Goal: Task Accomplishment & Management: Complete application form

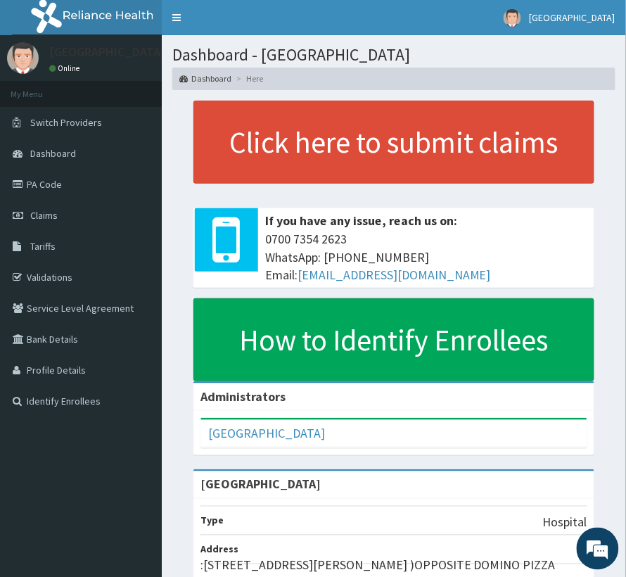
click at [46, 241] on span "Tariffs" at bounding box center [42, 246] width 25 height 13
click at [57, 215] on span "Claims" at bounding box center [43, 215] width 27 height 13
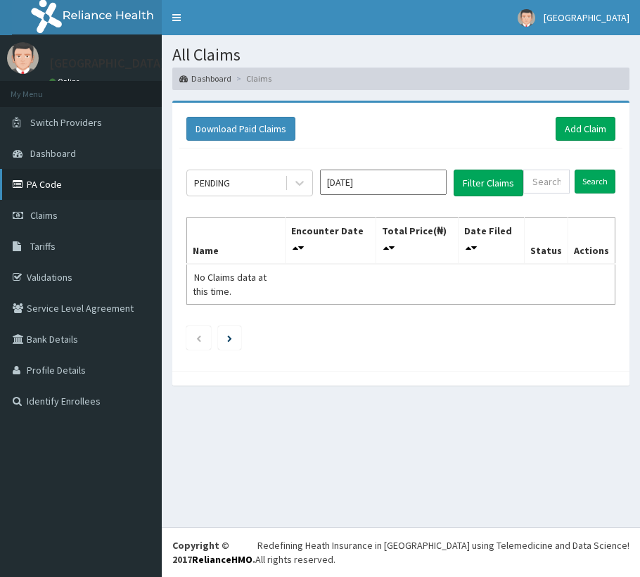
click at [44, 179] on link "PA Code" at bounding box center [81, 184] width 162 height 31
click at [296, 187] on icon at bounding box center [300, 183] width 14 height 14
click at [367, 176] on input "[DATE]" at bounding box center [383, 182] width 127 height 25
click at [277, 338] on ul at bounding box center [400, 338] width 429 height 24
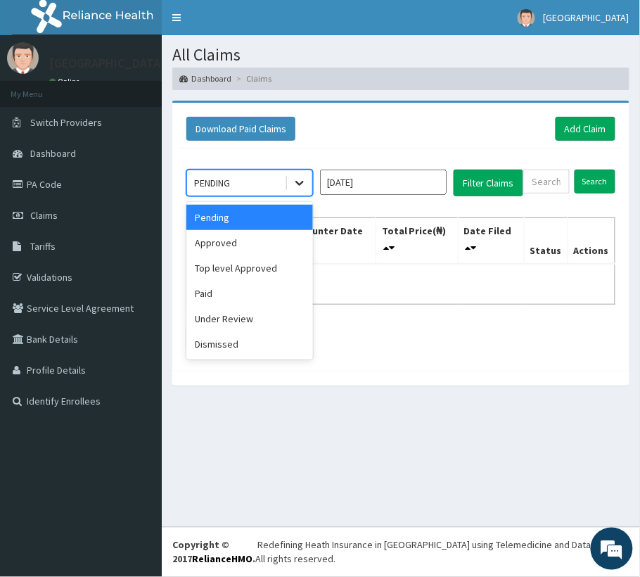
click at [293, 177] on icon at bounding box center [300, 183] width 14 height 14
click at [241, 246] on div "Approved" at bounding box center [249, 242] width 127 height 25
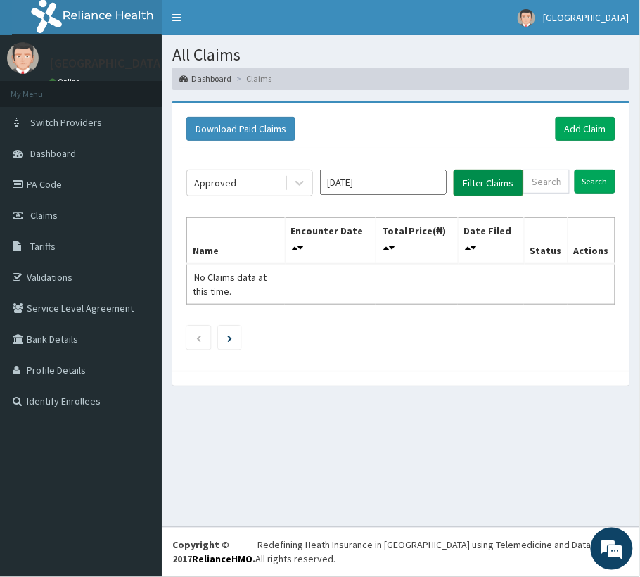
click at [476, 190] on button "Filter Claims" at bounding box center [489, 183] width 70 height 27
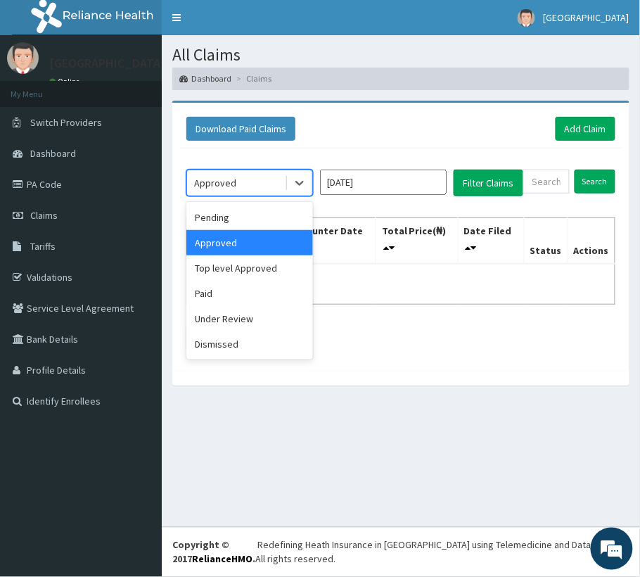
click at [232, 186] on div "Approved" at bounding box center [215, 183] width 42 height 14
click at [234, 276] on div "Top level Approved" at bounding box center [249, 267] width 127 height 25
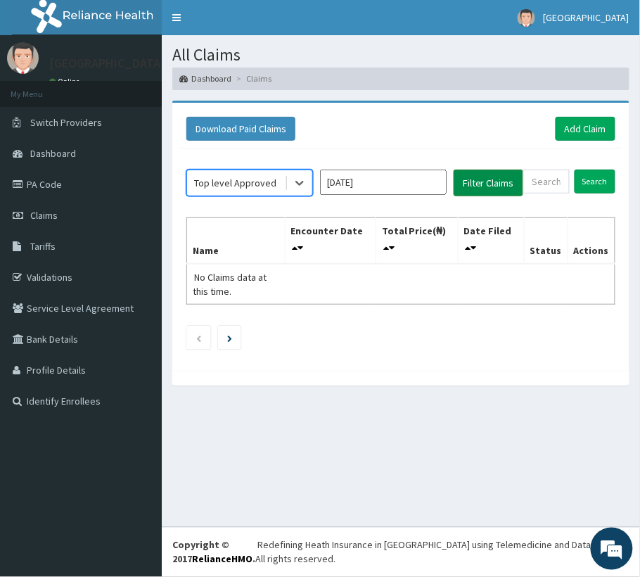
click at [473, 189] on button "Filter Claims" at bounding box center [489, 183] width 70 height 27
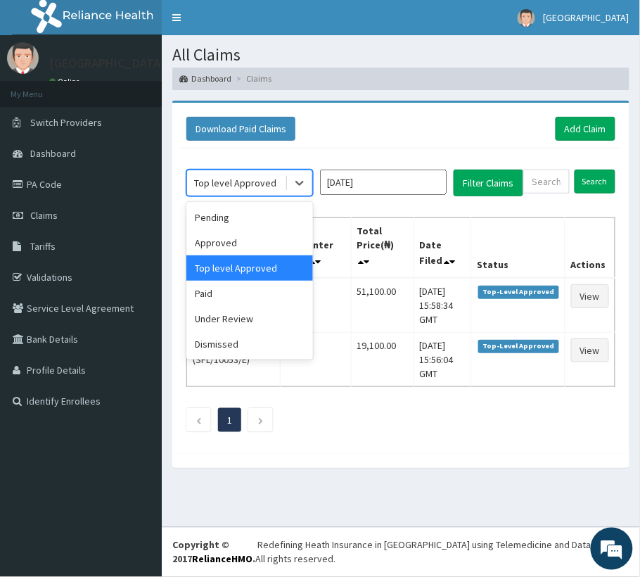
click at [220, 184] on div "Top level Approved" at bounding box center [235, 183] width 82 height 14
click at [226, 303] on div "Paid" at bounding box center [249, 293] width 127 height 25
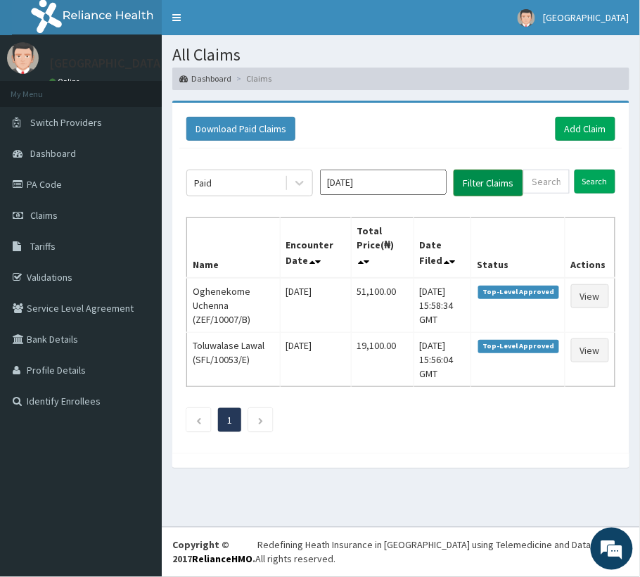
click at [491, 190] on button "Filter Claims" at bounding box center [489, 183] width 70 height 27
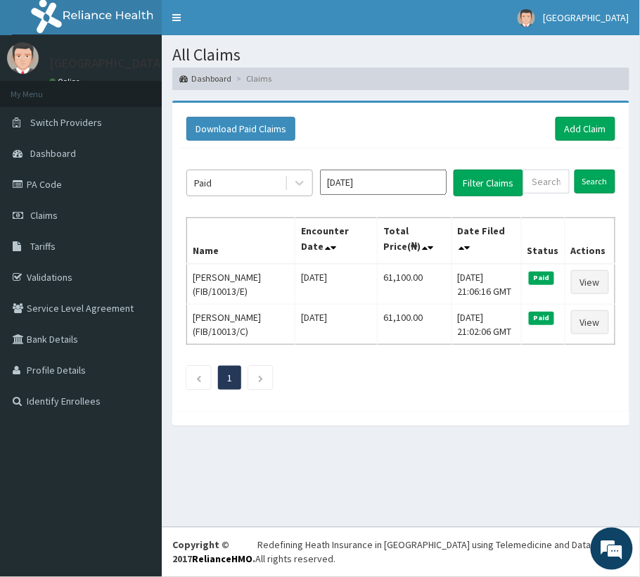
click at [241, 175] on div "Paid" at bounding box center [236, 183] width 98 height 23
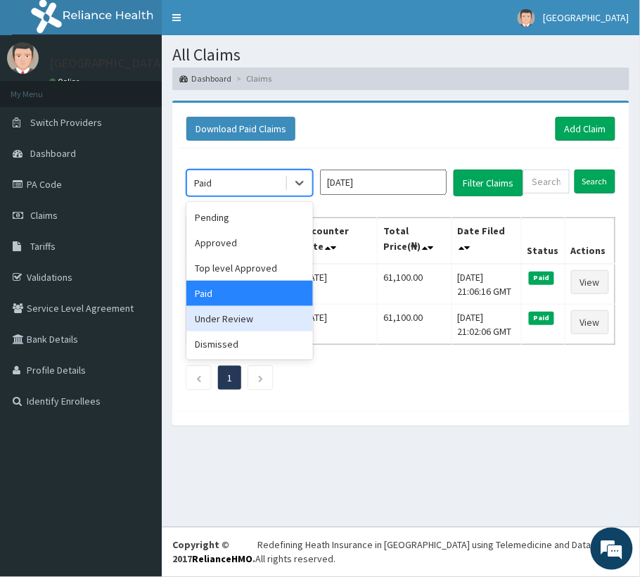
click at [226, 317] on div "Under Review" at bounding box center [249, 318] width 127 height 25
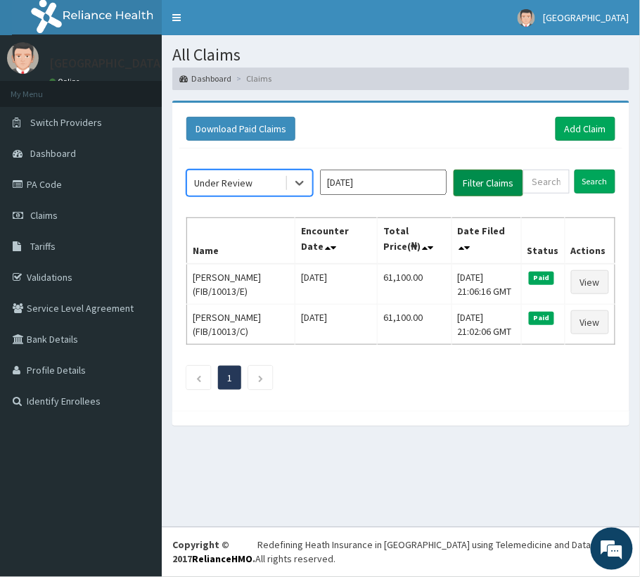
click at [472, 190] on button "Filter Claims" at bounding box center [489, 183] width 70 height 27
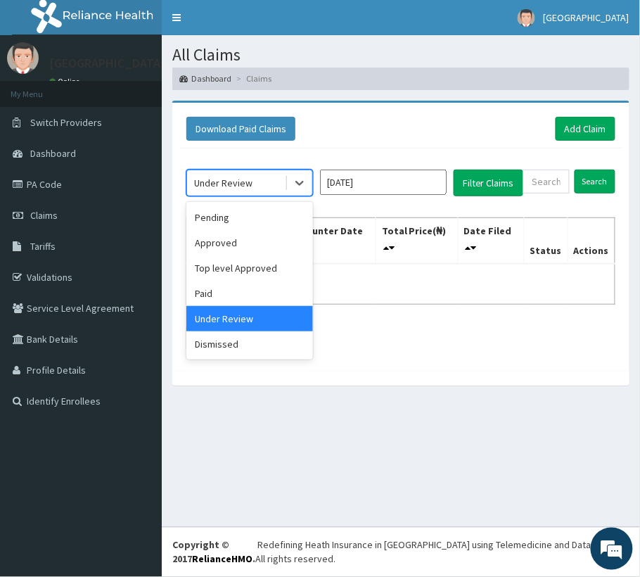
click at [225, 177] on div "Under Review" at bounding box center [223, 183] width 58 height 14
click at [208, 348] on div "Dismissed" at bounding box center [249, 343] width 127 height 25
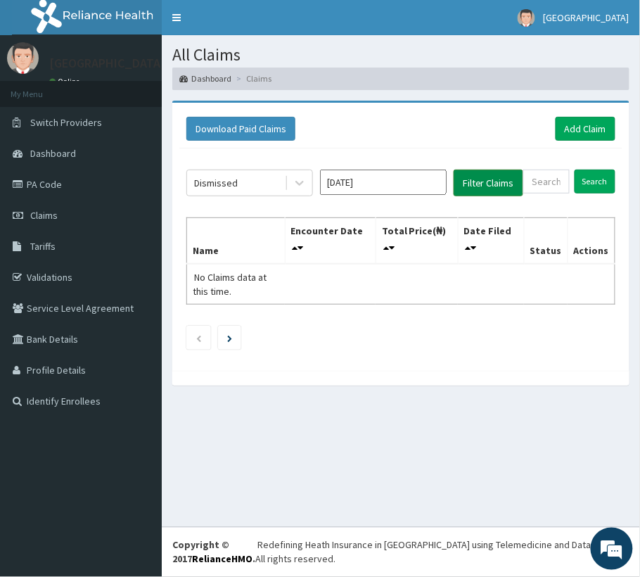
click at [480, 191] on button "Filter Claims" at bounding box center [489, 183] width 70 height 27
click at [372, 198] on div "Dismissed Aug 2025 Filter Claims Search Name Encounter Date Total Price(₦) Date…" at bounding box center [400, 255] width 443 height 215
click at [374, 193] on input "Aug 2025" at bounding box center [383, 182] width 127 height 25
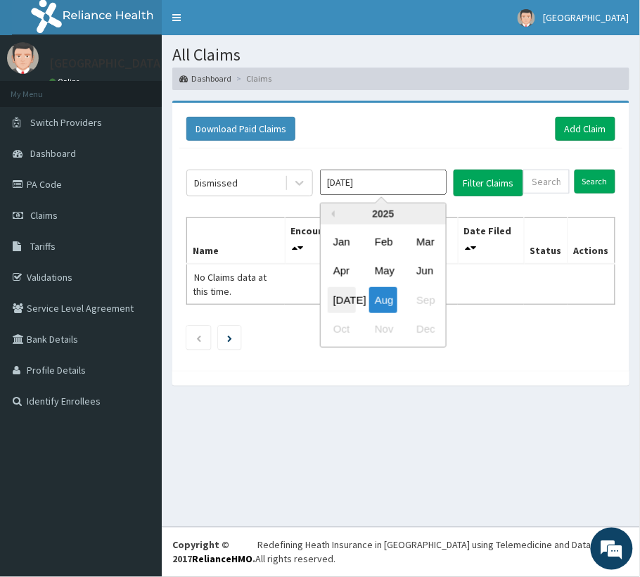
click at [353, 302] on div "Jul" at bounding box center [342, 299] width 28 height 26
type input "Jul 2025"
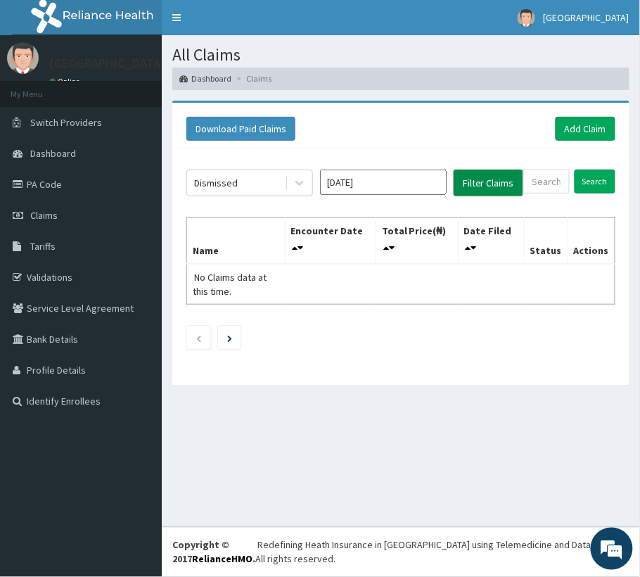
click at [479, 187] on button "Filter Claims" at bounding box center [489, 183] width 70 height 27
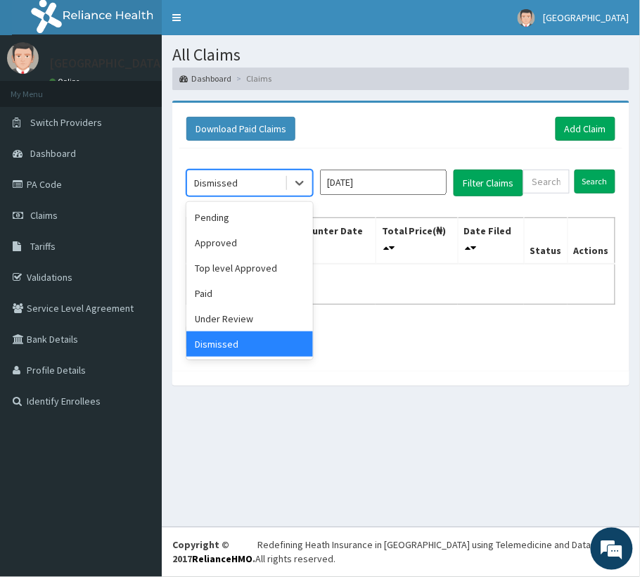
drag, startPoint x: 252, startPoint y: 181, endPoint x: 235, endPoint y: 228, distance: 50.1
click at [251, 181] on div "Dismissed" at bounding box center [236, 183] width 98 height 23
click at [220, 319] on div "Under Review" at bounding box center [249, 318] width 127 height 25
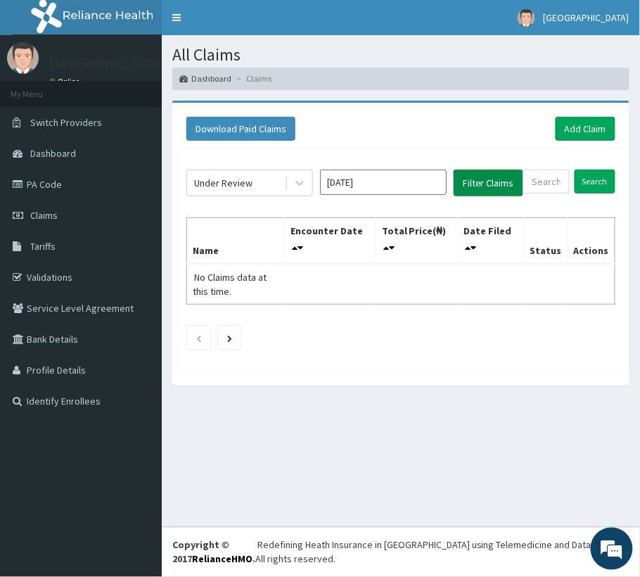
click at [482, 187] on button "Filter Claims" at bounding box center [489, 183] width 70 height 27
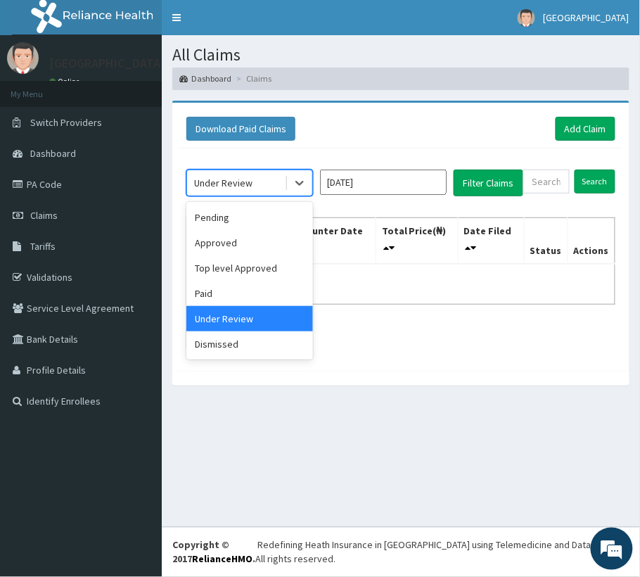
click at [235, 176] on div "Under Review" at bounding box center [223, 183] width 58 height 14
click at [246, 301] on div "Paid" at bounding box center [249, 293] width 127 height 25
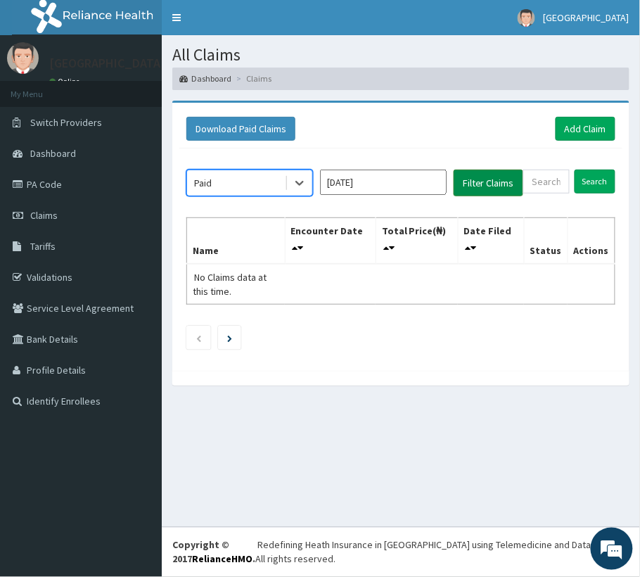
click at [510, 183] on button "Filter Claims" at bounding box center [489, 183] width 70 height 27
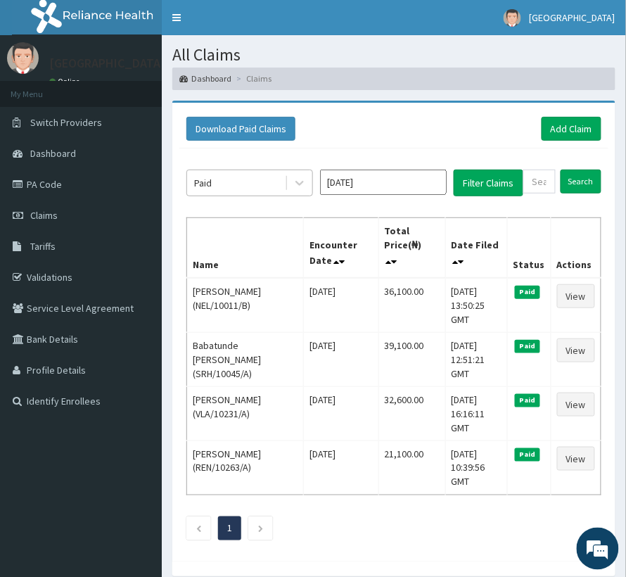
drag, startPoint x: 214, startPoint y: 167, endPoint x: 209, endPoint y: 173, distance: 7.5
click at [213, 167] on div "Paid Jul 2025 Filter Claims Search Name Encounter Date Total Price(₦) Date File…" at bounding box center [393, 351] width 429 height 406
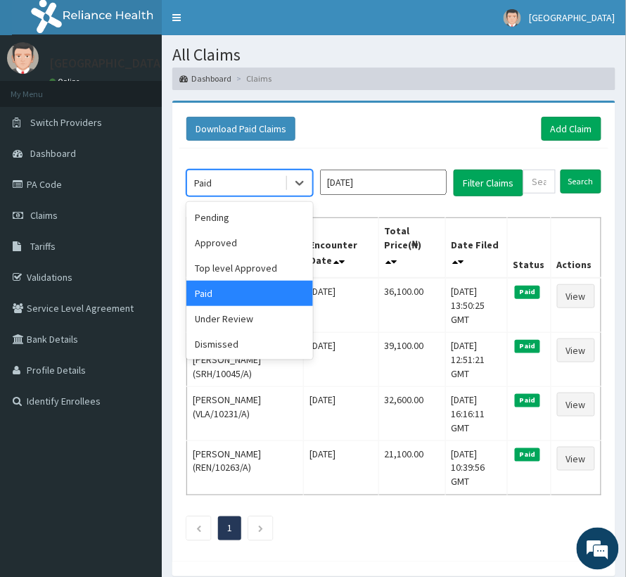
click at [209, 176] on div "Paid" at bounding box center [203, 183] width 18 height 14
drag, startPoint x: 231, startPoint y: 280, endPoint x: 234, endPoint y: 271, distance: 9.6
click at [232, 276] on div "Pending Approved Top level Approved Paid Under Review Dismissed" at bounding box center [249, 281] width 127 height 158
click at [234, 269] on div "Top level Approved" at bounding box center [249, 267] width 127 height 25
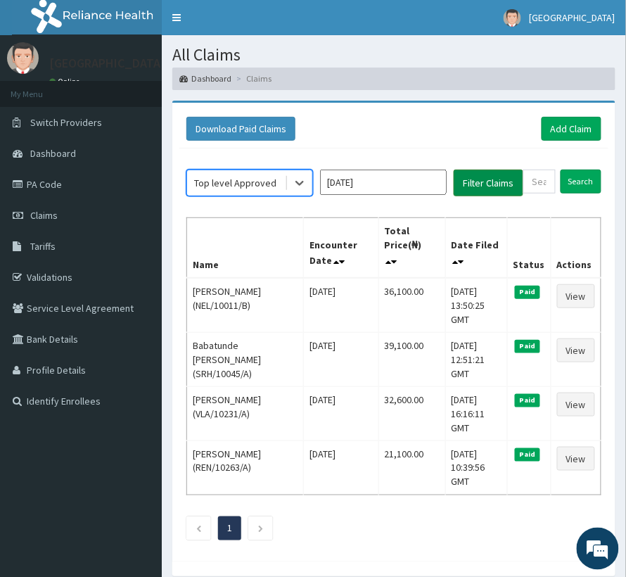
click at [485, 183] on button "Filter Claims" at bounding box center [489, 183] width 70 height 27
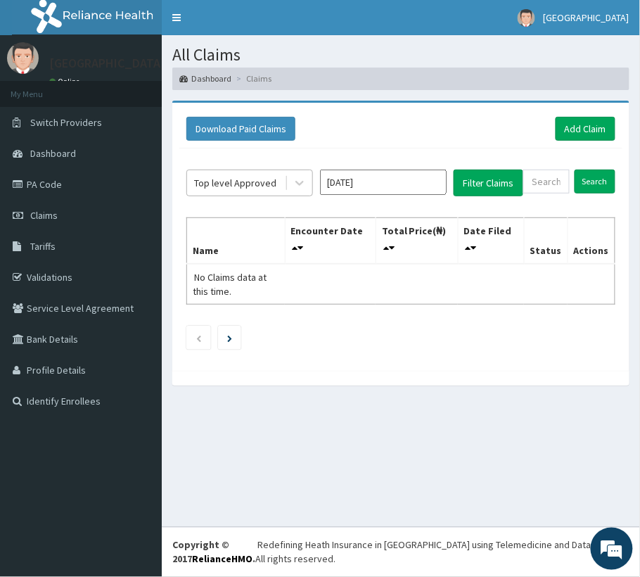
click at [225, 175] on div "Top level Approved" at bounding box center [236, 183] width 98 height 23
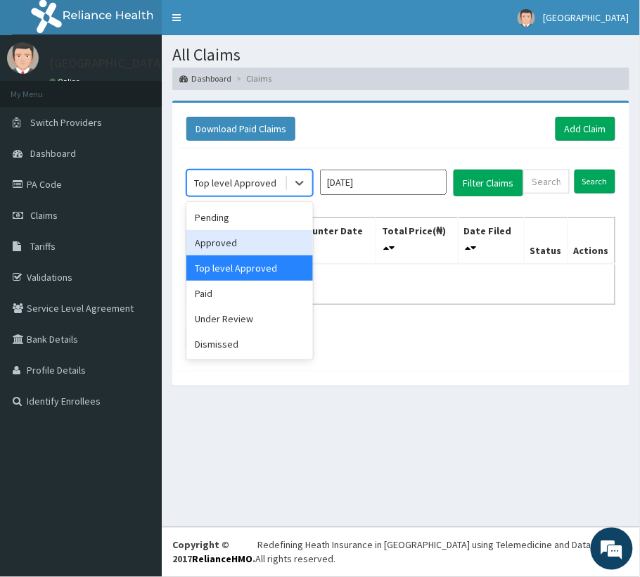
click at [232, 236] on div "Approved" at bounding box center [249, 242] width 127 height 25
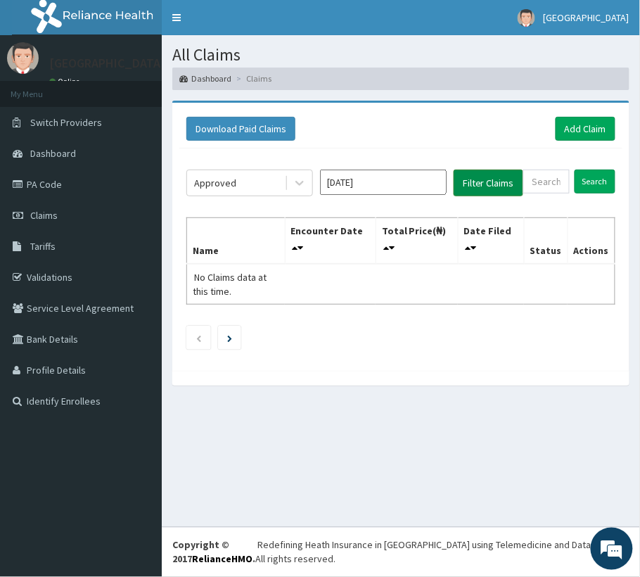
click at [472, 195] on button "Filter Claims" at bounding box center [489, 183] width 70 height 27
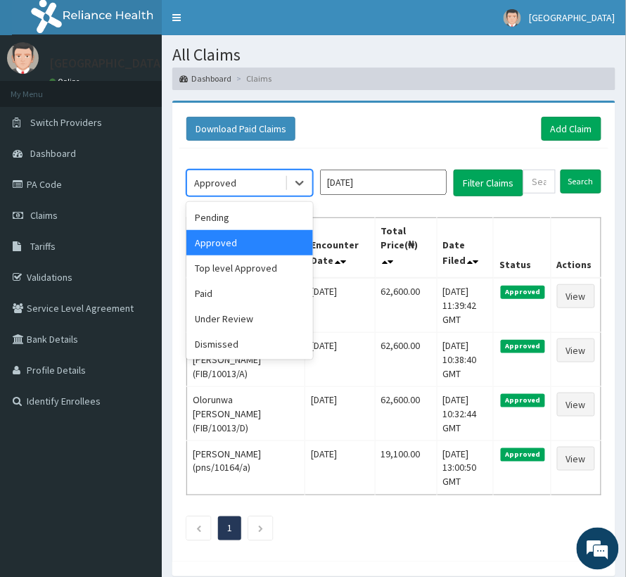
click at [220, 184] on div "Approved" at bounding box center [215, 183] width 42 height 14
click at [228, 221] on div "Pending" at bounding box center [249, 217] width 127 height 25
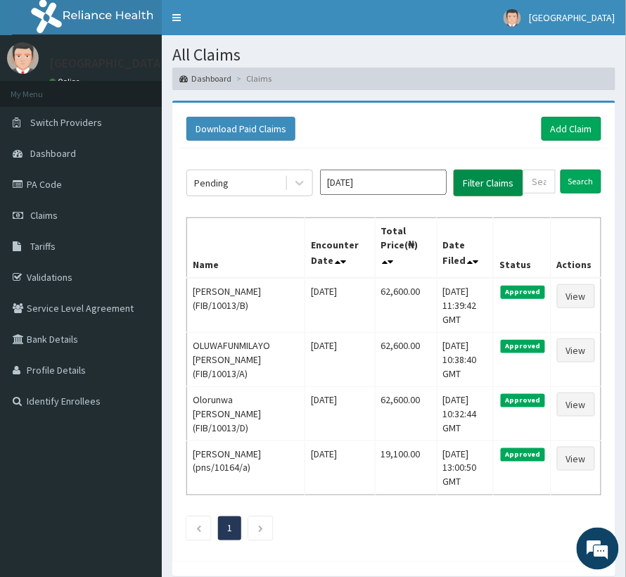
click at [479, 184] on button "Filter Claims" at bounding box center [489, 183] width 70 height 27
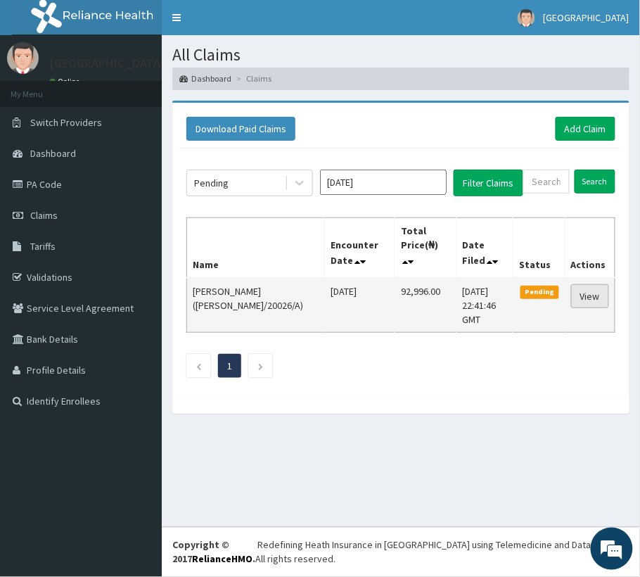
drag, startPoint x: 600, startPoint y: 285, endPoint x: 595, endPoint y: 293, distance: 9.6
click at [600, 285] on link "View" at bounding box center [590, 296] width 38 height 24
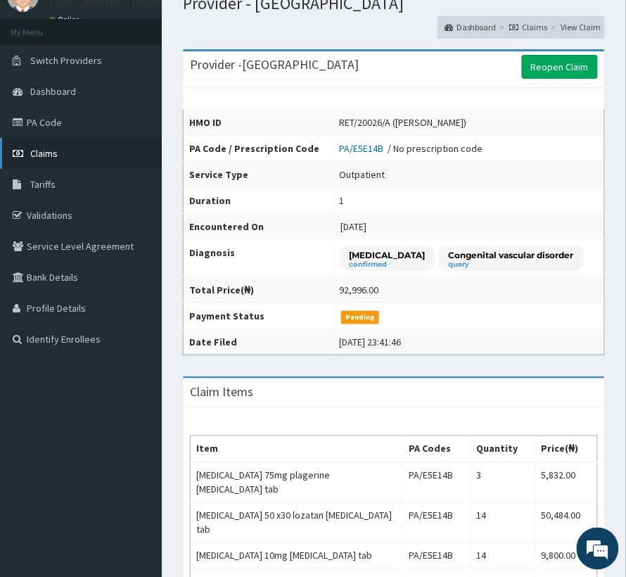
scroll to position [94, 0]
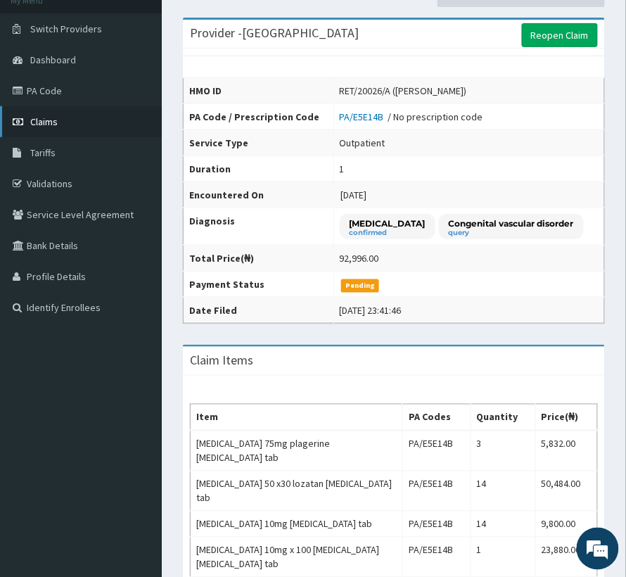
click at [45, 116] on span "Claims" at bounding box center [43, 121] width 27 height 13
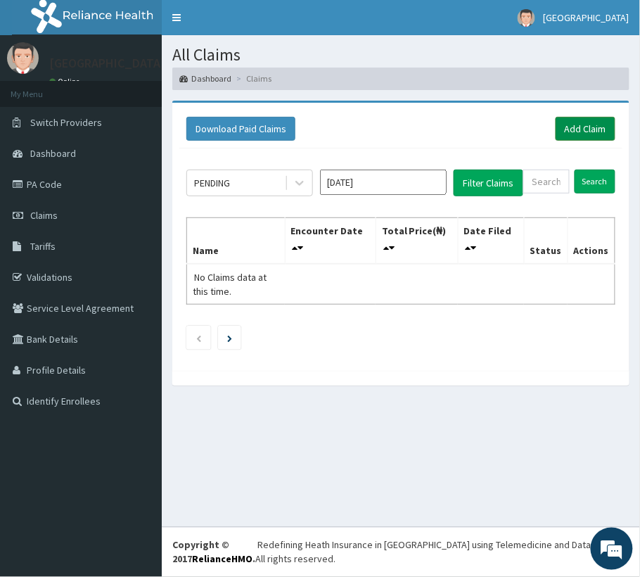
click at [572, 130] on link "Add Claim" at bounding box center [586, 129] width 60 height 24
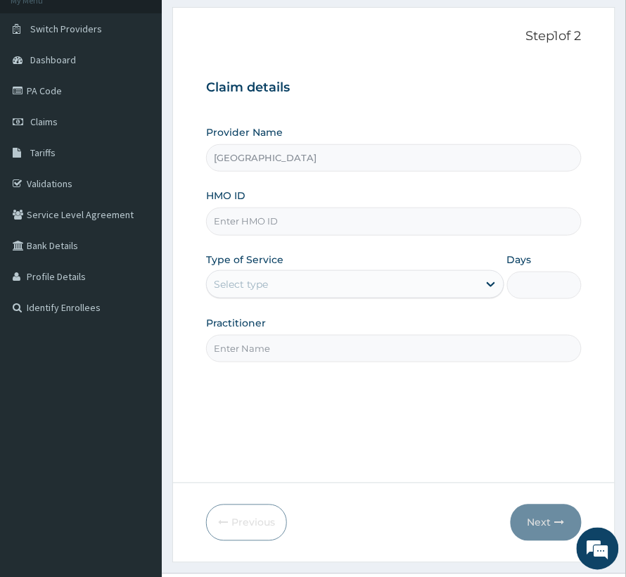
click at [312, 227] on input "HMO ID" at bounding box center [394, 221] width 376 height 27
click at [307, 238] on div "Provider Name [GEOGRAPHIC_DATA] HMO ID Type of Service Select type Days Practit…" at bounding box center [394, 243] width 376 height 236
click at [314, 223] on input "HMO ID" at bounding box center [394, 221] width 376 height 27
paste input "RET/45923/A"
type input "RET/45923/A"
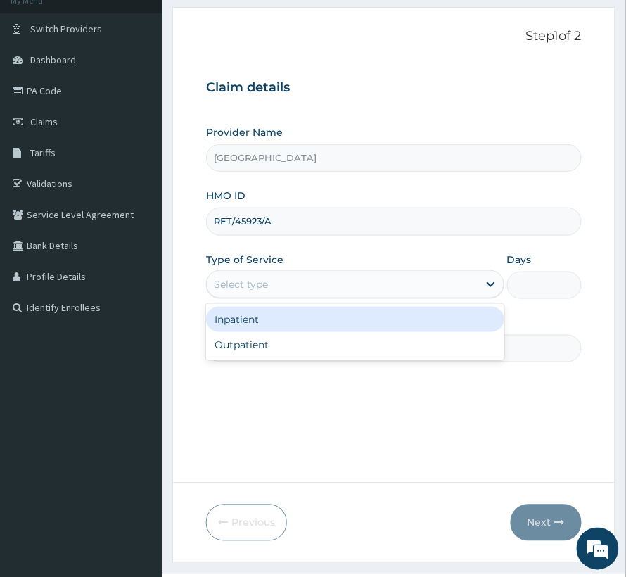
click at [258, 294] on div "Select type" at bounding box center [343, 284] width 272 height 23
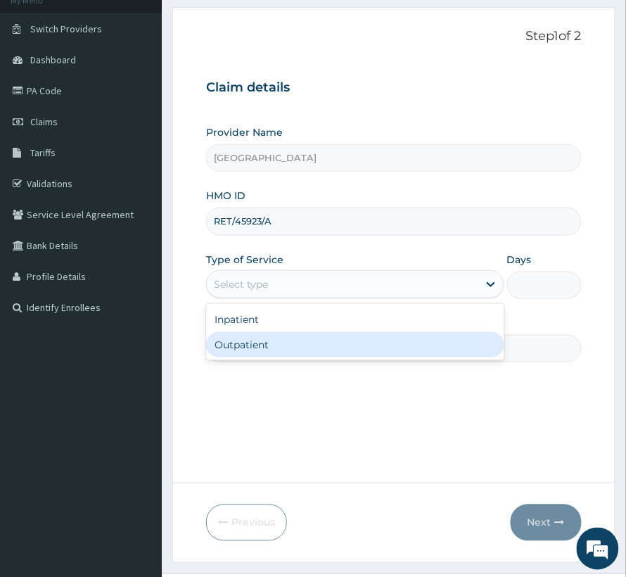
drag, startPoint x: 253, startPoint y: 329, endPoint x: 248, endPoint y: 348, distance: 18.9
click at [248, 348] on div "Inpatient Outpatient" at bounding box center [355, 332] width 298 height 56
click at [251, 346] on div "Outpatient" at bounding box center [355, 344] width 298 height 25
type input "1"
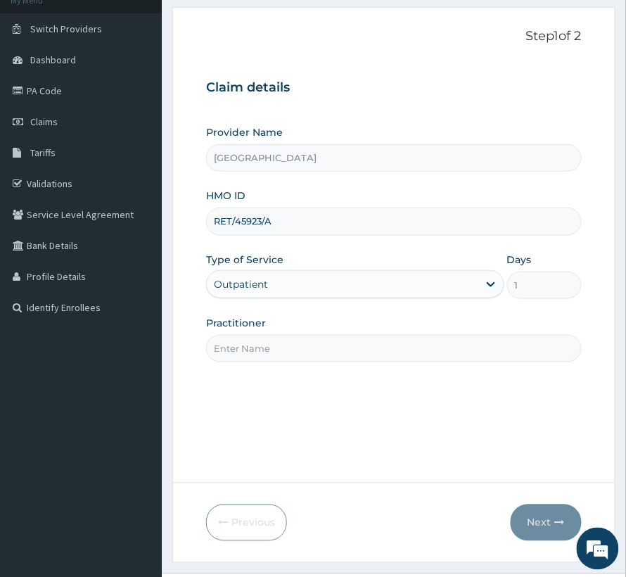
click at [263, 336] on input "Practitioner" at bounding box center [394, 348] width 376 height 27
type input "DR BASIL"
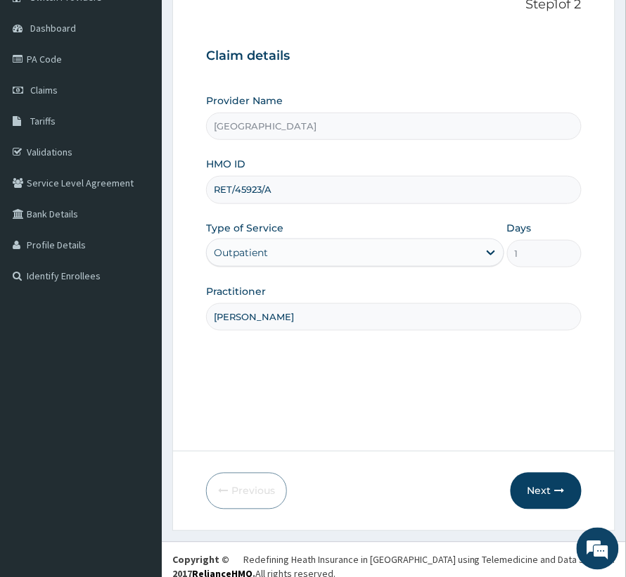
scroll to position [141, 0]
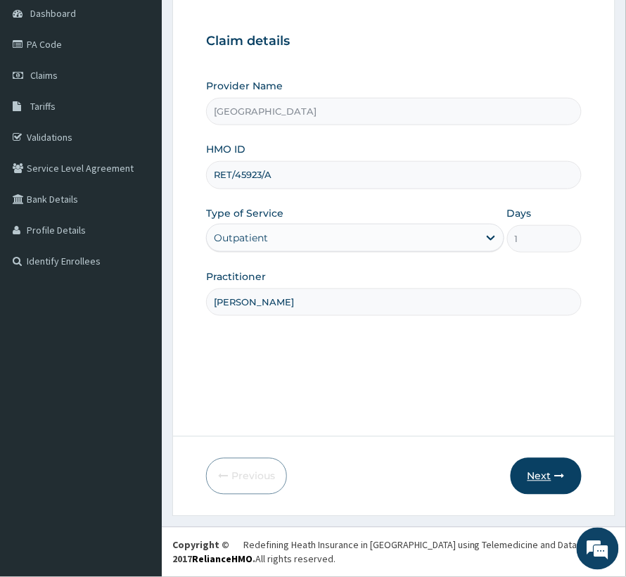
click at [540, 463] on button "Next" at bounding box center [546, 476] width 71 height 37
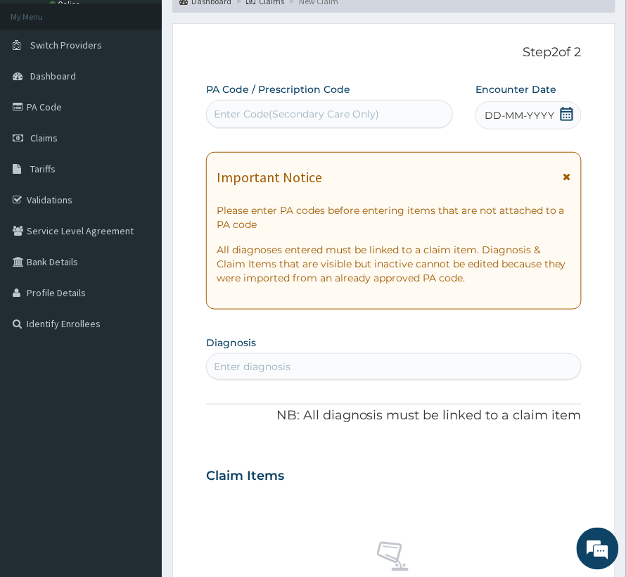
scroll to position [46, 0]
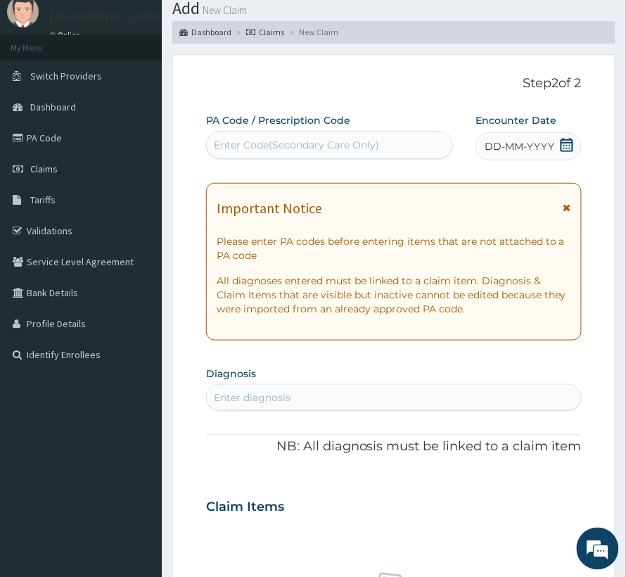
click at [324, 125] on label "PA Code / Prescription Code" at bounding box center [278, 120] width 144 height 14
click at [319, 137] on div "Enter Code(Secondary Care Only)" at bounding box center [330, 145] width 246 height 23
paste input "PA/3953EA"
type input "PA/3953EA"
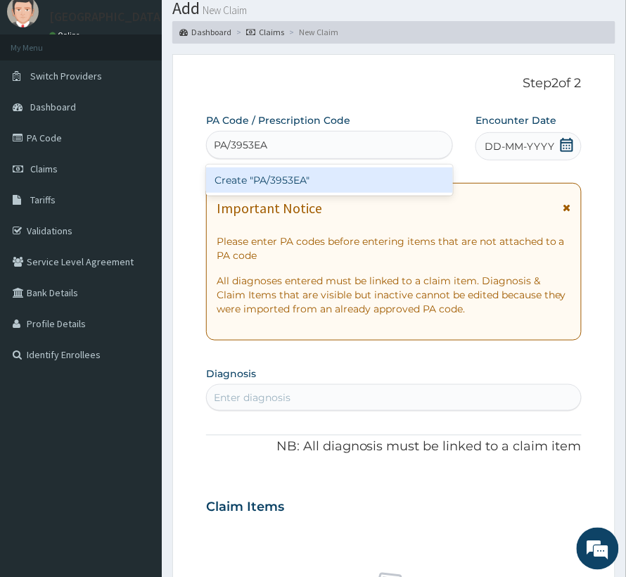
click at [301, 183] on div "Create "PA/3953EA"" at bounding box center [329, 179] width 247 height 25
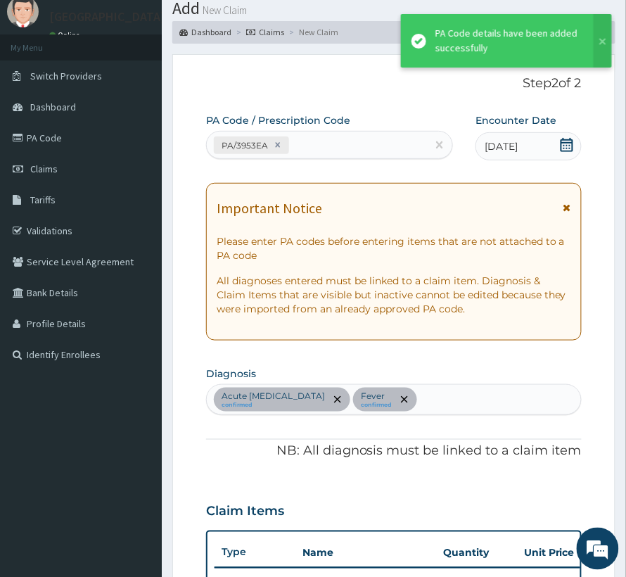
scroll to position [407, 0]
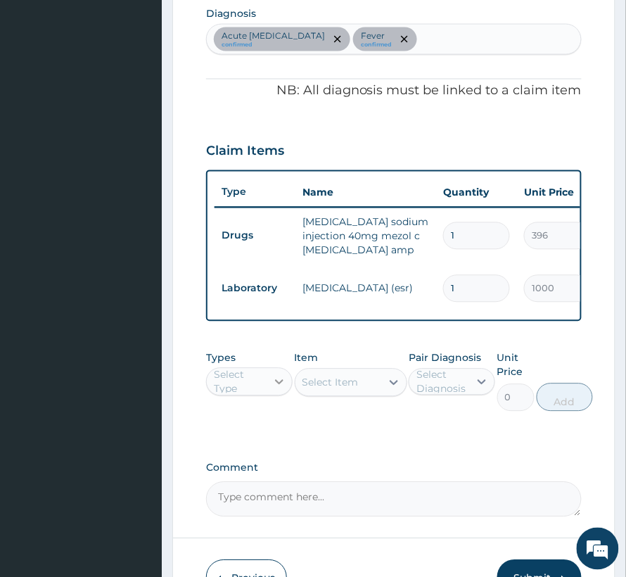
click at [274, 389] on icon at bounding box center [279, 382] width 14 height 14
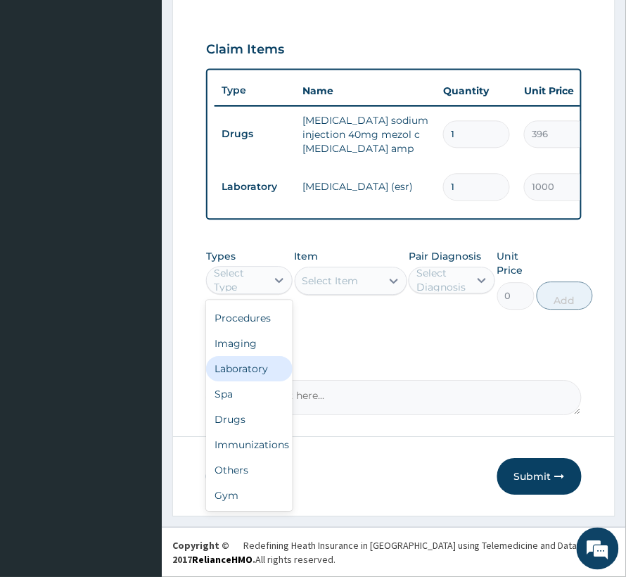
scroll to position [0, 0]
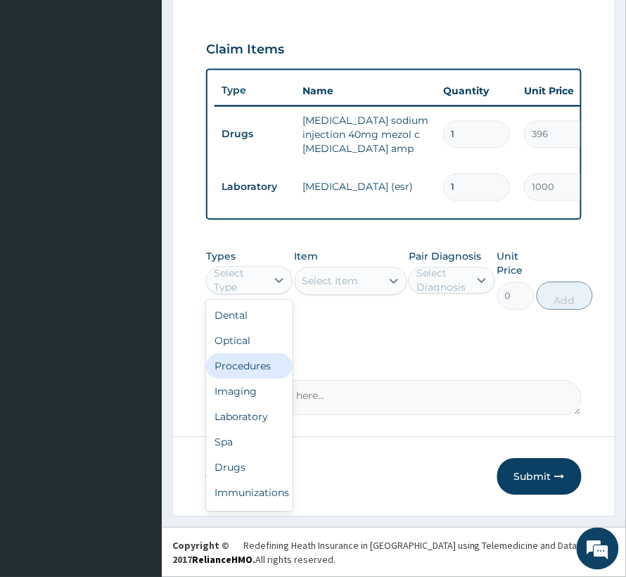
click at [237, 369] on div "Procedures" at bounding box center [249, 365] width 87 height 25
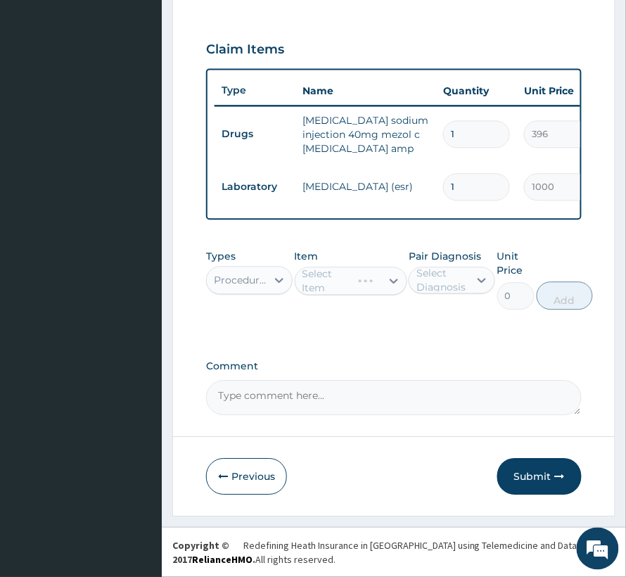
drag, startPoint x: 460, startPoint y: 274, endPoint x: 460, endPoint y: 285, distance: 10.6
click at [460, 277] on div "Select Diagnosis" at bounding box center [442, 280] width 51 height 28
click at [452, 336] on label "Acute [MEDICAL_DATA]" at bounding box center [467, 322] width 70 height 28
checkbox input "true"
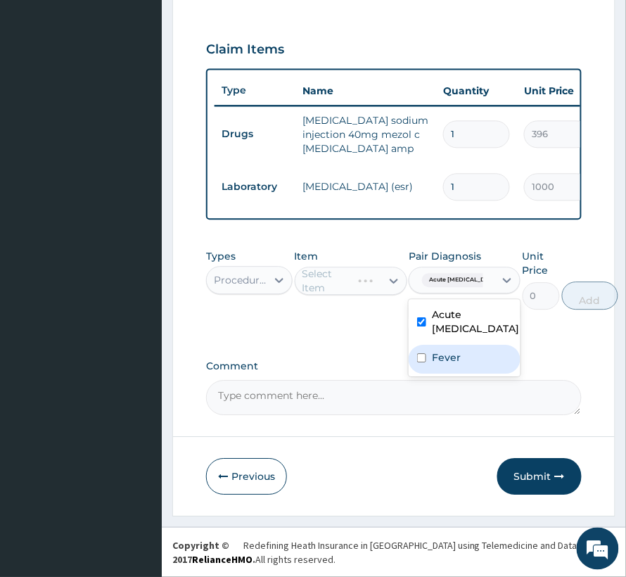
click at [442, 366] on div "Fever" at bounding box center [465, 359] width 112 height 29
checkbox input "true"
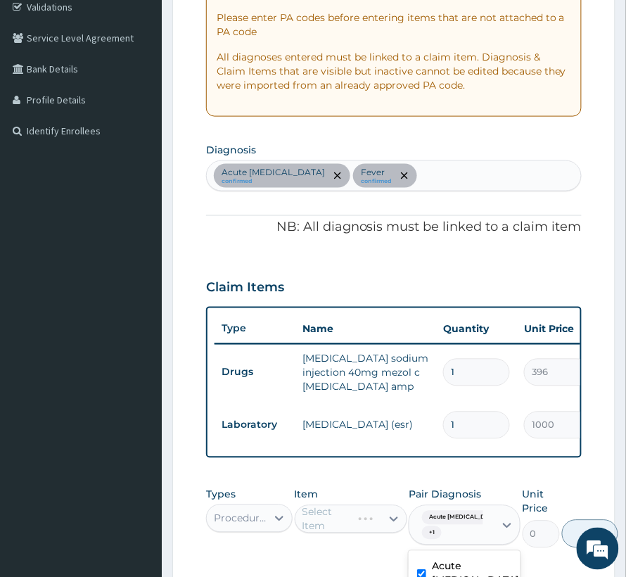
scroll to position [242, 0]
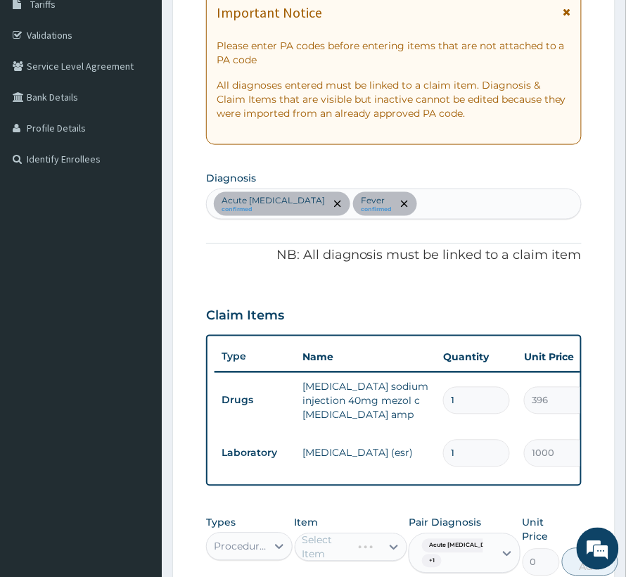
click at [415, 213] on div "Acute peptic ulcer confirmed Fever confirmed" at bounding box center [394, 204] width 374 height 30
type input "seps"
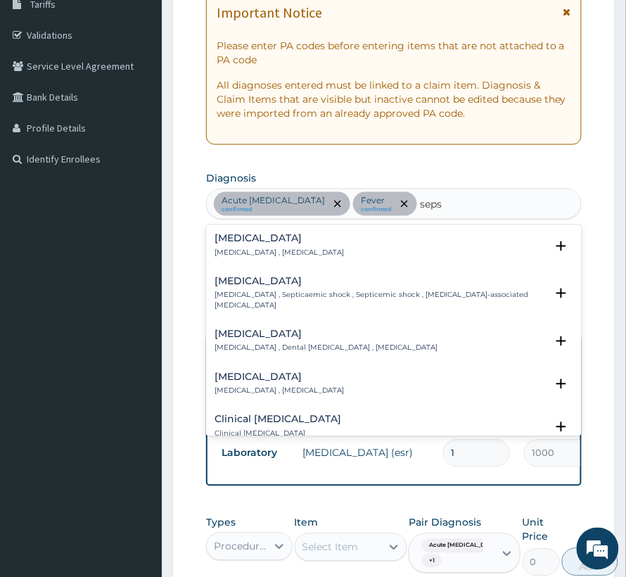
click at [273, 249] on p "Systemic infection , Sepsis" at bounding box center [279, 253] width 129 height 10
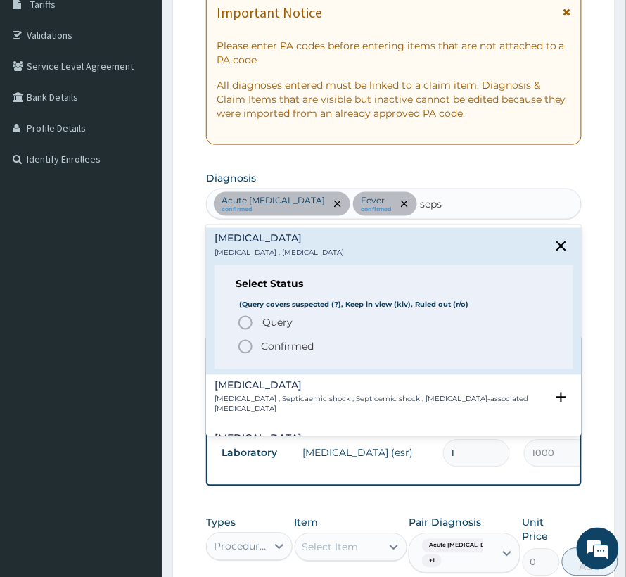
click at [287, 346] on p "Confirmed" at bounding box center [287, 347] width 53 height 14
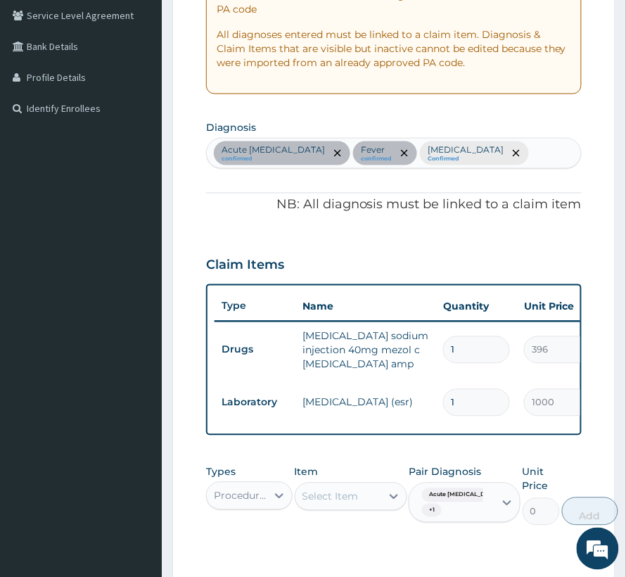
scroll to position [336, 0]
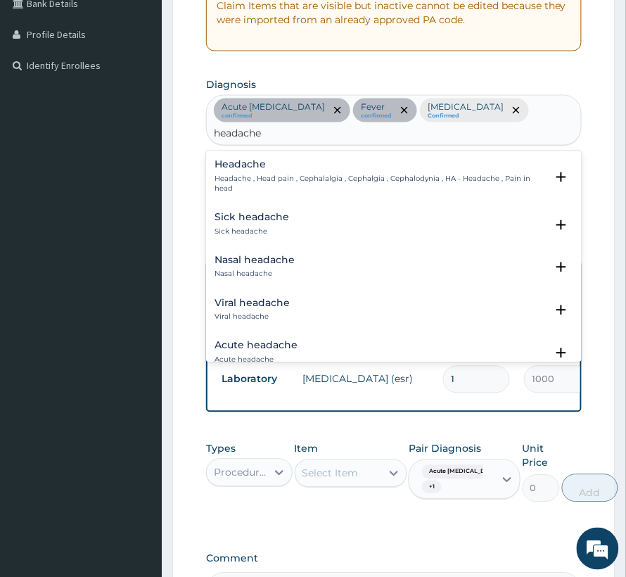
type input "headache"
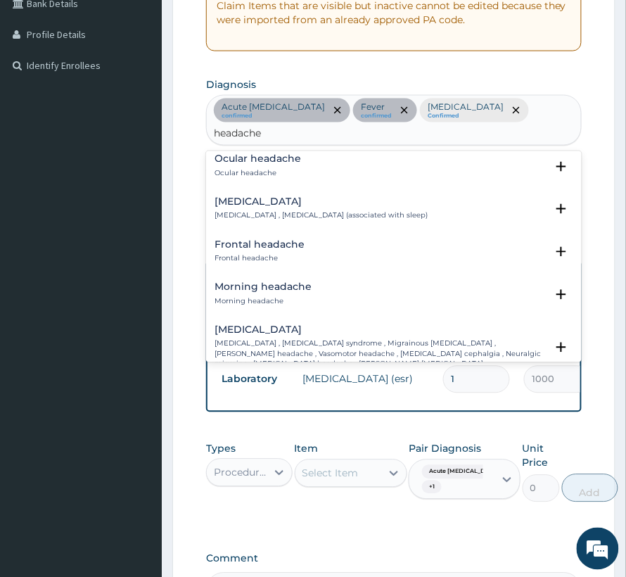
scroll to position [469, 0]
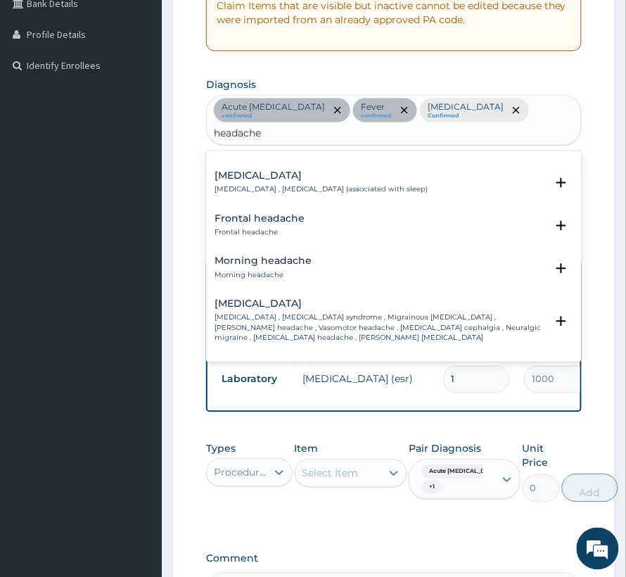
click at [281, 299] on h4 "Cluster headache" at bounding box center [380, 304] width 331 height 11
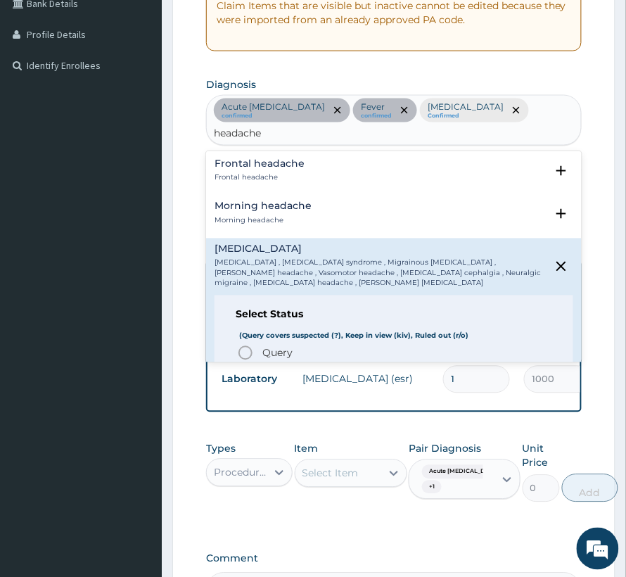
scroll to position [563, 0]
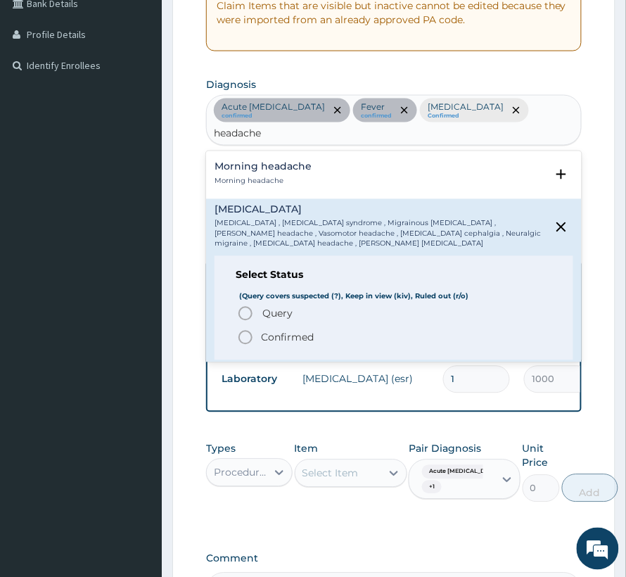
click at [273, 331] on p "Confirmed" at bounding box center [287, 338] width 53 height 14
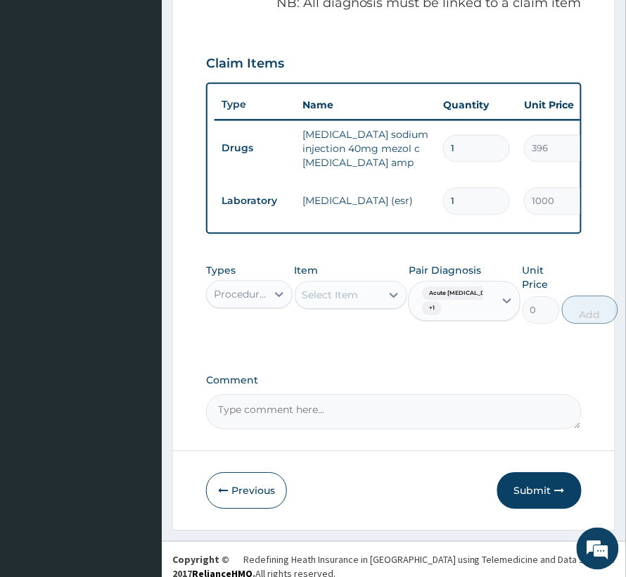
scroll to position [524, 0]
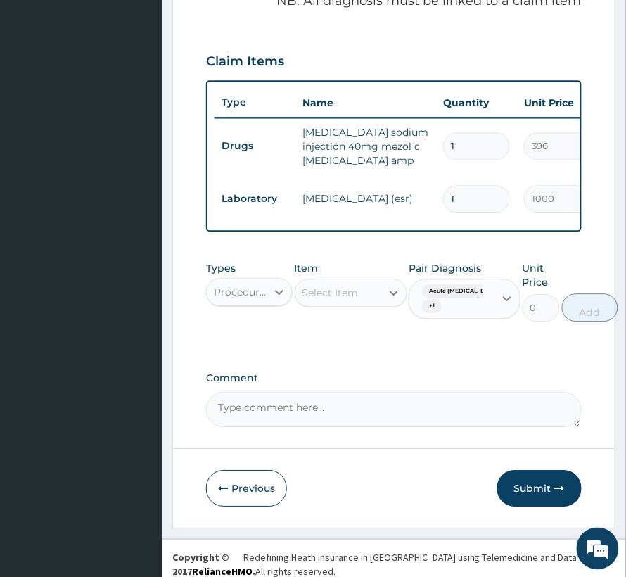
click at [338, 286] on div "Select Item" at bounding box center [331, 293] width 56 height 14
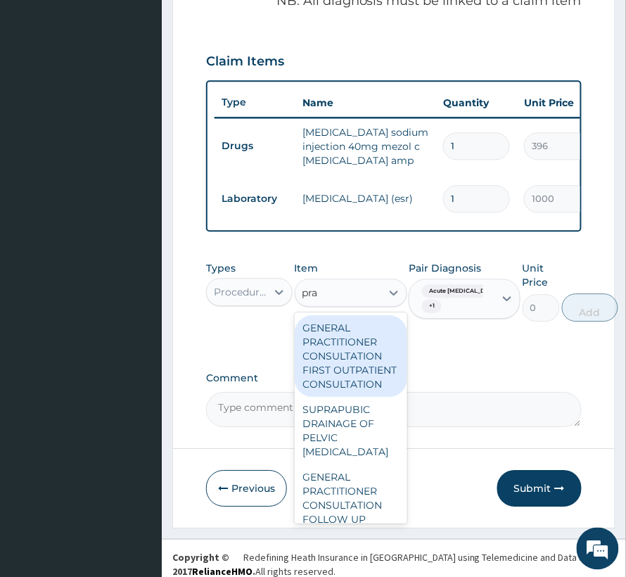
type input "prac"
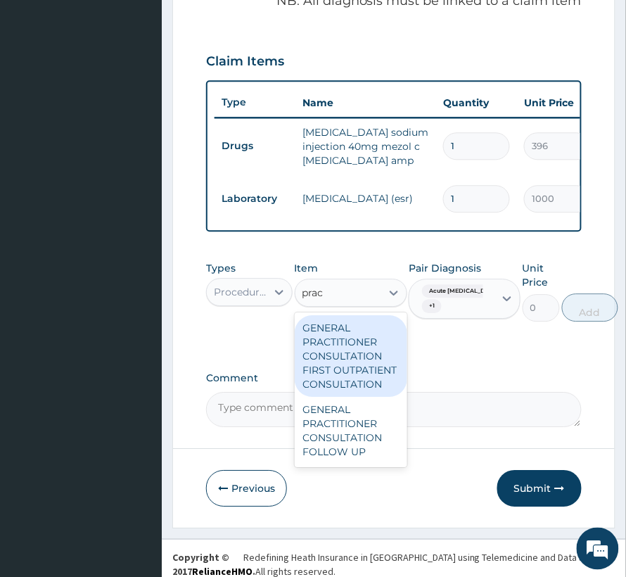
click at [325, 347] on div "GENERAL PRACTITIONER CONSULTATION FIRST OUTPATIENT CONSULTATION" at bounding box center [351, 356] width 113 height 82
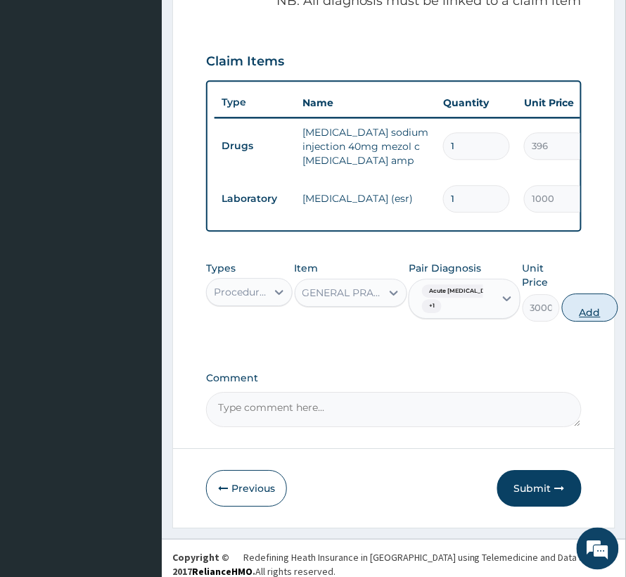
click at [577, 298] on button "Add" at bounding box center [590, 307] width 56 height 28
type input "0"
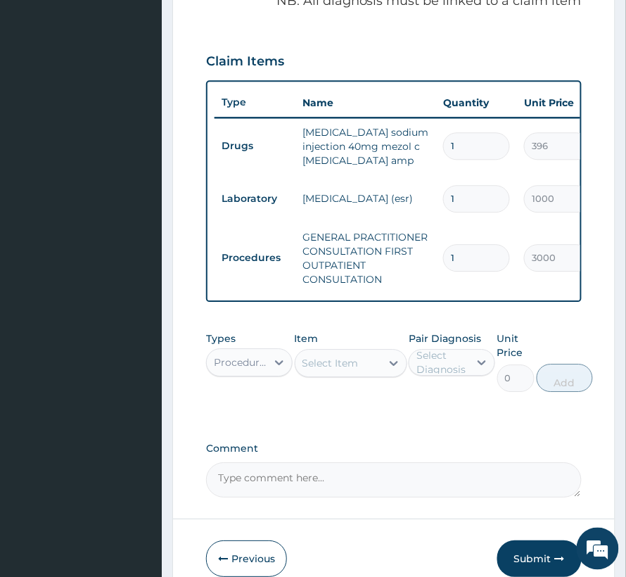
click at [249, 355] on div "Procedures" at bounding box center [241, 362] width 54 height 14
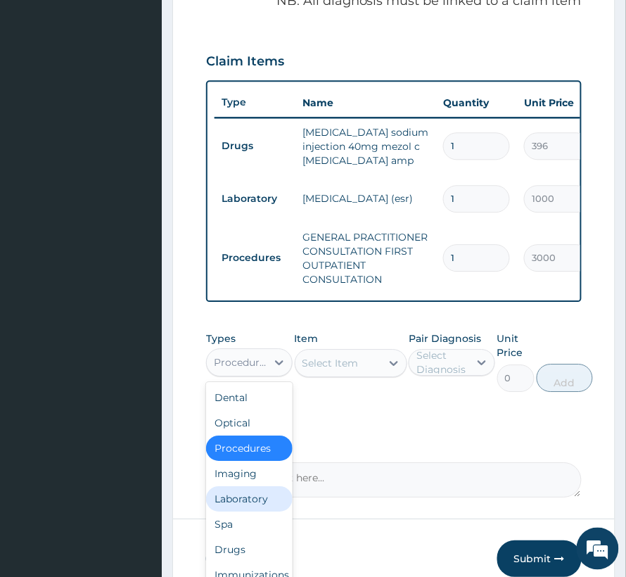
click at [248, 490] on div "Laboratory" at bounding box center [249, 498] width 87 height 25
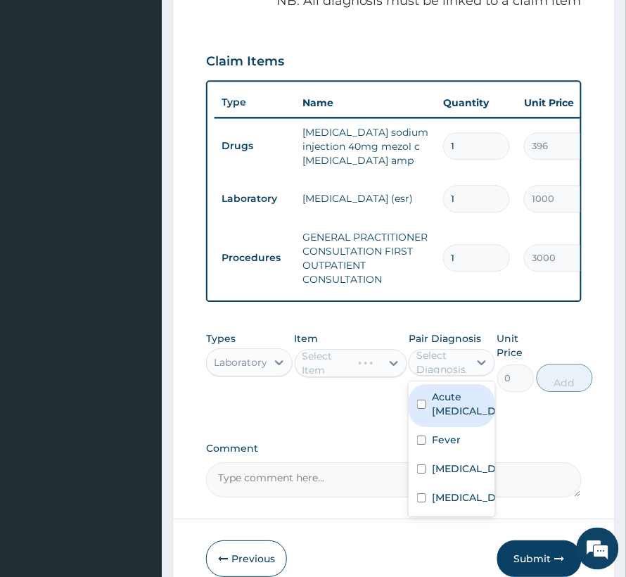
click at [456, 348] on div "Select Diagnosis" at bounding box center [442, 362] width 51 height 28
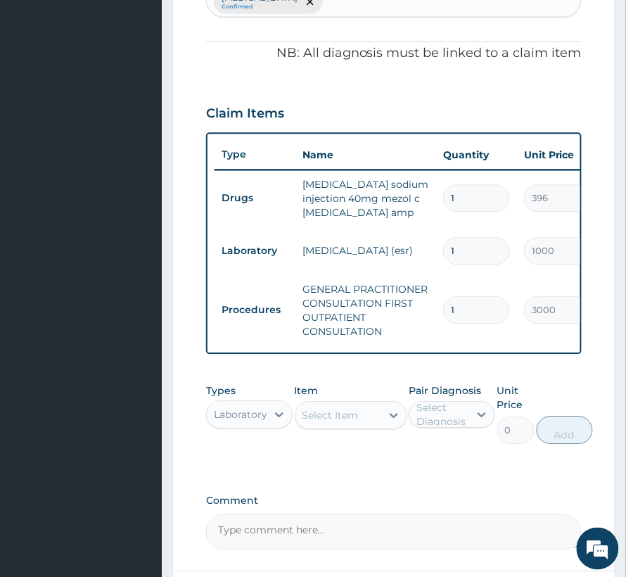
scroll to position [429, 0]
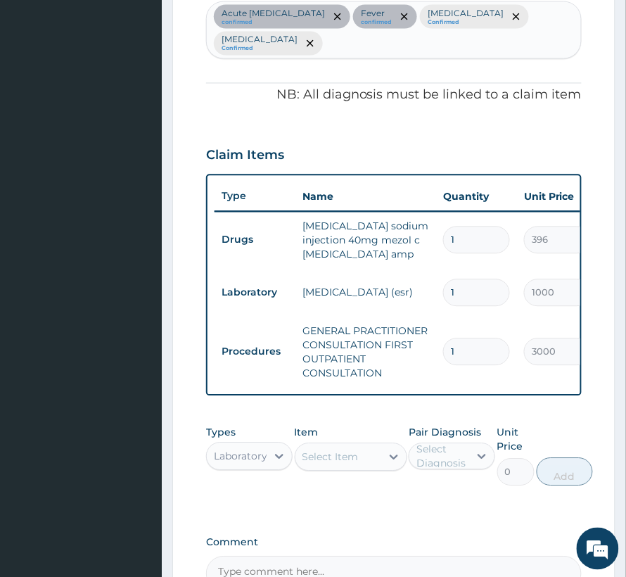
click at [332, 450] on div "Select Item" at bounding box center [331, 457] width 56 height 14
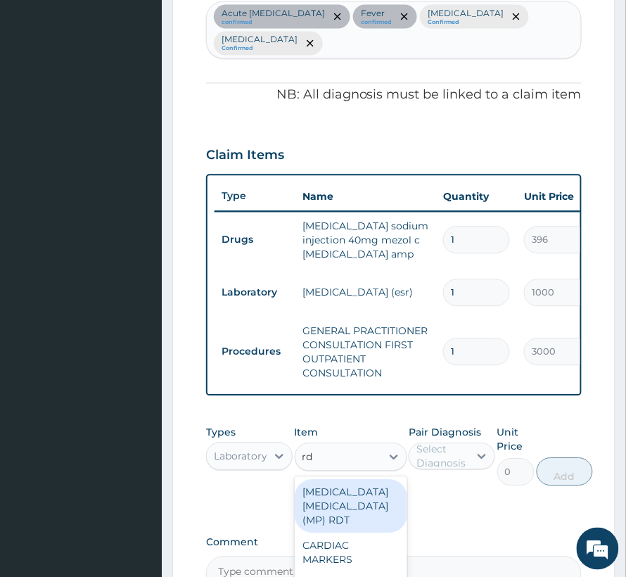
type input "rdt"
click at [353, 490] on div "MALARIA PARASITE (MP) RDT" at bounding box center [351, 506] width 113 height 53
type input "1500"
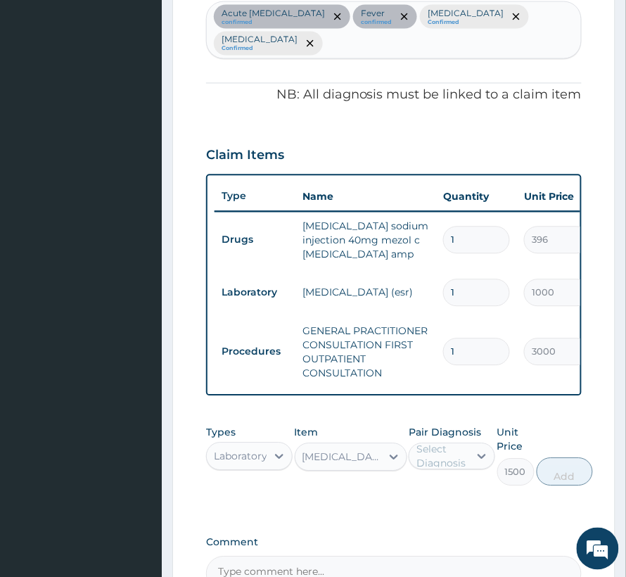
click at [448, 451] on div "Select Diagnosis" at bounding box center [442, 457] width 51 height 28
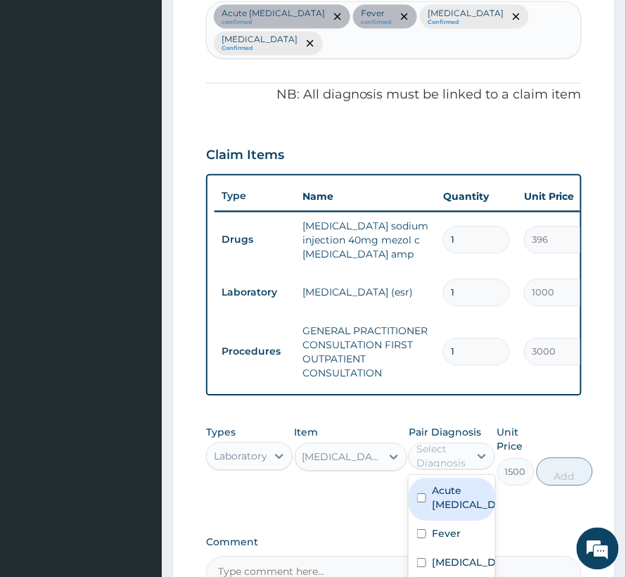
drag, startPoint x: 457, startPoint y: 499, endPoint x: 450, endPoint y: 517, distance: 18.7
click at [454, 505] on label "Acute [MEDICAL_DATA]" at bounding box center [467, 498] width 70 height 28
checkbox input "true"
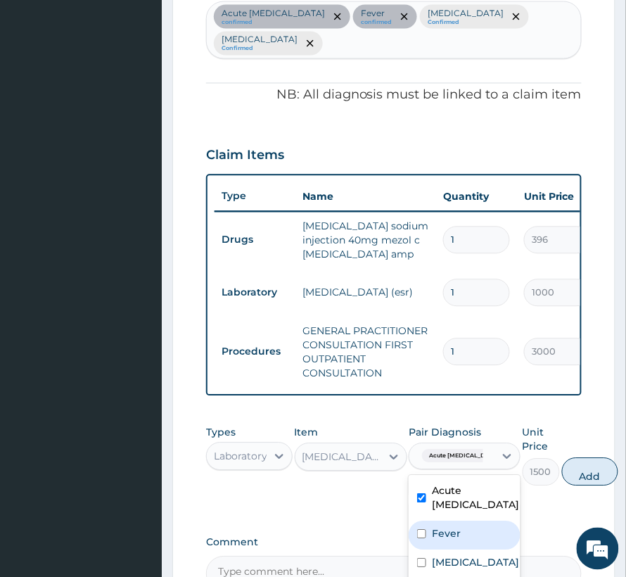
click at [448, 527] on label "Fever" at bounding box center [446, 534] width 29 height 14
checkbox input "true"
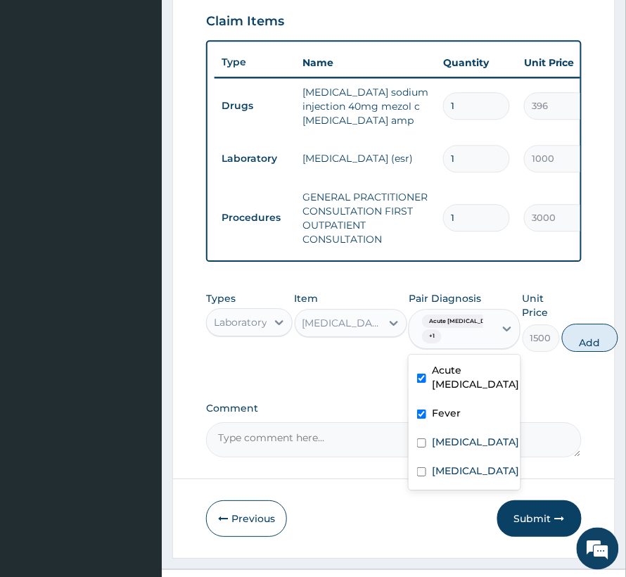
scroll to position [594, 0]
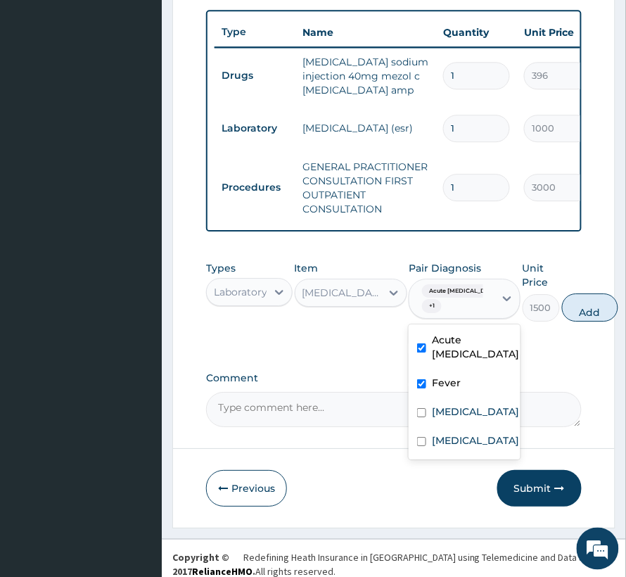
click at [451, 333] on label "Acute [MEDICAL_DATA]" at bounding box center [475, 347] width 87 height 28
checkbox input "false"
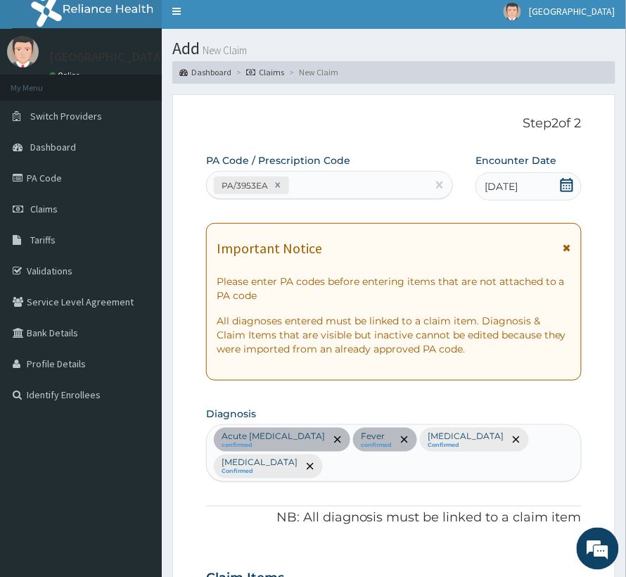
scroll to position [0, 0]
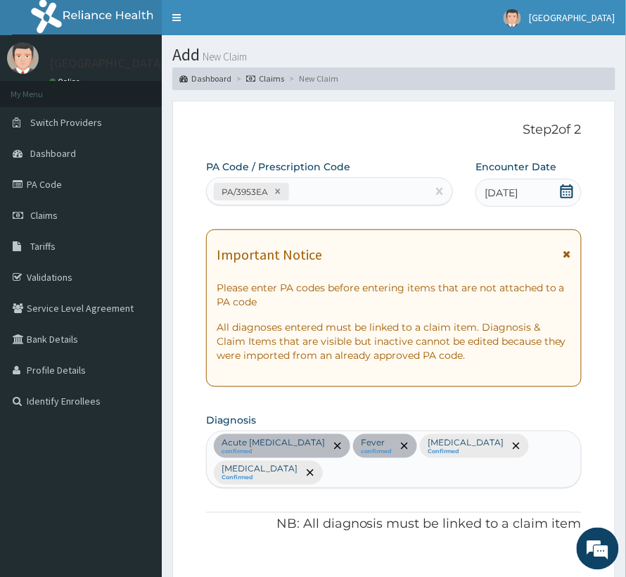
click at [575, 451] on div "Acute peptic ulcer confirmed Fever confirmed Sepsis Confirmed Cluster headache …" at bounding box center [394, 459] width 374 height 56
type input "mala"
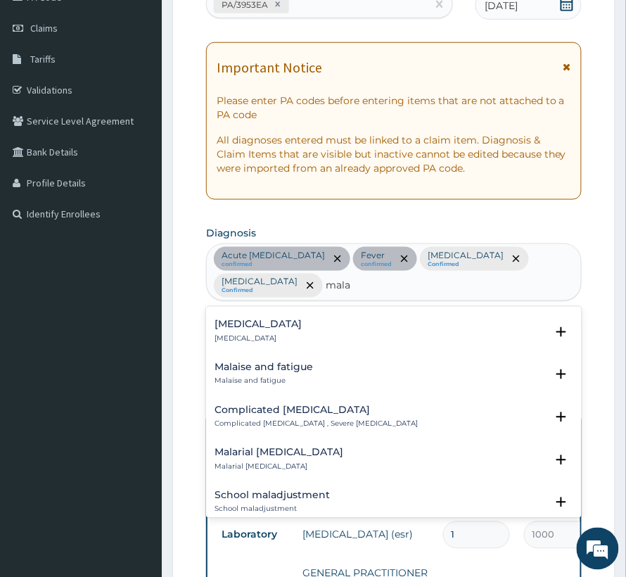
scroll to position [1126, 0]
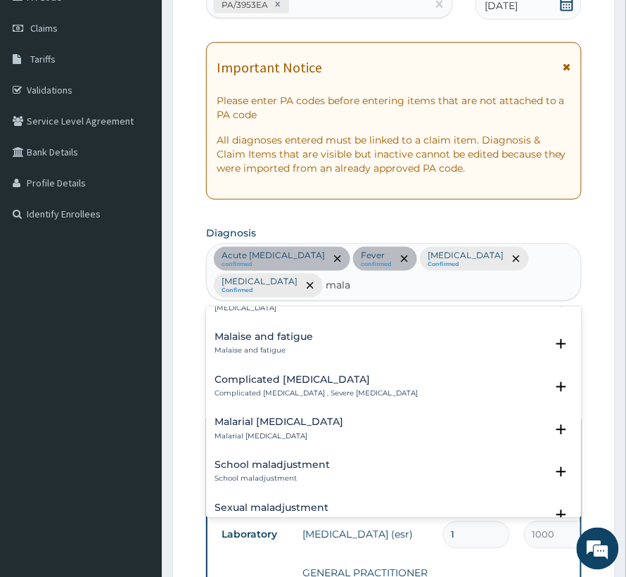
click at [294, 375] on h4 "Complicated malaria" at bounding box center [316, 380] width 203 height 11
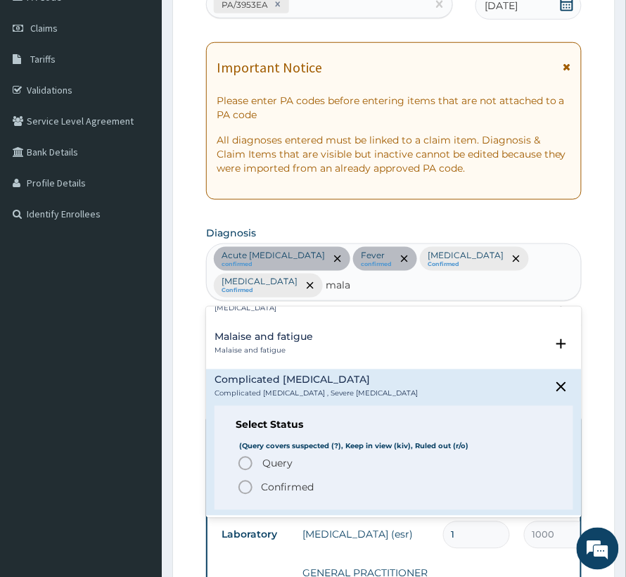
click at [279, 481] on p "Confirmed" at bounding box center [287, 488] width 53 height 14
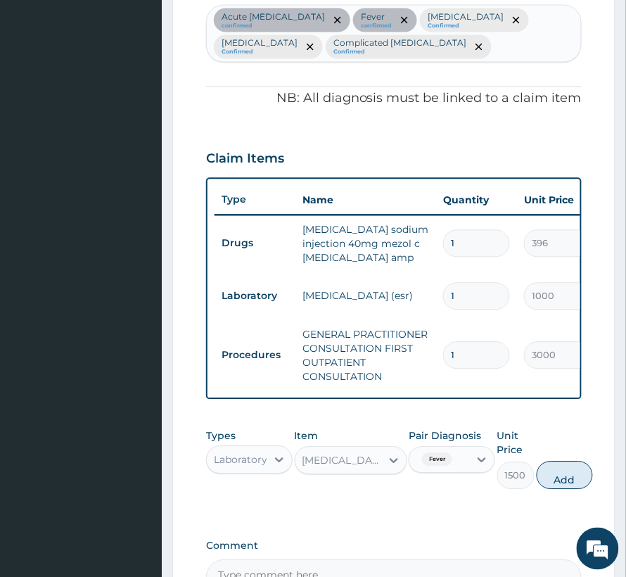
scroll to position [469, 0]
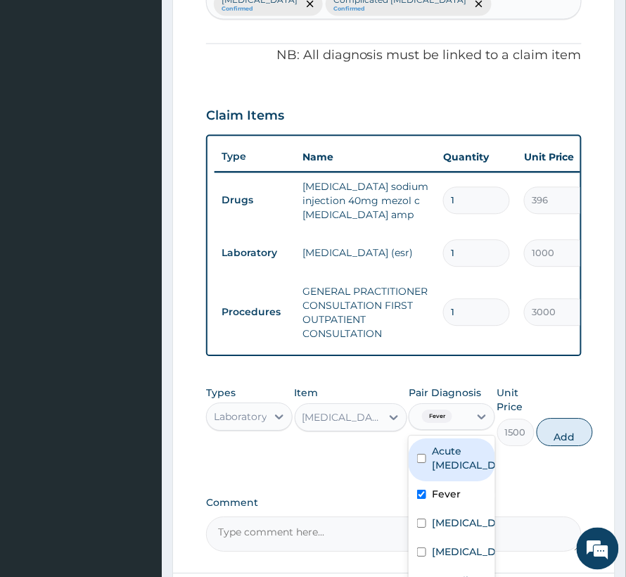
click at [437, 420] on div "Fever" at bounding box center [440, 417] width 60 height 24
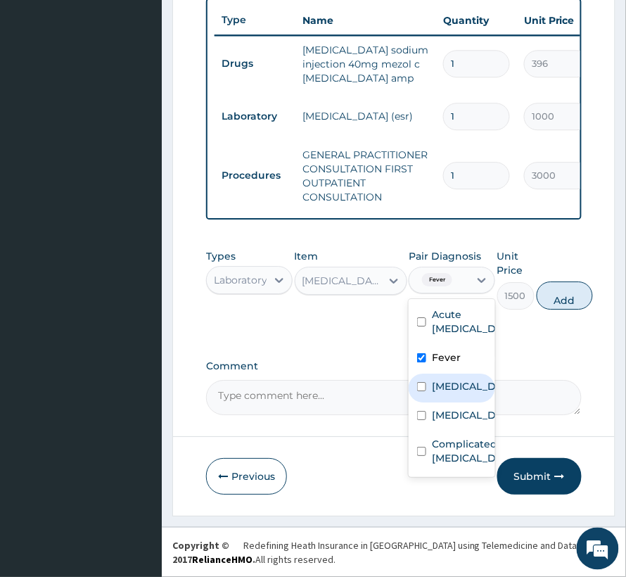
scroll to position [621, 0]
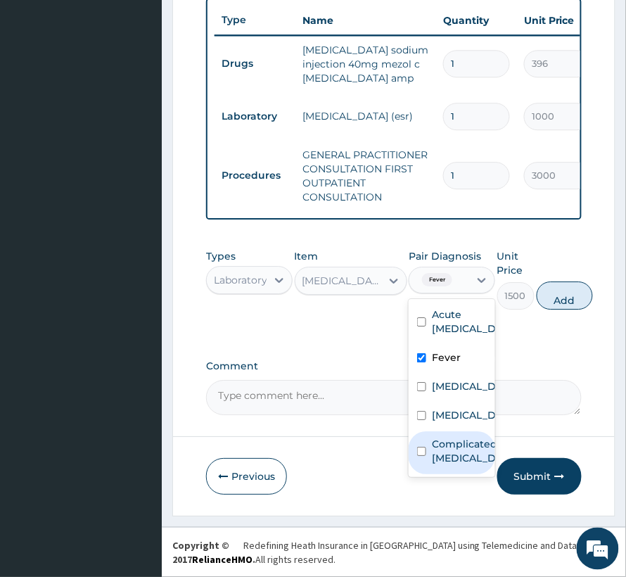
click at [439, 465] on label "Complicated malaria" at bounding box center [467, 451] width 70 height 28
checkbox input "true"
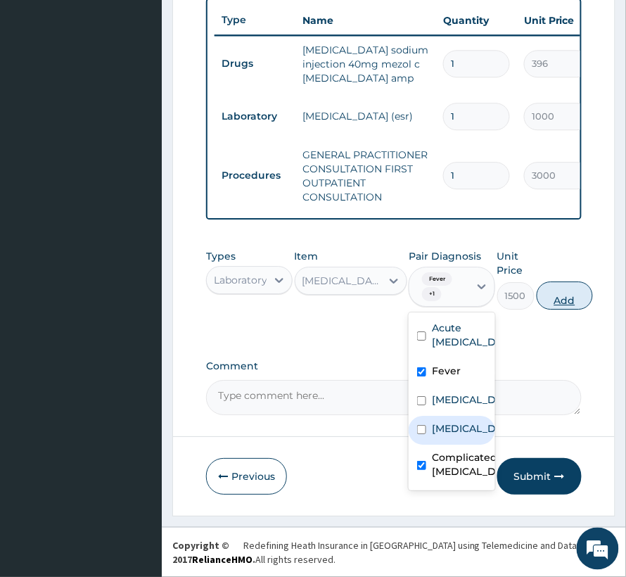
click at [567, 300] on button "Add" at bounding box center [565, 295] width 56 height 28
type input "0"
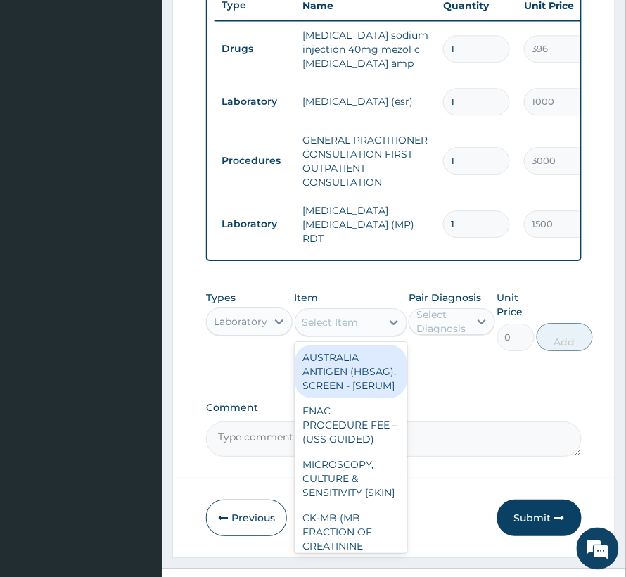
click at [312, 329] on div "Select Item" at bounding box center [331, 322] width 56 height 14
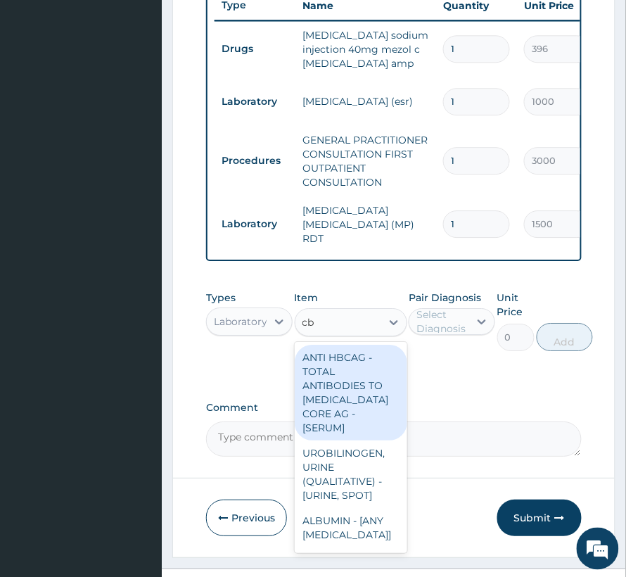
type input "cbc"
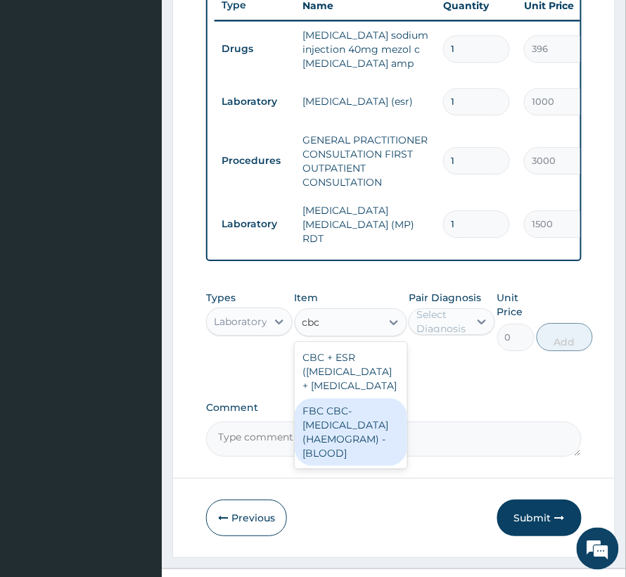
click at [357, 466] on div "FBC CBC-COMPLETE BLOOD COUNT (HAEMOGRAM) - [BLOOD]" at bounding box center [351, 432] width 113 height 68
type input "3000"
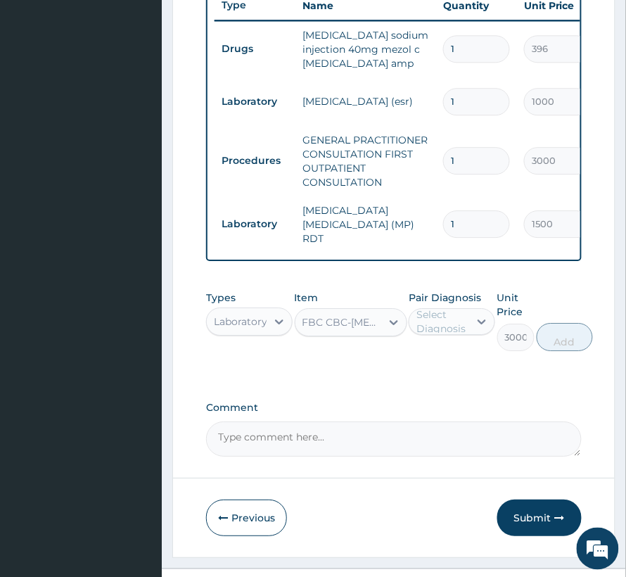
click at [467, 336] on div "Select Diagnosis" at bounding box center [442, 322] width 51 height 28
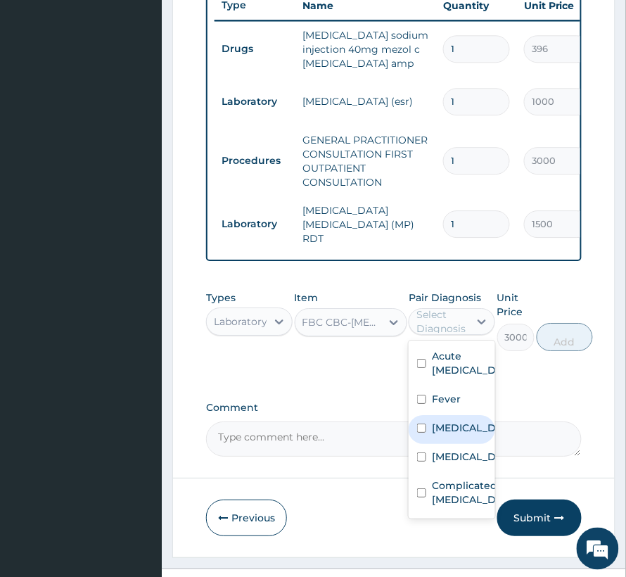
click at [438, 444] on div "[MEDICAL_DATA]" at bounding box center [452, 429] width 87 height 29
checkbox input "true"
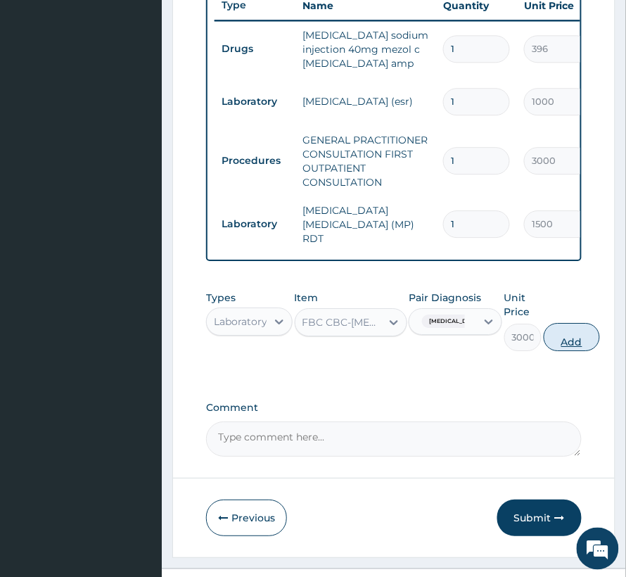
click at [562, 342] on button "Add" at bounding box center [572, 337] width 56 height 28
type input "0"
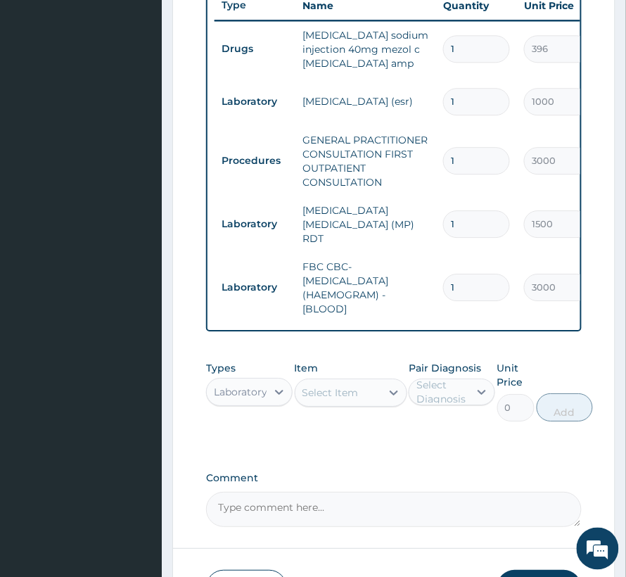
click at [248, 394] on div "Laboratory" at bounding box center [240, 392] width 53 height 14
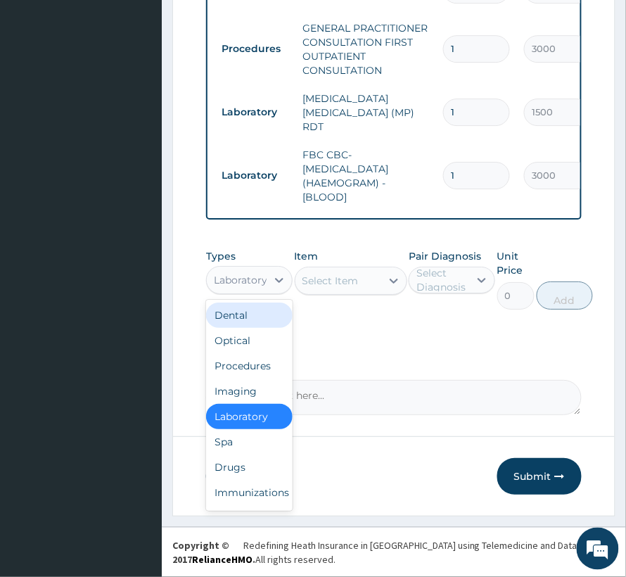
scroll to position [740, 0]
click at [239, 474] on div "Drugs" at bounding box center [249, 467] width 87 height 25
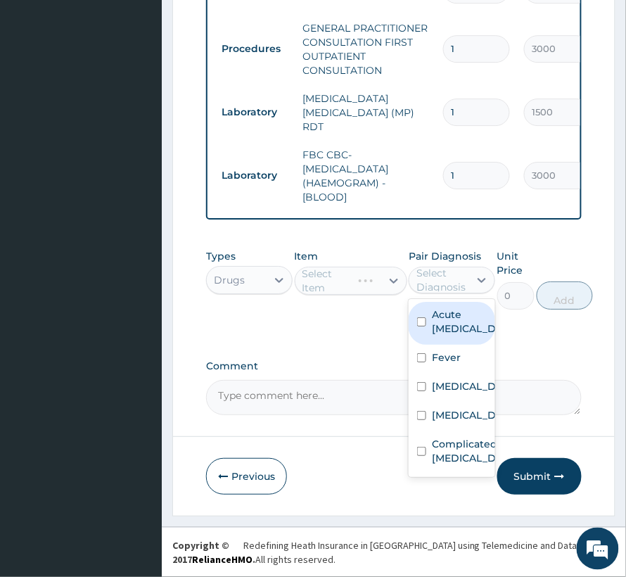
click at [464, 279] on div "Select Diagnosis" at bounding box center [442, 280] width 51 height 28
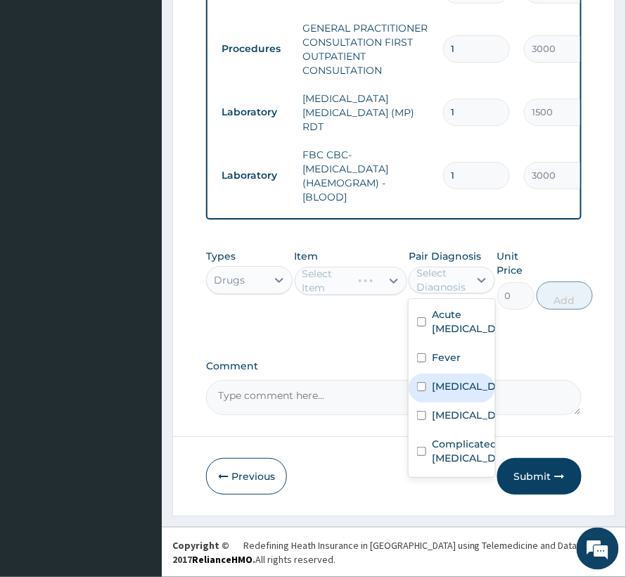
click at [445, 393] on label "Sepsis" at bounding box center [467, 386] width 70 height 14
checkbox input "true"
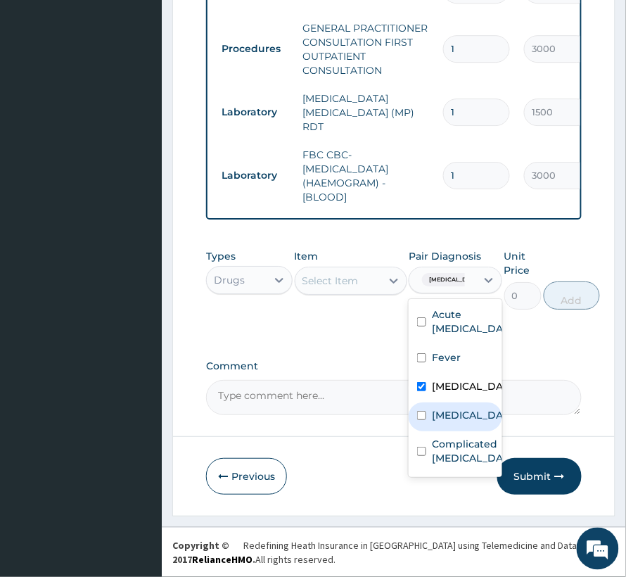
click at [439, 422] on label "Cluster headache" at bounding box center [470, 415] width 77 height 14
checkbox input "true"
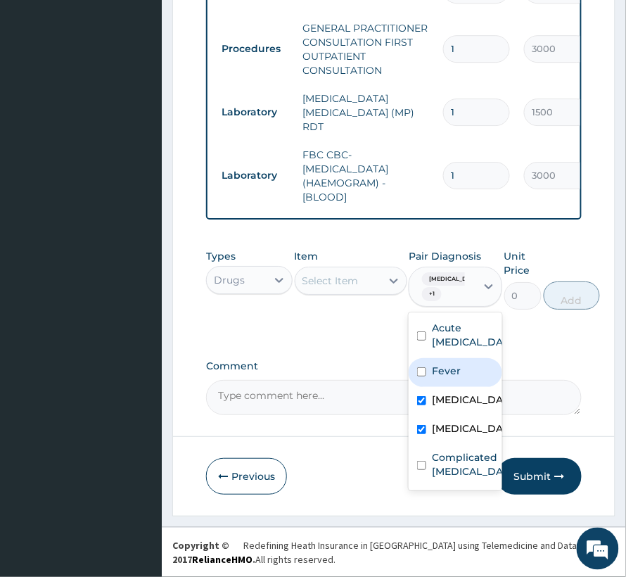
click at [440, 378] on label "Fever" at bounding box center [446, 371] width 29 height 14
checkbox input "true"
click at [440, 407] on label "Sepsis" at bounding box center [470, 400] width 77 height 14
checkbox input "false"
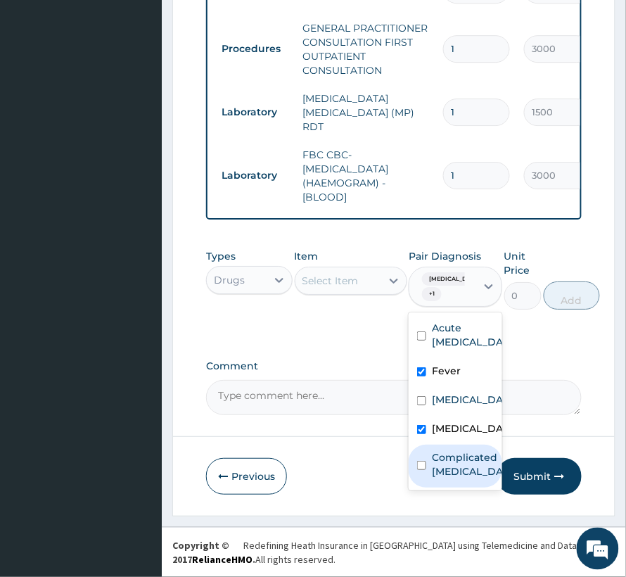
click at [457, 476] on label "Complicated malaria" at bounding box center [470, 464] width 77 height 28
checkbox input "true"
click at [457, 426] on label "Cluster headache" at bounding box center [470, 429] width 77 height 14
checkbox input "false"
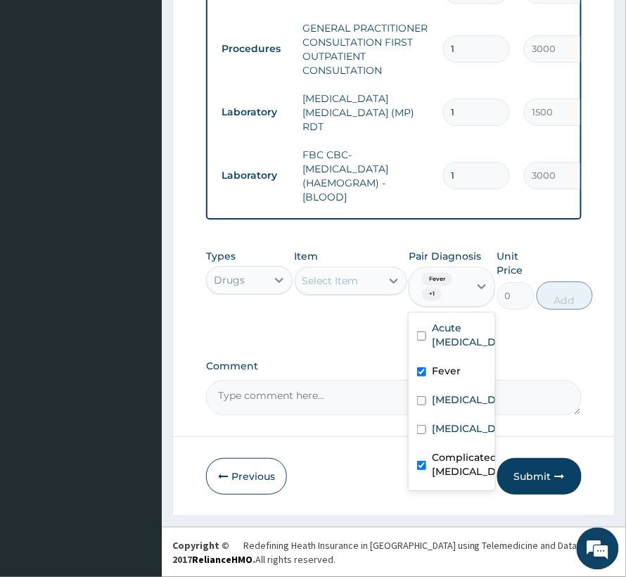
click at [350, 277] on div "Select Item" at bounding box center [331, 281] width 56 height 14
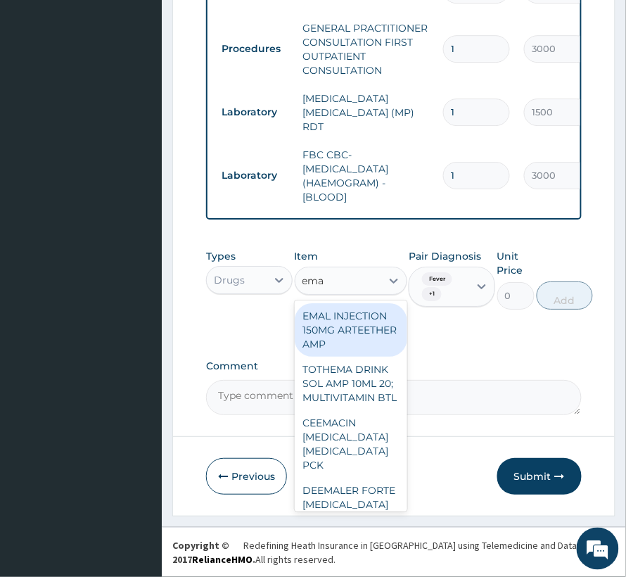
type input "emal"
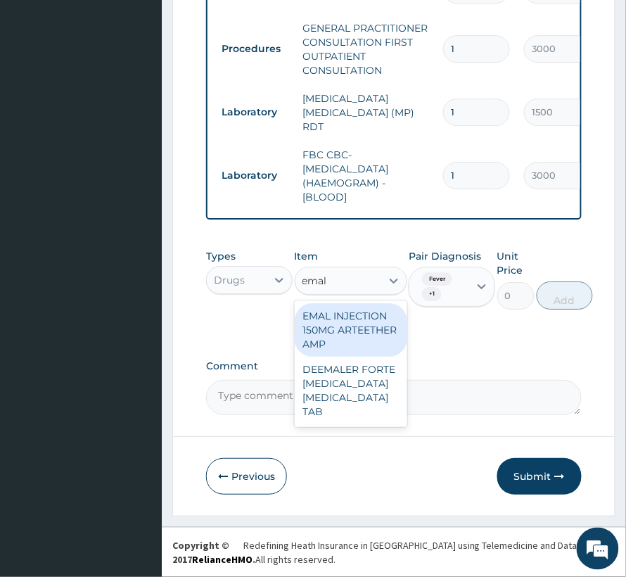
click at [361, 347] on div "EMAL INJECTION 150MG ARTEETHER AMP" at bounding box center [351, 329] width 113 height 53
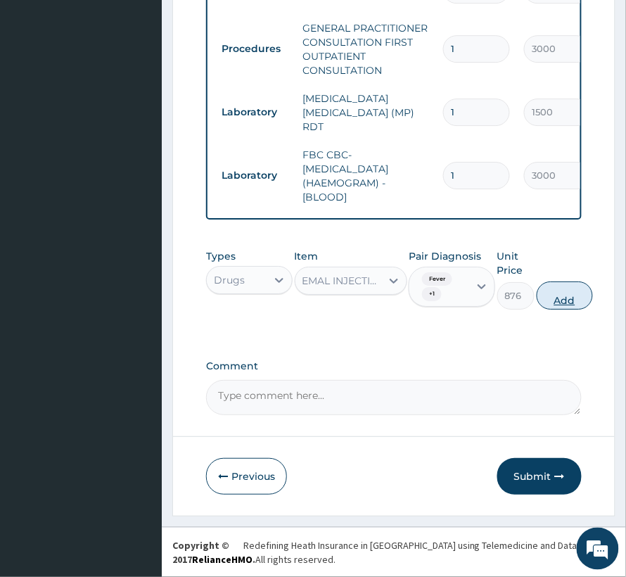
click at [563, 296] on button "Add" at bounding box center [565, 295] width 56 height 28
type input "0"
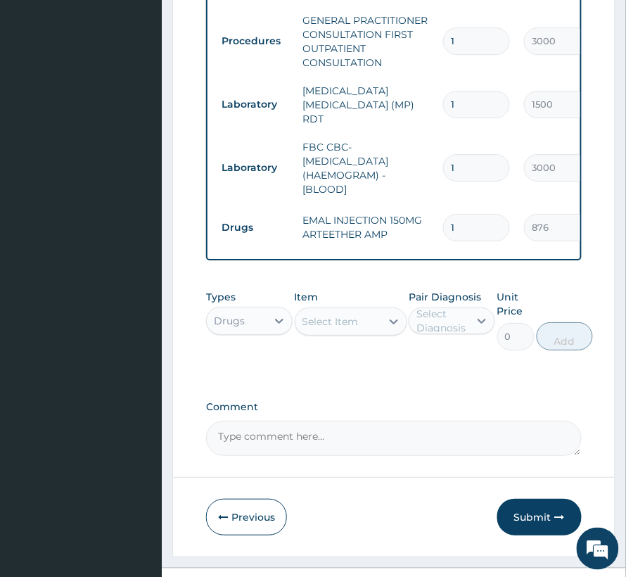
drag, startPoint x: 450, startPoint y: 227, endPoint x: 434, endPoint y: 234, distance: 17.6
click at [434, 234] on tr "Drugs EMAL INJECTION 150MG ARTEETHER AMP 1 876 876.00 Fever + 1 Delete" at bounding box center [560, 227] width 690 height 49
type input "2"
type input "1752.00"
type input "2"
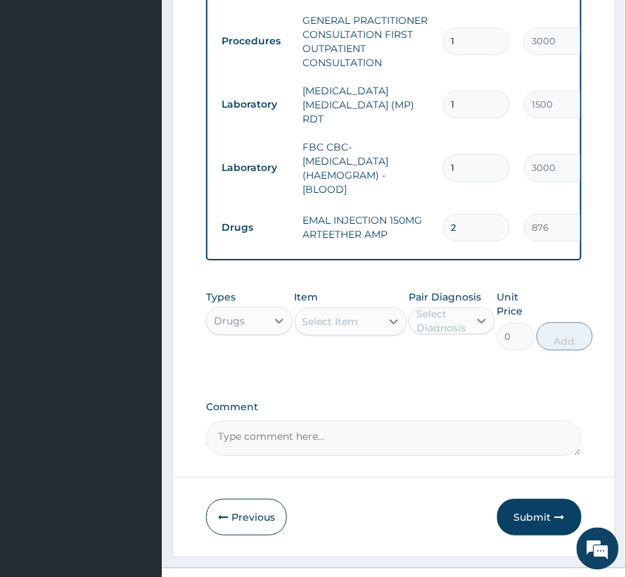
click at [327, 333] on div "Select Item" at bounding box center [339, 321] width 86 height 23
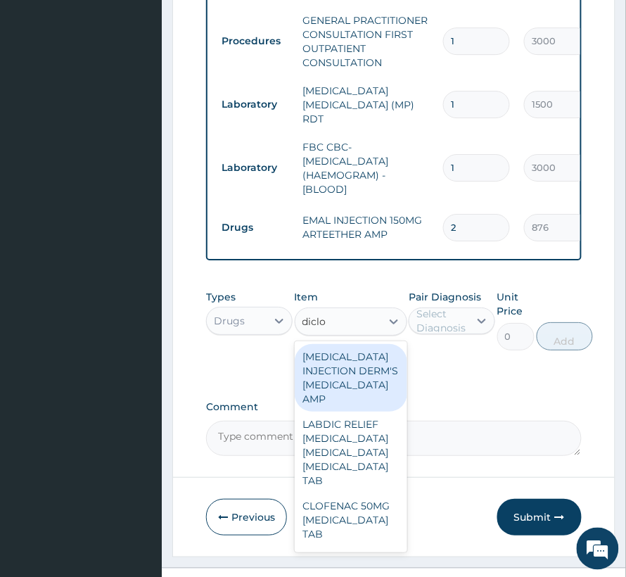
type input "diclof"
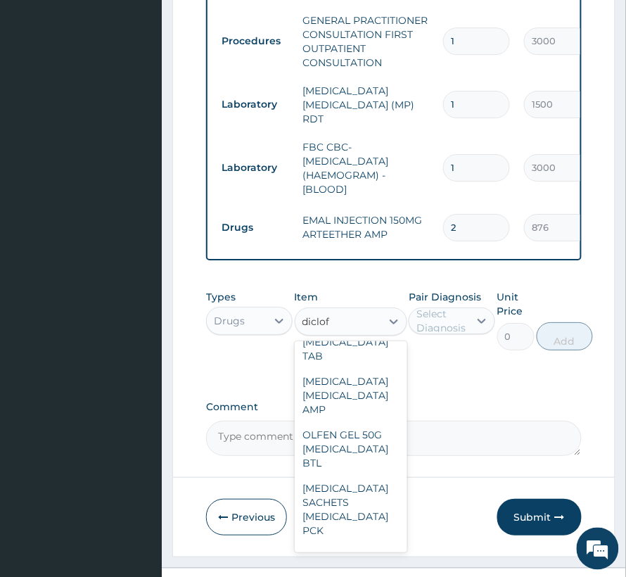
scroll to position [187, 0]
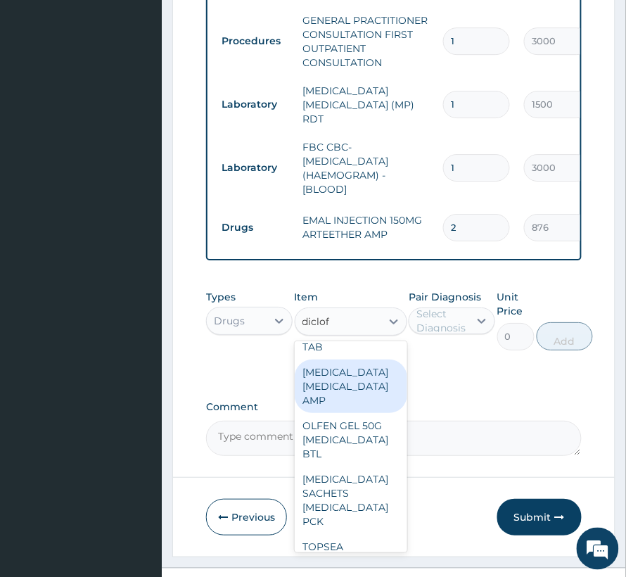
click at [353, 411] on div "DICLOFENAC DICLOFENAC AMP" at bounding box center [351, 386] width 113 height 53
type input "288"
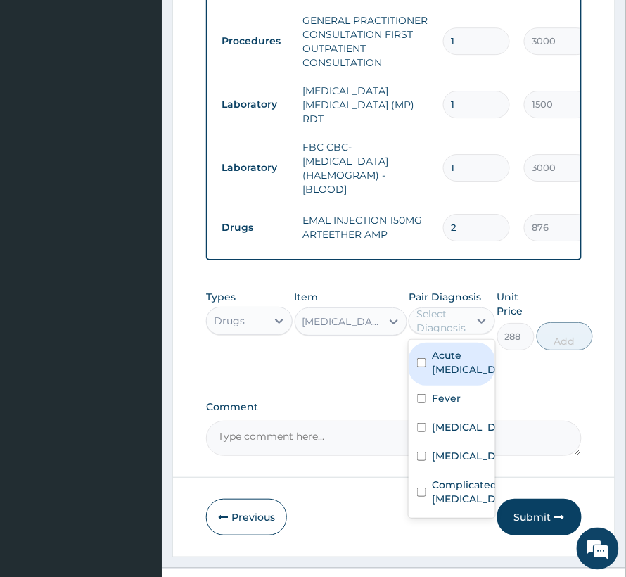
click at [449, 335] on div "Select Diagnosis" at bounding box center [442, 321] width 51 height 28
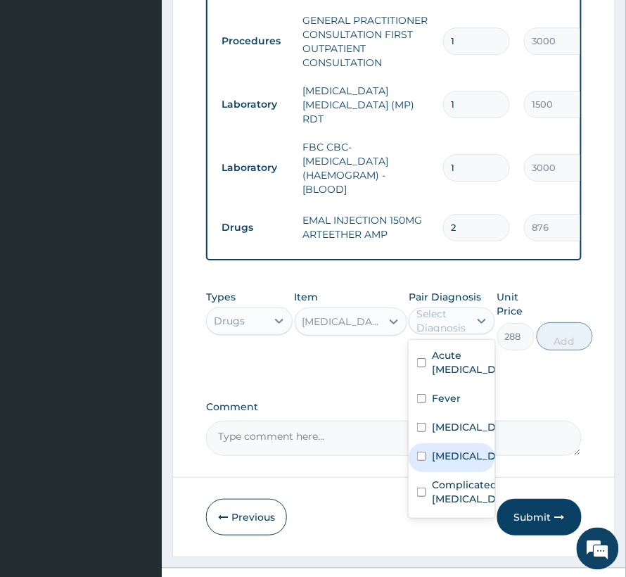
click at [460, 463] on label "Cluster headache" at bounding box center [467, 456] width 70 height 14
checkbox input "true"
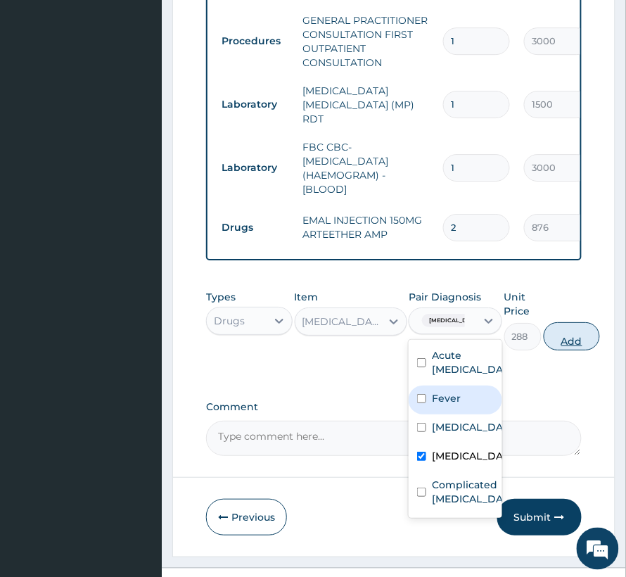
click at [590, 330] on button "Add" at bounding box center [572, 336] width 56 height 28
type input "0"
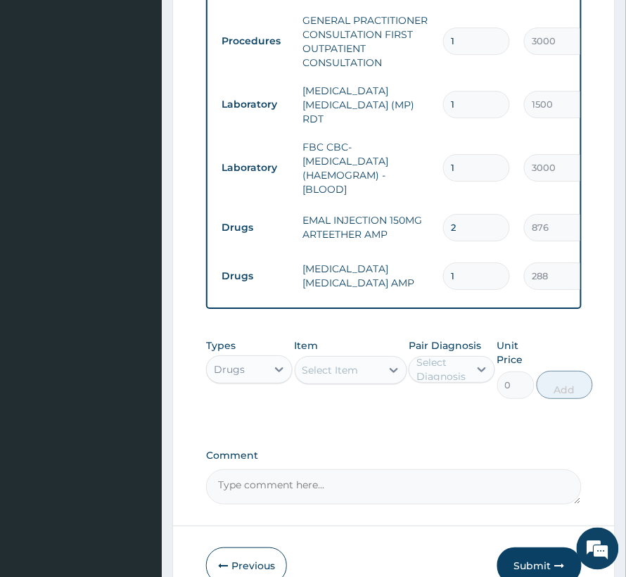
click at [328, 377] on div "Select Item" at bounding box center [331, 370] width 56 height 14
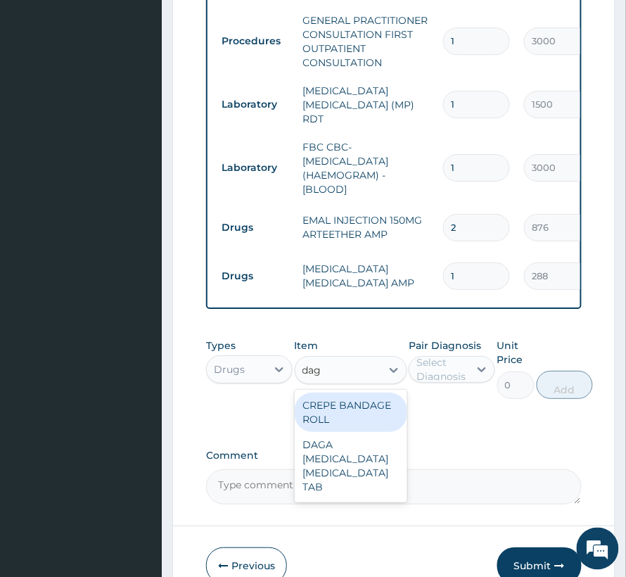
type input "daga"
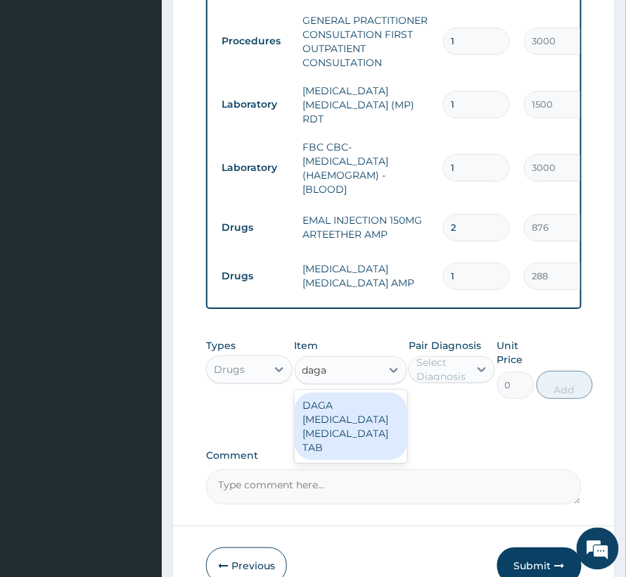
click at [375, 442] on div "DAGA PARACETAMOL ACETAMINOPHEN TAB" at bounding box center [351, 427] width 113 height 68
type input "24"
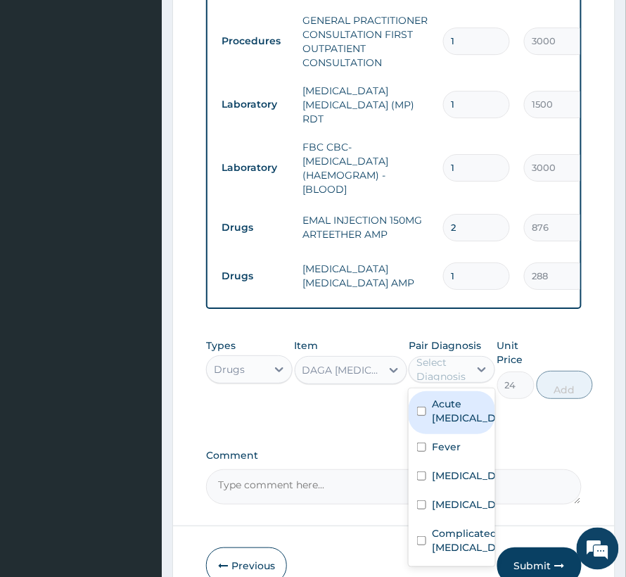
click at [445, 384] on div "Select Diagnosis" at bounding box center [442, 369] width 51 height 28
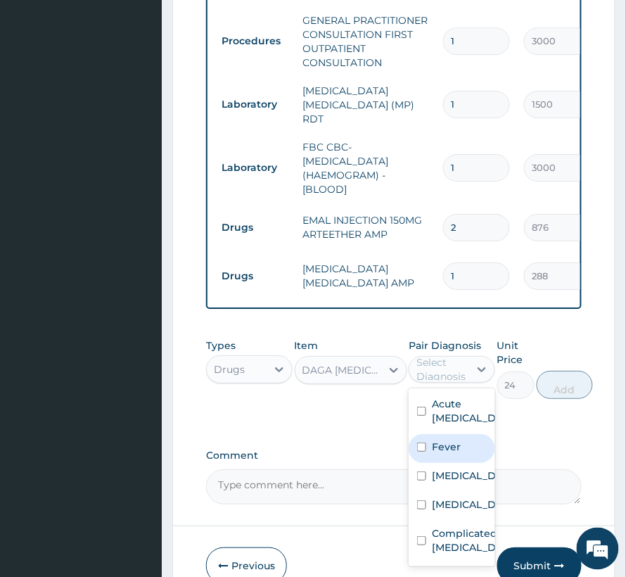
click at [445, 454] on label "Fever" at bounding box center [446, 447] width 29 height 14
checkbox input "true"
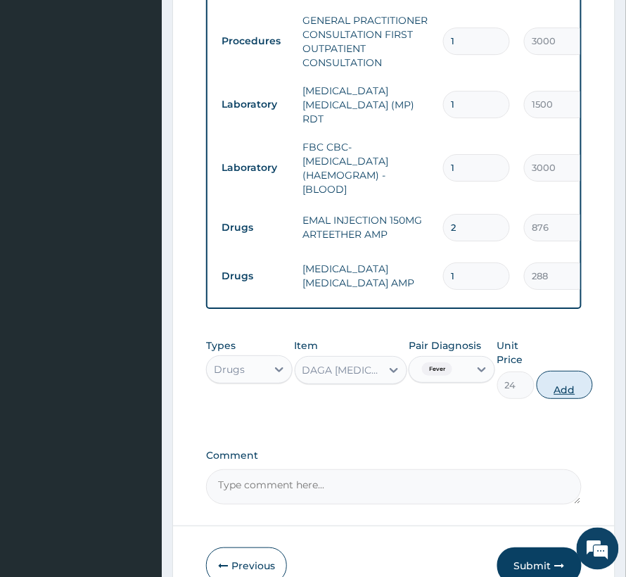
click at [577, 398] on button "Add" at bounding box center [565, 385] width 56 height 28
type input "0"
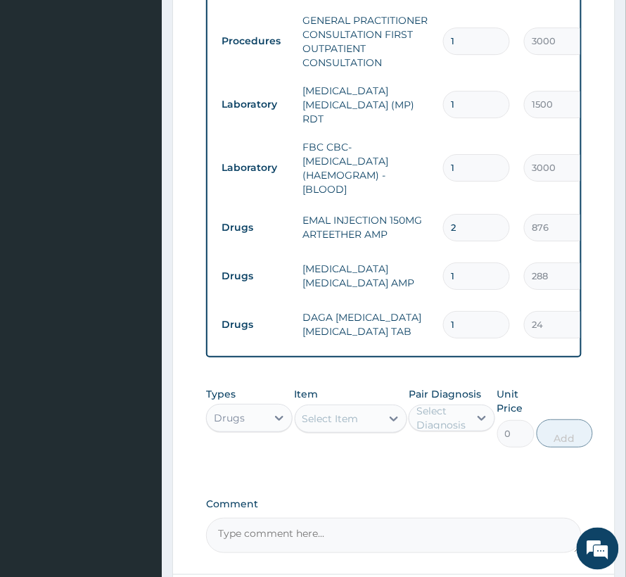
click at [465, 314] on input "1" at bounding box center [476, 324] width 67 height 27
type input "18"
type input "432.00"
type input "18"
click at [325, 422] on div "Select Item" at bounding box center [331, 419] width 56 height 14
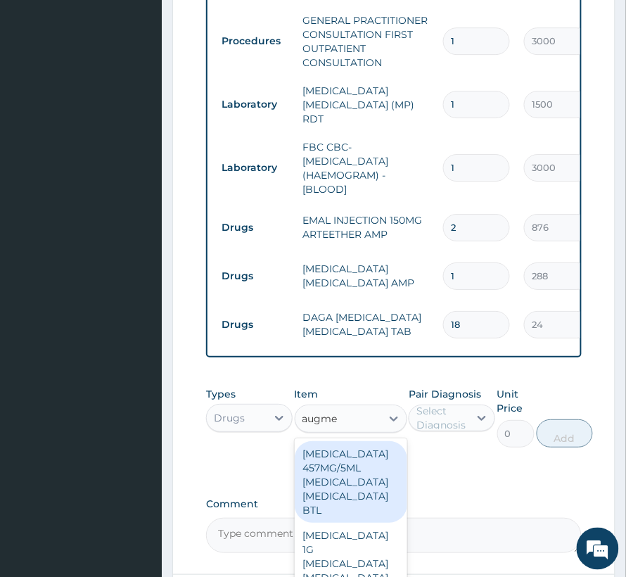
type input "augmen"
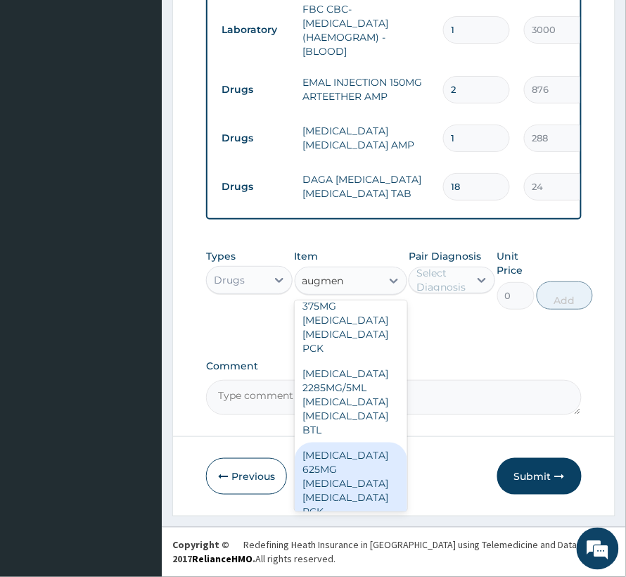
scroll to position [270, 0]
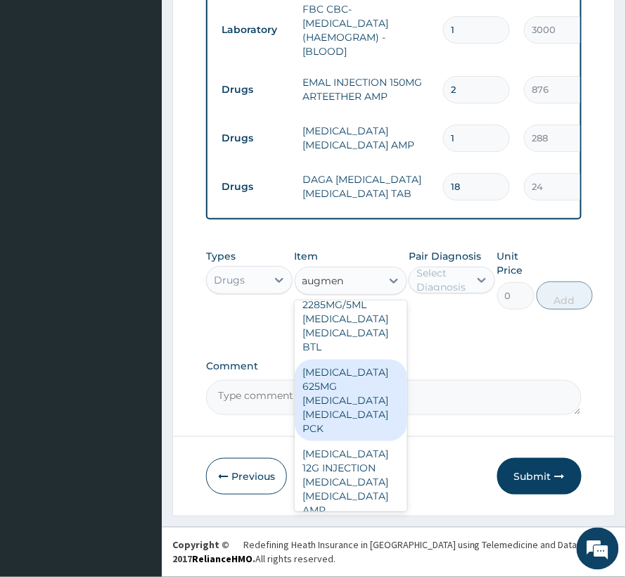
drag, startPoint x: 338, startPoint y: 467, endPoint x: 338, endPoint y: 381, distance: 85.9
click at [338, 381] on div "AUGMENTIN 457MG/5ML AMOXICILLIN CLAVULANIC ACID BTL AUGMENTIN 1G AMOXICILLIN CL…" at bounding box center [351, 405] width 113 height 211
click at [338, 381] on div "AUGMENTIN 625MG AMOXICILLIN CLAVULANIC ACID PCK" at bounding box center [351, 401] width 113 height 82
type input "7200"
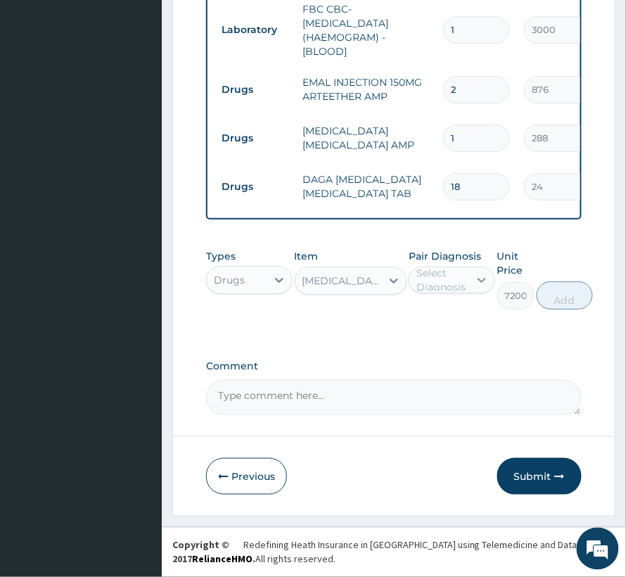
click at [476, 274] on icon at bounding box center [482, 280] width 14 height 14
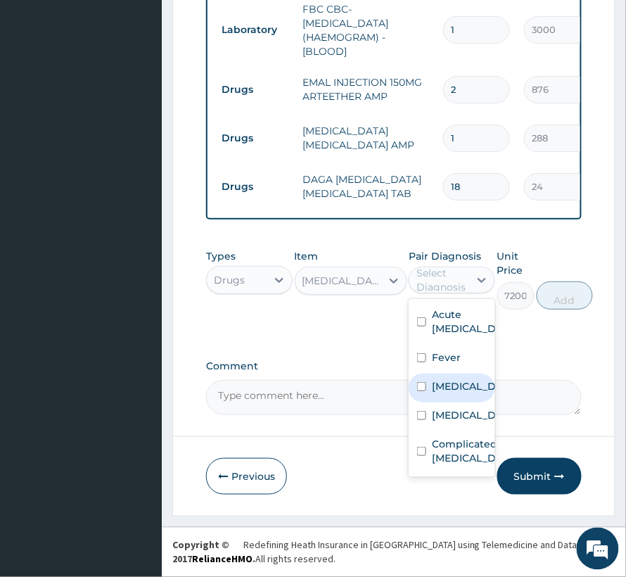
click at [435, 403] on div "[MEDICAL_DATA]" at bounding box center [452, 388] width 87 height 29
checkbox input "true"
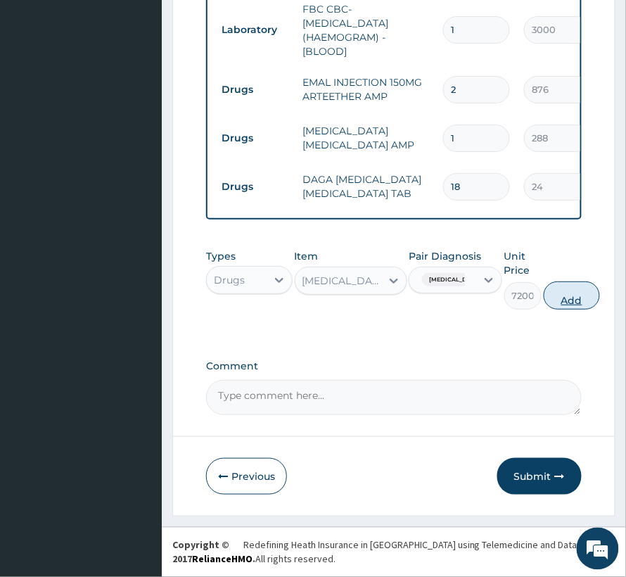
click at [567, 298] on button "Add" at bounding box center [572, 295] width 56 height 28
type input "0"
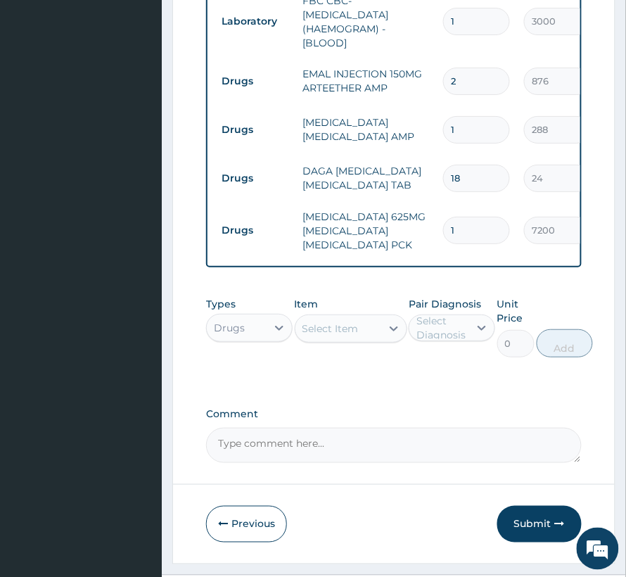
click at [341, 343] on div "Select Item" at bounding box center [351, 329] width 113 height 28
click at [352, 336] on div "Select Item" at bounding box center [331, 329] width 56 height 14
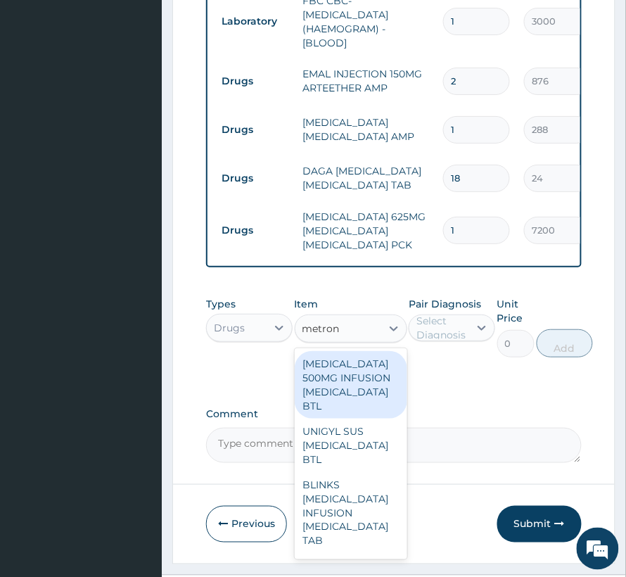
type input "metroni"
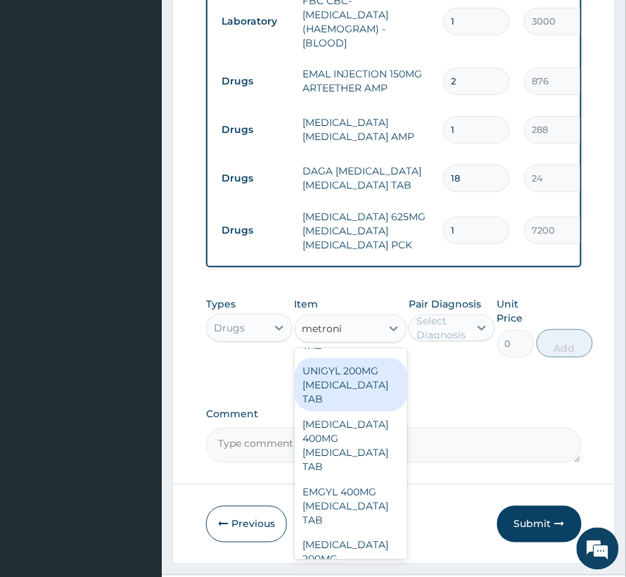
scroll to position [844, 0]
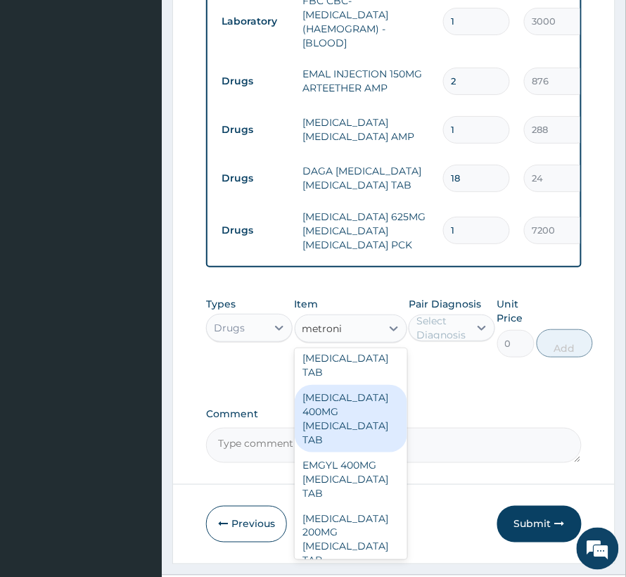
click at [353, 453] on div "METRONIDAZOLE 400MG METRONIDAZOLE TAB" at bounding box center [351, 419] width 113 height 68
type input "60"
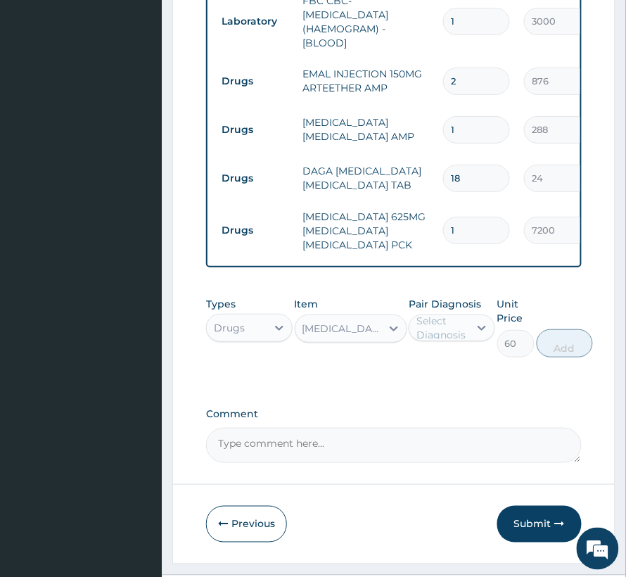
click at [441, 341] on div "Select Diagnosis" at bounding box center [442, 328] width 51 height 28
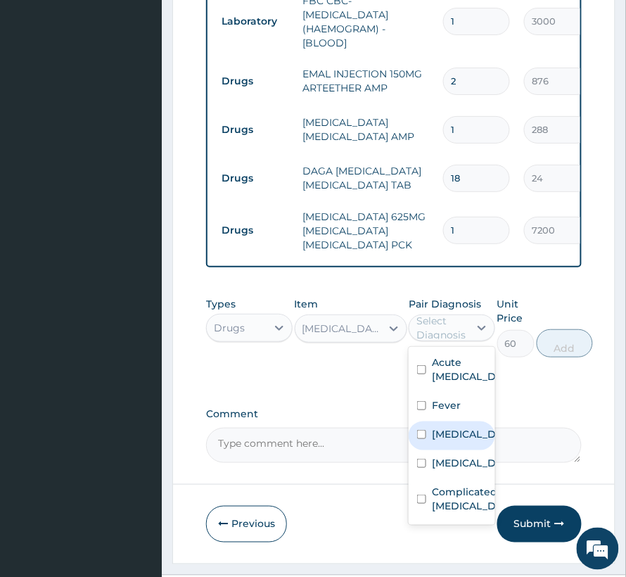
click at [455, 441] on label "Sepsis" at bounding box center [467, 434] width 70 height 14
checkbox input "true"
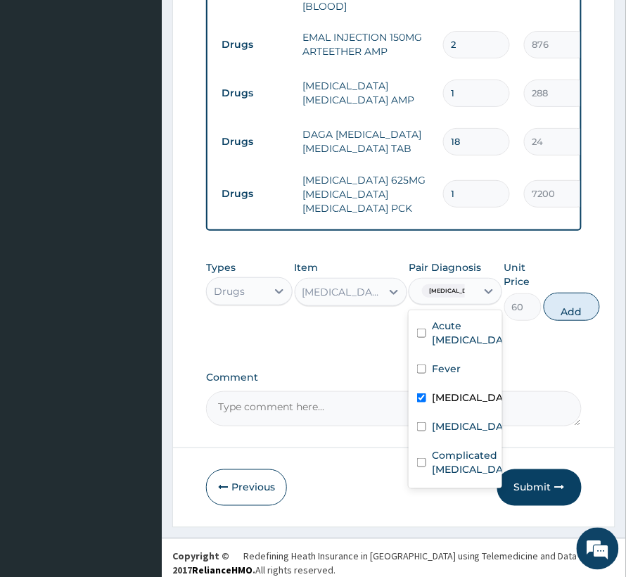
scroll to position [943, 0]
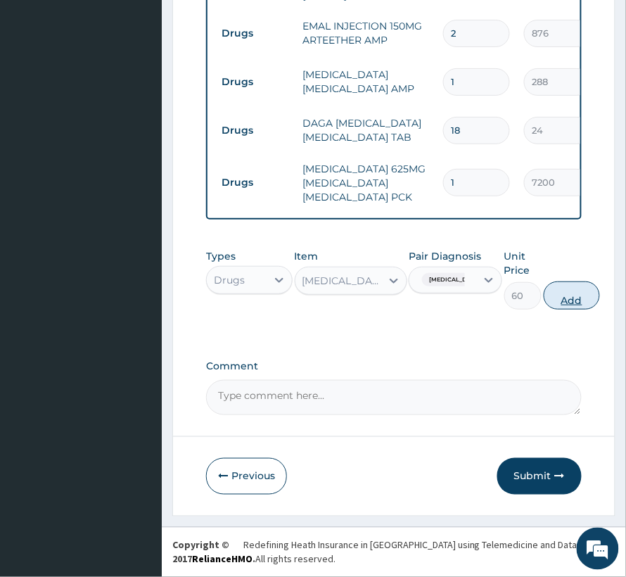
click at [550, 300] on button "Add" at bounding box center [572, 295] width 56 height 28
type input "0"
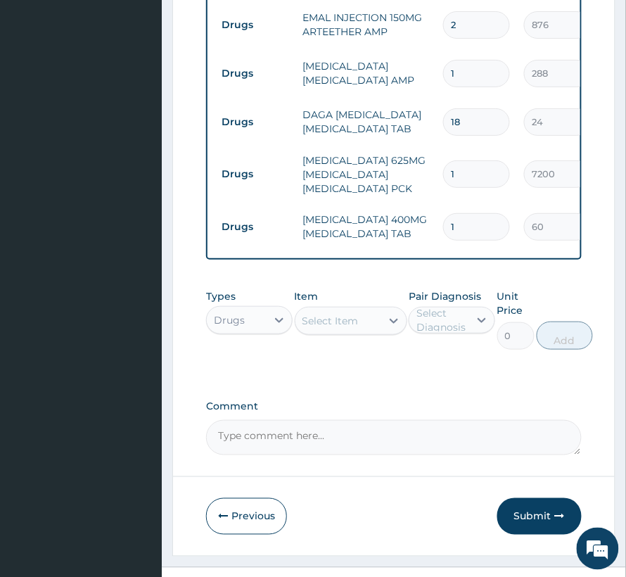
click at [445, 224] on input "1" at bounding box center [476, 226] width 67 height 27
type input "21"
type input "1260.00"
type input "21"
click at [363, 322] on div "Select Item" at bounding box center [351, 321] width 113 height 28
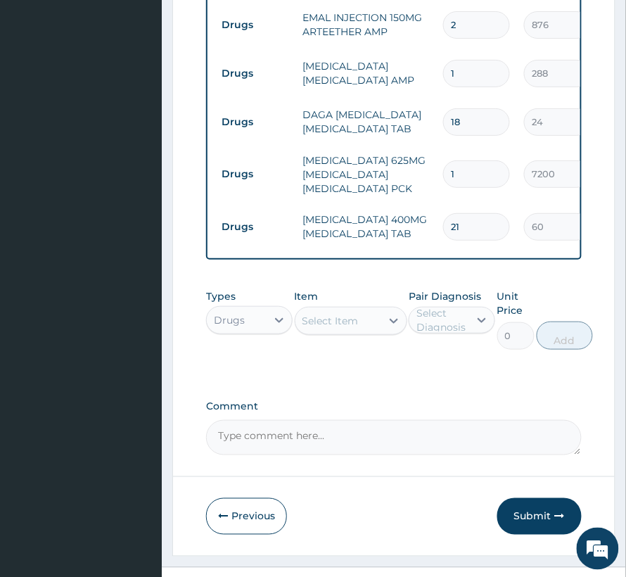
click at [360, 332] on div "Select Item" at bounding box center [339, 321] width 86 height 23
type input "nexiu"
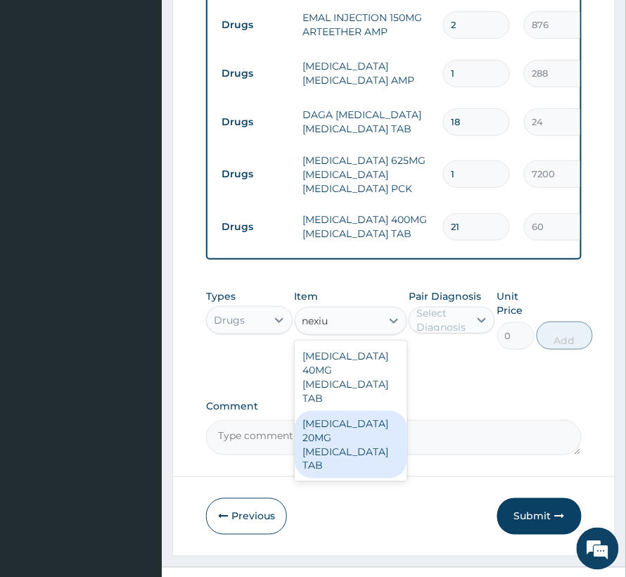
drag, startPoint x: 325, startPoint y: 448, endPoint x: 362, endPoint y: 425, distance: 43.3
click at [331, 445] on div "[MEDICAL_DATA] 20MG [MEDICAL_DATA] TAB" at bounding box center [351, 445] width 113 height 68
type input "8040"
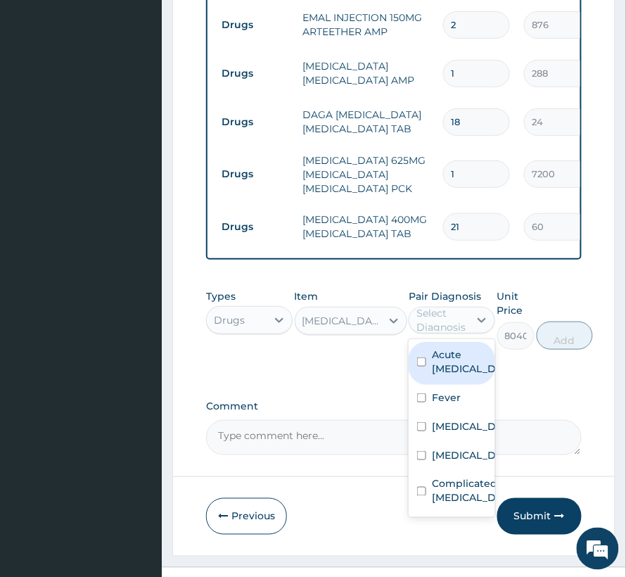
click at [454, 334] on div "Select Diagnosis" at bounding box center [442, 320] width 51 height 28
click at [452, 385] on div "Acute [MEDICAL_DATA]" at bounding box center [452, 363] width 87 height 43
checkbox input "true"
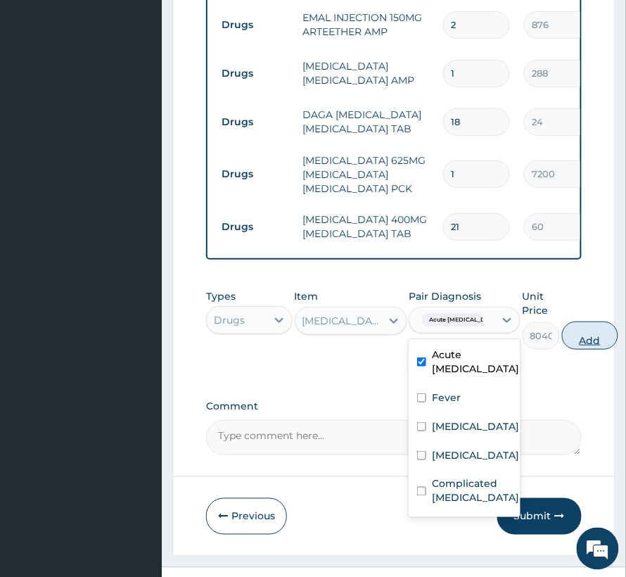
click at [569, 345] on button "Add" at bounding box center [590, 336] width 56 height 28
type input "0"
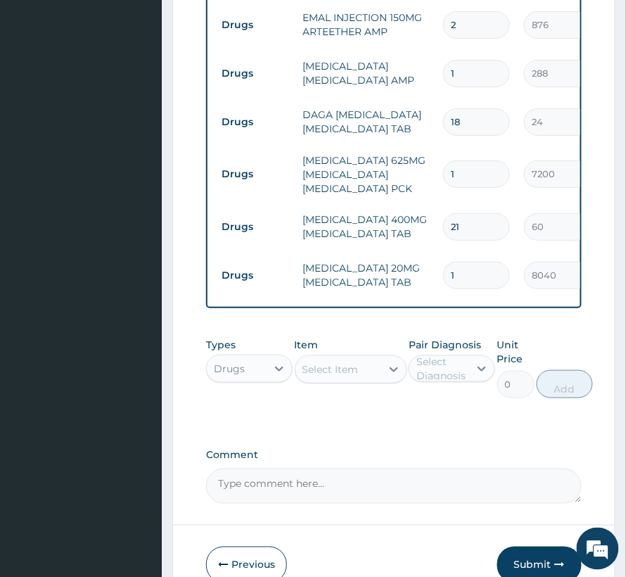
click at [312, 375] on div "Select Item" at bounding box center [339, 369] width 86 height 23
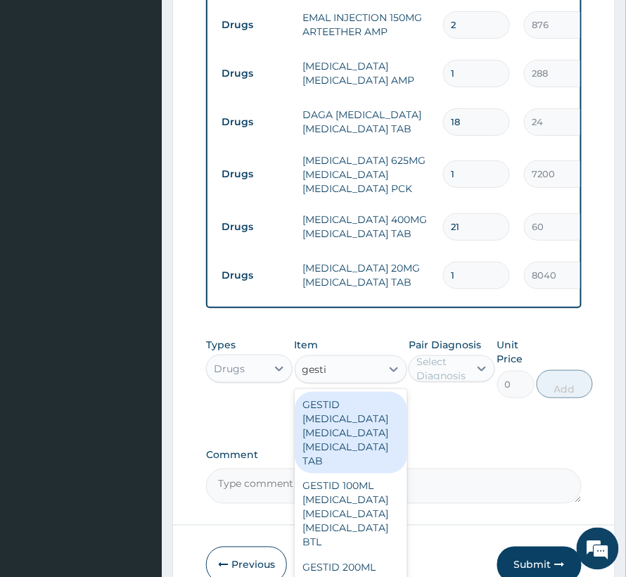
type input "gestid"
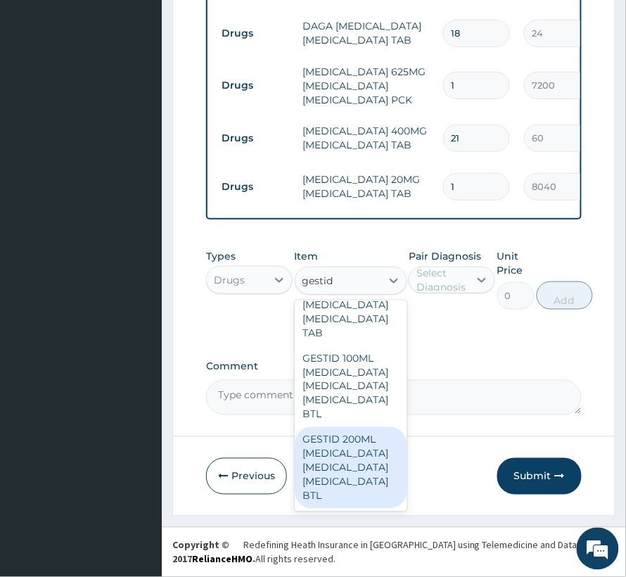
scroll to position [124, 0]
drag, startPoint x: 343, startPoint y: 448, endPoint x: 380, endPoint y: 364, distance: 91.4
click at [343, 443] on div "GESTID 200ML ALUMINUM HYDROXIDE MAGNESIUM HYDROXIDE SIMETHICONE BTL" at bounding box center [351, 468] width 113 height 82
type input "960"
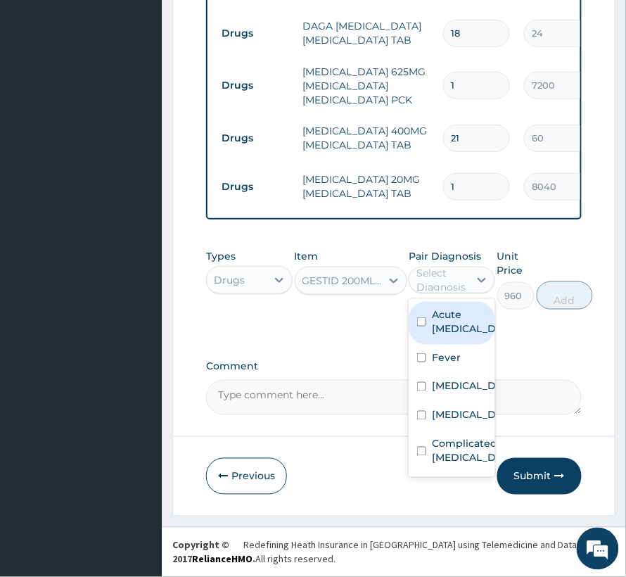
click at [460, 268] on div "Select Diagnosis" at bounding box center [442, 280] width 51 height 28
click at [464, 336] on label "Acute peptic ulcer" at bounding box center [467, 322] width 70 height 28
checkbox input "true"
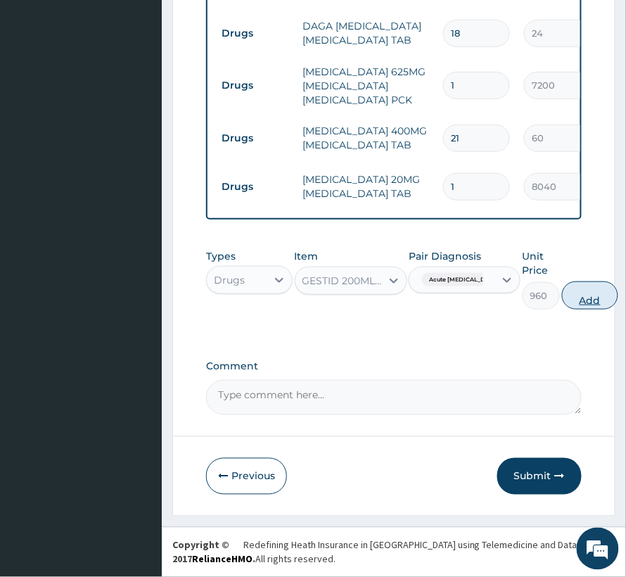
click at [570, 291] on button "Add" at bounding box center [590, 295] width 56 height 28
type input "0"
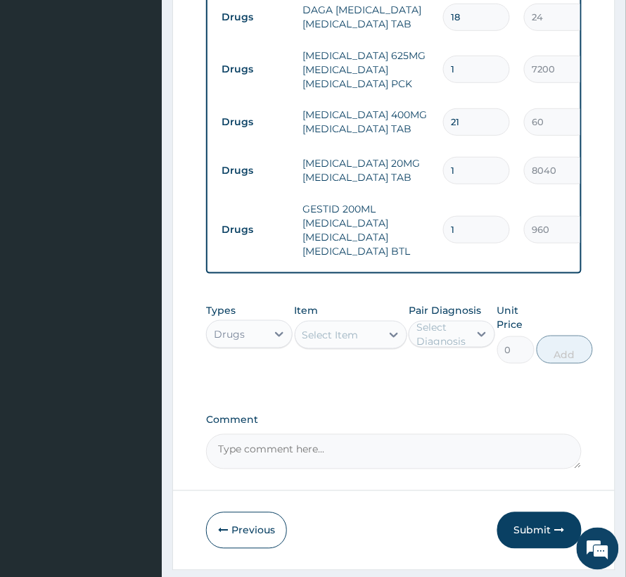
click at [327, 364] on div "Item Select Item" at bounding box center [351, 333] width 113 height 61
click at [344, 346] on div "Select Item" at bounding box center [339, 335] width 86 height 23
click at [353, 342] on div "Select Item" at bounding box center [331, 335] width 56 height 14
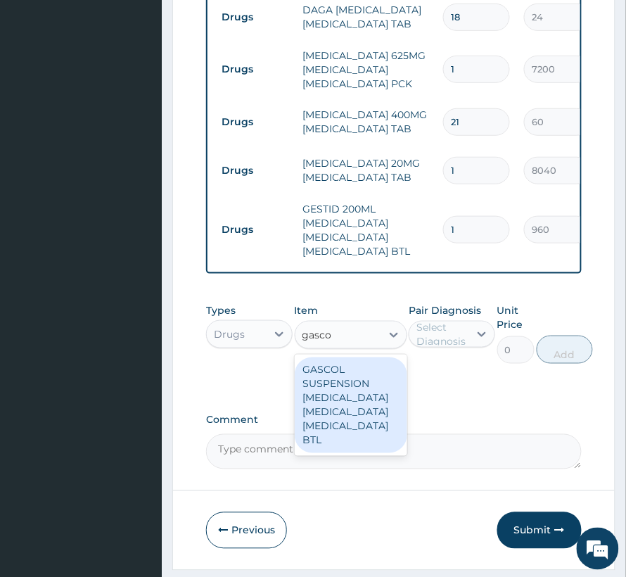
type input "gascol"
click at [349, 445] on div "GASCOL SUSPENSION ALUMINUM HYDROXIDE MAGNESIUM HYDROXIDE SIMETHICONE BTL" at bounding box center [351, 405] width 113 height 96
type input "708"
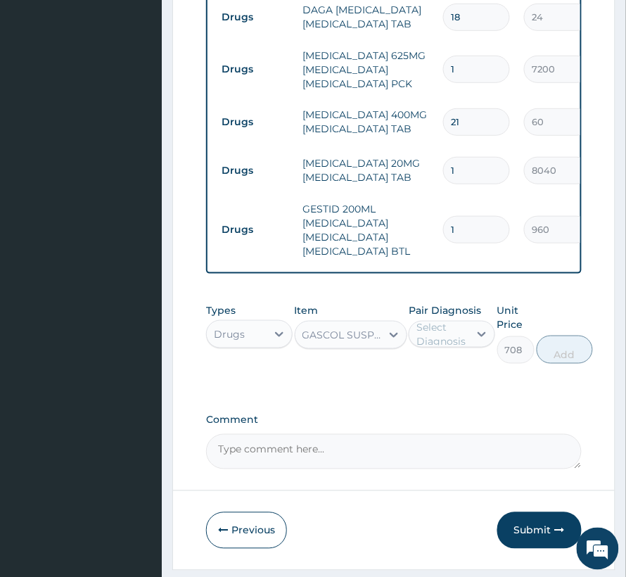
click at [341, 342] on div "GASCOL SUSPENSION ALUMINUM HYDROXIDE MAGNESIUM HYDROXIDE SIMETHICONE BTL" at bounding box center [343, 335] width 80 height 14
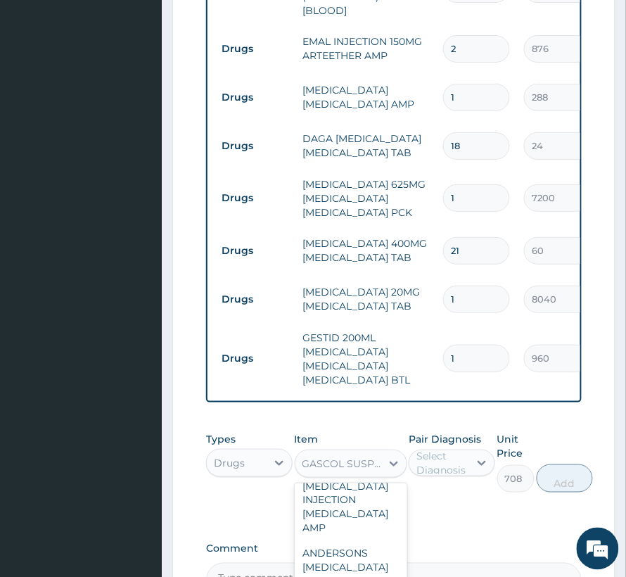
scroll to position [860, 0]
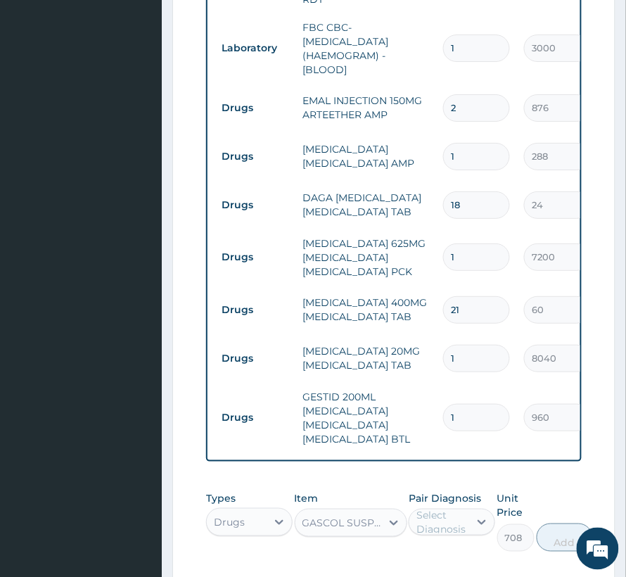
drag, startPoint x: 474, startPoint y: 105, endPoint x: 363, endPoint y: 108, distance: 111.2
click at [363, 108] on tr "Drugs EMAL INJECTION 150MG ARTEETHER AMP 2 876 1752.00 Fever + 1 Delete" at bounding box center [560, 108] width 690 height 49
type input "3"
type input "2628.00"
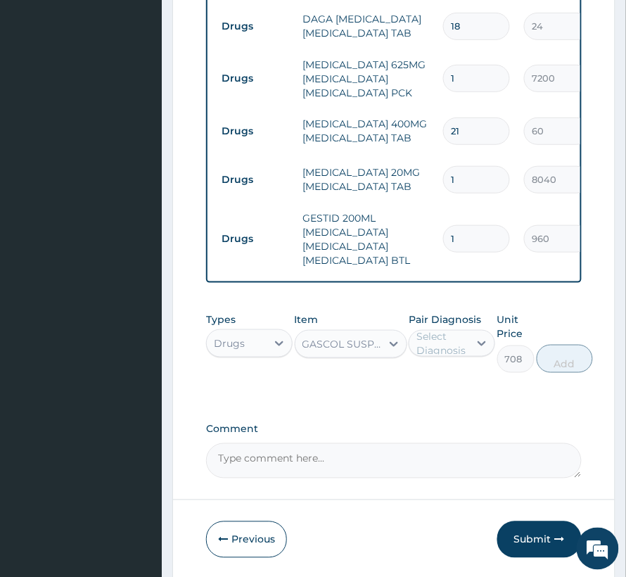
scroll to position [1132, 0]
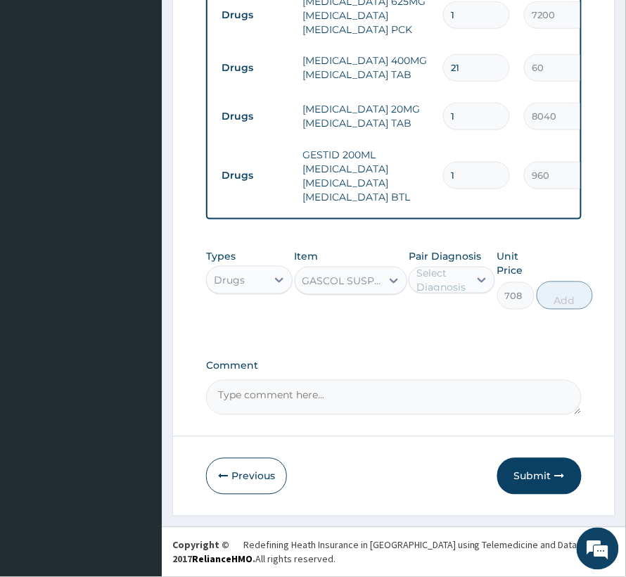
type input "3"
click at [527, 473] on button "Submit" at bounding box center [540, 476] width 84 height 37
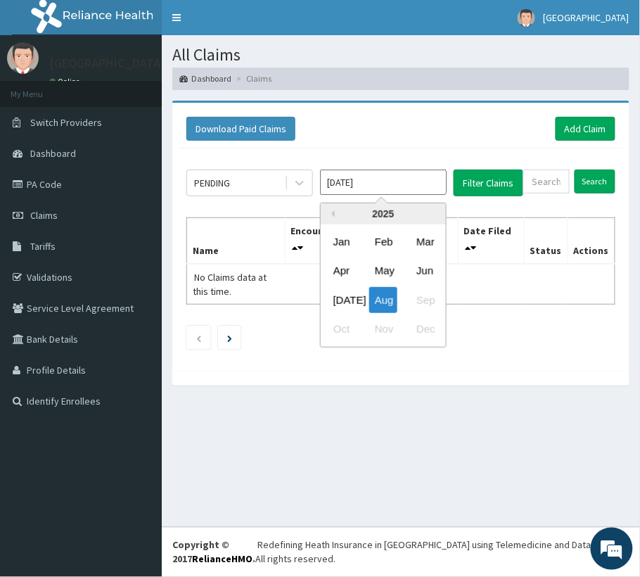
click at [344, 177] on input "[DATE]" at bounding box center [383, 182] width 127 height 25
drag, startPoint x: 342, startPoint y: 300, endPoint x: 319, endPoint y: 252, distance: 53.2
click at [341, 293] on div "[DATE]" at bounding box center [342, 299] width 28 height 26
type input "Jul 2025"
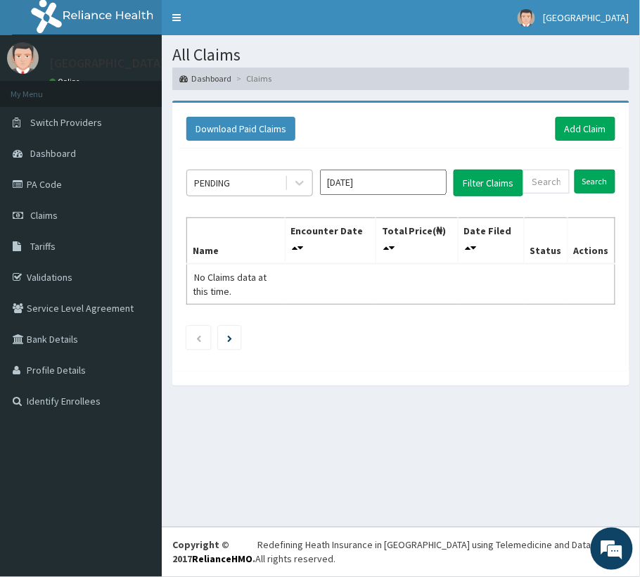
click at [238, 178] on div "PENDING" at bounding box center [236, 183] width 98 height 23
paste input "RRI/10062/A"
type input "RRI/10062/A"
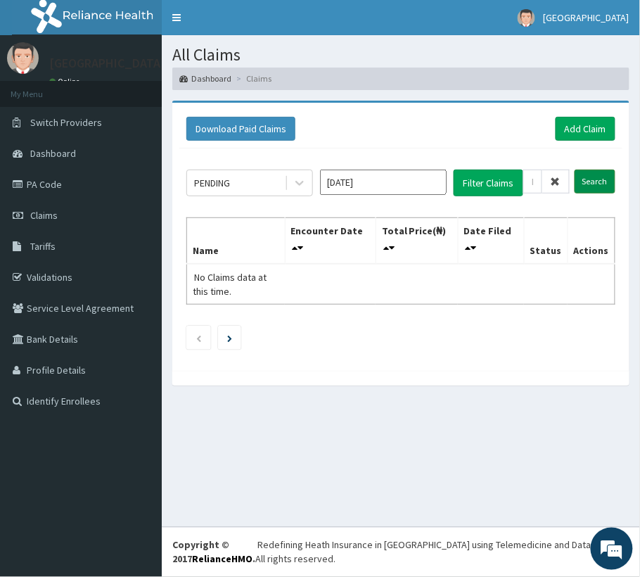
click at [586, 183] on input "Search" at bounding box center [595, 182] width 41 height 24
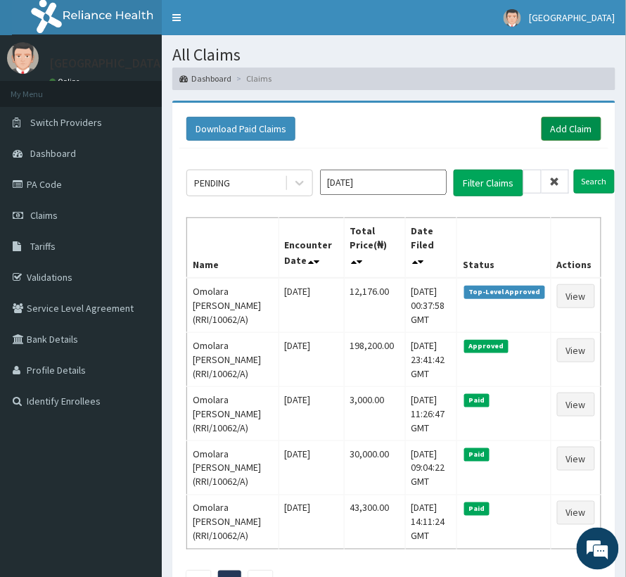
click at [560, 132] on link "Add Claim" at bounding box center [572, 129] width 60 height 24
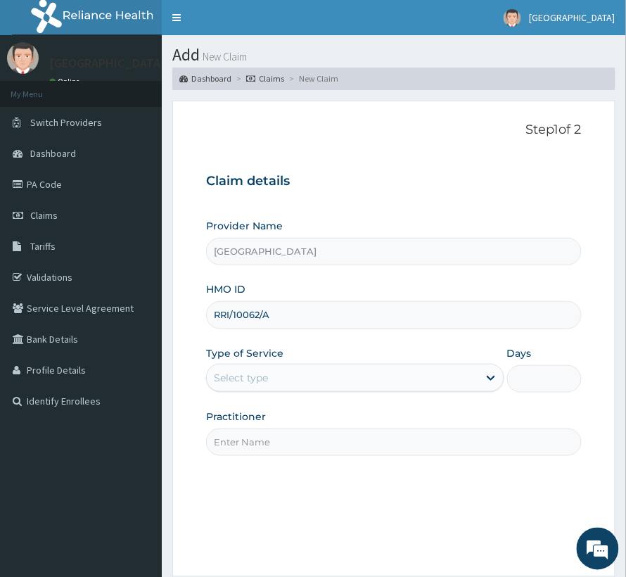
type input "RRI/10062/A"
click at [245, 384] on div "Select type" at bounding box center [241, 378] width 54 height 14
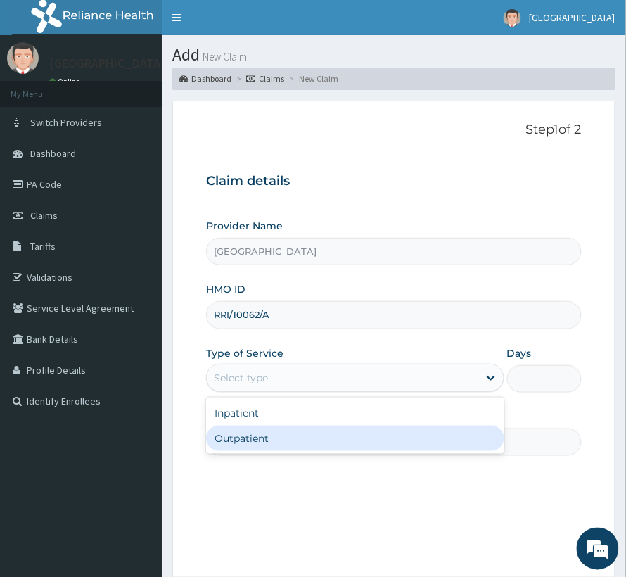
click at [235, 440] on div "Outpatient" at bounding box center [355, 438] width 298 height 25
type input "1"
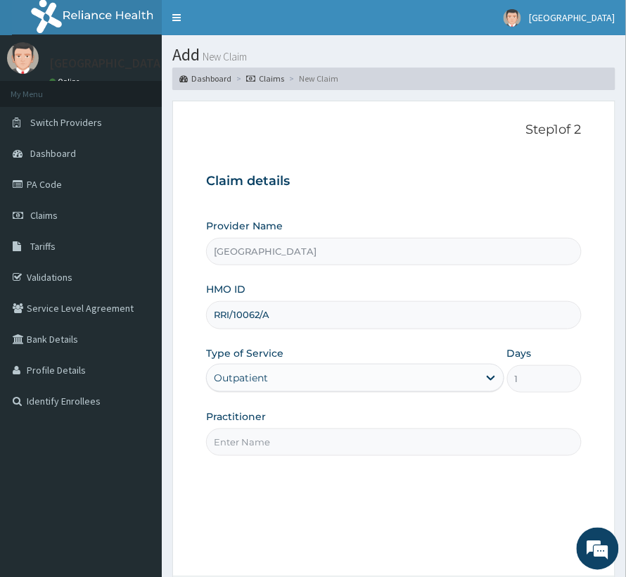
click at [243, 436] on input "Practitioner" at bounding box center [394, 442] width 376 height 27
type input "[PERSON_NAME]"
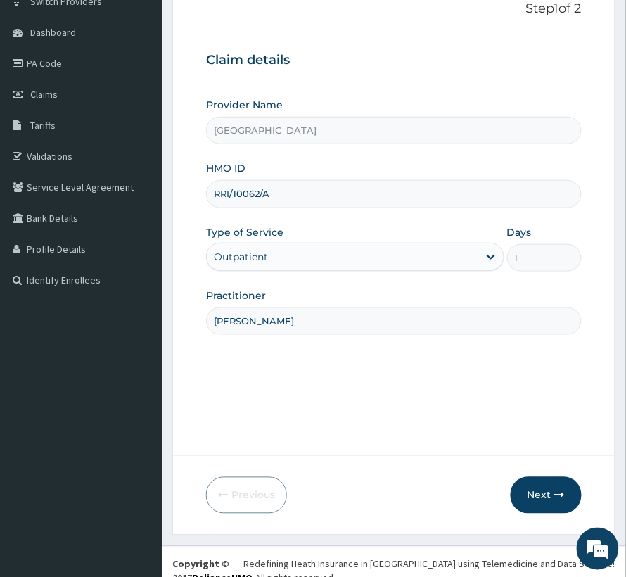
scroll to position [141, 0]
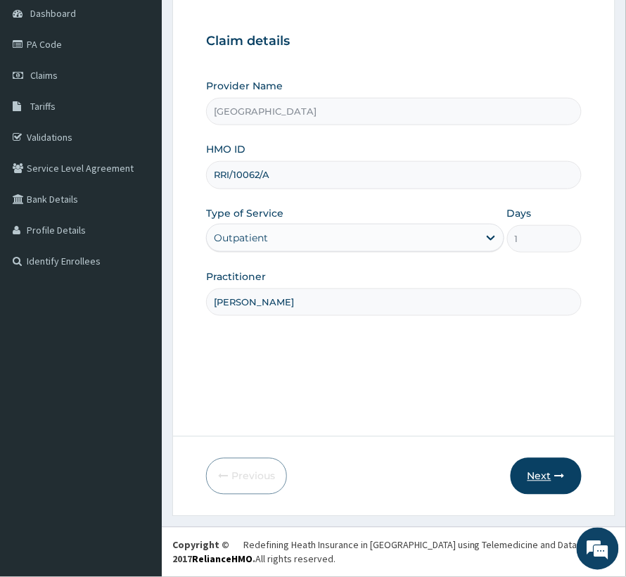
click at [550, 465] on button "Next" at bounding box center [546, 476] width 71 height 37
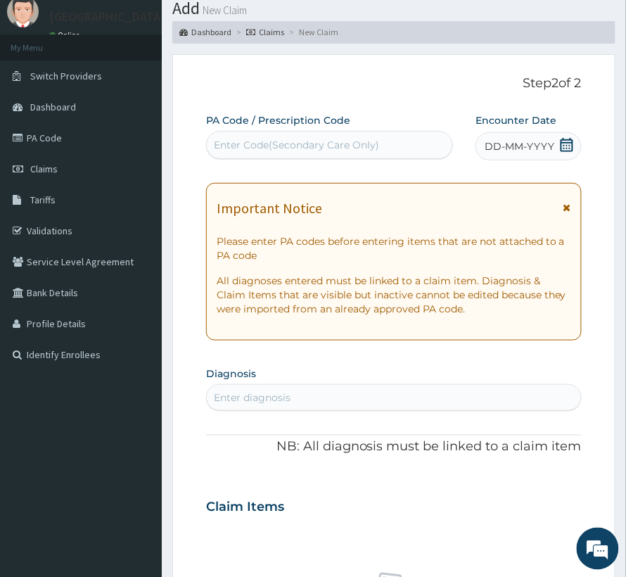
scroll to position [0, 0]
click at [332, 141] on div "Enter Code(Secondary Care Only)" at bounding box center [296, 145] width 165 height 14
paste input "RRI/10062/A"
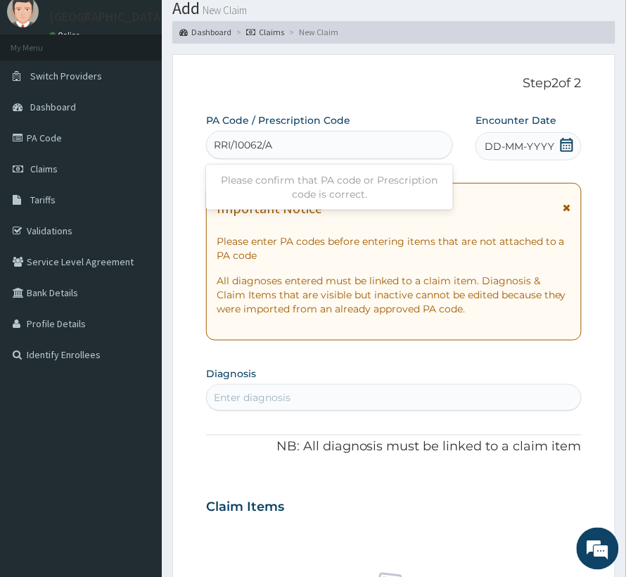
type input "RRI/10062/A"
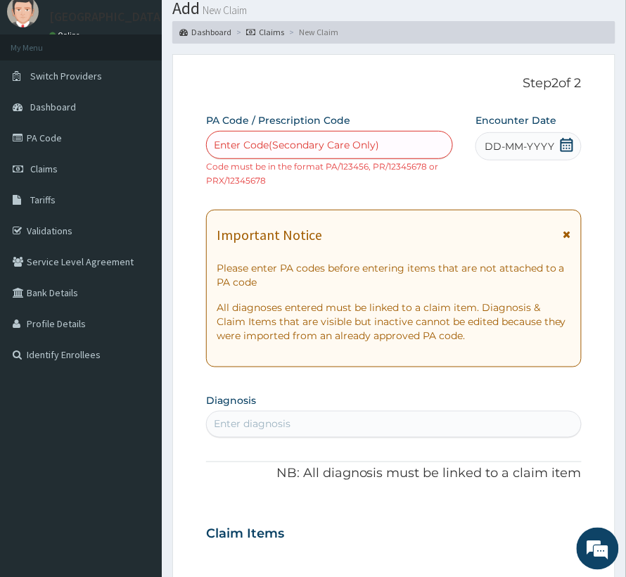
click at [254, 144] on div "Enter Code(Secondary Care Only)" at bounding box center [296, 145] width 165 height 14
paste input "PA/38EFA1"
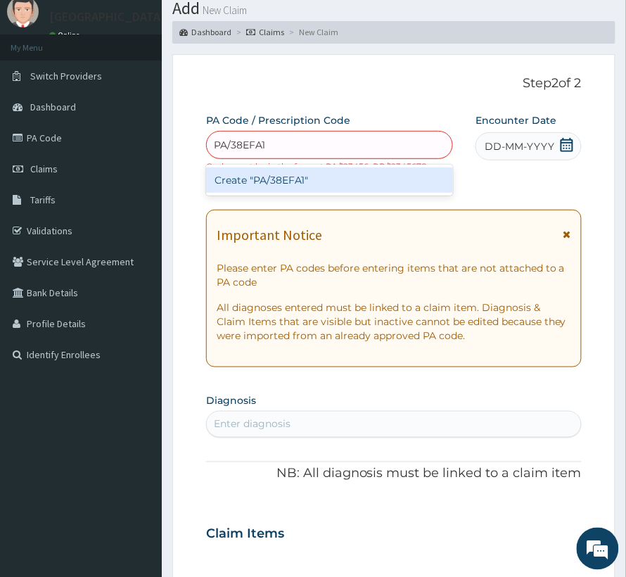
type input "PA/38EFA1"
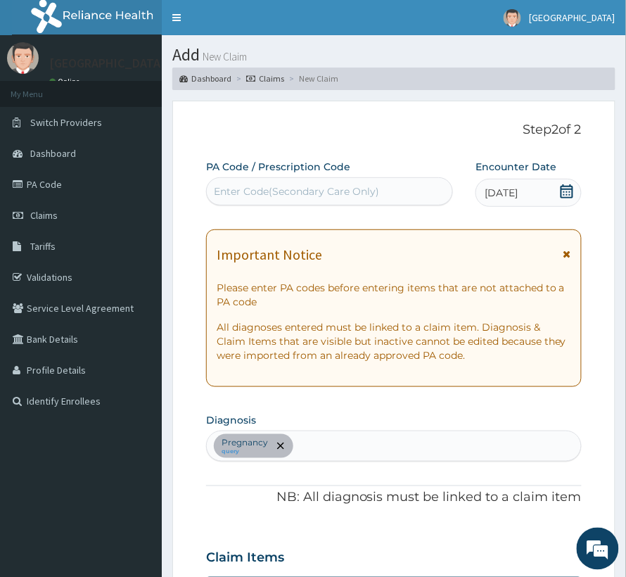
click at [259, 194] on div "Enter Code(Secondary Care Only)" at bounding box center [296, 191] width 165 height 14
paste input "PA/38EFA1"
type input "PA/38EFA1"
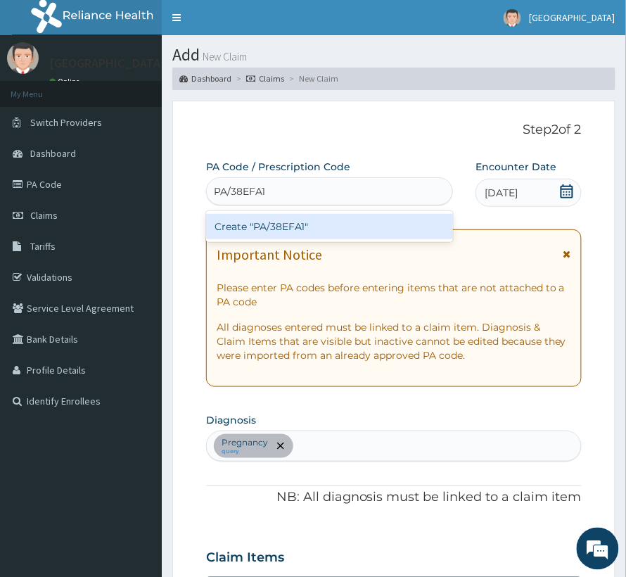
click at [284, 217] on div "Create "PA/38EFA1"" at bounding box center [329, 226] width 247 height 25
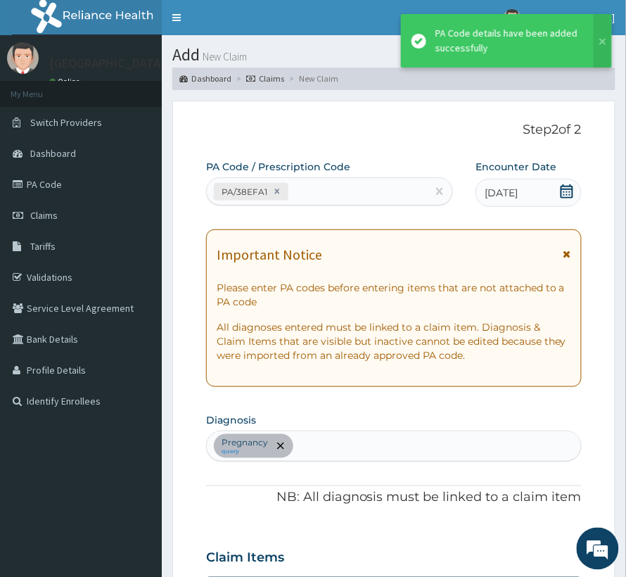
scroll to position [355, 0]
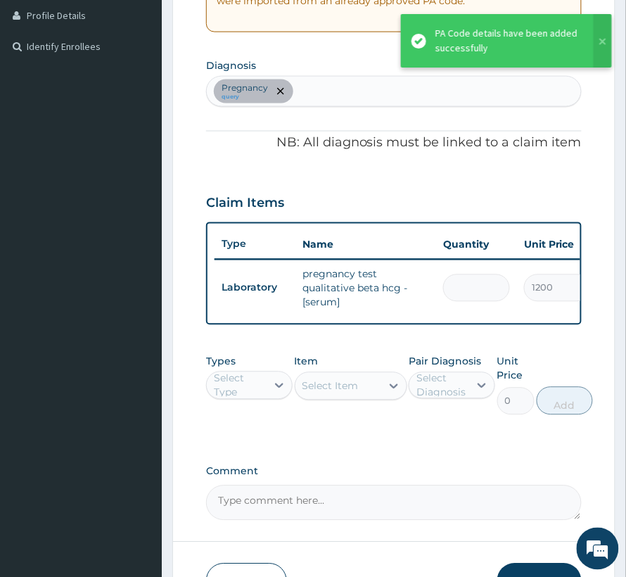
type input "0.00"
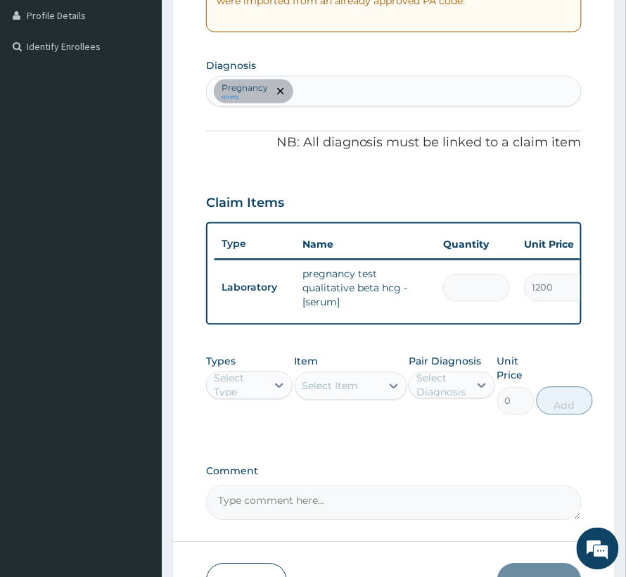
type input "1"
type input "1200.00"
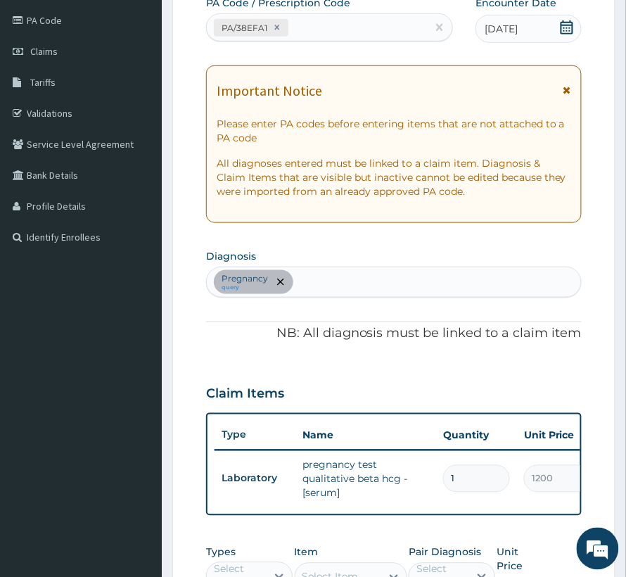
scroll to position [73, 0]
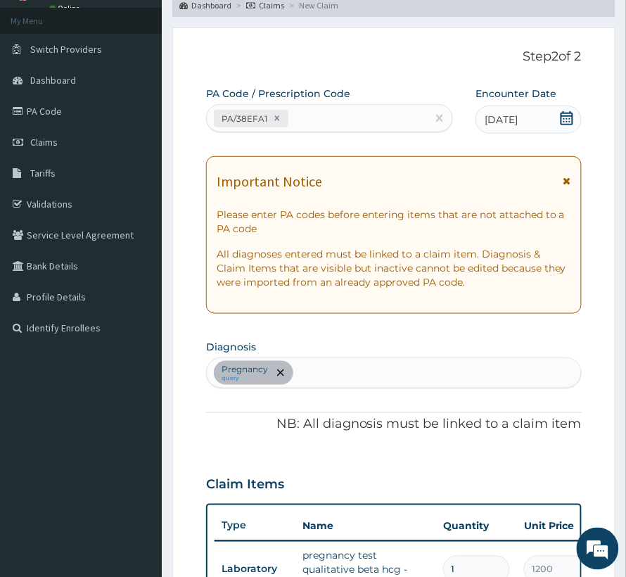
type input "1"
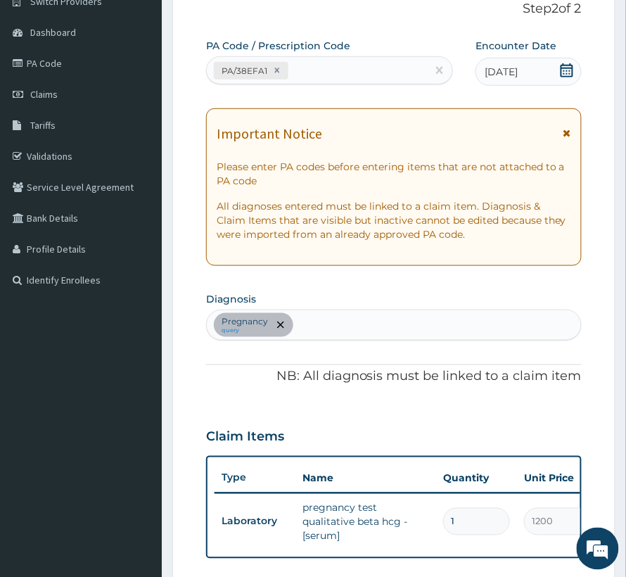
scroll to position [260, 0]
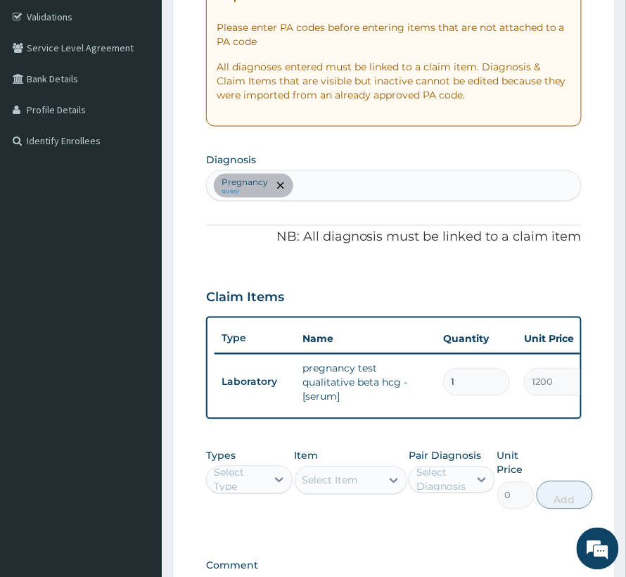
click at [356, 193] on div "Pregnancy query" at bounding box center [394, 186] width 374 height 30
type input "sepsi"
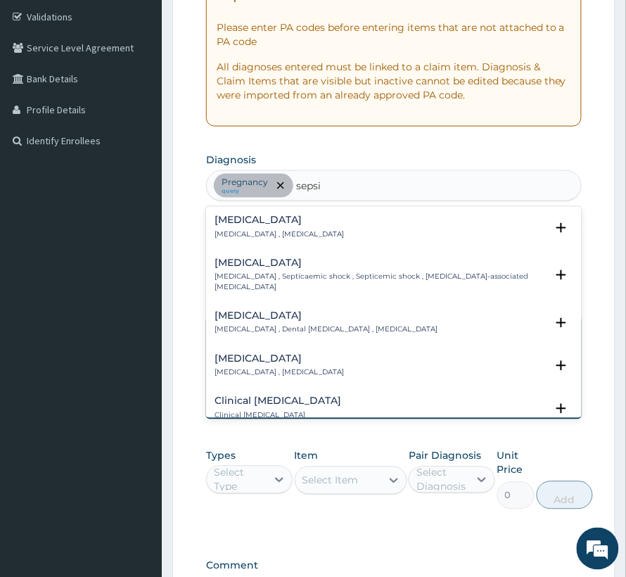
click at [279, 230] on p "Systemic infection , Sepsis" at bounding box center [279, 235] width 129 height 10
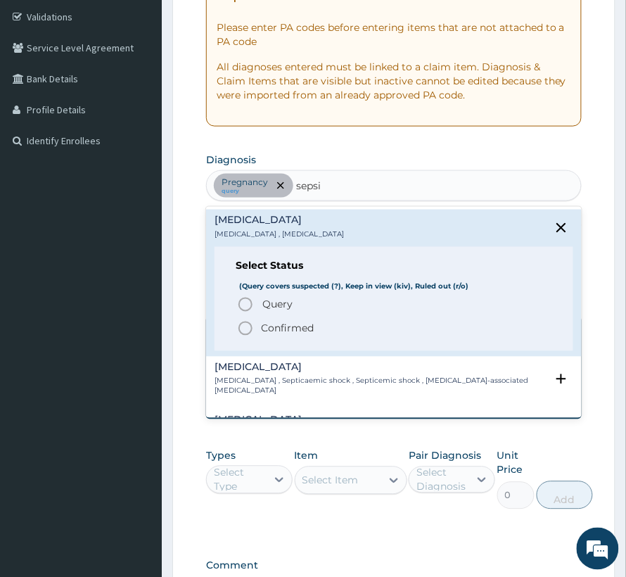
click at [286, 324] on p "Confirmed" at bounding box center [287, 329] width 53 height 14
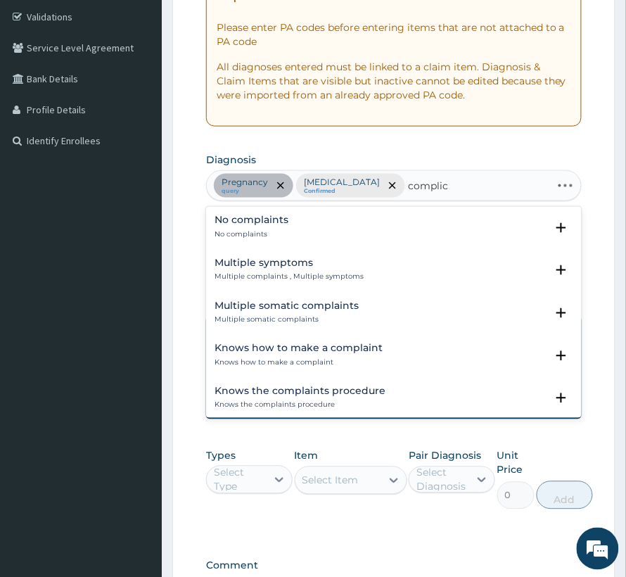
type input "complica"
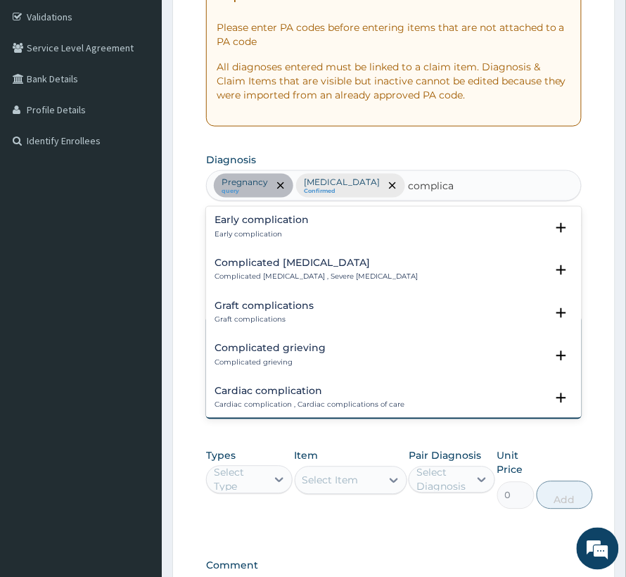
click at [262, 253] on div "Complicated malaria Complicated malaria , Severe malaria Select Status (Query c…" at bounding box center [394, 274] width 376 height 43
click at [263, 260] on h4 "Complicated malaria" at bounding box center [316, 263] width 203 height 11
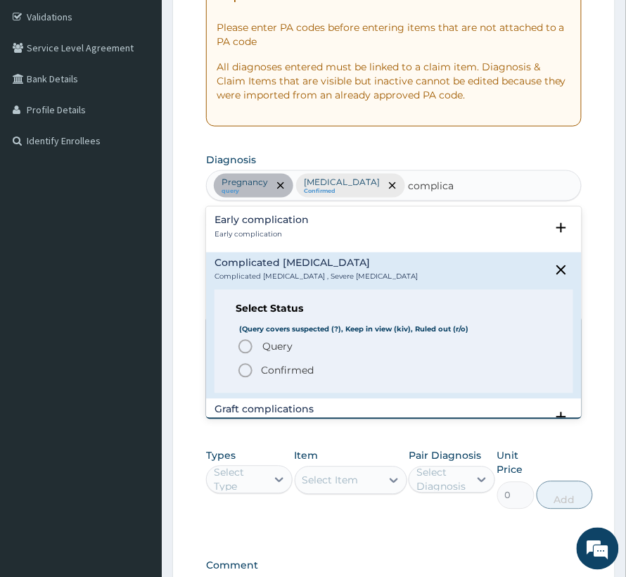
click at [266, 379] on span "Confirmed" at bounding box center [394, 370] width 315 height 17
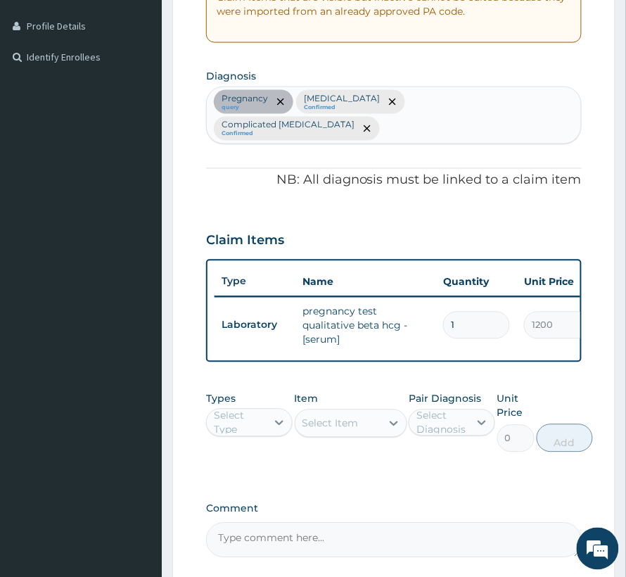
scroll to position [474, 0]
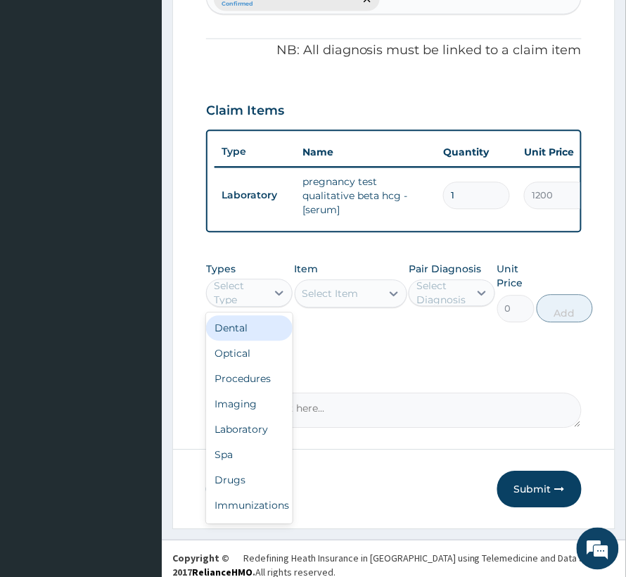
click at [259, 279] on div "Select Type" at bounding box center [239, 293] width 51 height 28
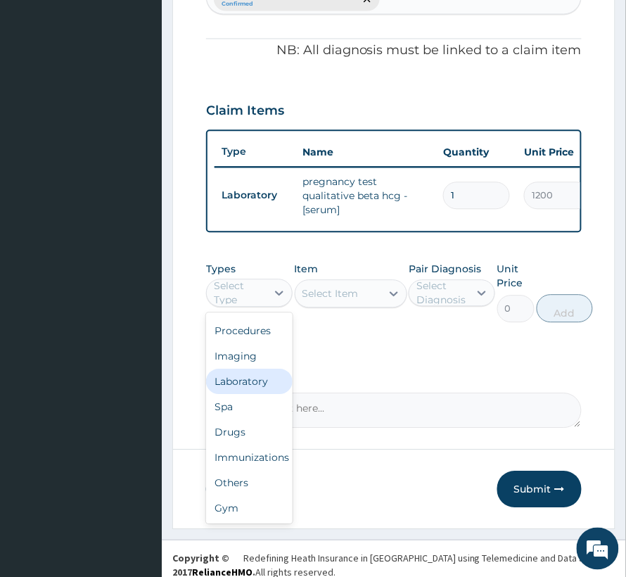
scroll to position [0, 0]
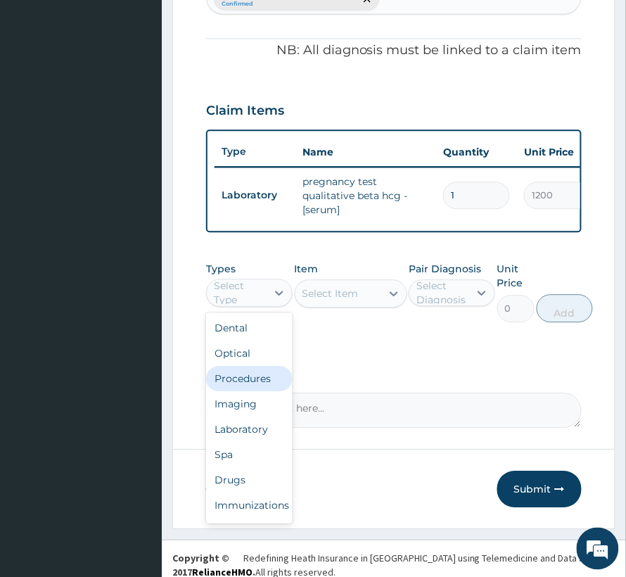
click at [258, 366] on div "Procedures" at bounding box center [249, 378] width 87 height 25
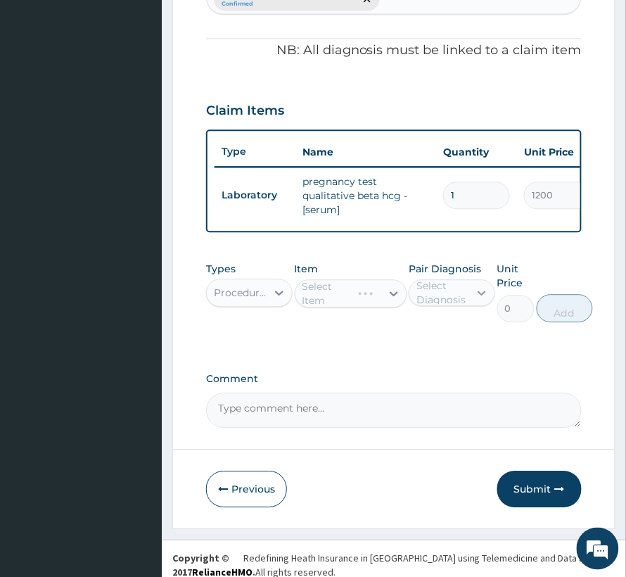
click at [471, 280] on div at bounding box center [481, 292] width 25 height 25
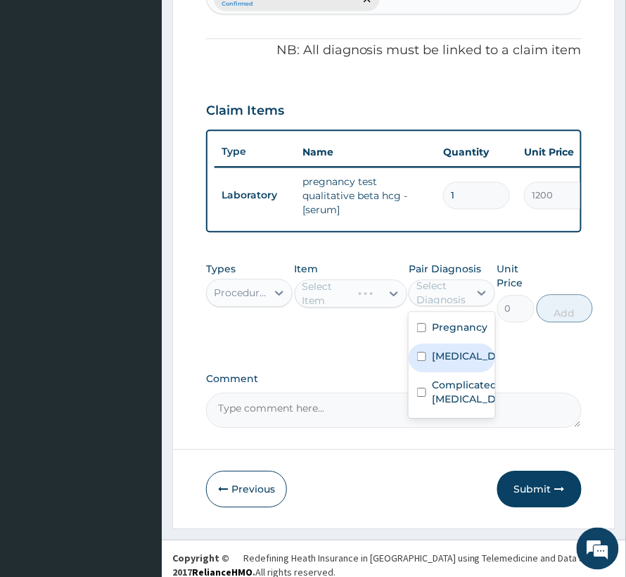
click at [456, 320] on label "Pregnancy" at bounding box center [460, 327] width 56 height 14
checkbox input "true"
click at [446, 349] on label "Sepsis" at bounding box center [467, 356] width 70 height 14
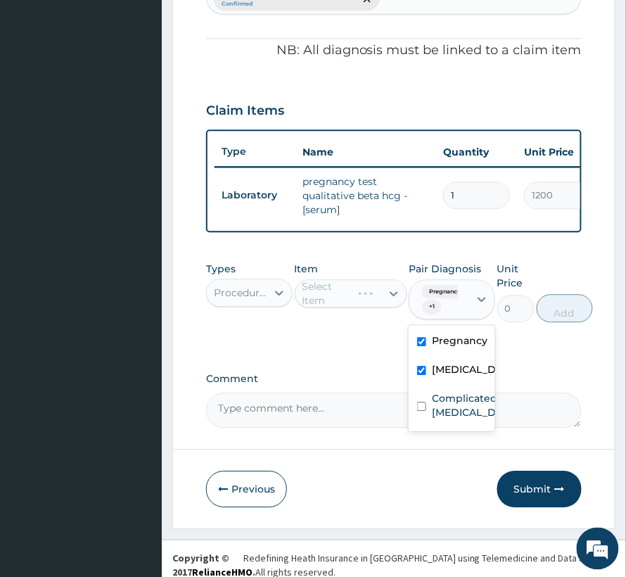
click at [443, 370] on div "Sepsis" at bounding box center [452, 371] width 87 height 29
checkbox input "false"
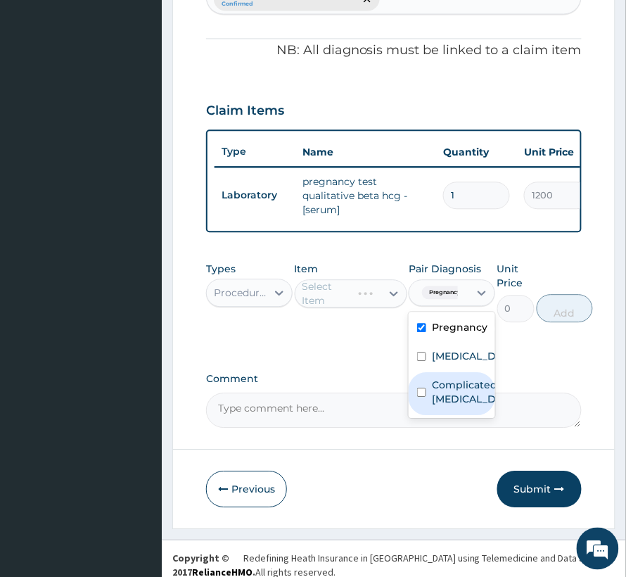
click at [443, 378] on label "Complicated malaria" at bounding box center [467, 392] width 70 height 28
checkbox input "true"
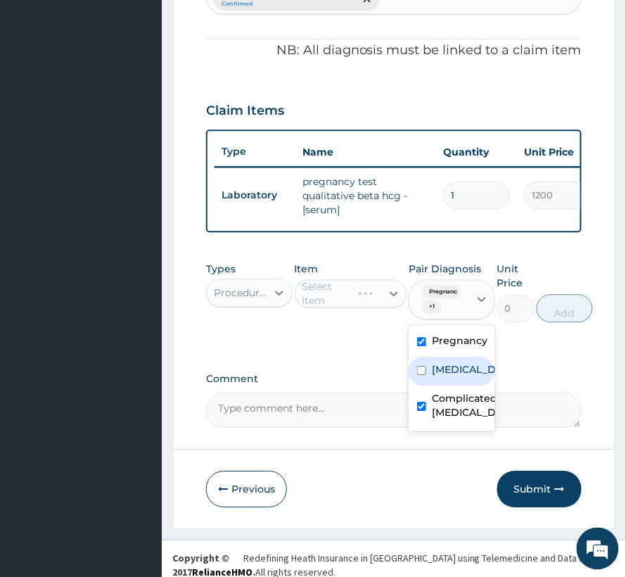
click at [450, 362] on label "Sepsis" at bounding box center [467, 369] width 70 height 14
checkbox input "true"
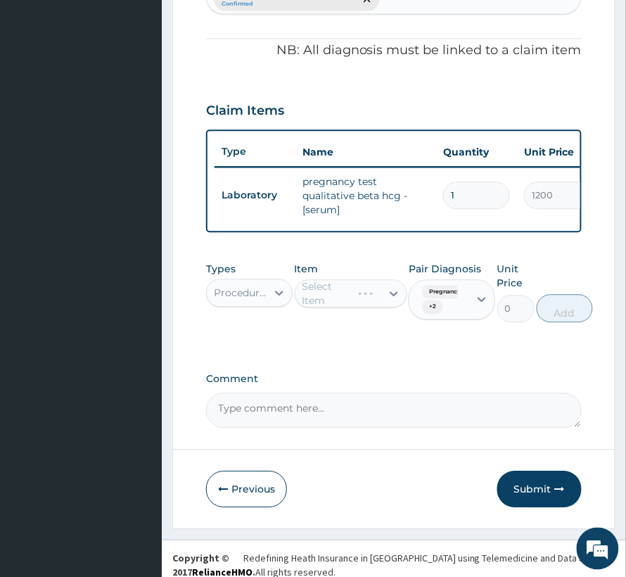
click at [348, 286] on div "Select Item" at bounding box center [351, 293] width 113 height 28
click at [348, 286] on div "Select Item" at bounding box center [331, 293] width 56 height 14
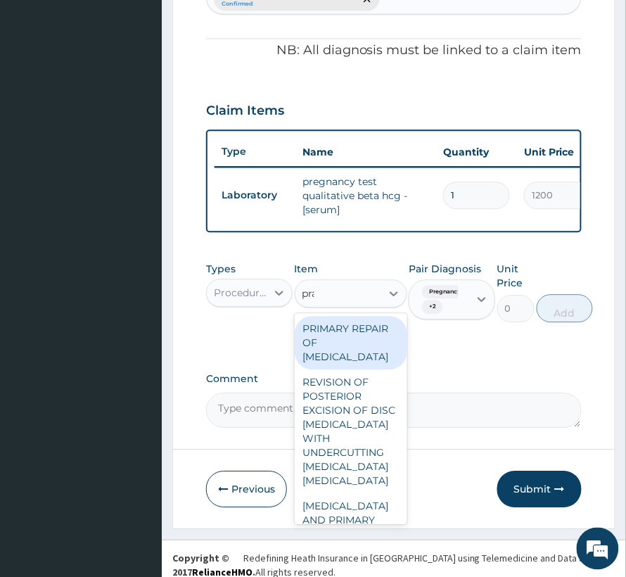
type input "prac"
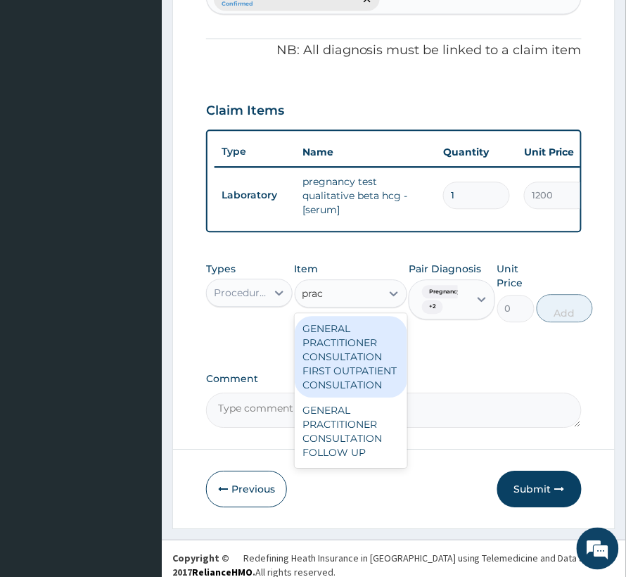
click at [334, 339] on div "GENERAL PRACTITIONER CONSULTATION FIRST OUTPATIENT CONSULTATION" at bounding box center [351, 357] width 113 height 82
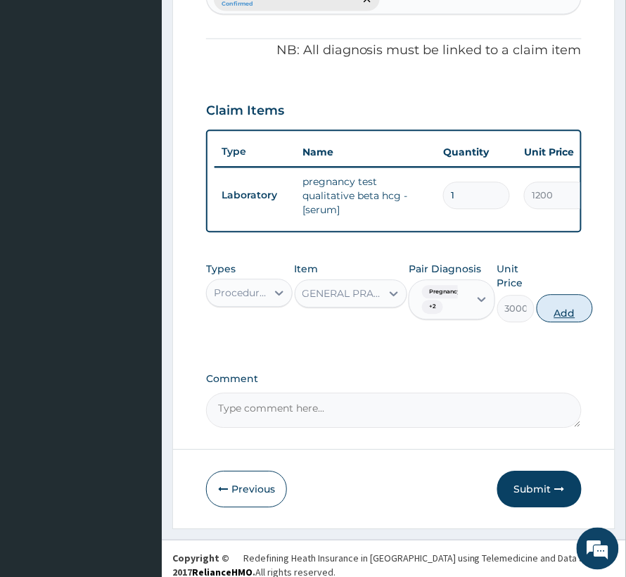
click at [556, 294] on button "Add" at bounding box center [565, 308] width 56 height 28
type input "0"
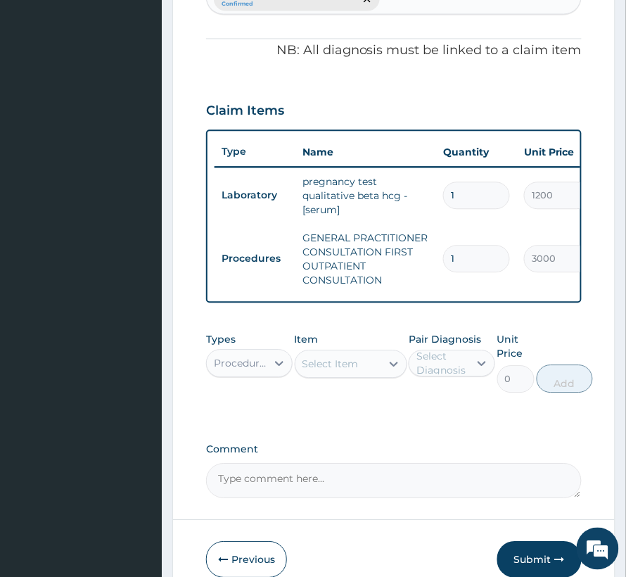
click at [235, 356] on div "Procedures" at bounding box center [241, 363] width 54 height 14
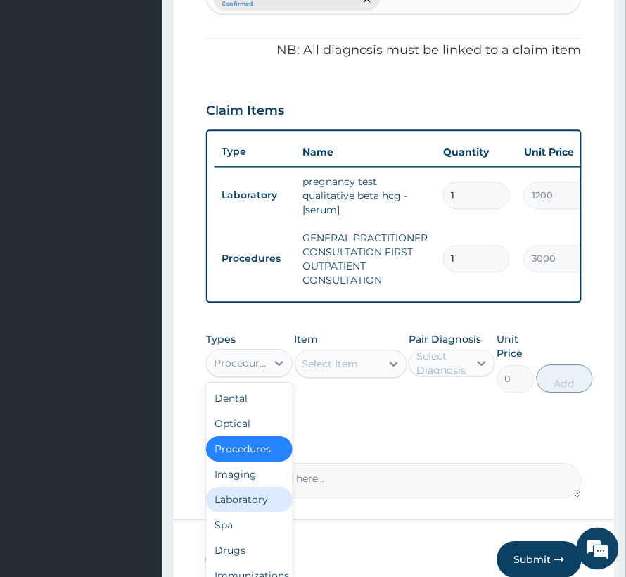
click at [255, 487] on div "Laboratory" at bounding box center [249, 499] width 87 height 25
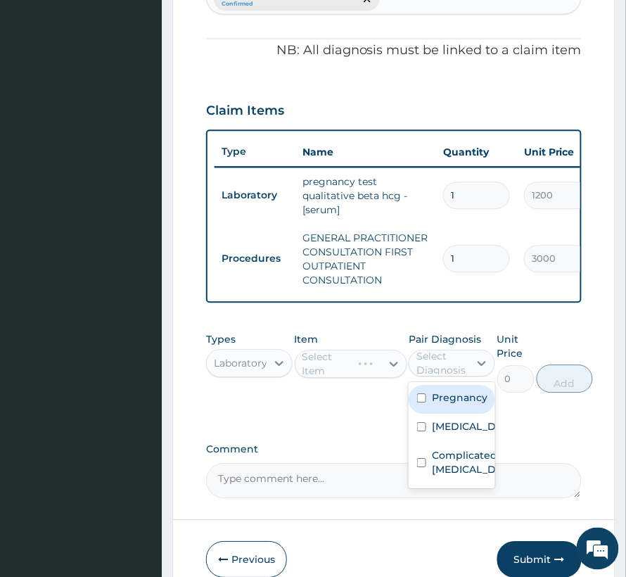
click at [460, 350] on div "Select Diagnosis" at bounding box center [452, 363] width 87 height 27
click at [459, 419] on label "Sepsis" at bounding box center [467, 426] width 70 height 14
checkbox input "true"
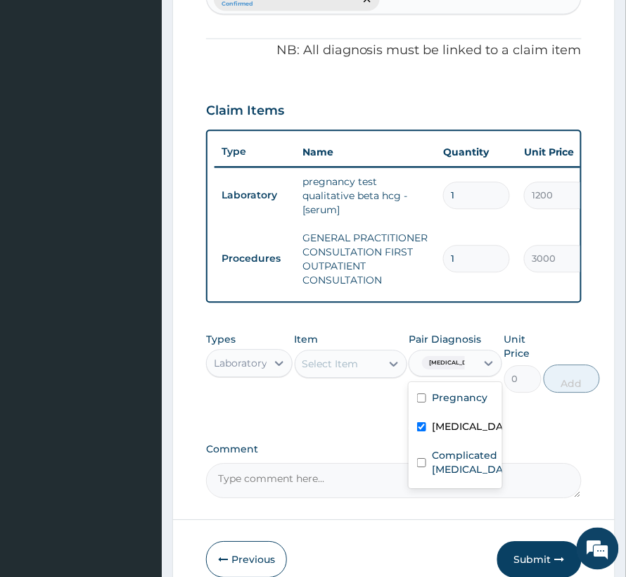
click at [316, 357] on div "Select Item" at bounding box center [331, 364] width 56 height 14
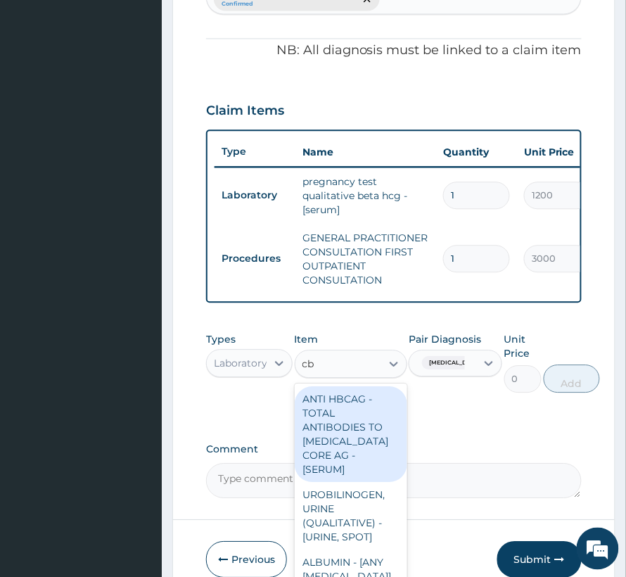
type input "cbc"
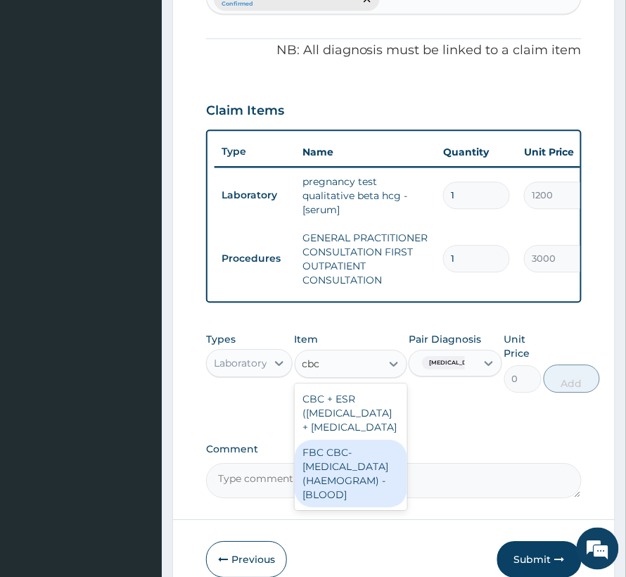
click at [344, 507] on div "FBC CBC-COMPLETE BLOOD COUNT (HAEMOGRAM) - [BLOOD]" at bounding box center [351, 474] width 113 height 68
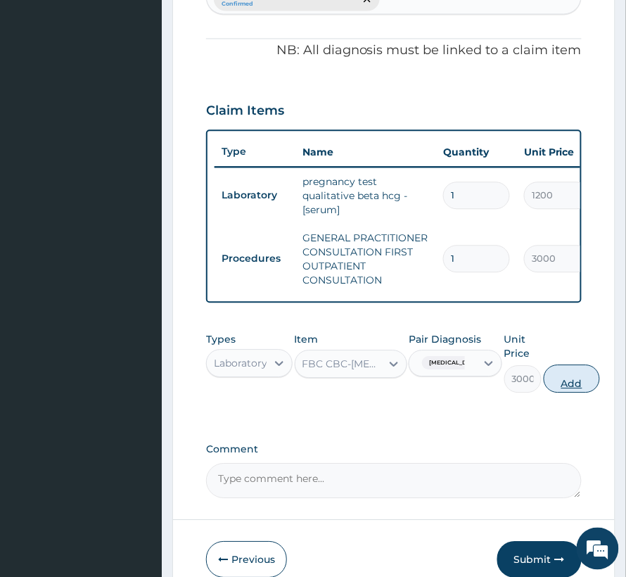
click at [578, 367] on button "Add" at bounding box center [572, 379] width 56 height 28
type input "0"
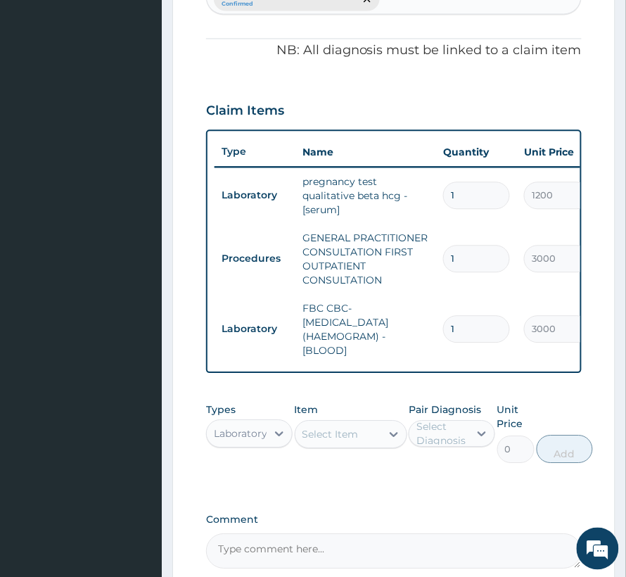
click at [307, 427] on div "Select Item" at bounding box center [331, 434] width 56 height 14
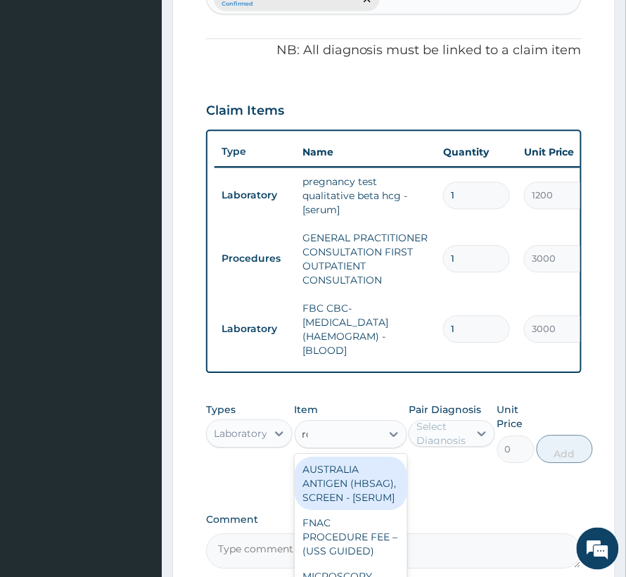
type input "rdt"
click at [311, 471] on div "MALARIA PARASITE (MP) RDT" at bounding box center [351, 483] width 113 height 53
type input "1500"
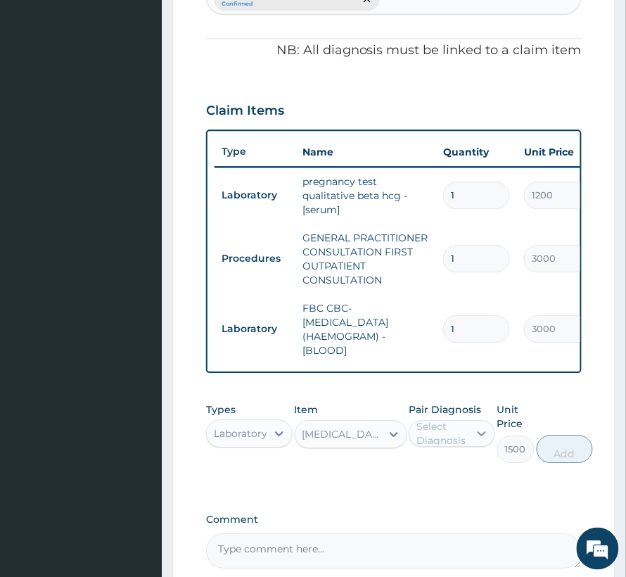
click at [483, 428] on div at bounding box center [481, 433] width 25 height 25
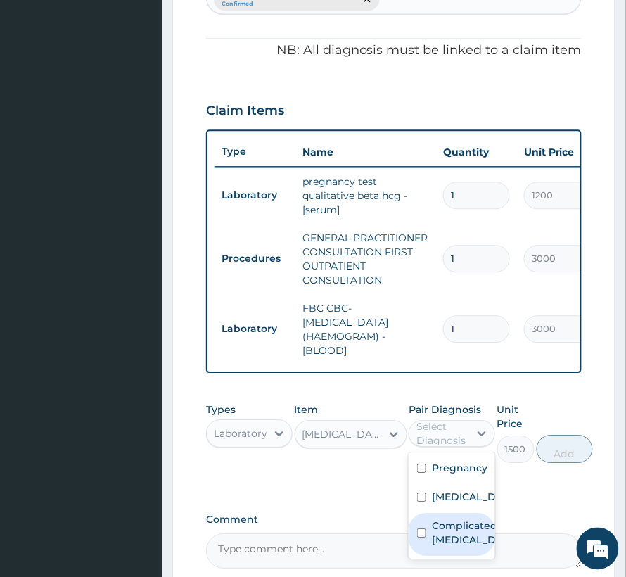
click at [443, 513] on div "Complicated [MEDICAL_DATA]" at bounding box center [452, 534] width 87 height 43
checkbox input "true"
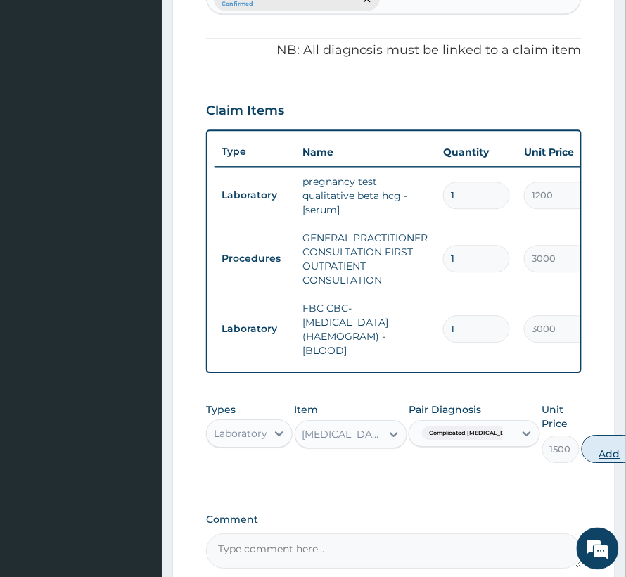
click at [582, 436] on button "Add" at bounding box center [610, 449] width 56 height 28
type input "0"
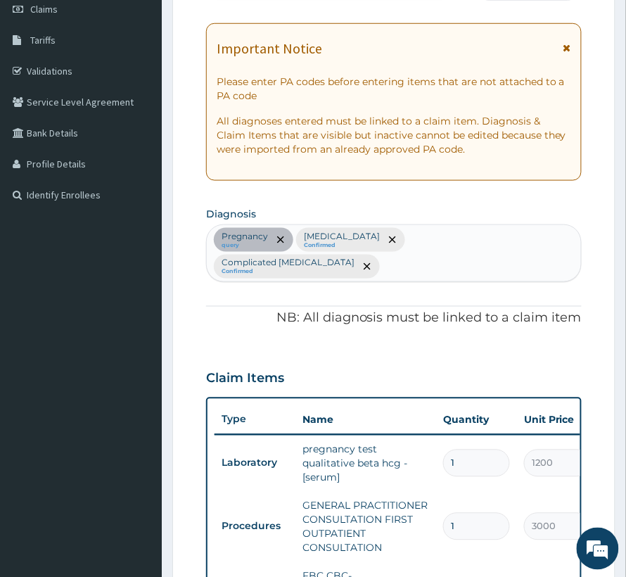
scroll to position [193, 0]
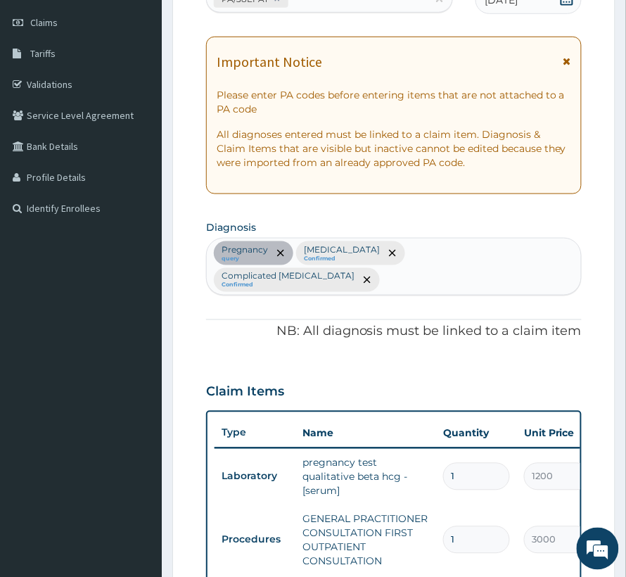
click at [529, 253] on div "Pregnancy query Sepsis Confirmed Complicated malaria Confirmed" at bounding box center [394, 267] width 374 height 56
type input "b"
type input "m"
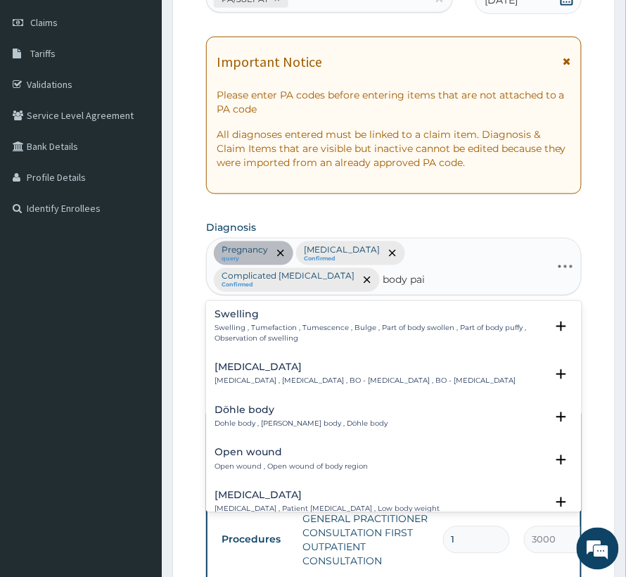
type input "body pain"
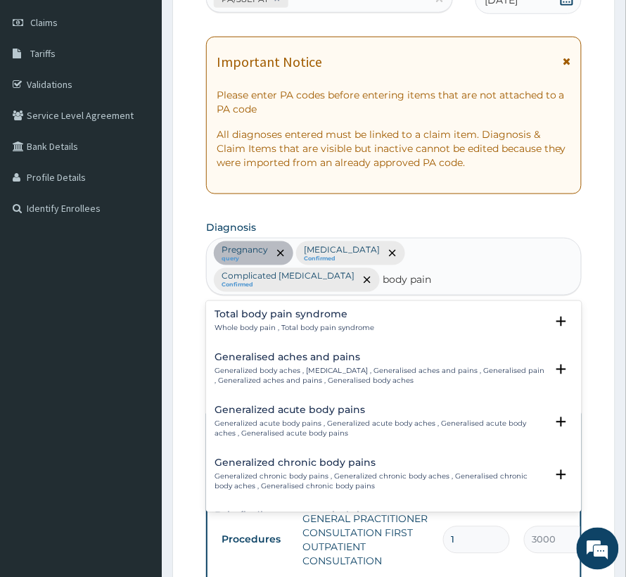
click at [338, 405] on div "Generalized acute body pains Generalized acute body pains , Generalized acute b…" at bounding box center [380, 422] width 331 height 34
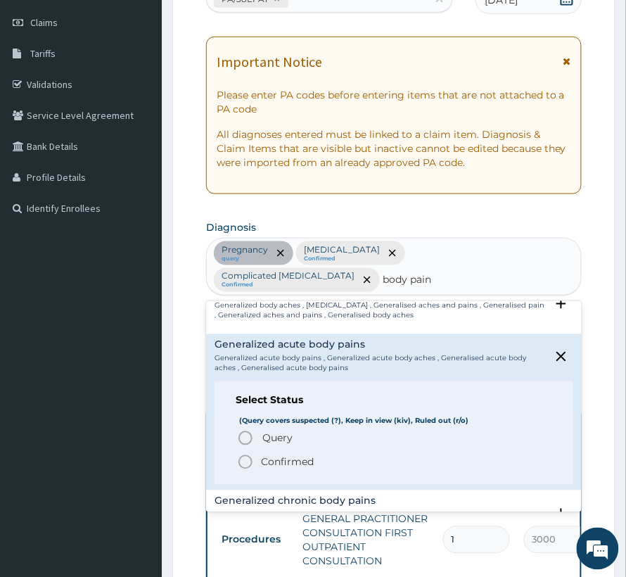
scroll to position [94, 0]
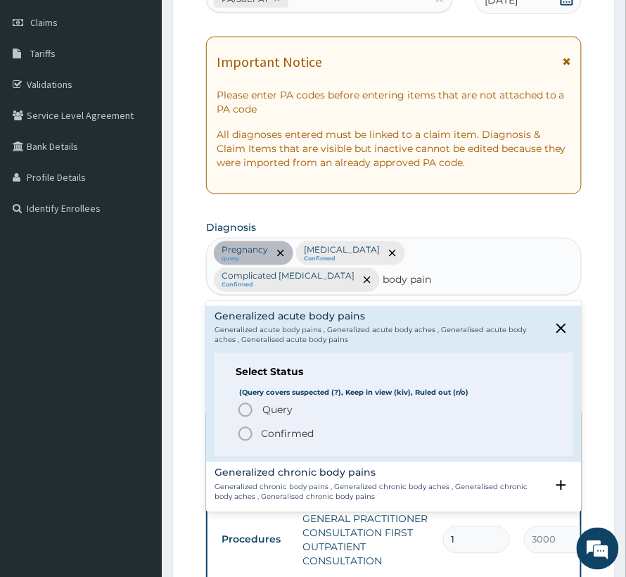
click at [265, 427] on p "Confirmed" at bounding box center [287, 434] width 53 height 14
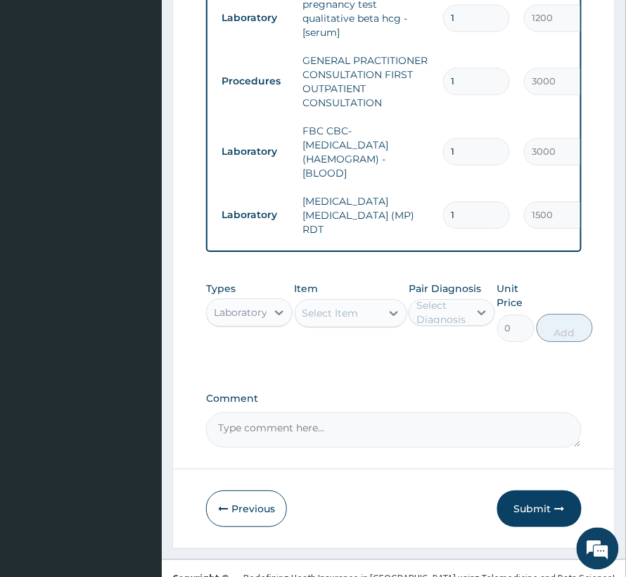
scroll to position [662, 0]
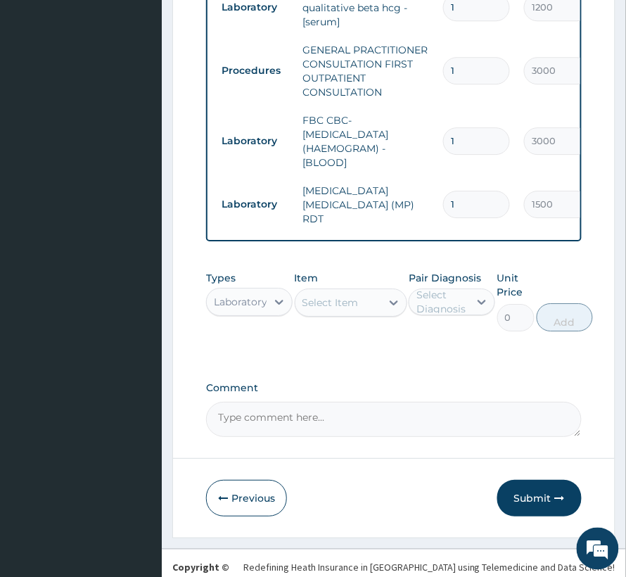
click at [329, 314] on div "Select Item" at bounding box center [339, 302] width 86 height 23
type input "diclof"
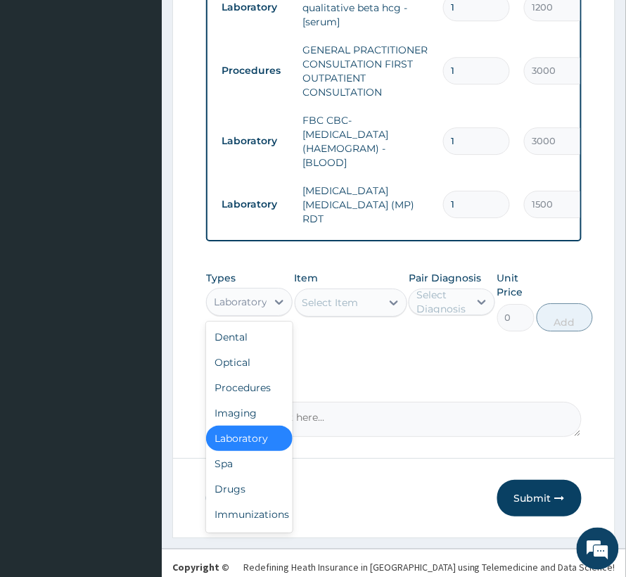
click at [226, 303] on div "Laboratory" at bounding box center [240, 302] width 53 height 14
click at [229, 493] on div "Drugs" at bounding box center [249, 488] width 87 height 25
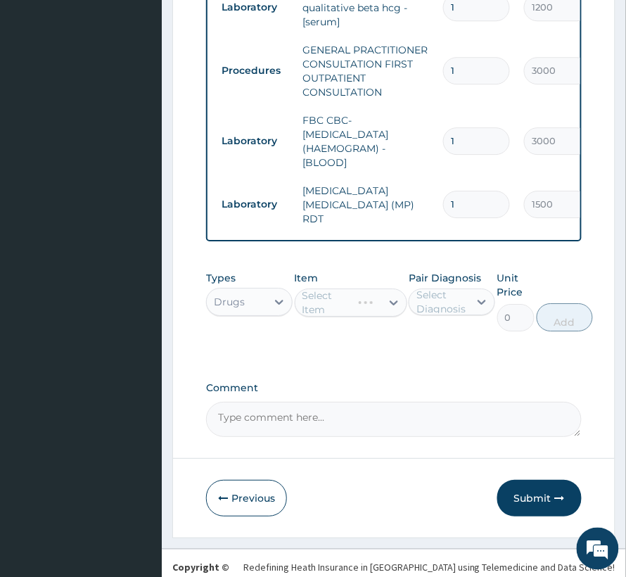
click at [355, 308] on div "Select Item" at bounding box center [351, 303] width 113 height 28
click at [327, 310] on div "Select Item" at bounding box center [331, 303] width 56 height 14
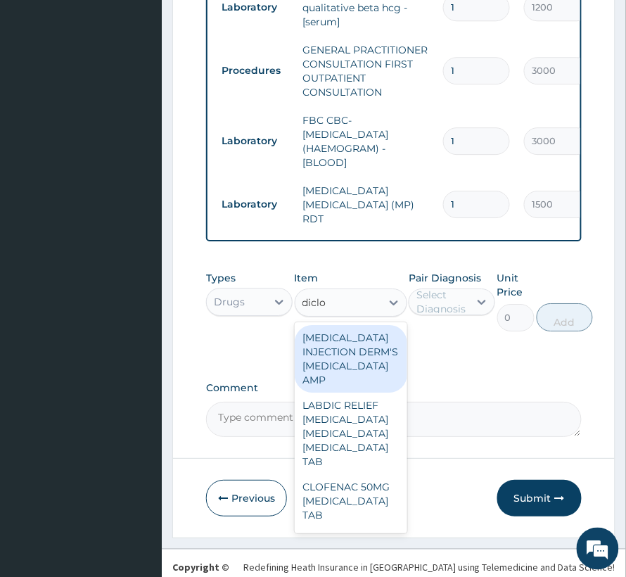
type input "diclof"
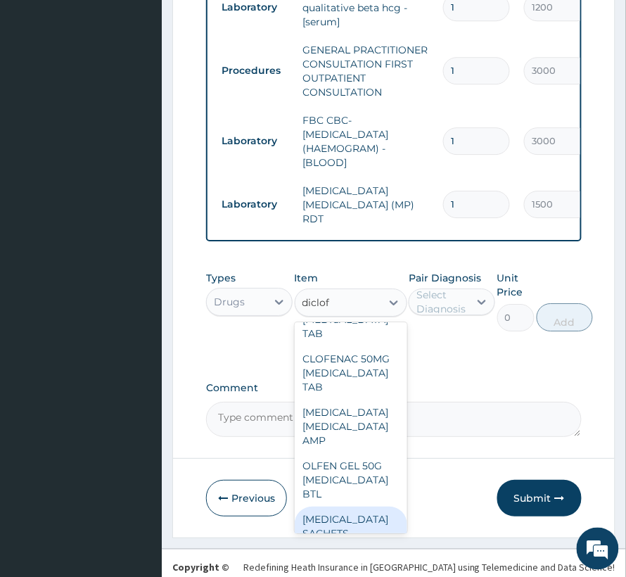
scroll to position [94, 0]
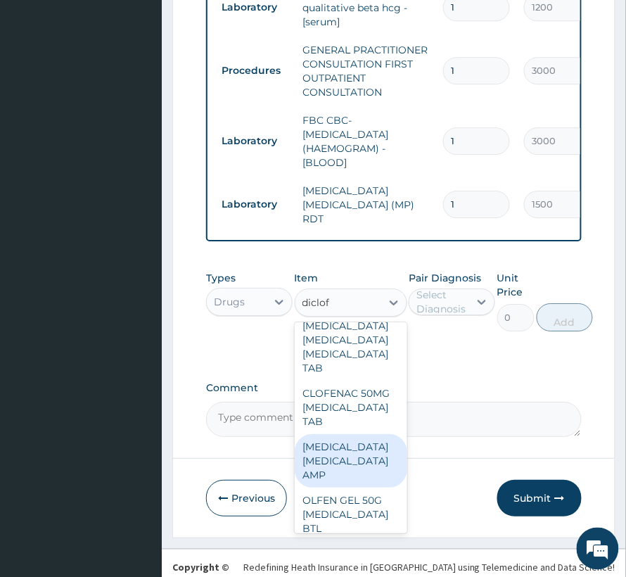
click at [339, 488] on div "[MEDICAL_DATA] [MEDICAL_DATA] AMP" at bounding box center [351, 460] width 113 height 53
type input "288"
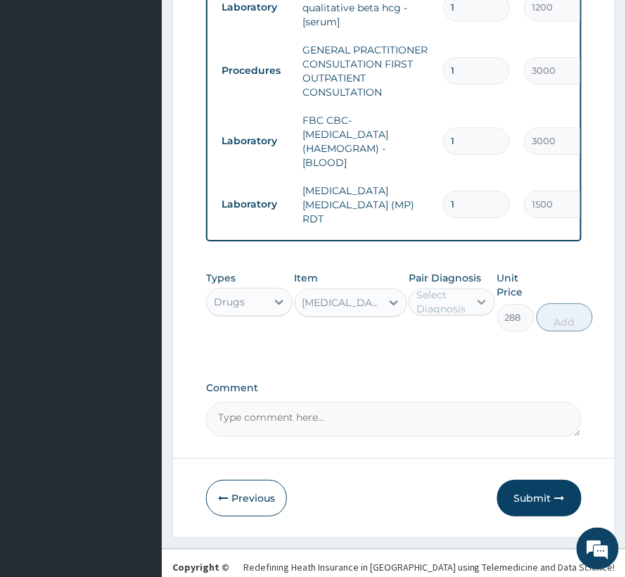
click at [474, 310] on div at bounding box center [481, 301] width 25 height 25
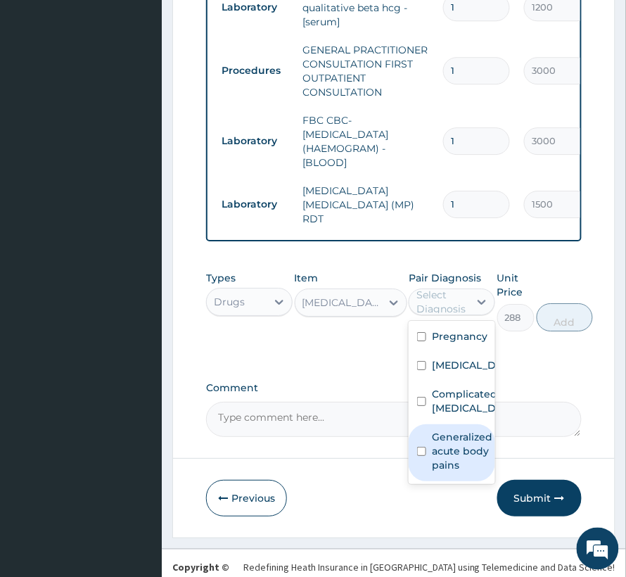
click at [451, 466] on label "Generalized acute body pains" at bounding box center [462, 451] width 61 height 42
checkbox input "true"
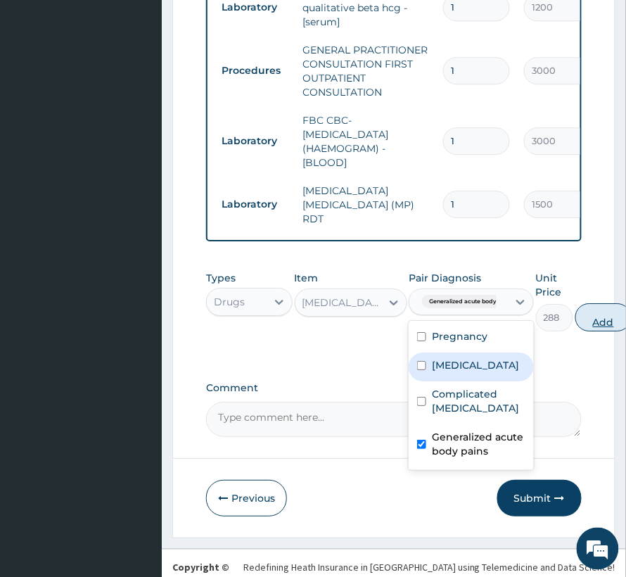
click at [591, 327] on button "Add" at bounding box center [604, 317] width 56 height 28
type input "0"
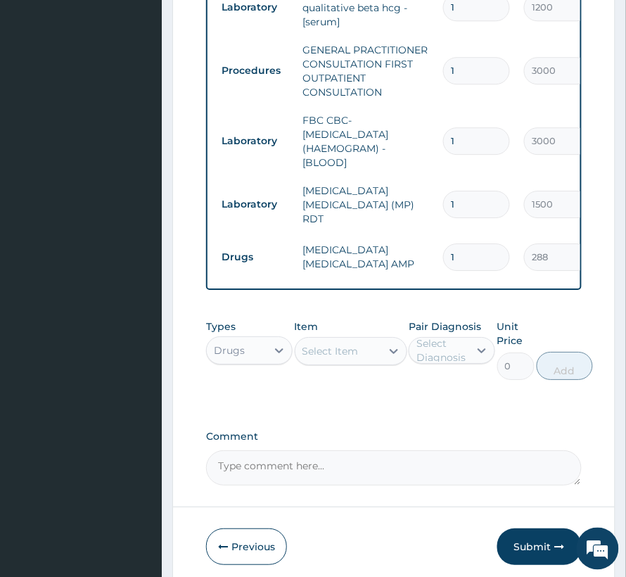
click at [321, 358] on div "Select Item" at bounding box center [331, 351] width 56 height 14
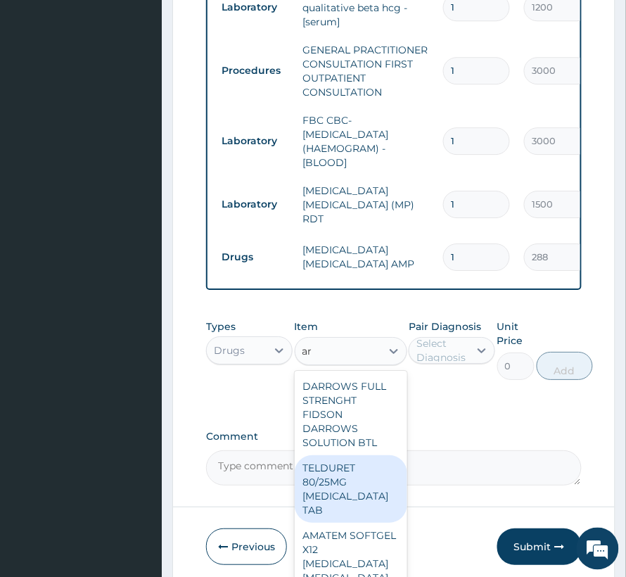
type input "a"
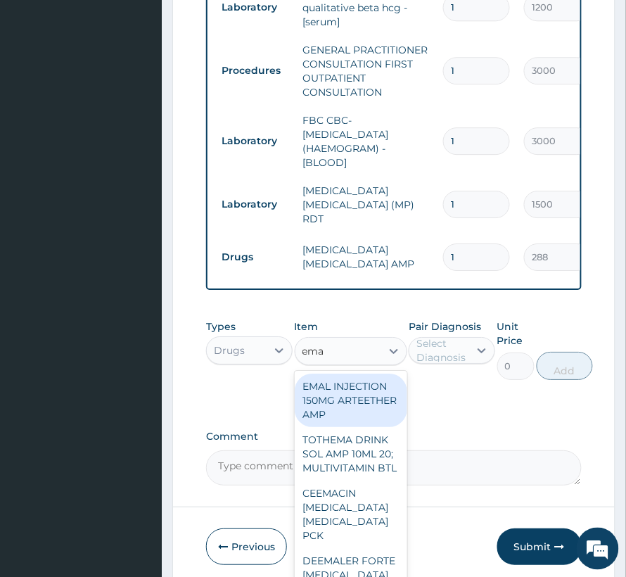
type input "emal"
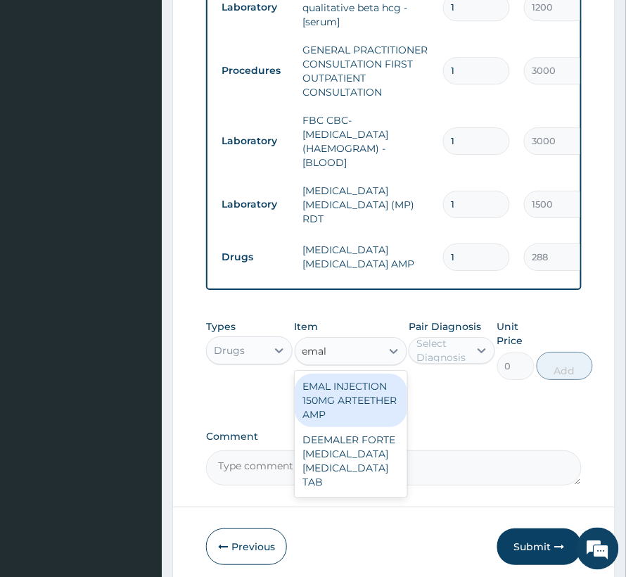
click at [350, 411] on div "EMAL INJECTION 150MG ARTEETHER AMP" at bounding box center [351, 400] width 113 height 53
type input "876"
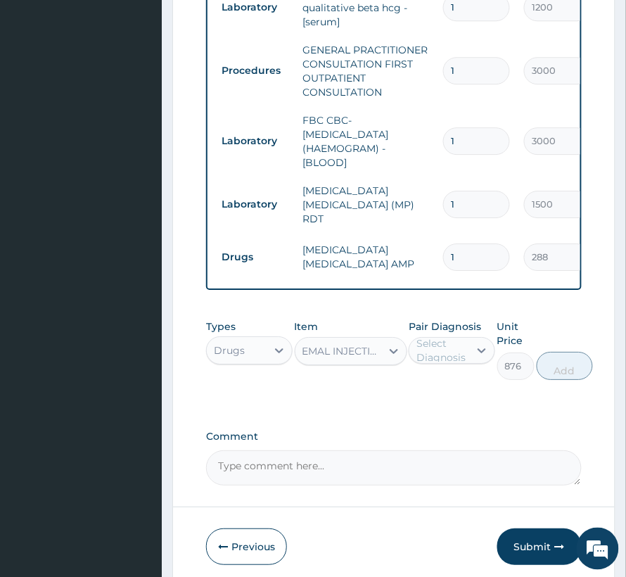
click at [429, 376] on div "Pair Diagnosis Select Diagnosis" at bounding box center [452, 349] width 87 height 61
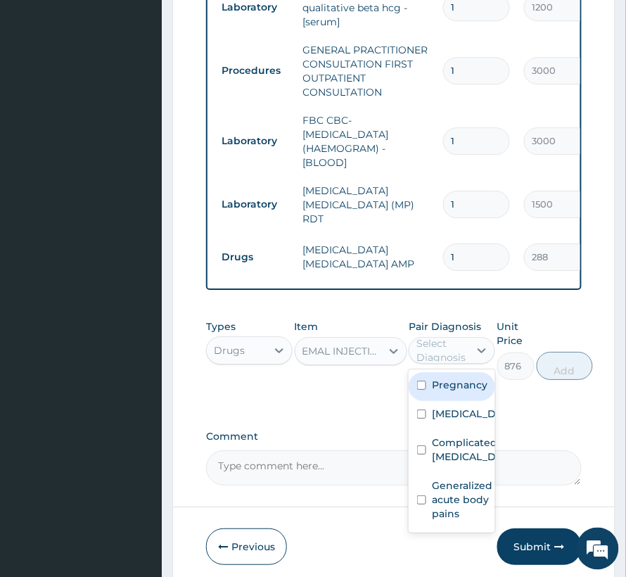
click at [446, 364] on div "Select Diagnosis" at bounding box center [442, 350] width 51 height 28
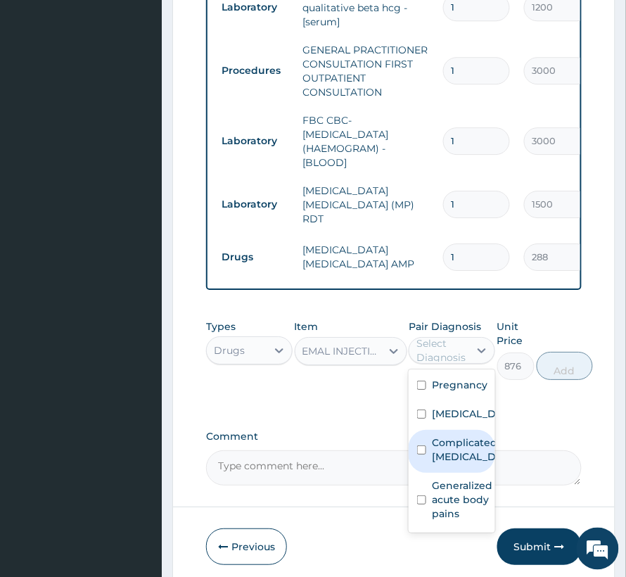
drag, startPoint x: 452, startPoint y: 465, endPoint x: 469, endPoint y: 453, distance: 20.7
click at [453, 463] on label "Complicated [MEDICAL_DATA]" at bounding box center [467, 450] width 70 height 28
checkbox input "true"
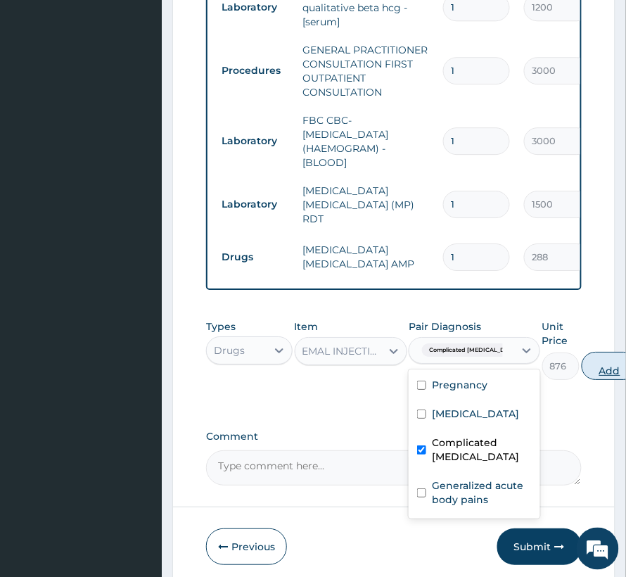
click at [586, 380] on button "Add" at bounding box center [610, 366] width 56 height 28
type input "0"
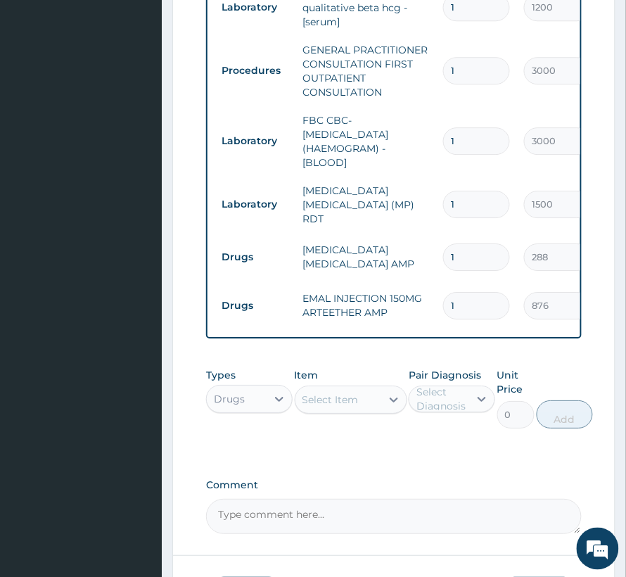
drag, startPoint x: 457, startPoint y: 298, endPoint x: 419, endPoint y: 310, distance: 39.0
click at [419, 310] on tr "Drugs EMAL INJECTION 150MG ARTEETHER AMP 1 876 876.00 Complicated malaria Delete" at bounding box center [560, 305] width 690 height 49
type input "5"
type input "4380.00"
type input "5"
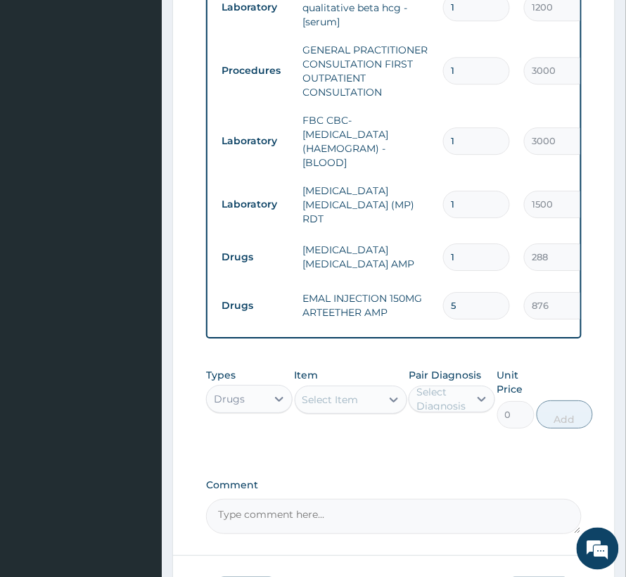
click at [328, 405] on div "Select Item" at bounding box center [331, 400] width 56 height 14
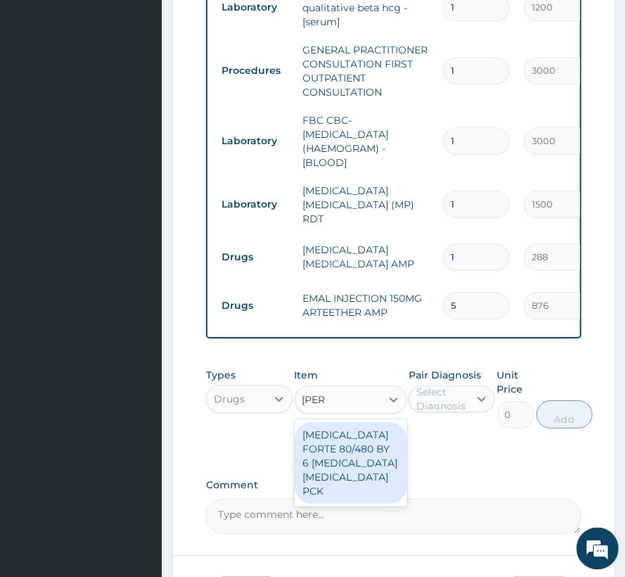
type input "coart"
click at [338, 468] on div "[MEDICAL_DATA] FORTE 80/480 BY 6 [MEDICAL_DATA] [MEDICAL_DATA] PCK" at bounding box center [351, 463] width 113 height 82
type input "3360"
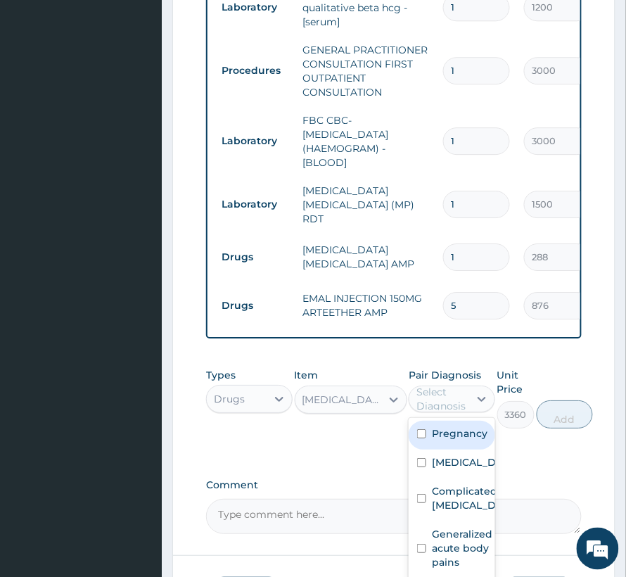
click at [459, 391] on div "Select Diagnosis" at bounding box center [452, 399] width 87 height 27
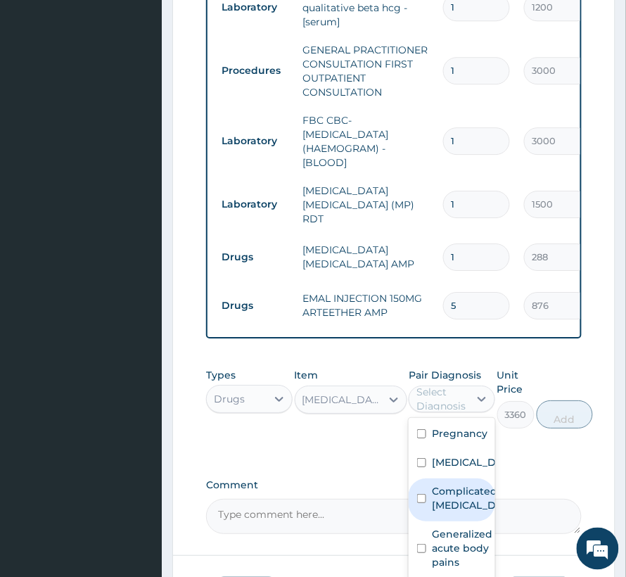
click at [459, 501] on label "Complicated [MEDICAL_DATA]" at bounding box center [467, 498] width 70 height 28
checkbox input "true"
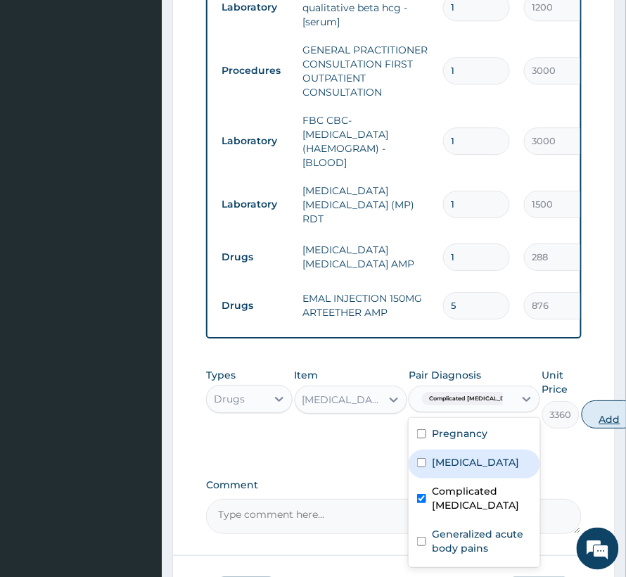
click at [582, 423] on button "Add" at bounding box center [610, 414] width 56 height 28
type input "0"
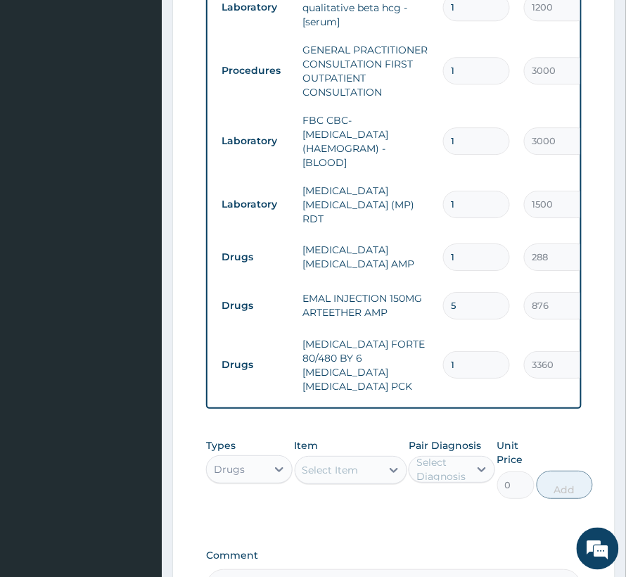
click at [307, 464] on div "Select Item" at bounding box center [331, 470] width 56 height 14
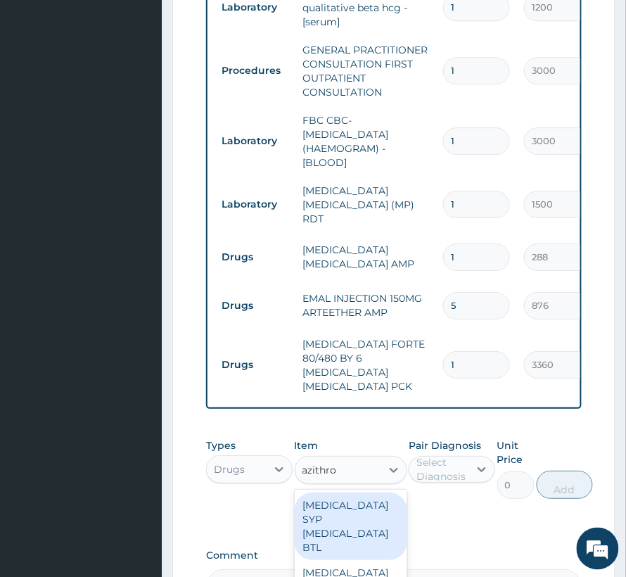
type input "azithrom"
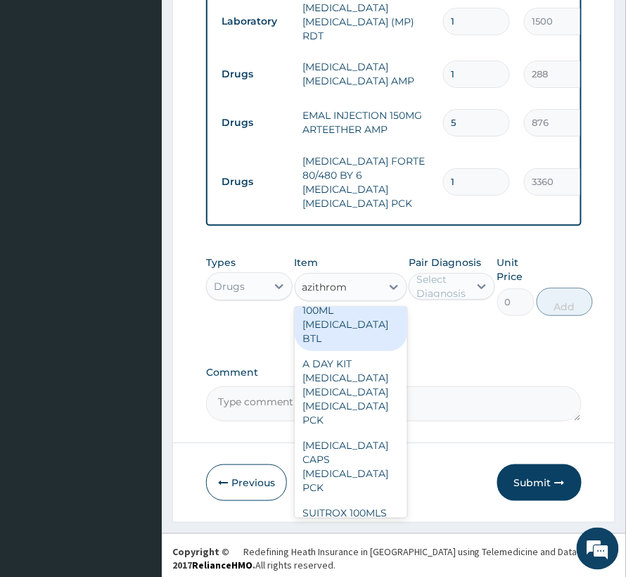
scroll to position [442, 0]
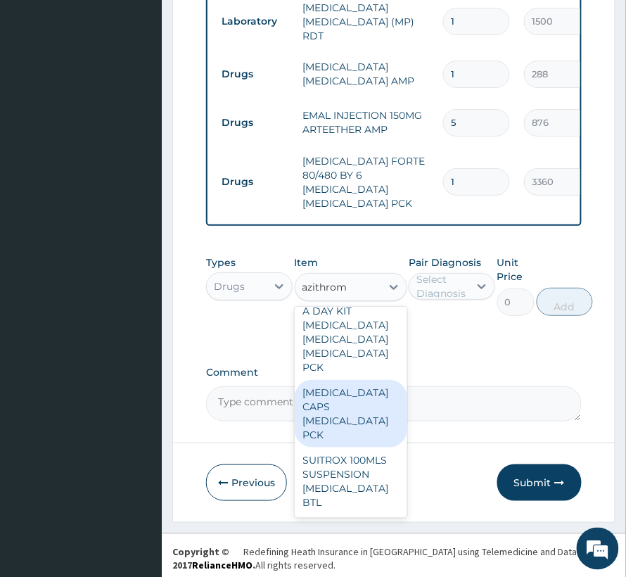
click at [352, 403] on div "[MEDICAL_DATA] CAPS [MEDICAL_DATA] PCK" at bounding box center [351, 414] width 113 height 68
type input "240"
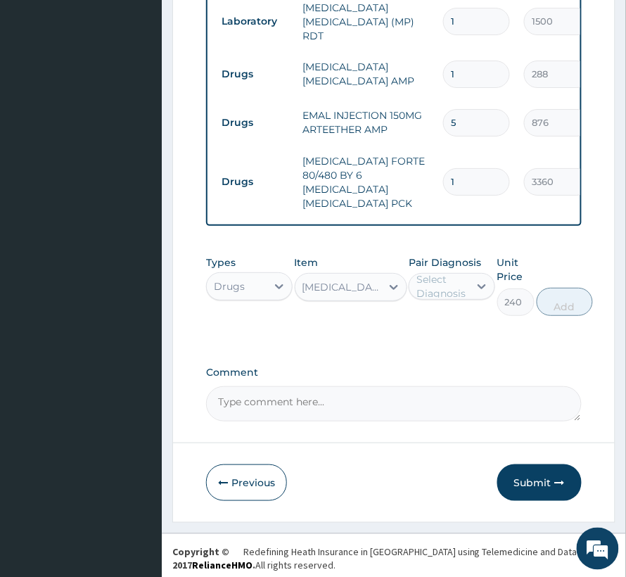
click at [445, 280] on div "Select Diagnosis" at bounding box center [442, 286] width 51 height 28
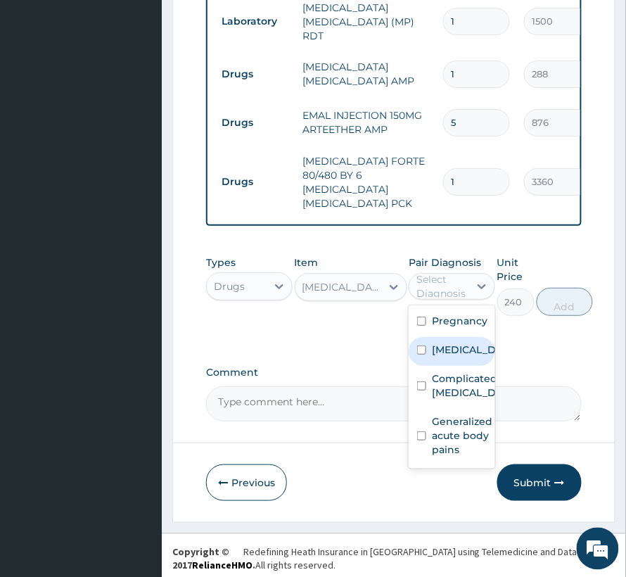
click at [450, 343] on label "Sepsis" at bounding box center [467, 350] width 70 height 14
checkbox input "true"
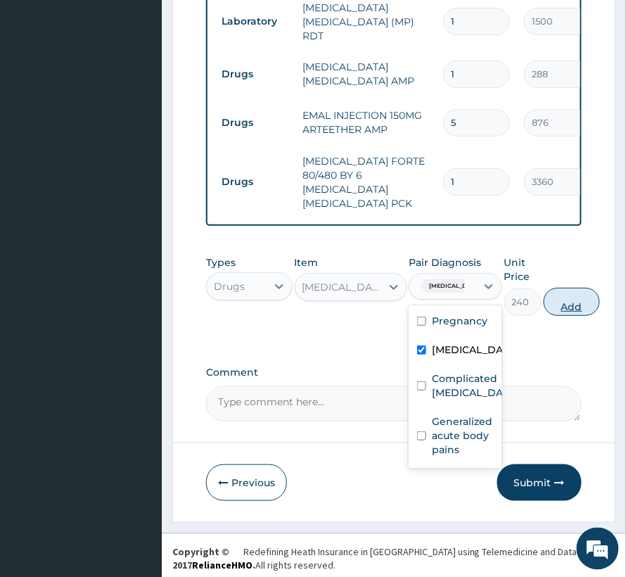
click at [564, 294] on button "Add" at bounding box center [572, 302] width 56 height 28
type input "0"
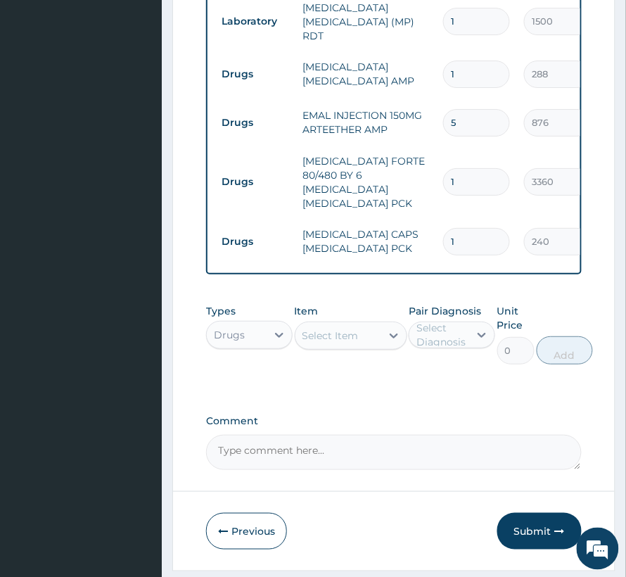
type input "14"
type input "3360.00"
type input "14"
click at [353, 330] on div "Select Item" at bounding box center [331, 336] width 56 height 14
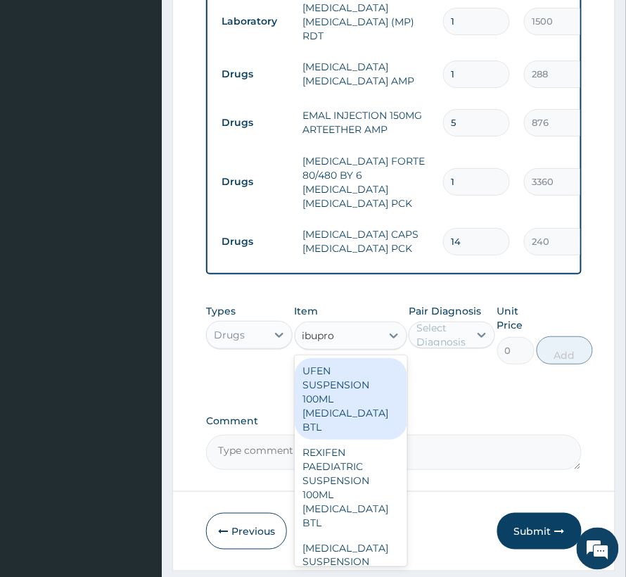
type input "ibuprof"
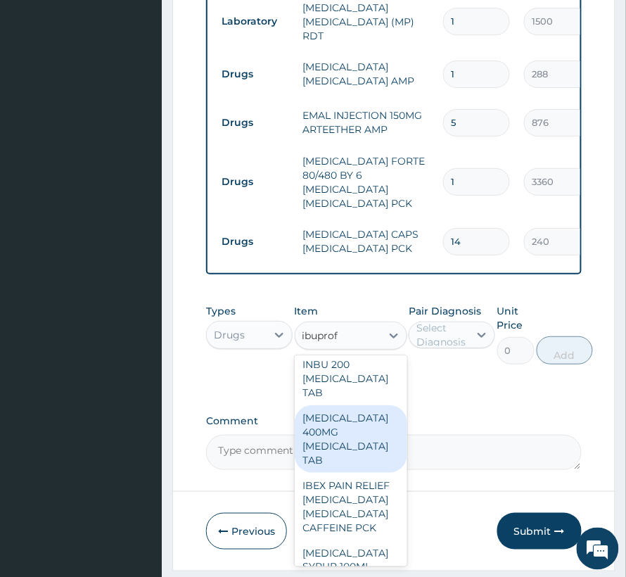
scroll to position [375, 0]
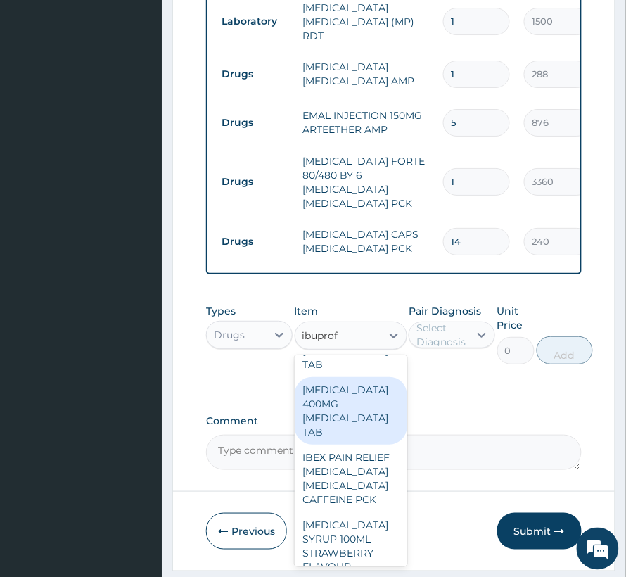
click at [350, 403] on div "[MEDICAL_DATA] 400MG [MEDICAL_DATA] TAB" at bounding box center [351, 411] width 113 height 68
type input "66"
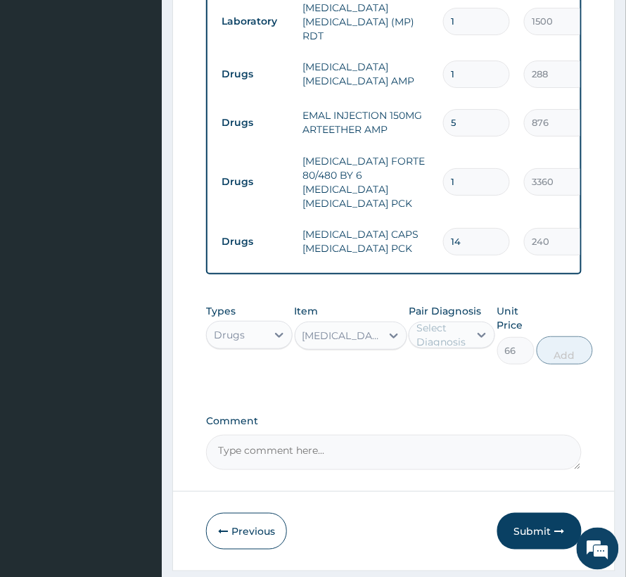
click at [448, 322] on div "Select Diagnosis" at bounding box center [442, 335] width 51 height 28
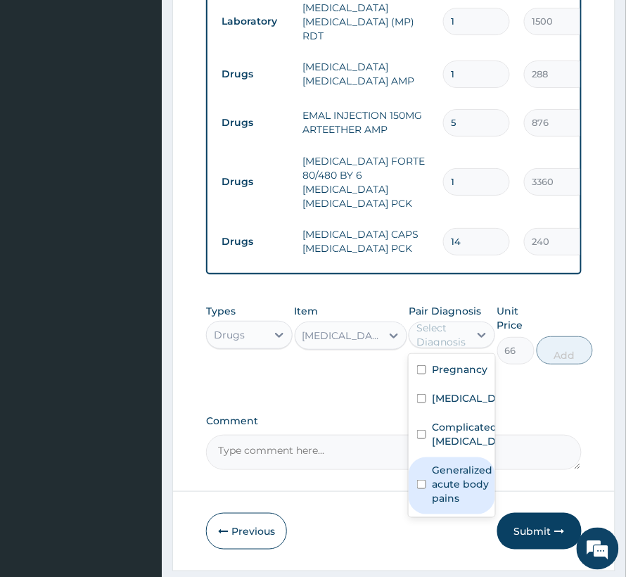
click at [441, 474] on label "Generalized acute body pains" at bounding box center [462, 484] width 61 height 42
checkbox input "true"
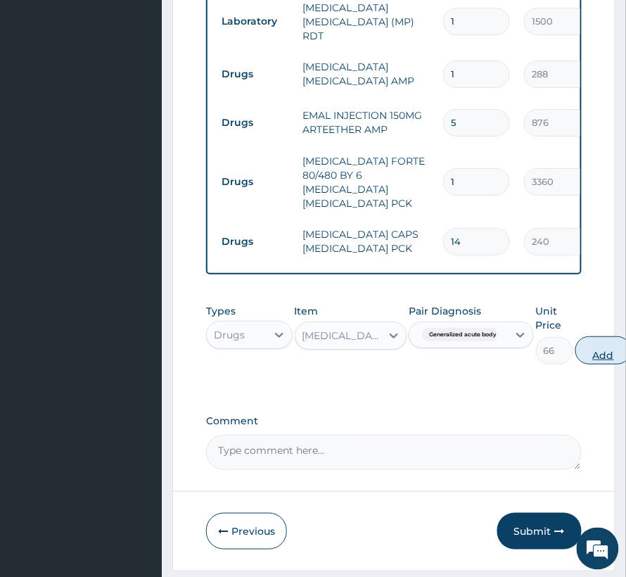
click at [614, 336] on button "Add" at bounding box center [604, 350] width 56 height 28
type input "0"
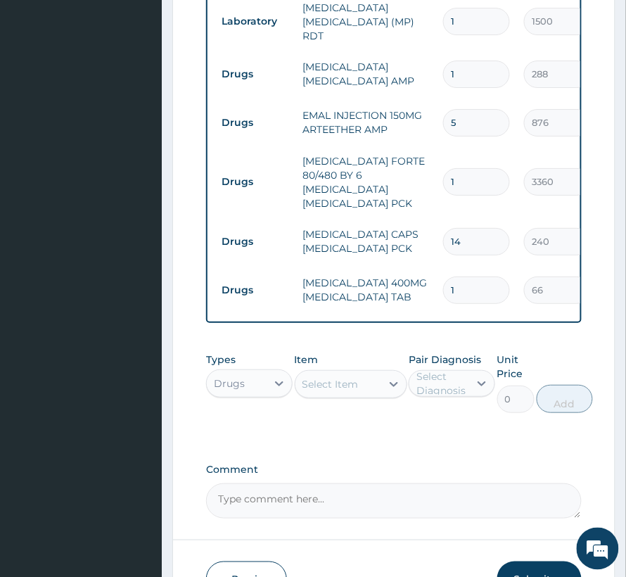
type input "10"
type input "660.00"
type input "10"
click at [336, 380] on div "Select Item" at bounding box center [331, 384] width 56 height 14
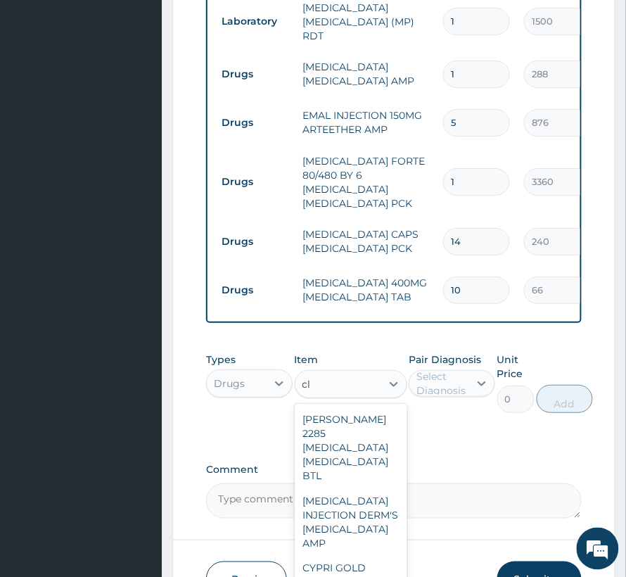
type input "c"
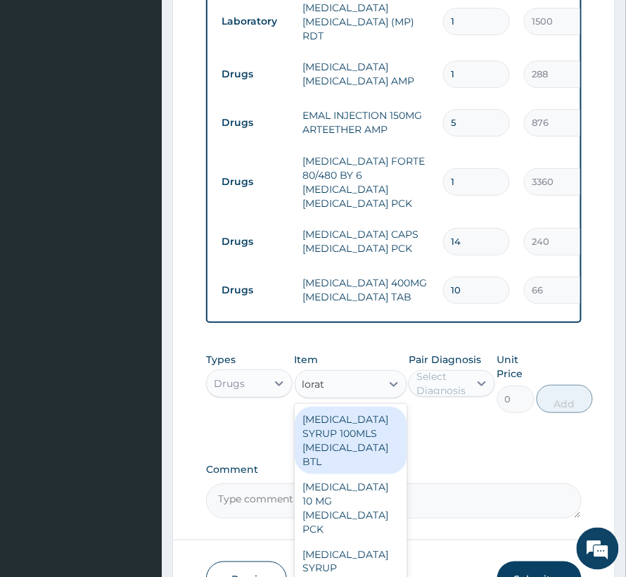
type input "lorata"
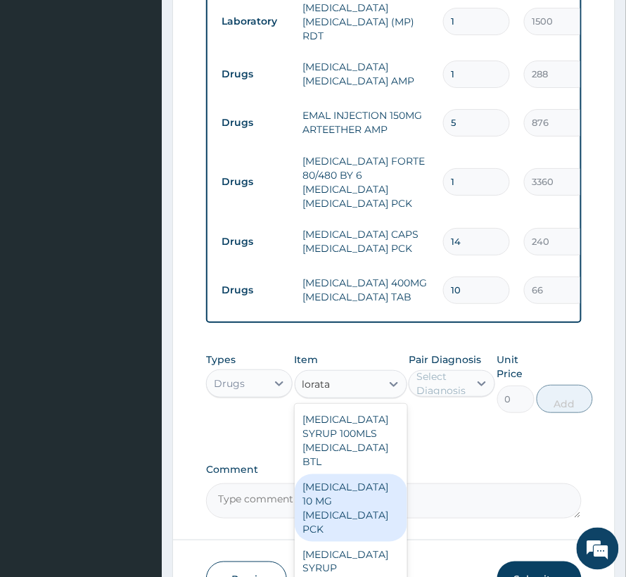
click at [329, 497] on div "[MEDICAL_DATA] 10 MG [MEDICAL_DATA] PCK" at bounding box center [351, 508] width 113 height 68
type input "840"
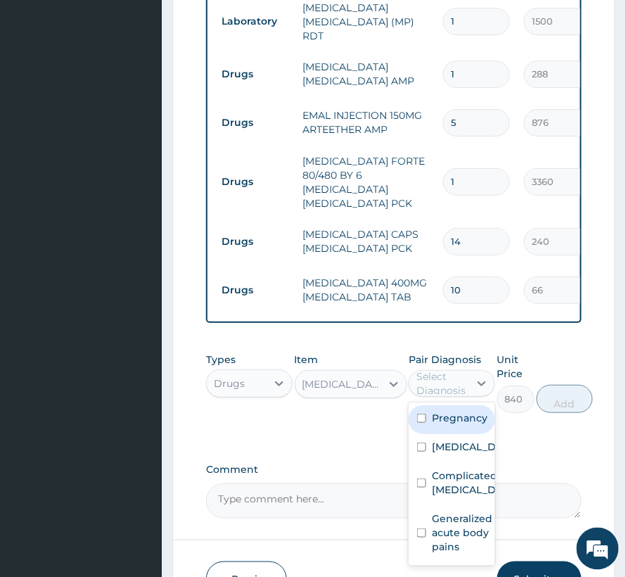
click at [457, 377] on div "Select Diagnosis" at bounding box center [442, 383] width 51 height 28
click at [441, 369] on div "Select Diagnosis" at bounding box center [442, 383] width 51 height 28
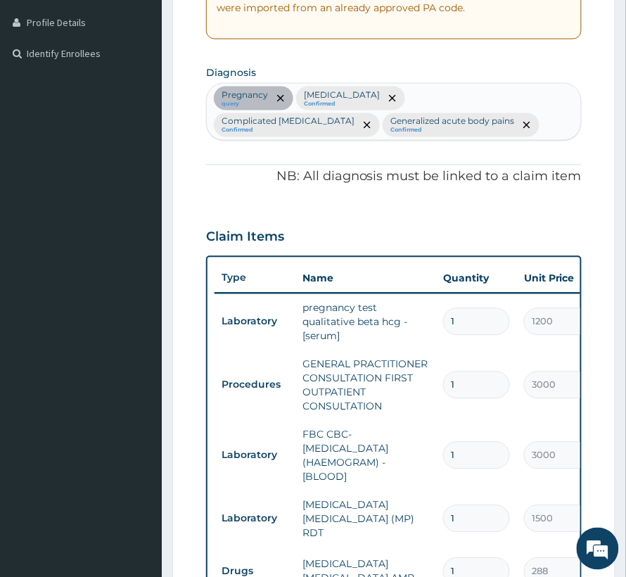
scroll to position [94, 0]
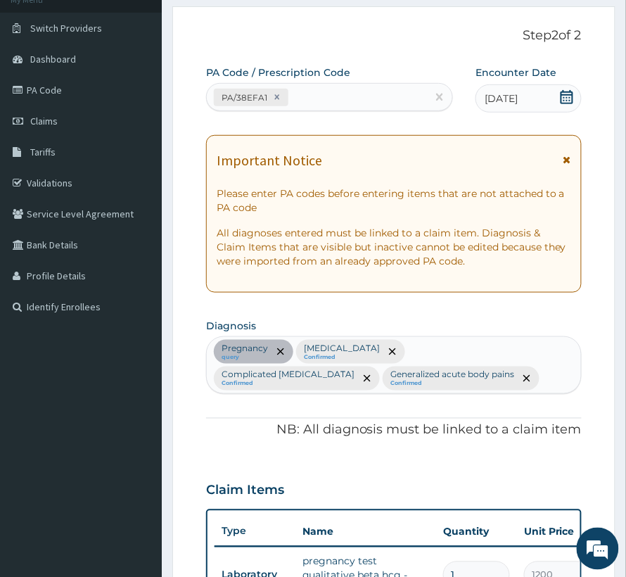
click at [391, 389] on div "Pregnancy query Sepsis Confirmed Complicated malaria Confirmed Generalized acut…" at bounding box center [394, 365] width 374 height 56
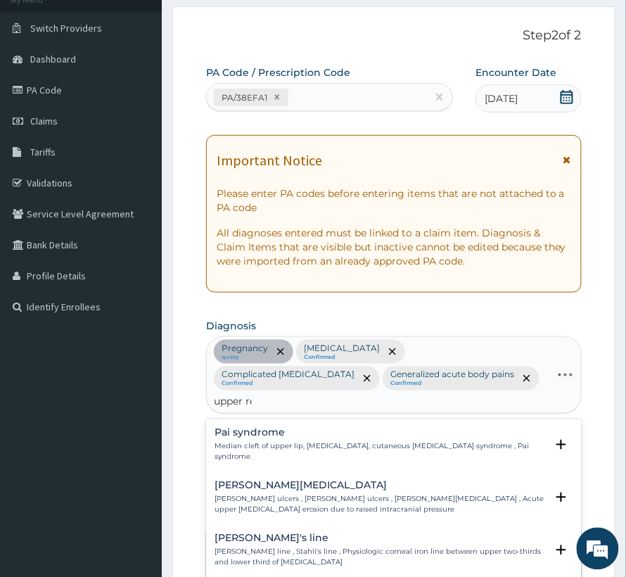
type input "upper res"
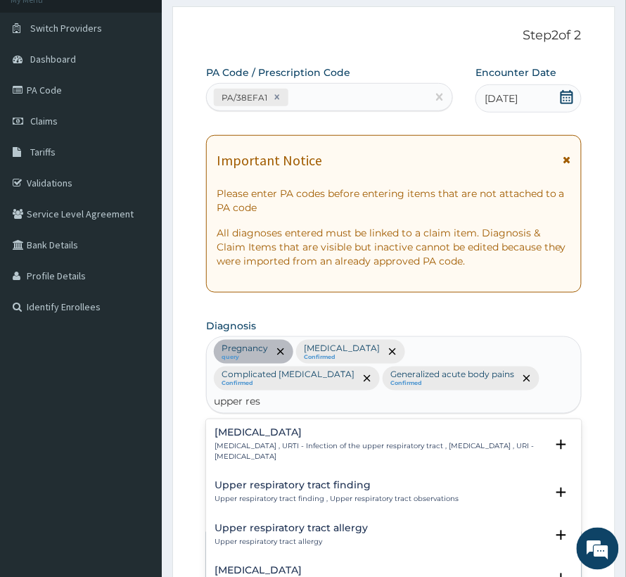
click at [316, 428] on h4 "Upper respiratory infection" at bounding box center [380, 433] width 331 height 11
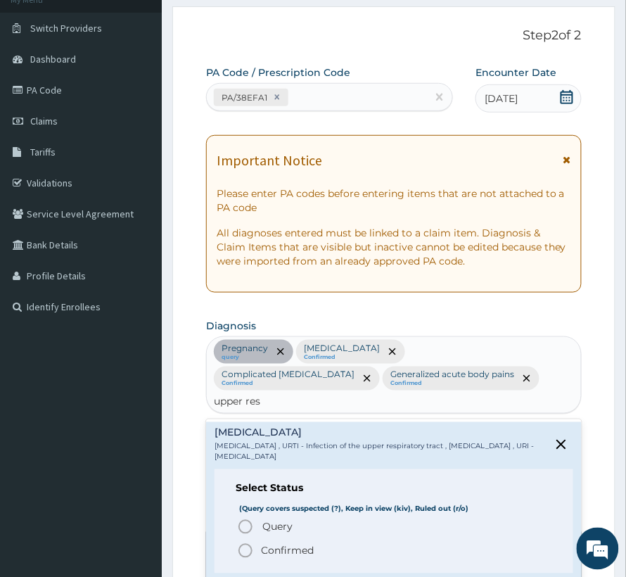
click at [305, 544] on p "Confirmed" at bounding box center [287, 551] width 53 height 14
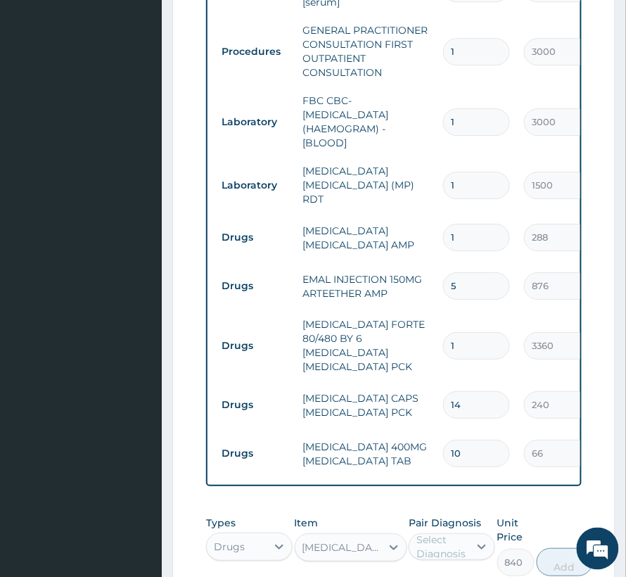
scroll to position [752, 0]
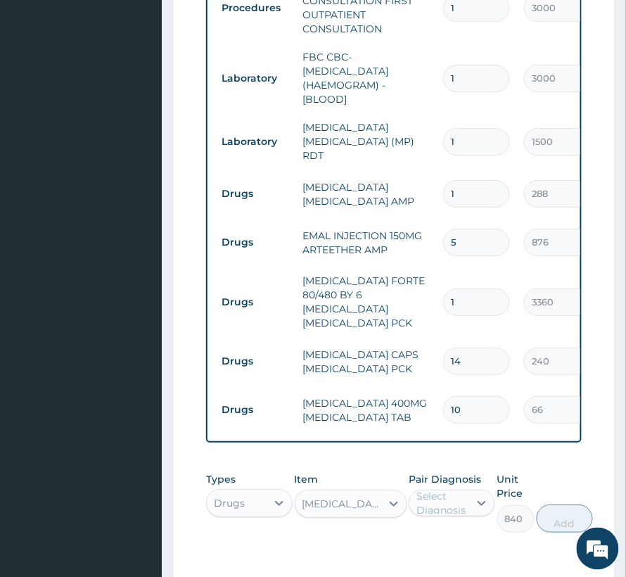
click at [448, 489] on div "Select Diagnosis" at bounding box center [442, 503] width 51 height 28
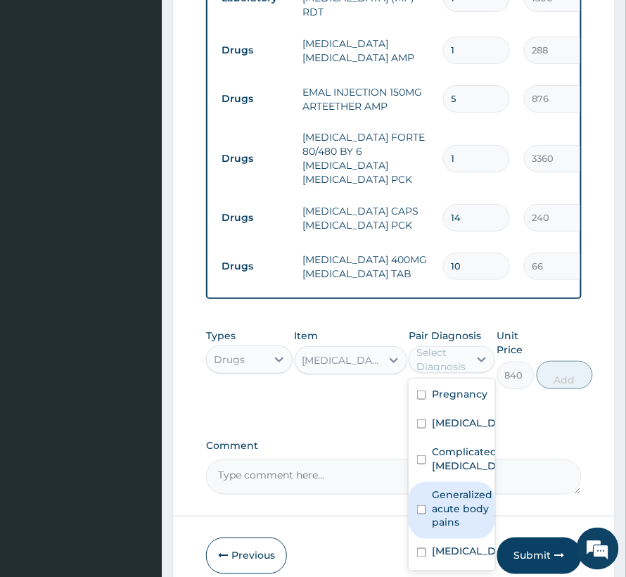
scroll to position [943, 0]
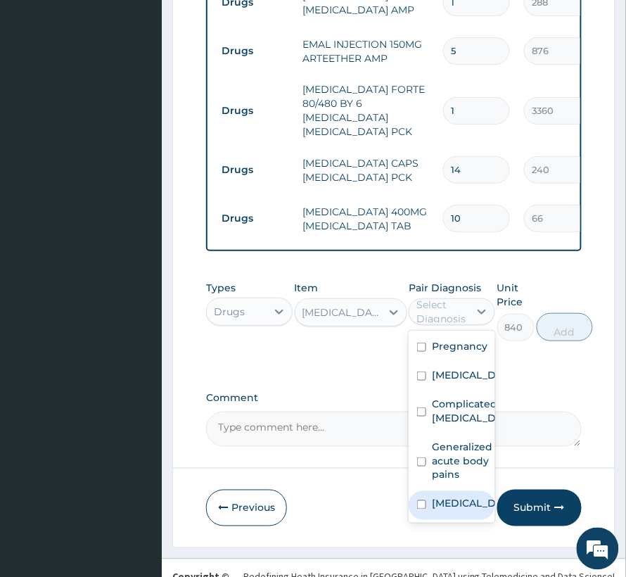
click at [436, 497] on label "Upper respiratory infection" at bounding box center [467, 504] width 70 height 14
checkbox input "true"
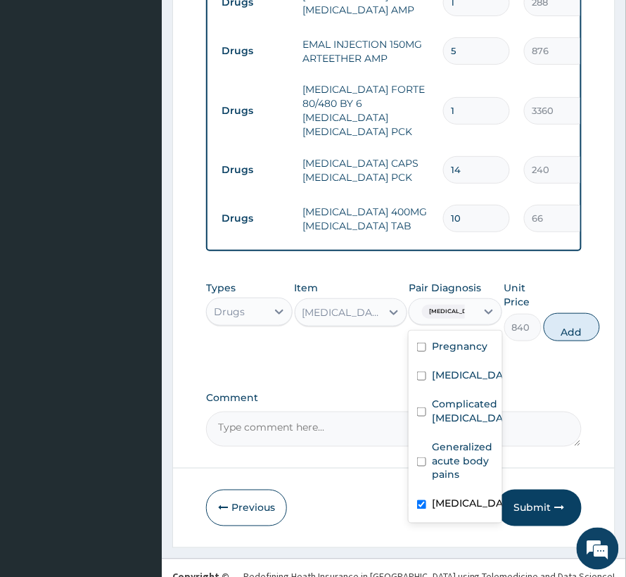
scroll to position [9, 0]
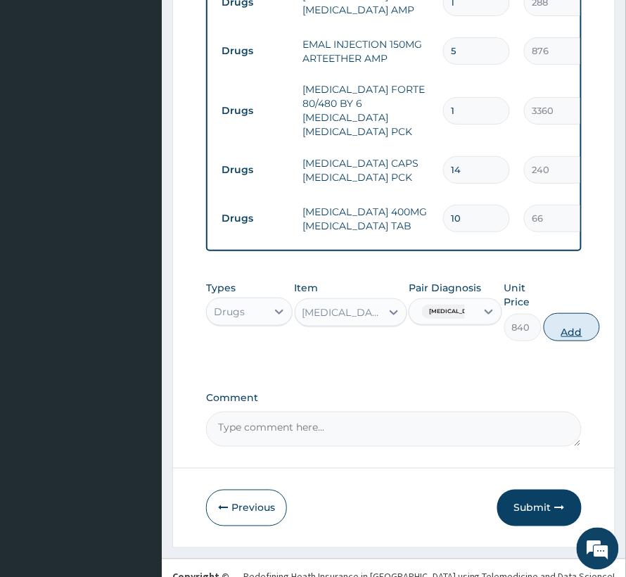
click at [581, 313] on button "Add" at bounding box center [572, 327] width 56 height 28
type input "0"
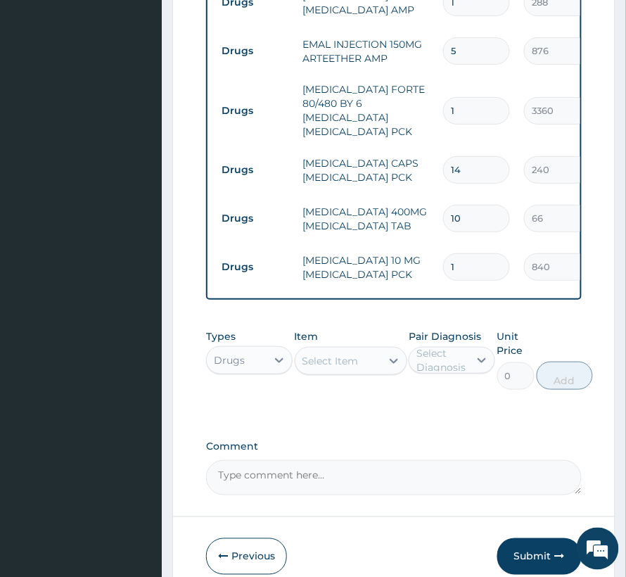
type input "10"
type input "8400.00"
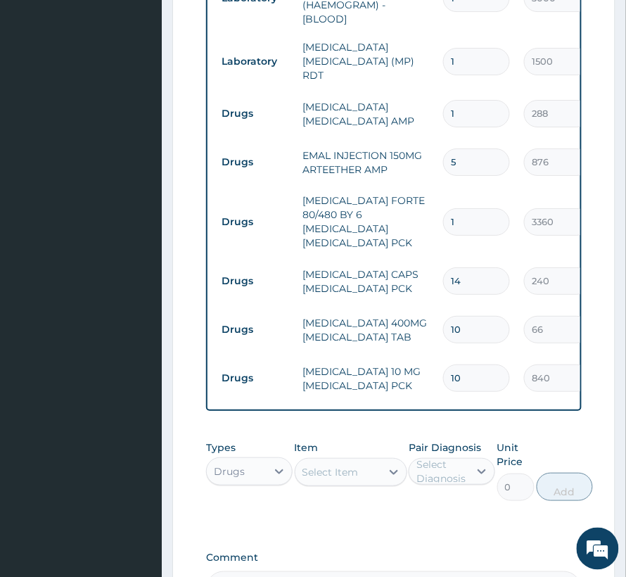
scroll to position [849, 0]
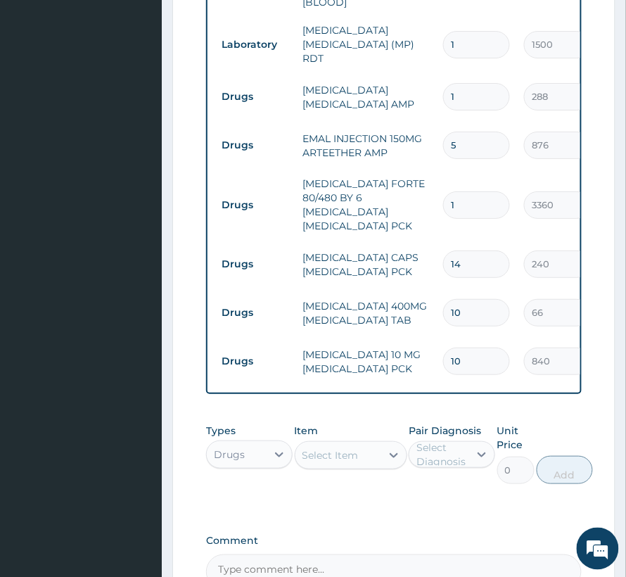
type input "10"
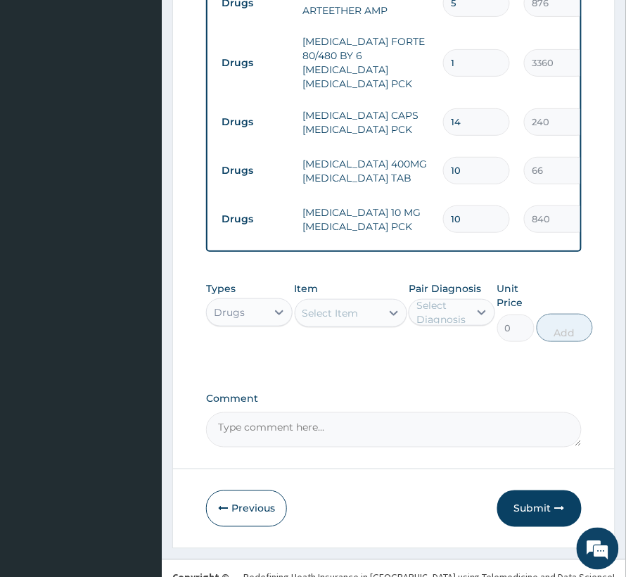
scroll to position [992, 0]
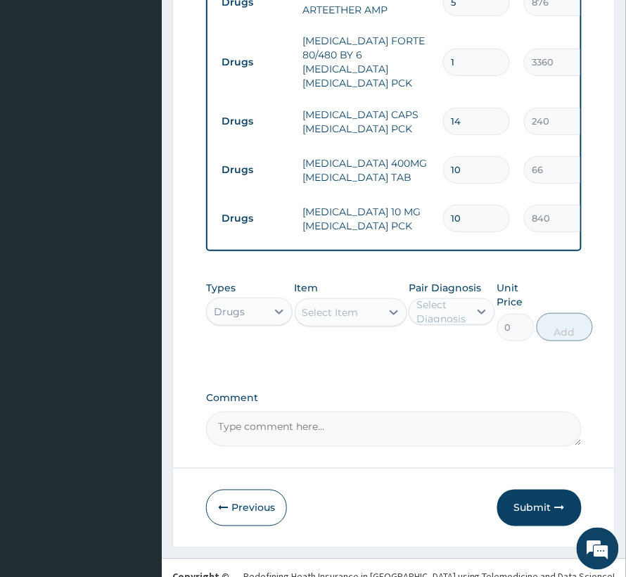
click at [287, 412] on textarea "Comment" at bounding box center [394, 429] width 376 height 35
paste textarea "Arteether (emal )inj Dosage: 225mg Daily for 3 days. Route:IM (Intramuscular). …"
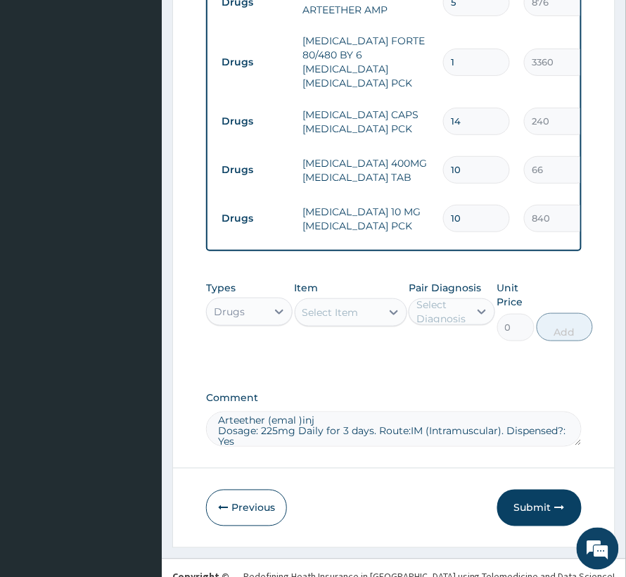
scroll to position [17, 0]
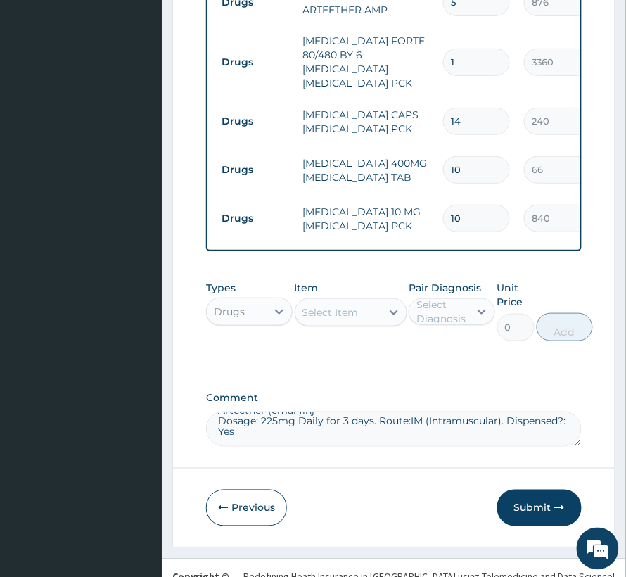
drag, startPoint x: 315, startPoint y: 408, endPoint x: 215, endPoint y: 410, distance: 99.9
click at [215, 412] on textarea "Arteether (emal )inj Dosage: 225mg Daily for 3 days. Route:IM (Intramuscular). …" at bounding box center [394, 429] width 376 height 35
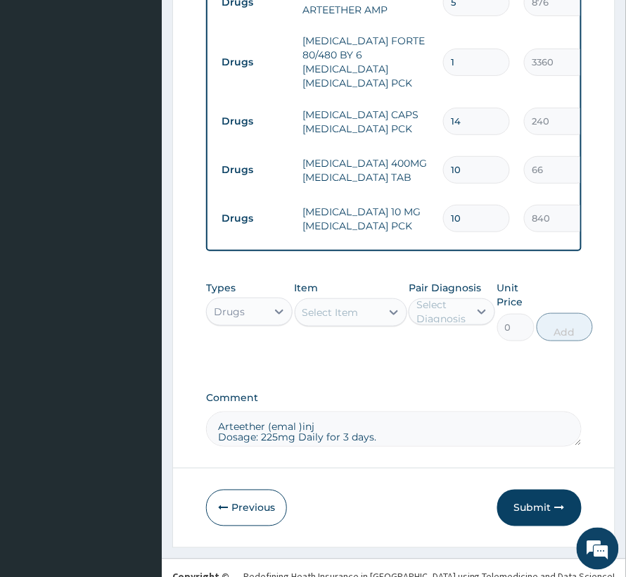
scroll to position [0, 0]
click at [333, 412] on textarea "Arteether (emal )inj Dosage: 225mg Daily for 3 days." at bounding box center [394, 429] width 376 height 35
type textarea "Arteether (emal )injection Dosage: 225mg Daily for 3 days."
click at [536, 490] on button "Submit" at bounding box center [540, 508] width 84 height 37
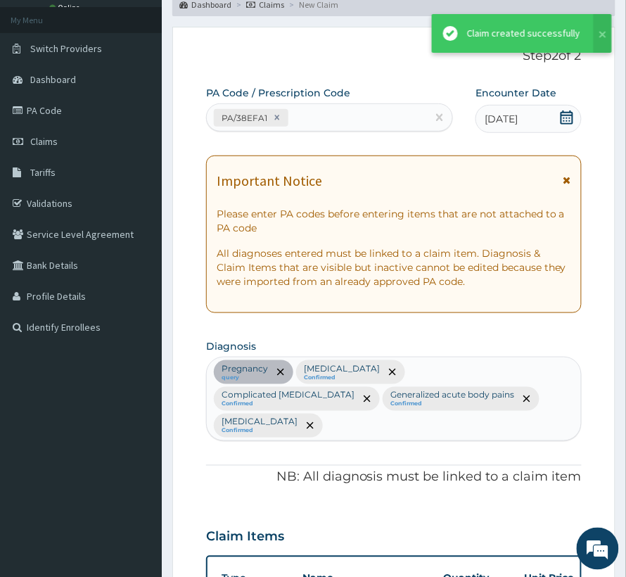
scroll to position [992, 0]
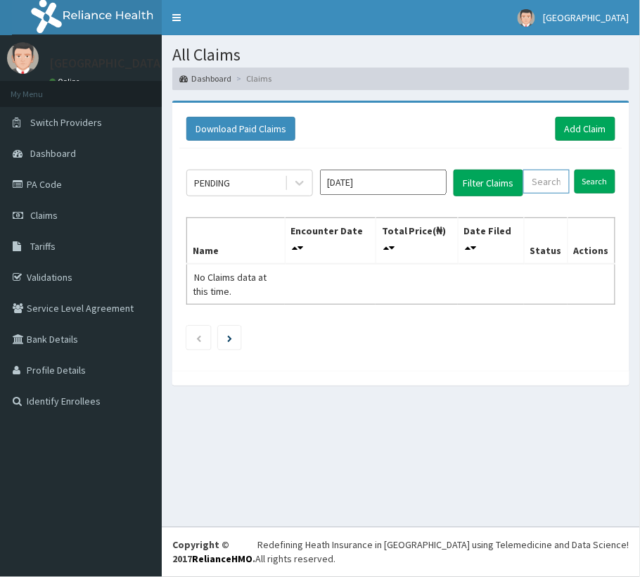
click at [536, 178] on input "text" at bounding box center [547, 182] width 46 height 24
paste input "JJQ/10002/A"
type input "JJQ/10002/A"
click at [437, 234] on th "Total Price(₦)" at bounding box center [417, 240] width 82 height 46
click at [609, 176] on input "Search" at bounding box center [595, 182] width 41 height 24
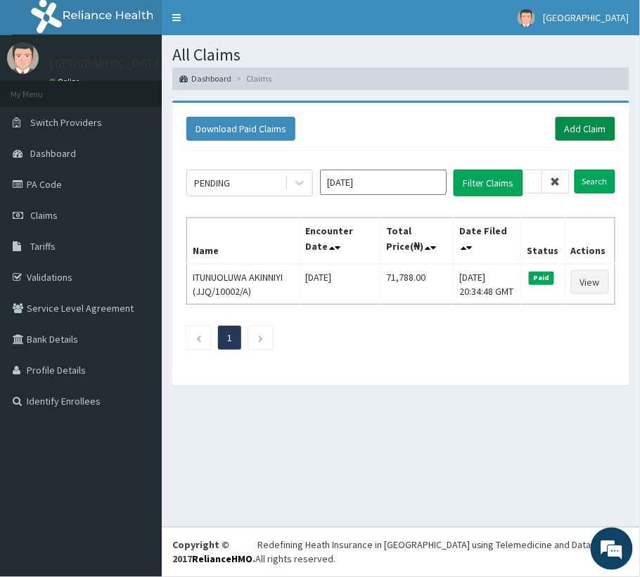
click at [583, 125] on link "Add Claim" at bounding box center [586, 129] width 60 height 24
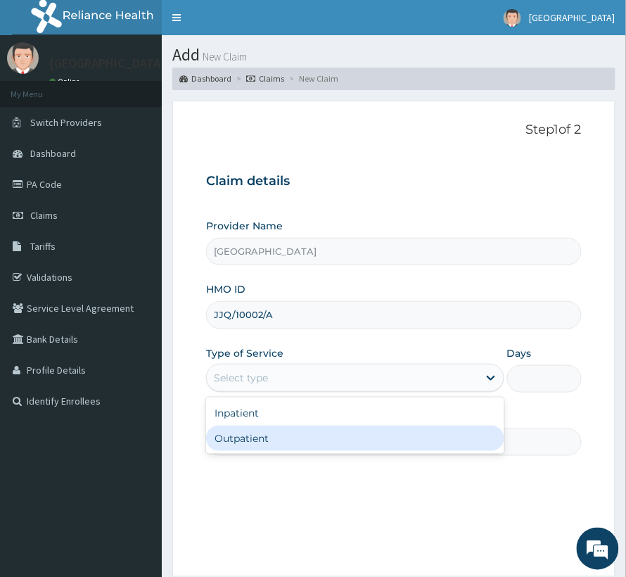
click at [223, 438] on div "Outpatient" at bounding box center [355, 438] width 298 height 25
type input "1"
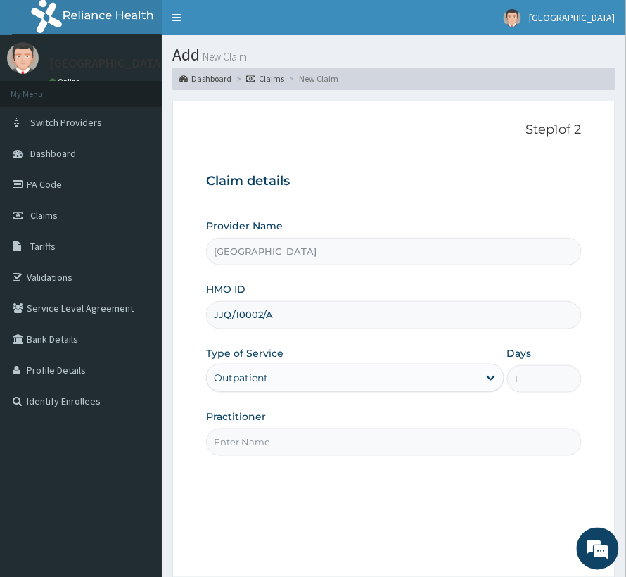
click at [226, 429] on input "Practitioner" at bounding box center [394, 442] width 376 height 27
type input "Dr Prosper"
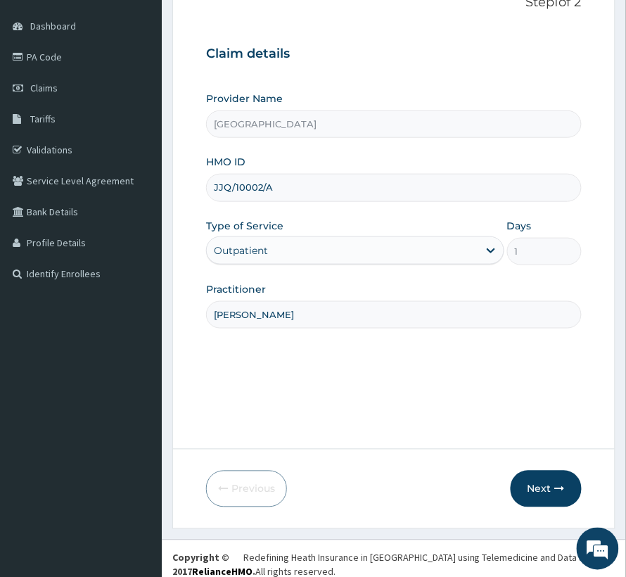
scroll to position [141, 0]
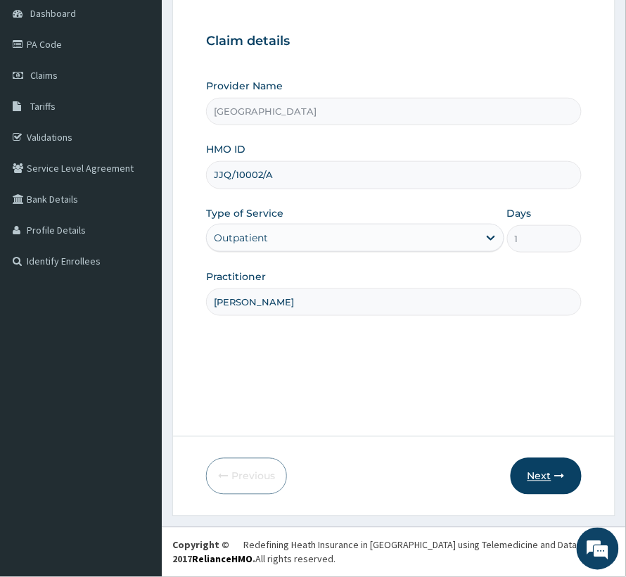
click at [546, 473] on button "Next" at bounding box center [546, 476] width 71 height 37
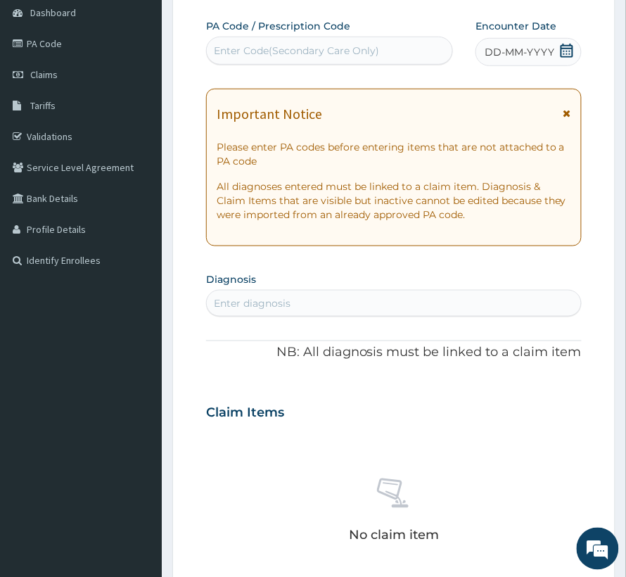
scroll to position [0, 0]
click at [257, 40] on div "Enter Code(Secondary Care Only)" at bounding box center [330, 50] width 246 height 23
paste input "PA/55D117"
type input "PA/55D117"
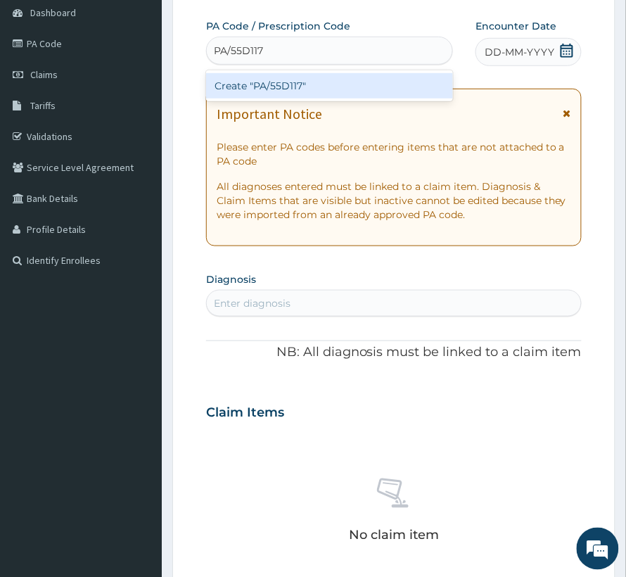
click at [255, 89] on div "Create "PA/55D117"" at bounding box center [329, 85] width 247 height 25
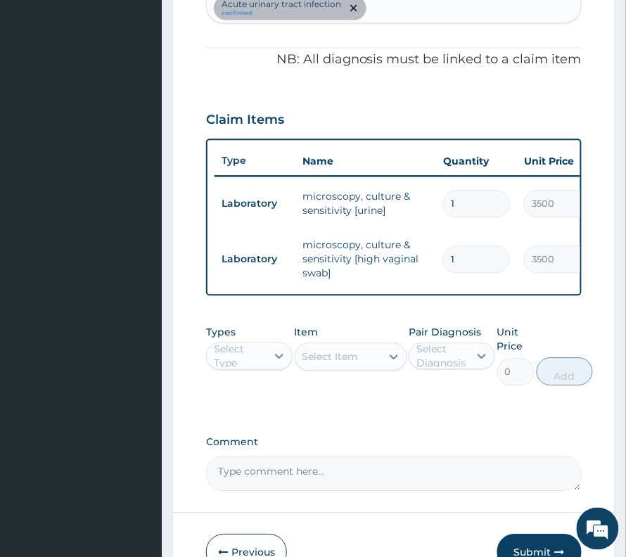
scroll to position [516, 0]
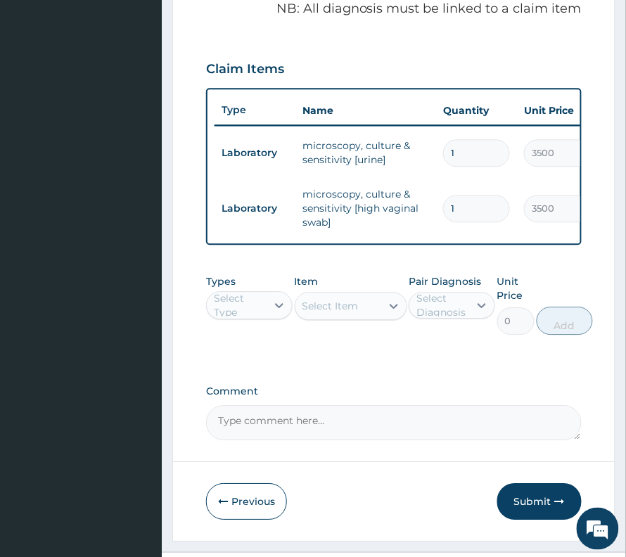
click at [258, 300] on div "Select Type" at bounding box center [239, 305] width 51 height 28
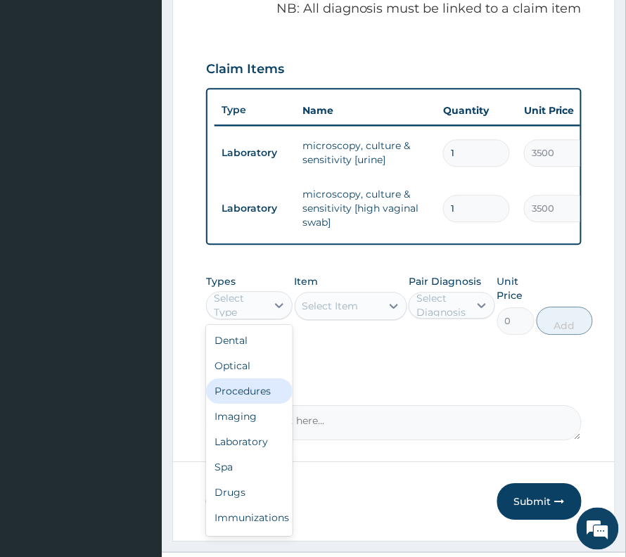
click at [256, 383] on div "Procedures" at bounding box center [249, 391] width 87 height 25
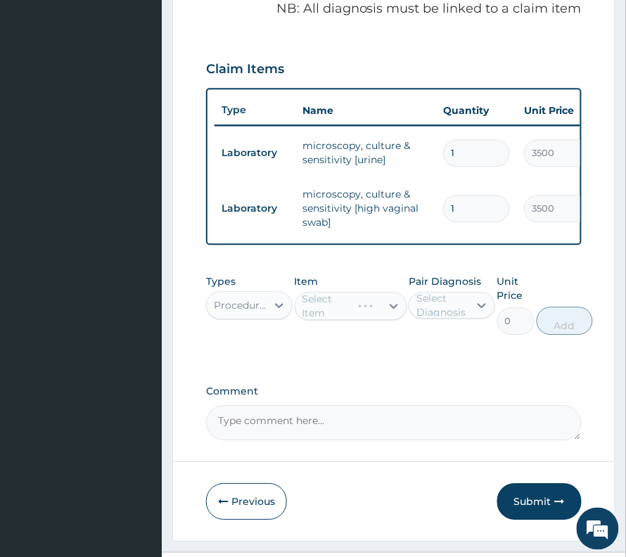
drag, startPoint x: 459, startPoint y: 291, endPoint x: 459, endPoint y: 299, distance: 8.4
click at [459, 291] on div "Select Diagnosis" at bounding box center [442, 305] width 51 height 28
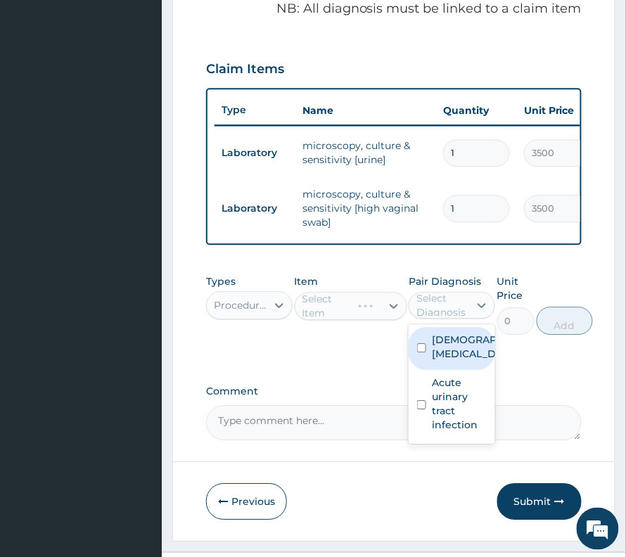
drag, startPoint x: 443, startPoint y: 364, endPoint x: 441, endPoint y: 407, distance: 43.0
click at [442, 361] on label "Female pelvic inflammatory disease" at bounding box center [467, 347] width 70 height 28
checkbox input "true"
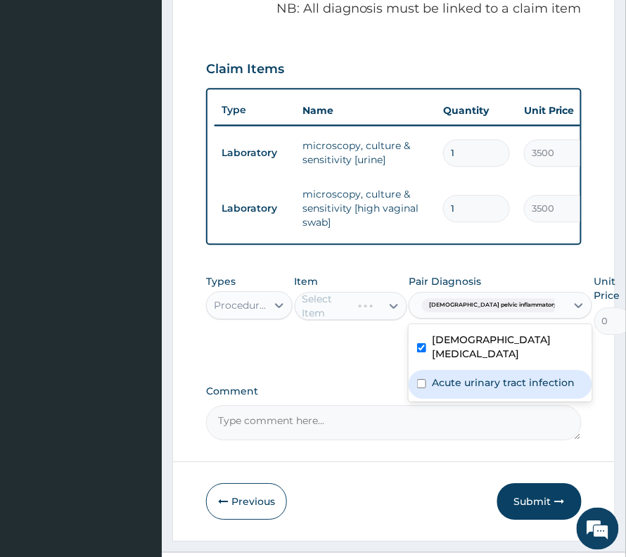
click at [443, 418] on textarea "Comment" at bounding box center [394, 422] width 376 height 35
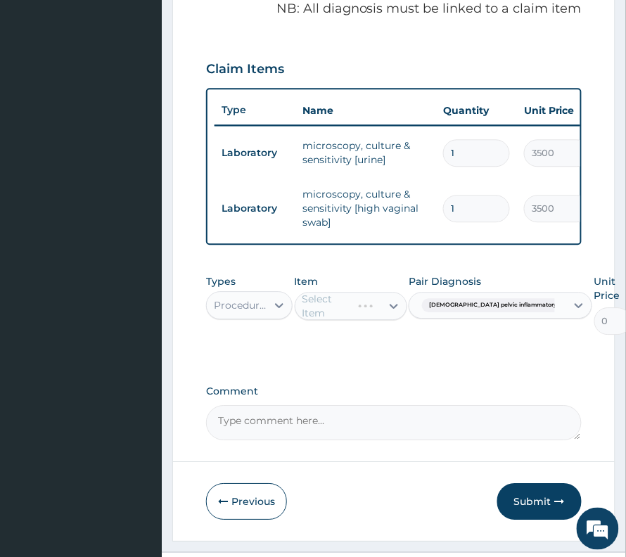
click at [347, 296] on div "Select Item" at bounding box center [351, 306] width 113 height 28
drag, startPoint x: 327, startPoint y: 277, endPoint x: 327, endPoint y: 293, distance: 16.2
click at [327, 283] on div "Item Select Item" at bounding box center [351, 304] width 113 height 61
click at [327, 299] on div "Select Item" at bounding box center [331, 306] width 56 height 14
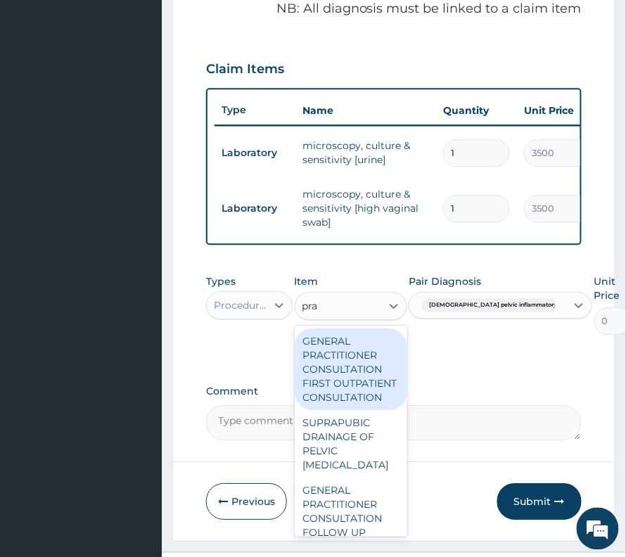
type input "prac"
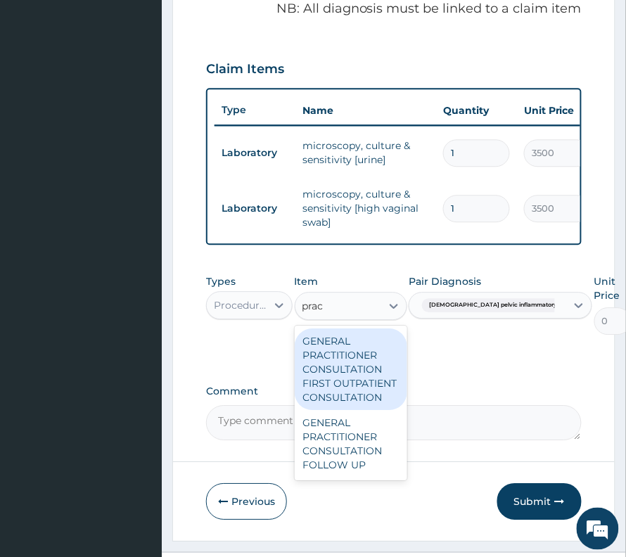
click at [360, 370] on div "GENERAL PRACTITIONER CONSULTATION FIRST OUTPATIENT CONSULTATION" at bounding box center [351, 370] width 113 height 82
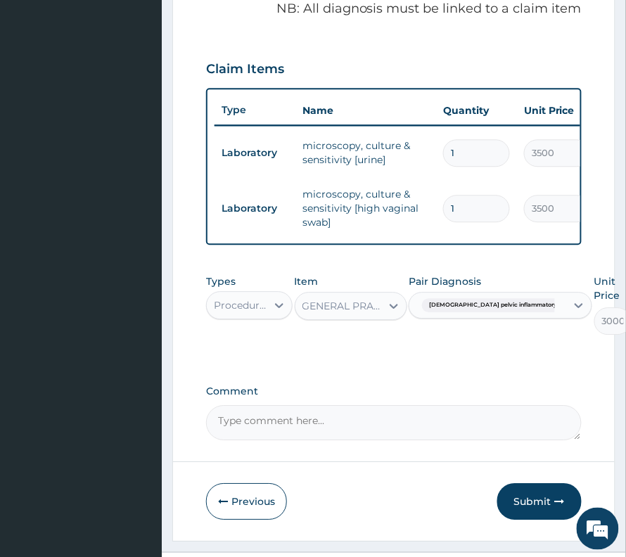
type input "0"
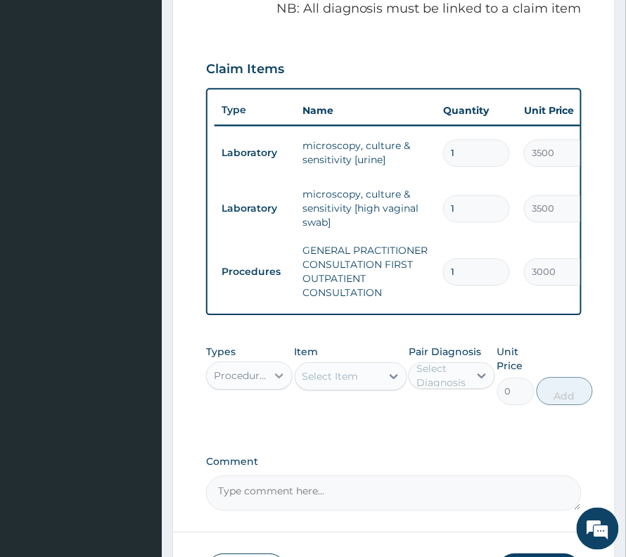
click at [267, 364] on div at bounding box center [279, 375] width 25 height 25
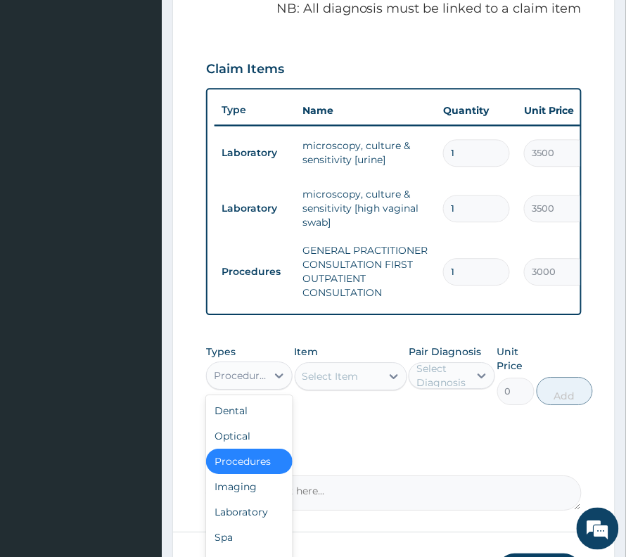
scroll to position [609, 0]
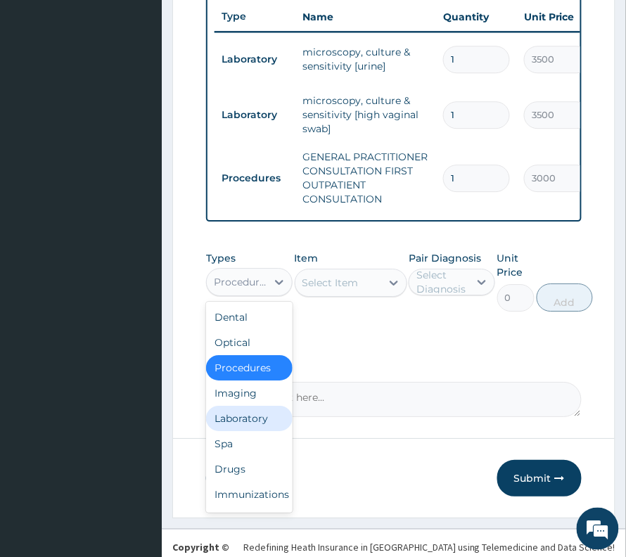
click at [243, 406] on div "Laboratory" at bounding box center [249, 418] width 87 height 25
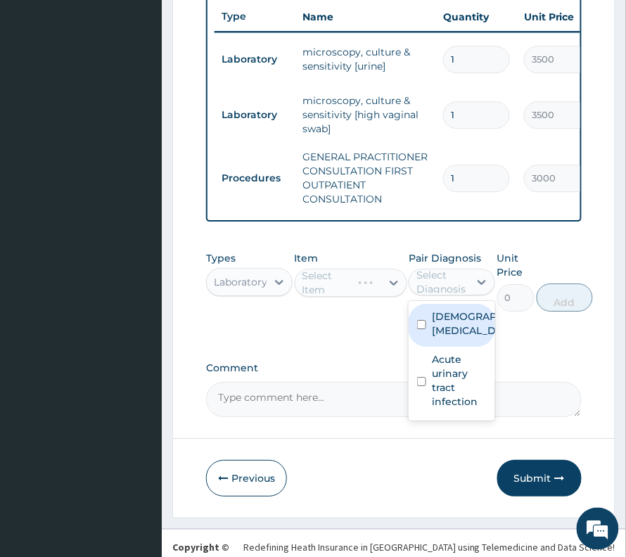
drag, startPoint x: 449, startPoint y: 260, endPoint x: 450, endPoint y: 310, distance: 50.0
click at [450, 268] on div "Select Diagnosis" at bounding box center [442, 282] width 51 height 28
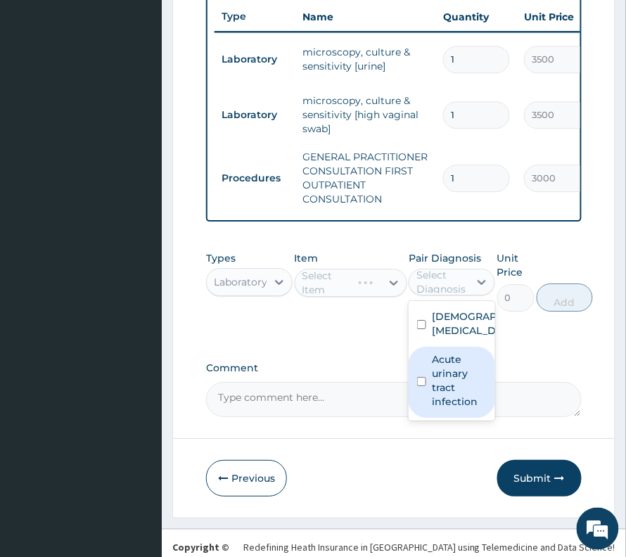
click at [450, 404] on label "Acute urinary tract infection" at bounding box center [459, 381] width 55 height 56
checkbox input "true"
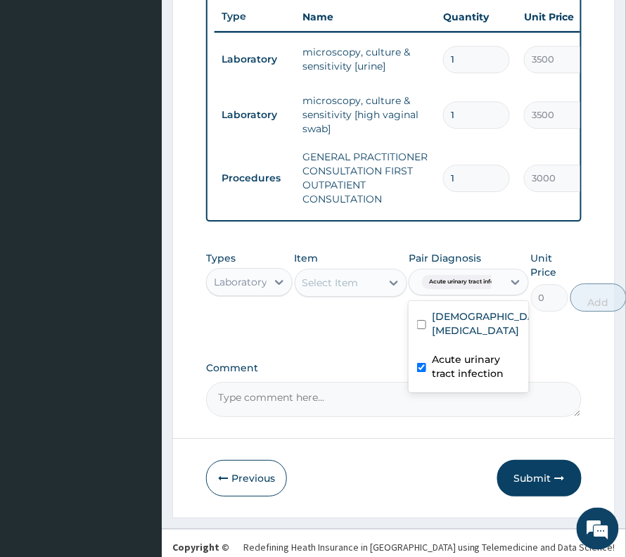
click at [329, 276] on div "Select Item" at bounding box center [331, 283] width 56 height 14
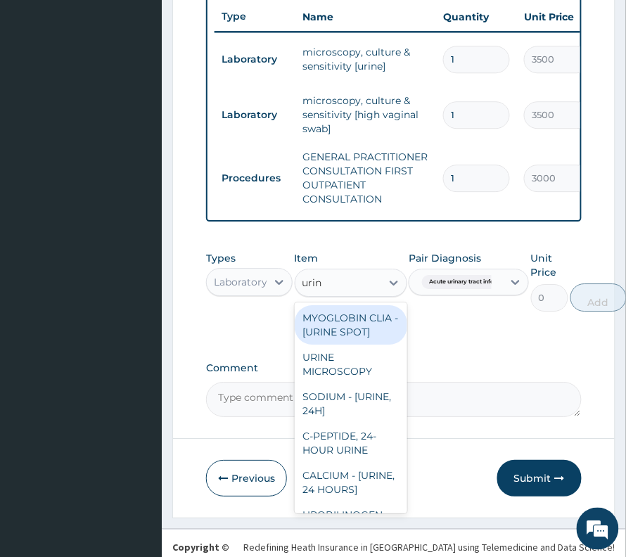
type input "urina"
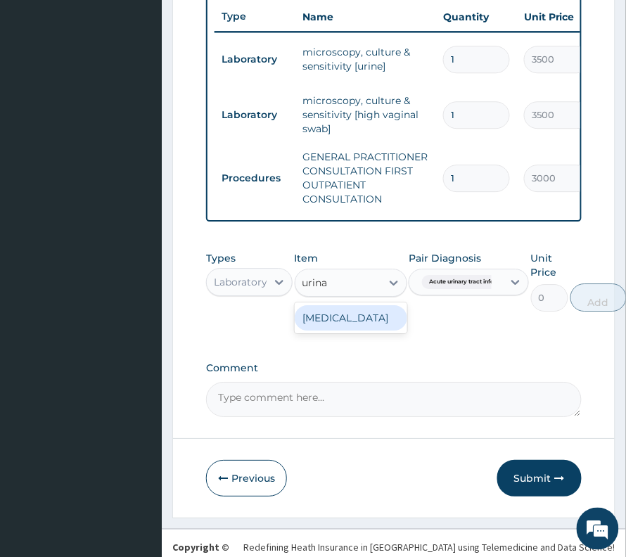
click at [344, 319] on div "URINALYSIS" at bounding box center [351, 318] width 113 height 31
click at [355, 305] on div "URINALYSIS" at bounding box center [351, 317] width 113 height 25
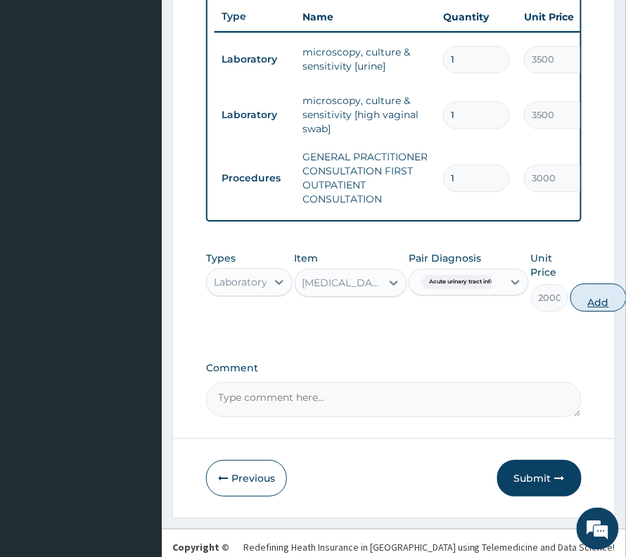
click at [601, 290] on button "Add" at bounding box center [599, 298] width 56 height 28
type input "0"
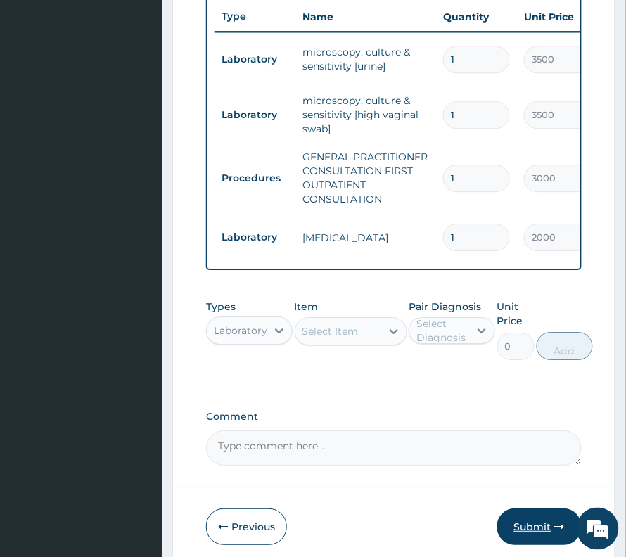
click at [538, 521] on button "Submit" at bounding box center [540, 527] width 84 height 37
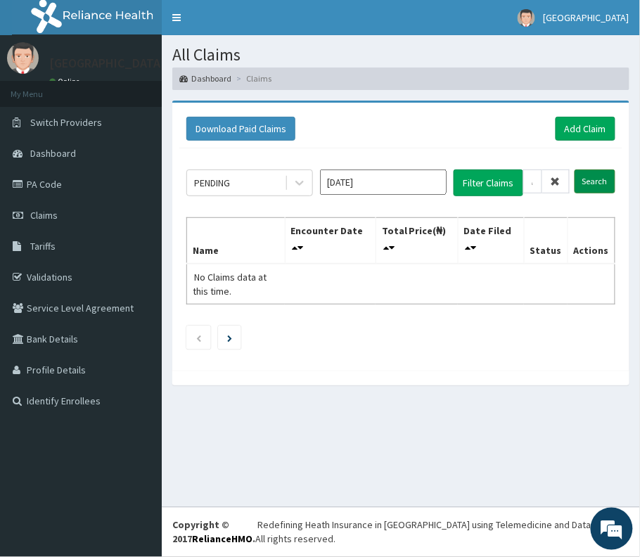
type input "RRI/10070/A"
click at [590, 175] on input "Search" at bounding box center [595, 182] width 41 height 24
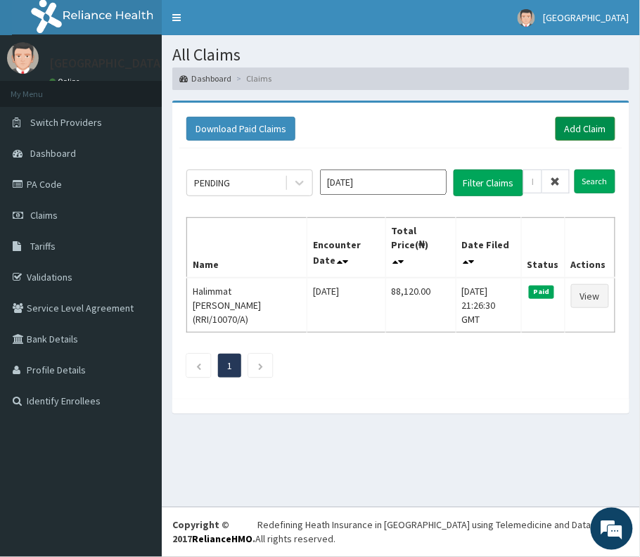
click at [588, 122] on link "Add Claim" at bounding box center [586, 129] width 60 height 24
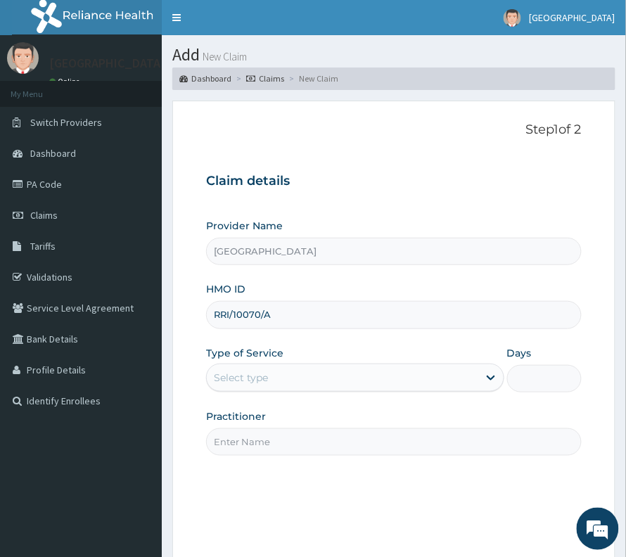
type input "RRI/10070/A"
click at [273, 367] on div "Select type" at bounding box center [343, 378] width 272 height 23
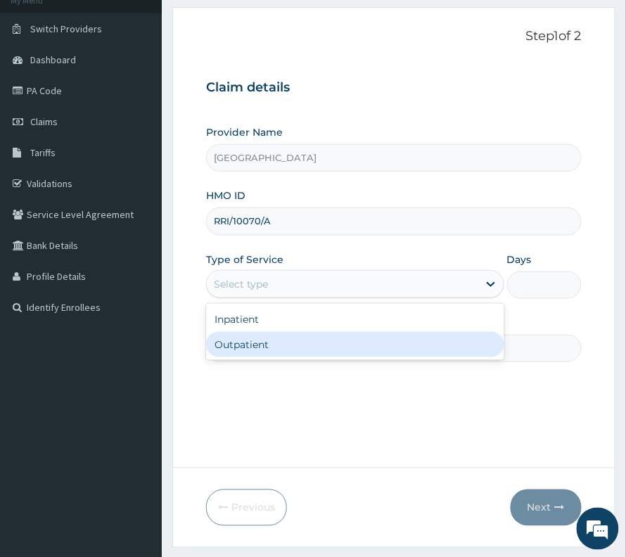
click at [265, 347] on div "Outpatient" at bounding box center [355, 344] width 298 height 25
type input "1"
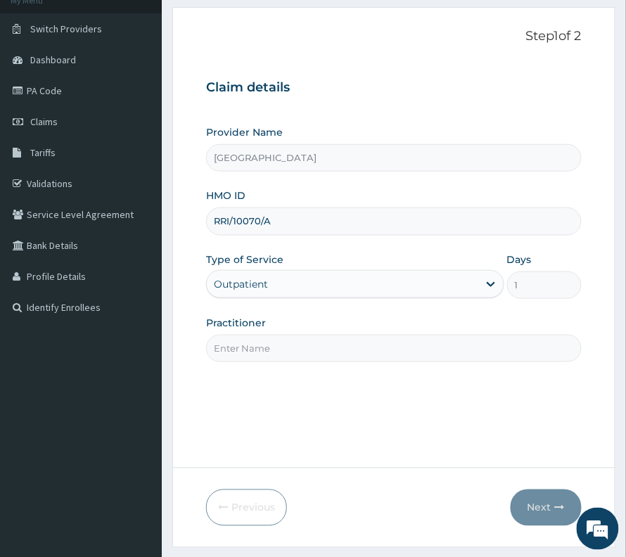
click at [265, 347] on input "Practitioner" at bounding box center [394, 348] width 376 height 27
type input "[PERSON_NAME]"
click at [521, 510] on button "Next" at bounding box center [546, 508] width 71 height 37
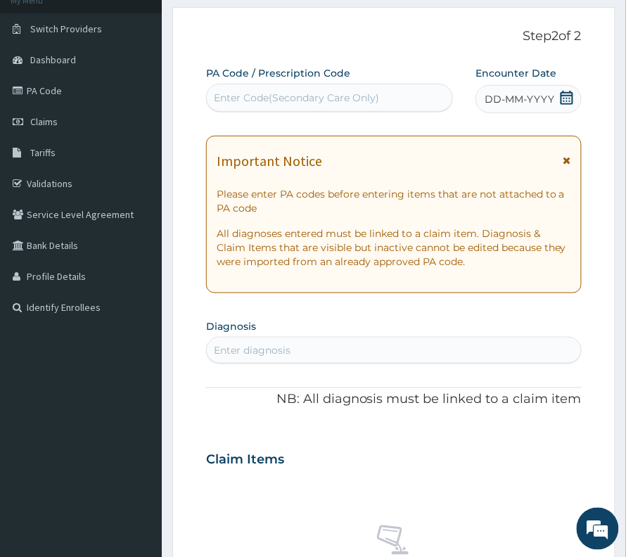
click at [238, 84] on div "PA Code / Prescription Code Enter Code(Secondary Care Only)" at bounding box center [329, 89] width 247 height 46
click at [238, 94] on div "Enter Code(Secondary Care Only)" at bounding box center [296, 98] width 165 height 14
paste input "PA/45D49A"
type input "PA/45D49A"
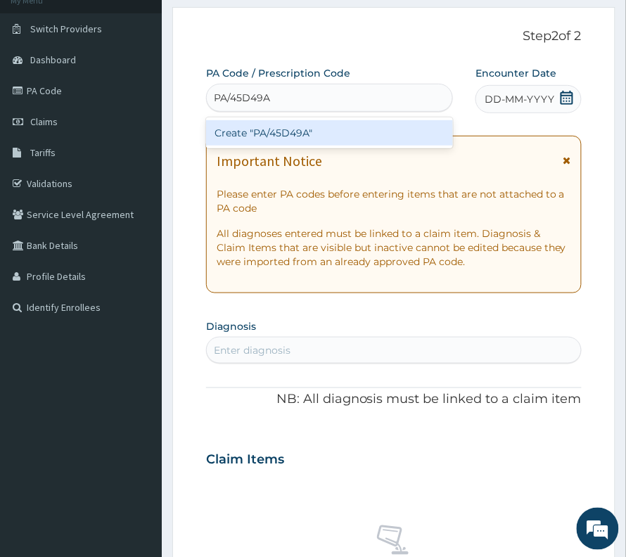
click at [267, 141] on div "Create "PA/45D49A"" at bounding box center [329, 132] width 247 height 25
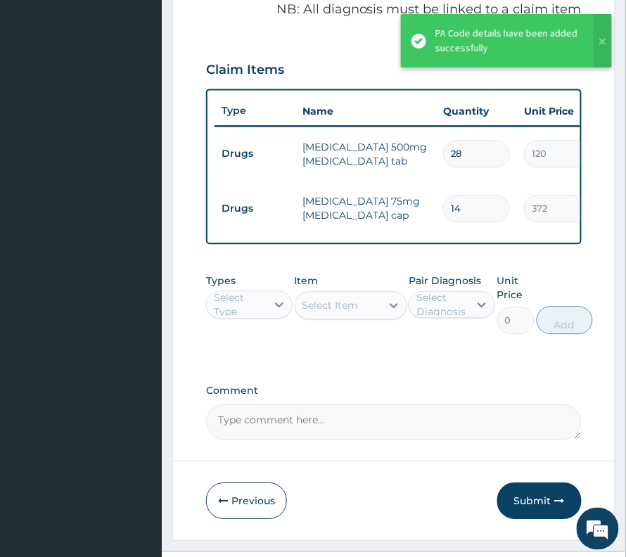
scroll to position [510, 0]
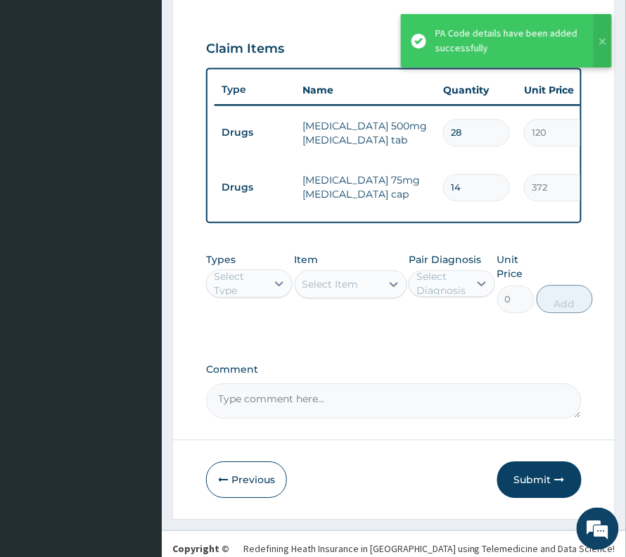
click at [266, 293] on div "Select Type" at bounding box center [237, 283] width 60 height 23
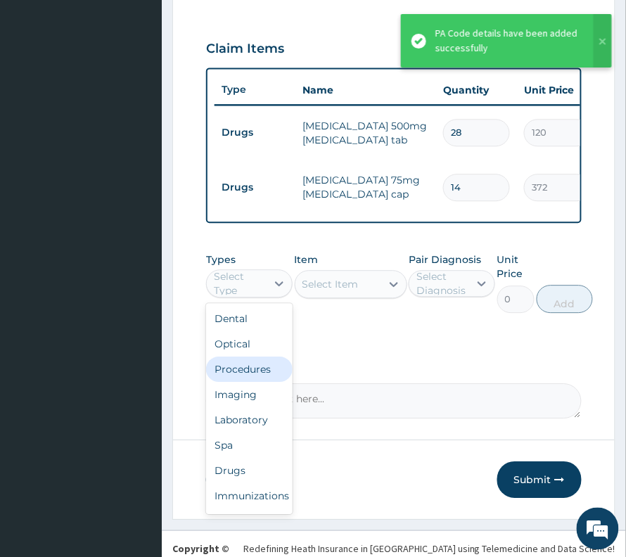
drag, startPoint x: 257, startPoint y: 391, endPoint x: 262, endPoint y: 375, distance: 17.1
click at [262, 375] on div "Dental Optical Procedures Imaging Laboratory Spa Drugs Immunizations Others Gym" at bounding box center [249, 408] width 87 height 211
click at [262, 375] on div "Procedures" at bounding box center [249, 369] width 87 height 25
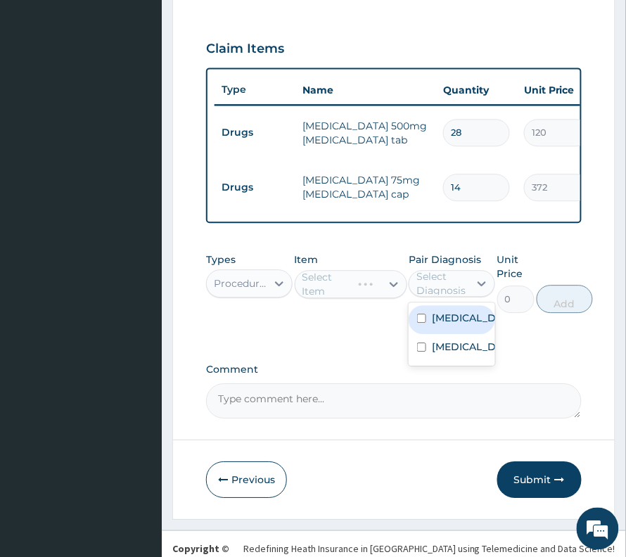
drag, startPoint x: 468, startPoint y: 296, endPoint x: 454, endPoint y: 347, distance: 52.6
click at [468, 295] on div "Select Diagnosis" at bounding box center [440, 283] width 60 height 23
click at [448, 325] on label "[MEDICAL_DATA]" at bounding box center [467, 318] width 70 height 14
checkbox input "true"
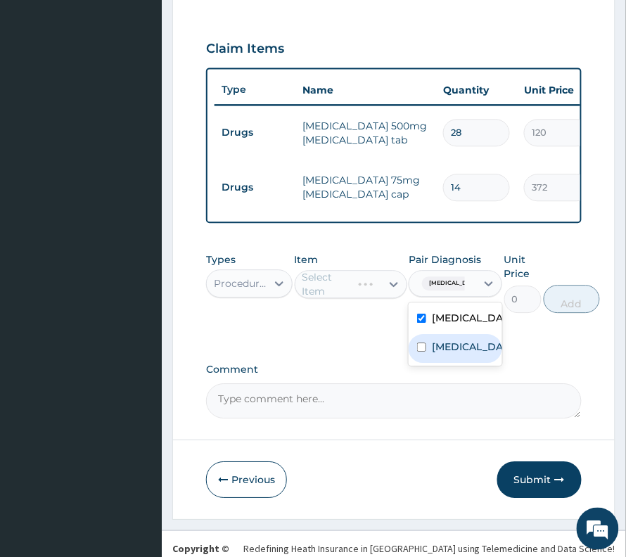
click at [438, 354] on label "[MEDICAL_DATA]" at bounding box center [470, 347] width 77 height 14
checkbox input "true"
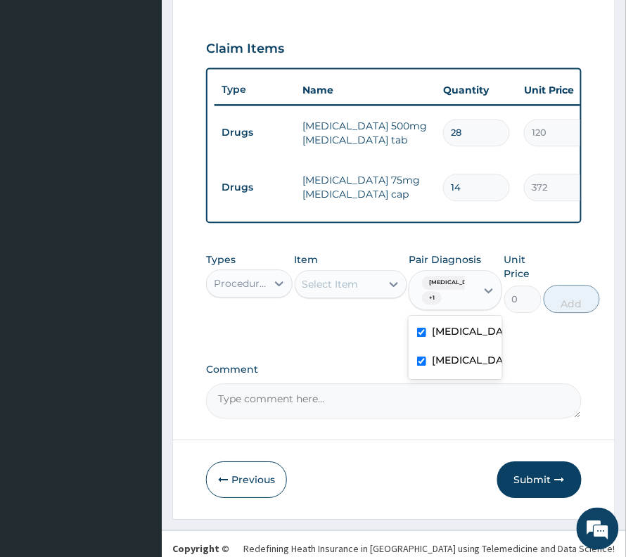
click at [363, 291] on div "Select Item" at bounding box center [339, 284] width 86 height 23
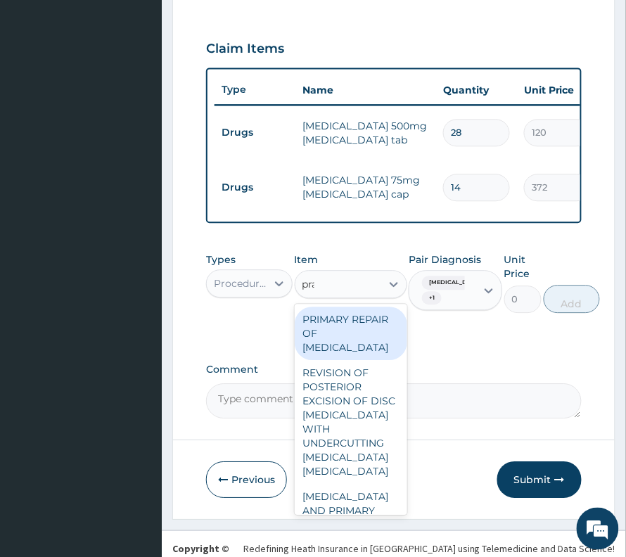
type input "prac"
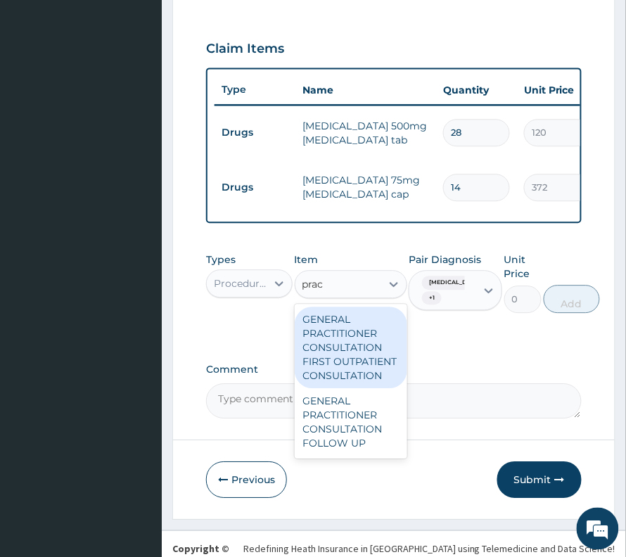
click at [317, 334] on div "GENERAL PRACTITIONER CONSULTATION FIRST OUTPATIENT CONSULTATION" at bounding box center [351, 348] width 113 height 82
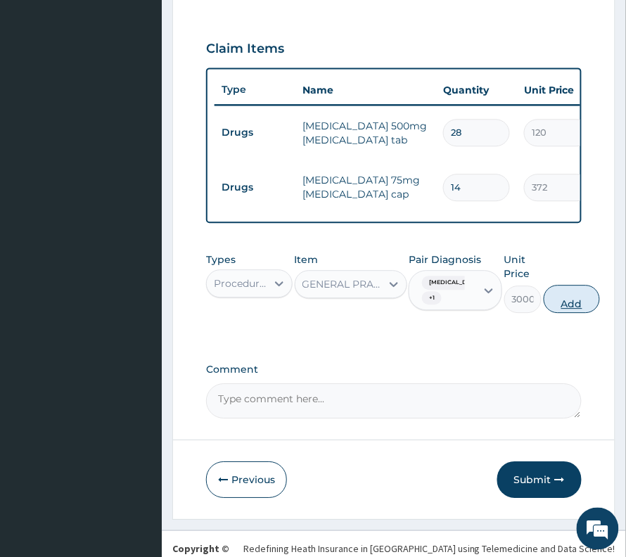
click at [571, 302] on button "Add" at bounding box center [572, 299] width 56 height 28
type input "0"
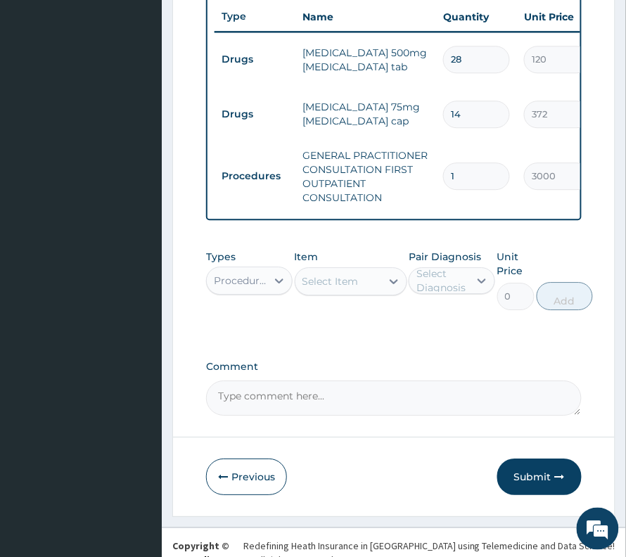
scroll to position [603, 0]
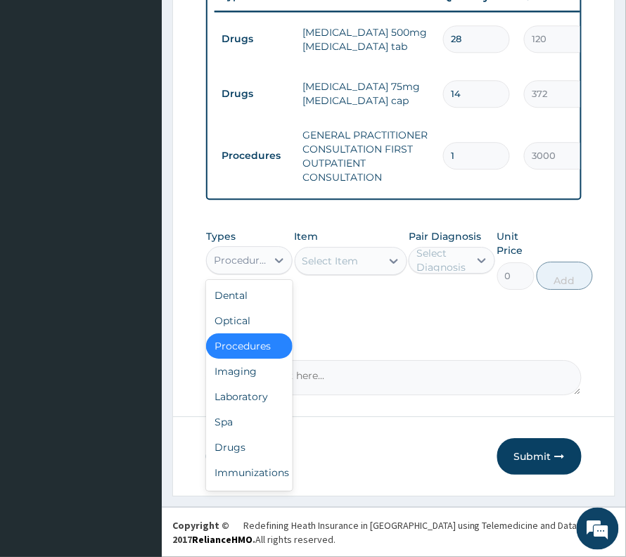
click at [248, 272] on div "Procedures" at bounding box center [237, 260] width 60 height 23
click at [234, 460] on div "Drugs" at bounding box center [249, 447] width 87 height 25
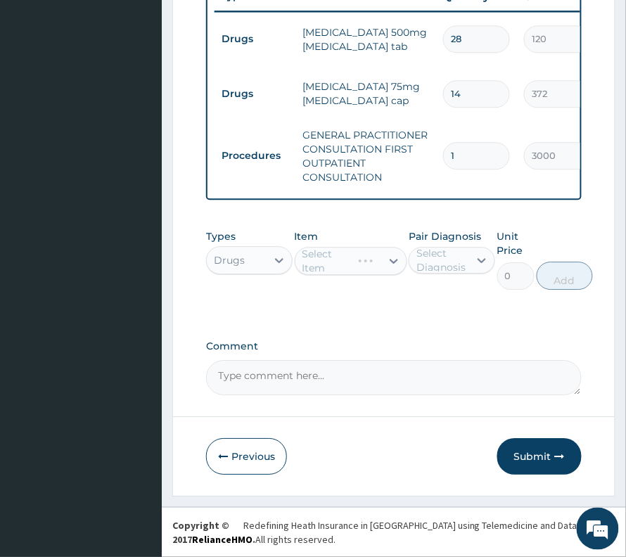
click at [448, 267] on div "Select Diagnosis" at bounding box center [442, 260] width 51 height 28
drag, startPoint x: 457, startPoint y: 319, endPoint x: 440, endPoint y: 352, distance: 36.8
click at [455, 302] on label "[MEDICAL_DATA]" at bounding box center [467, 295] width 70 height 14
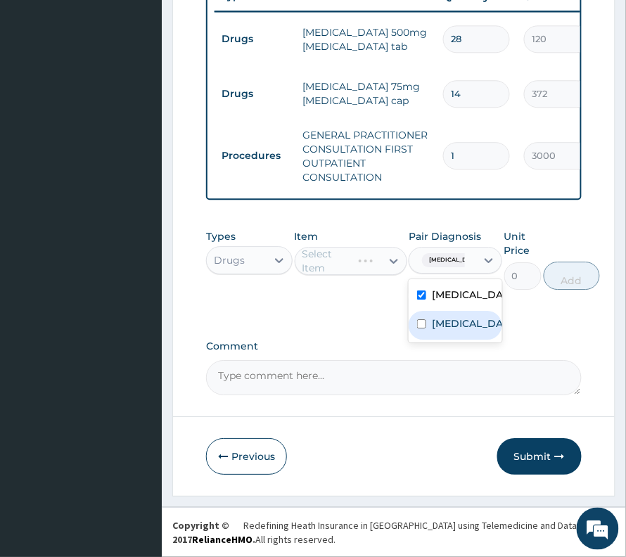
checkbox input "true"
click at [439, 331] on label "[MEDICAL_DATA]" at bounding box center [470, 324] width 77 height 14
checkbox input "true"
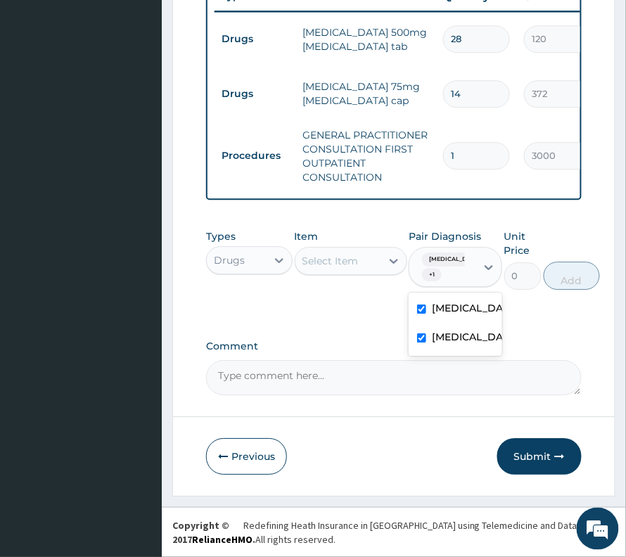
click at [358, 268] on div "Select Item" at bounding box center [331, 261] width 56 height 14
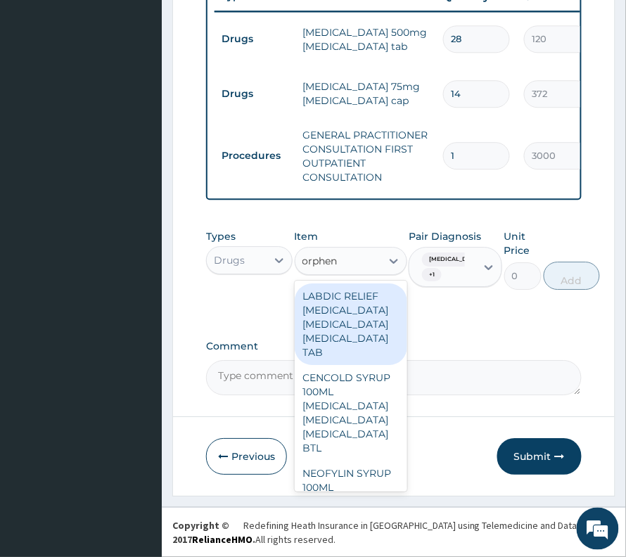
type input "orphe"
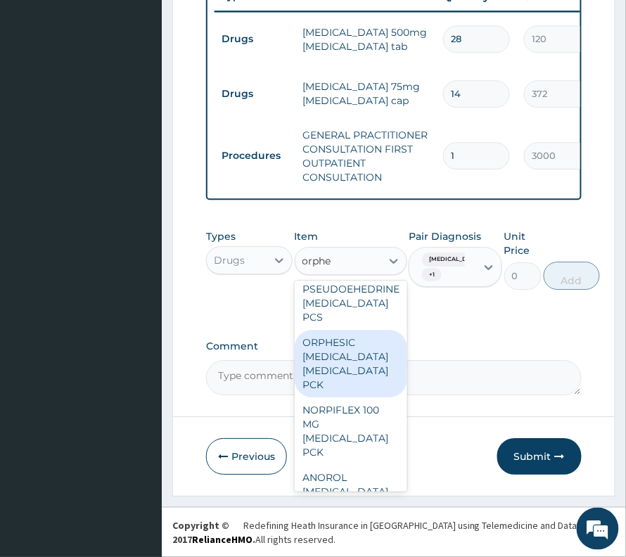
scroll to position [1970, 0]
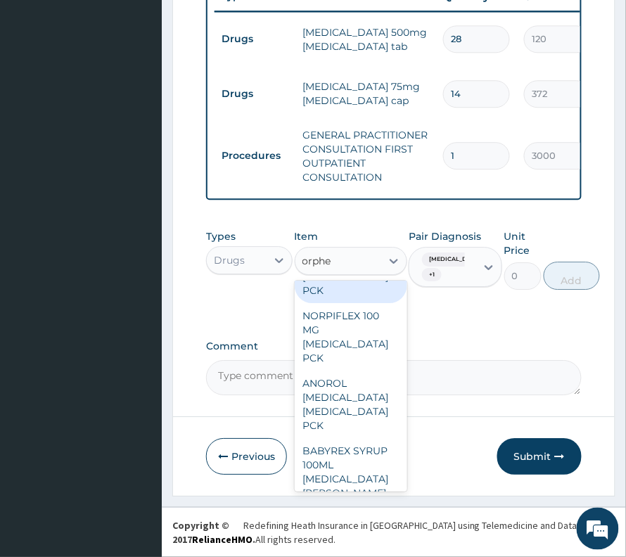
click at [341, 303] on div "ORPHESIC [MEDICAL_DATA] [MEDICAL_DATA] PCK" at bounding box center [351, 270] width 113 height 68
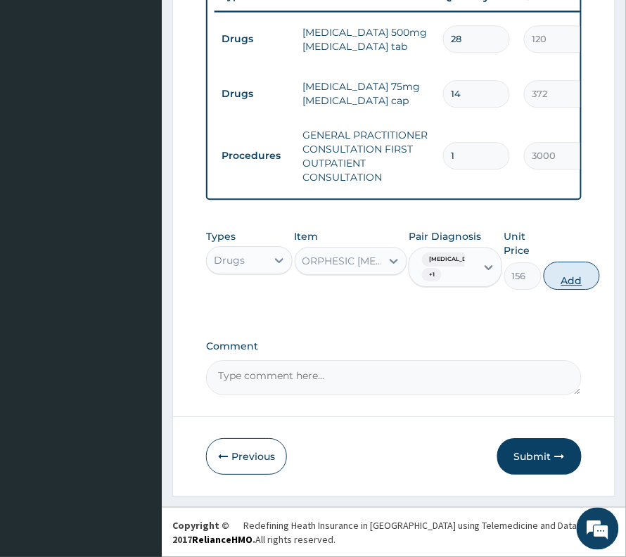
click at [586, 289] on button "Add" at bounding box center [572, 276] width 56 height 28
type input "0"
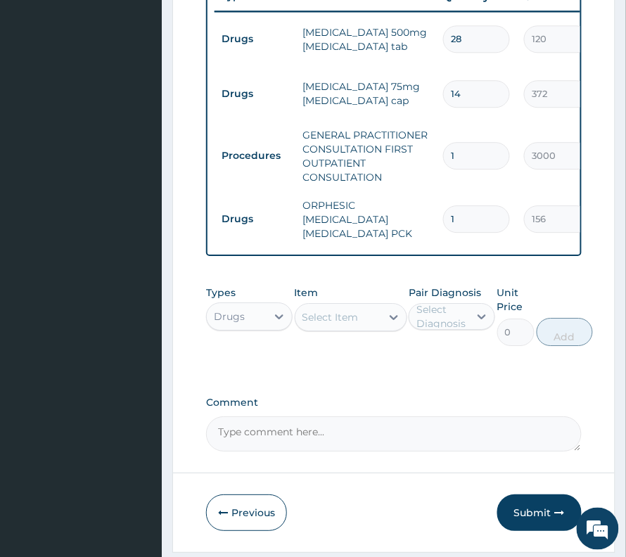
drag, startPoint x: 464, startPoint y: 217, endPoint x: 415, endPoint y: 220, distance: 49.4
click at [415, 220] on tr "Drugs ORPHESIC [MEDICAL_DATA] [MEDICAL_DATA] PCK 1 156 156.00 [MEDICAL_DATA] + …" at bounding box center [560, 219] width 690 height 56
type input "2"
type input "312.00"
type input "28"
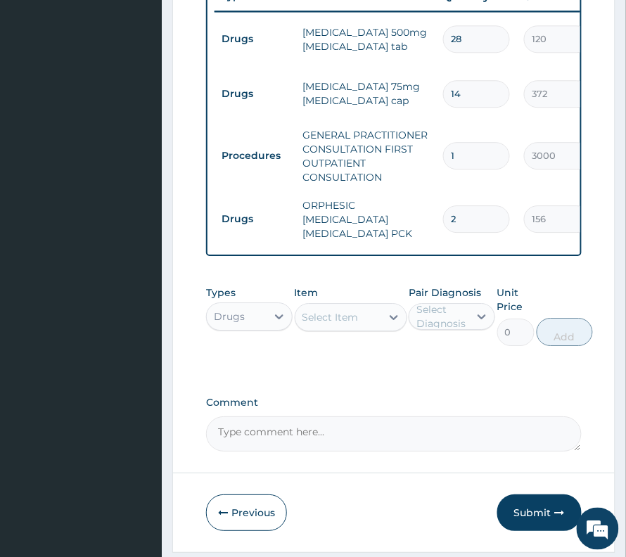
type input "4368.00"
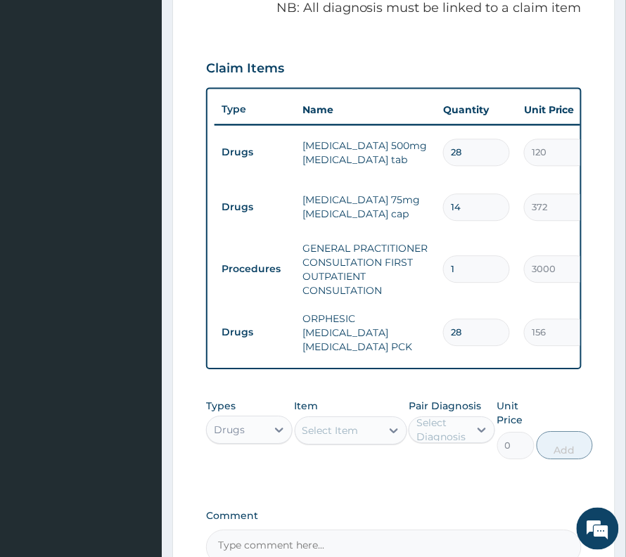
scroll to position [322, 0]
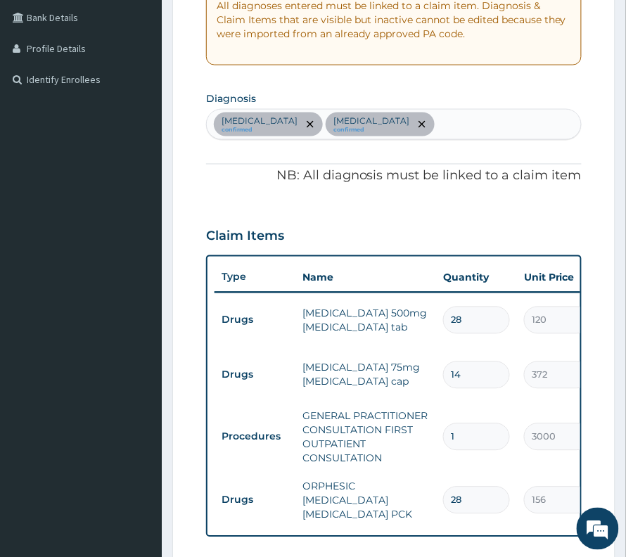
type input "28"
click at [439, 128] on div "[MEDICAL_DATA] confirmed [MEDICAL_DATA] confirmed" at bounding box center [394, 125] width 374 height 30
type input "m"
type input "compli"
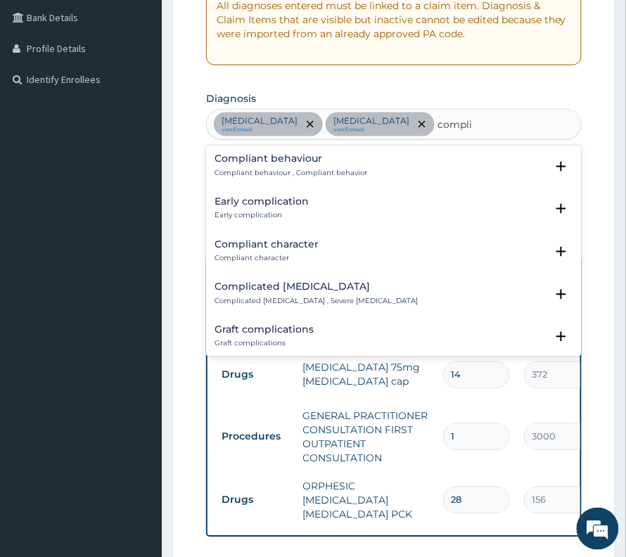
click at [281, 293] on h4 "Complicated [MEDICAL_DATA]" at bounding box center [316, 287] width 203 height 11
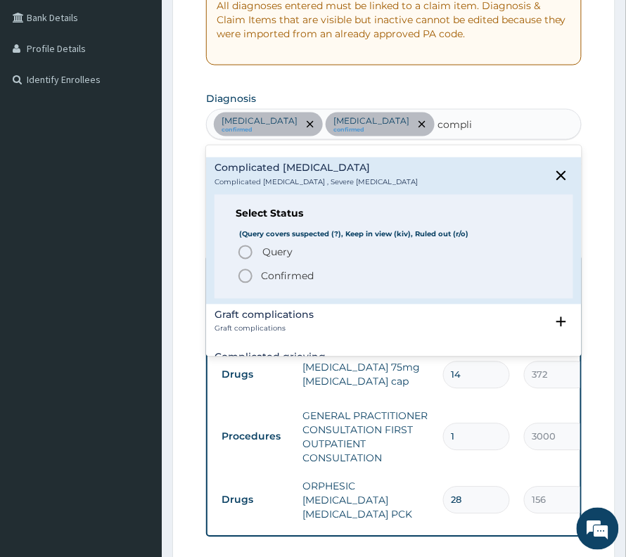
scroll to position [187, 0]
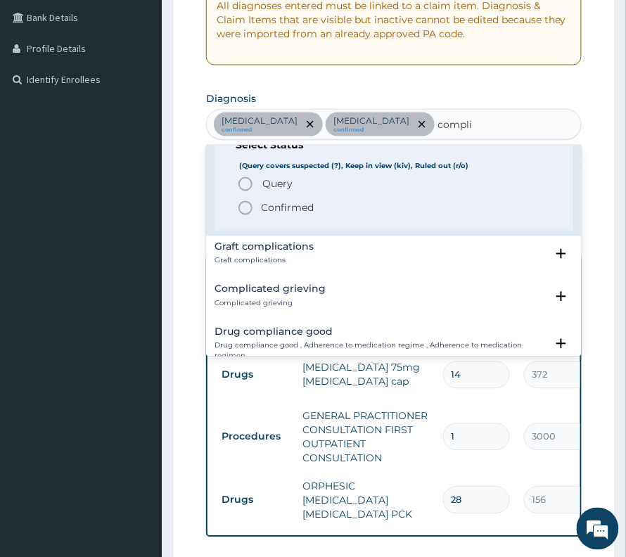
drag, startPoint x: 288, startPoint y: 205, endPoint x: 312, endPoint y: 223, distance: 30.3
click at [288, 211] on p "Confirmed" at bounding box center [287, 208] width 53 height 14
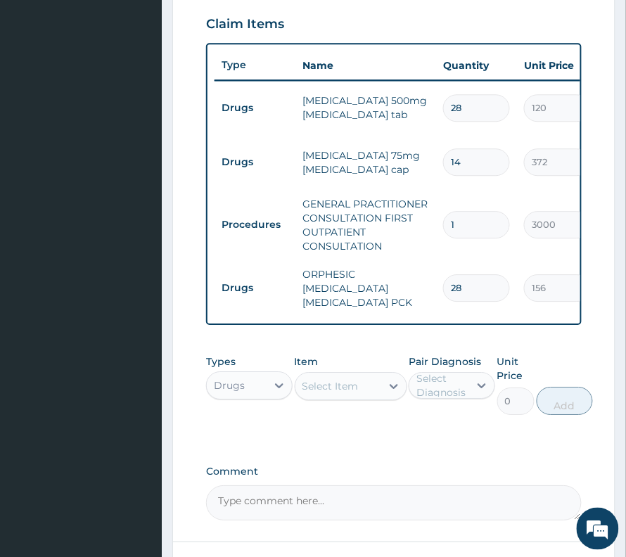
scroll to position [603, 0]
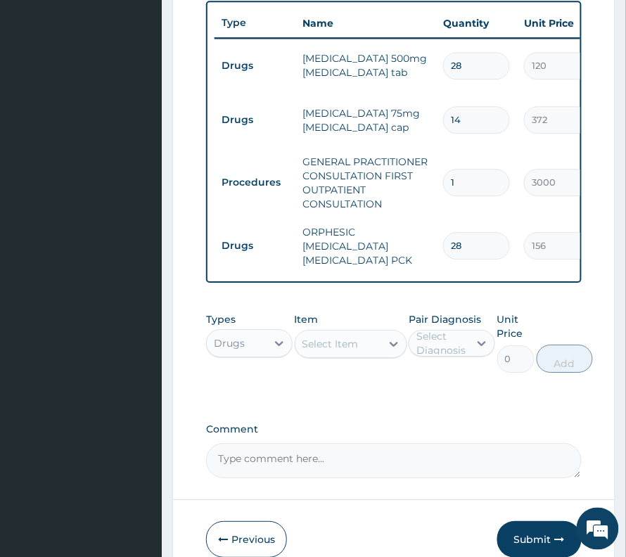
click at [362, 312] on div "Item Select Item" at bounding box center [351, 342] width 113 height 61
click at [359, 333] on div "Select Item" at bounding box center [339, 344] width 86 height 23
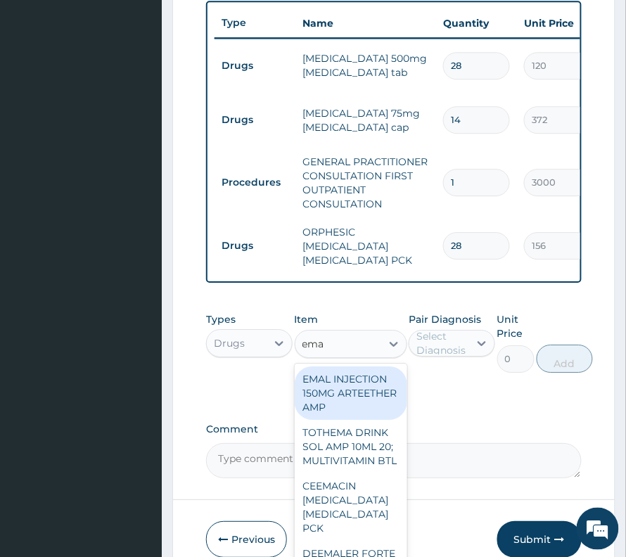
type input "emal"
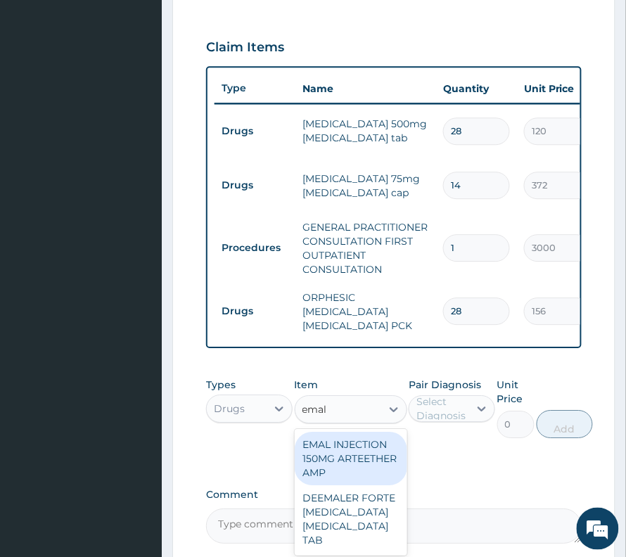
scroll to position [510, 0]
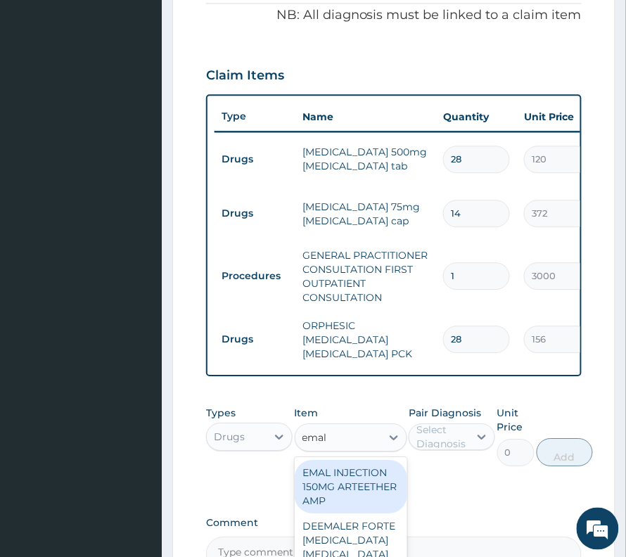
click at [353, 476] on div "EMAL INJECTION 150MG ARTEETHER AMP" at bounding box center [351, 486] width 113 height 53
type input "876"
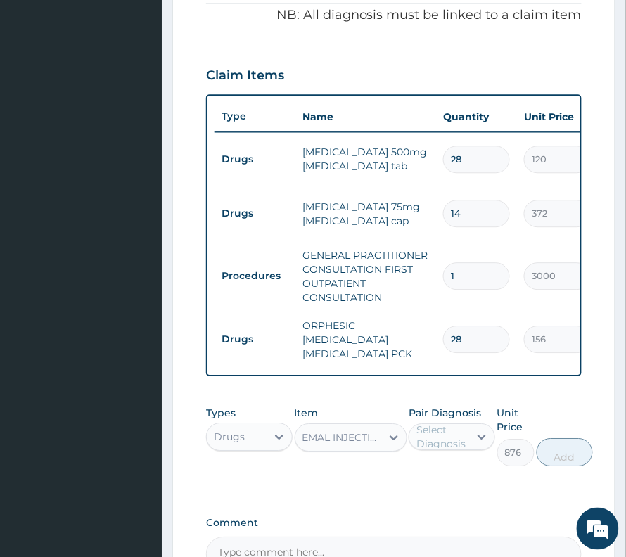
drag, startPoint x: 462, startPoint y: 407, endPoint x: 462, endPoint y: 421, distance: 14.1
click at [462, 423] on div "Select Diagnosis" at bounding box center [442, 437] width 51 height 28
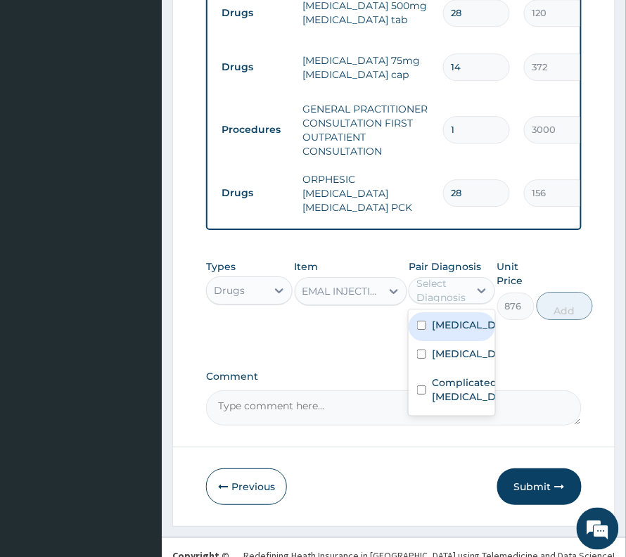
scroll to position [669, 0]
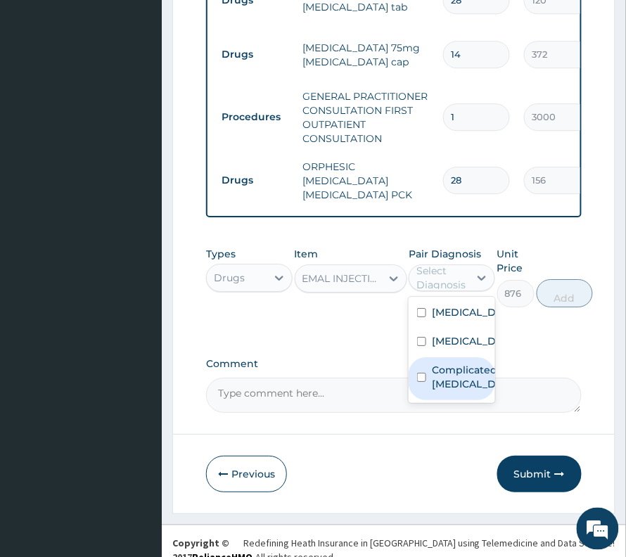
click at [451, 384] on label "Complicated [MEDICAL_DATA]" at bounding box center [467, 377] width 70 height 28
checkbox input "true"
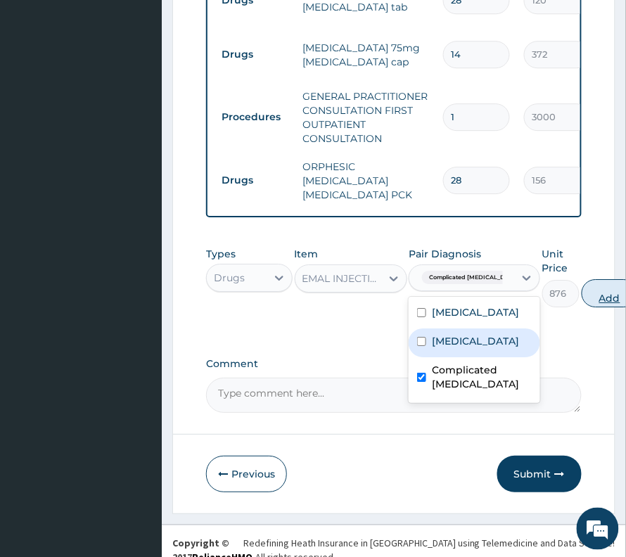
click at [582, 279] on button "Add" at bounding box center [610, 293] width 56 height 28
type input "0"
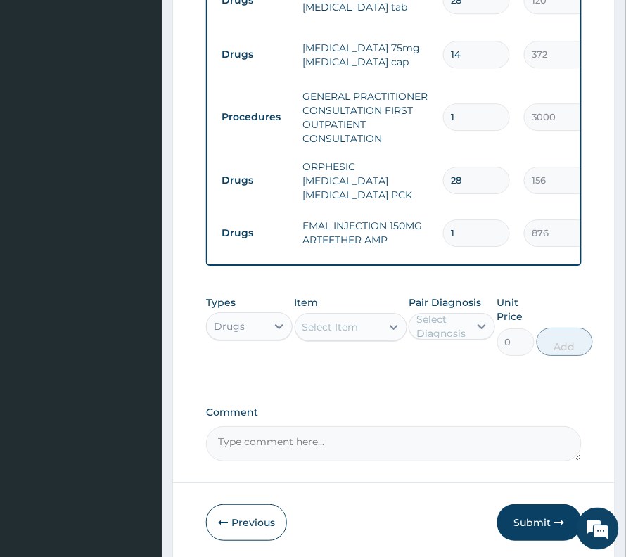
drag, startPoint x: 448, startPoint y: 195, endPoint x: 460, endPoint y: 196, distance: 12.0
click at [460, 220] on input "1" at bounding box center [476, 233] width 67 height 27
type input "3"
type input "2628.00"
type input "3"
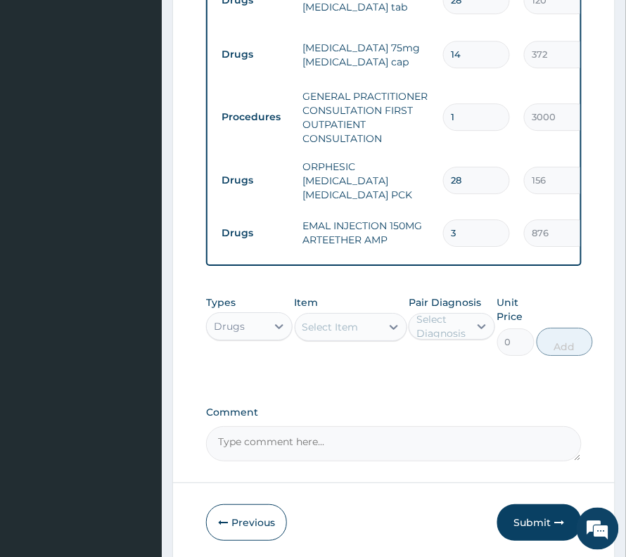
click at [317, 320] on div "Select Item" at bounding box center [331, 327] width 56 height 14
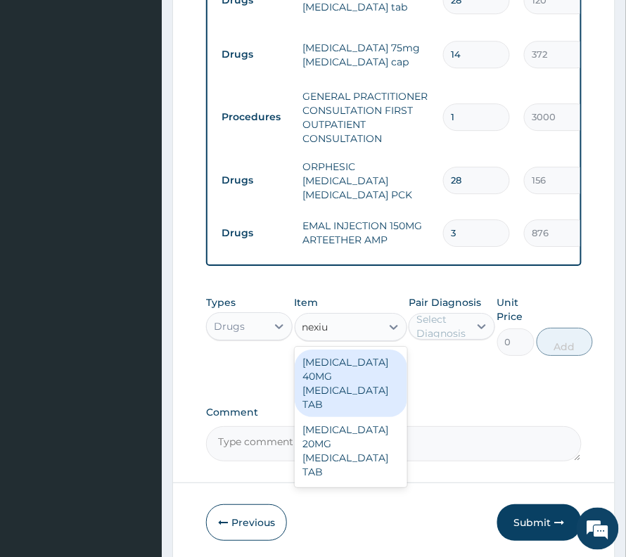
type input "[MEDICAL_DATA]"
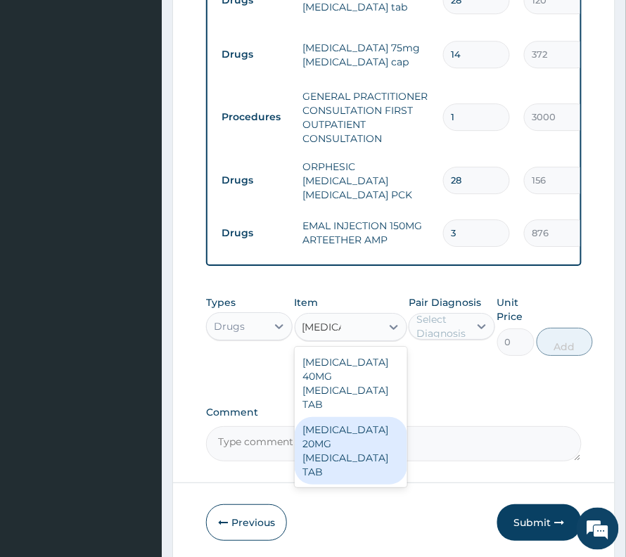
click at [366, 419] on div "[MEDICAL_DATA] 20MG [MEDICAL_DATA] TAB" at bounding box center [351, 451] width 113 height 68
type input "8040"
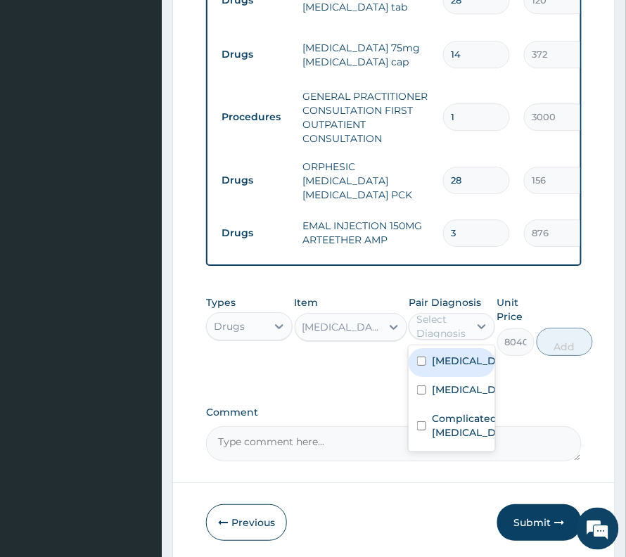
drag, startPoint x: 448, startPoint y: 305, endPoint x: 448, endPoint y: 353, distance: 47.2
click at [448, 312] on div "Select Diagnosis" at bounding box center [442, 326] width 51 height 28
drag, startPoint x: 445, startPoint y: 425, endPoint x: 462, endPoint y: 377, distance: 50.5
click at [462, 377] on div "[MEDICAL_DATA] [MEDICAL_DATA] Complicated [MEDICAL_DATA]" at bounding box center [452, 399] width 87 height 106
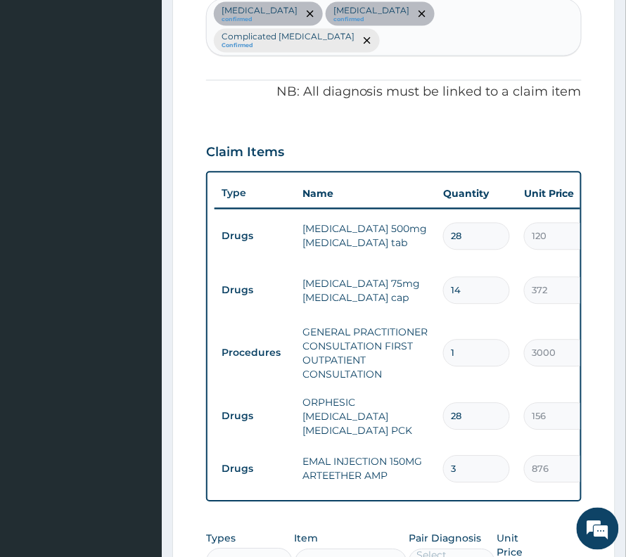
scroll to position [387, 0]
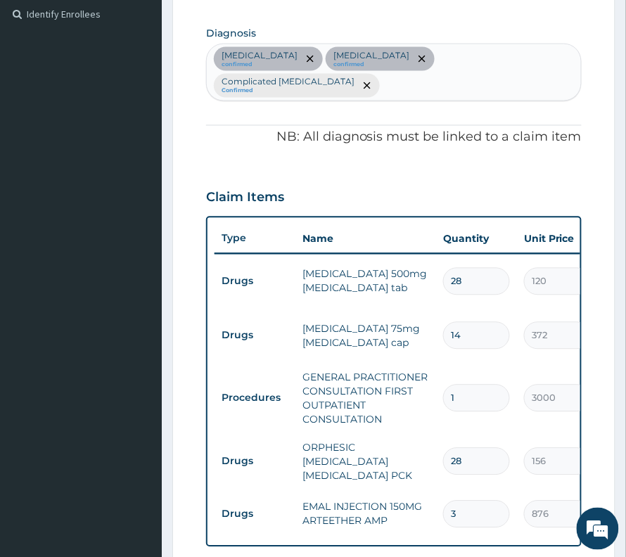
click at [546, 70] on div "[MEDICAL_DATA] confirmed [MEDICAL_DATA] confirmed Complicated [MEDICAL_DATA] Co…" at bounding box center [394, 72] width 374 height 56
type input "pep"
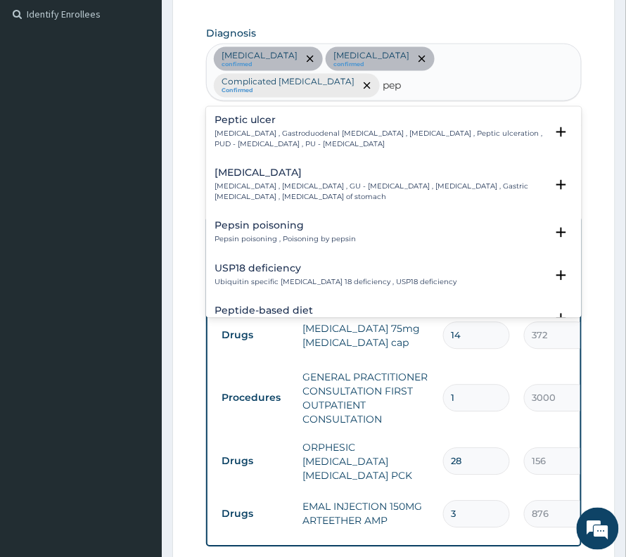
click at [421, 115] on div "[MEDICAL_DATA] [MEDICAL_DATA] , Gastroduodenal [MEDICAL_DATA] , [MEDICAL_DATA] …" at bounding box center [380, 132] width 331 height 34
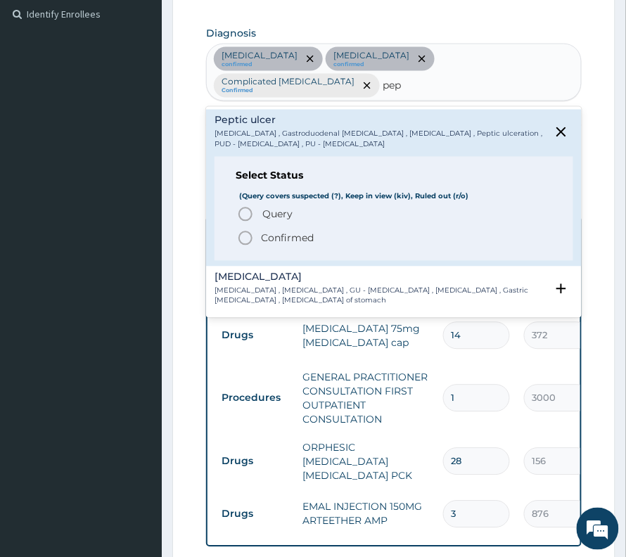
click at [274, 232] on p "Confirmed" at bounding box center [287, 239] width 53 height 14
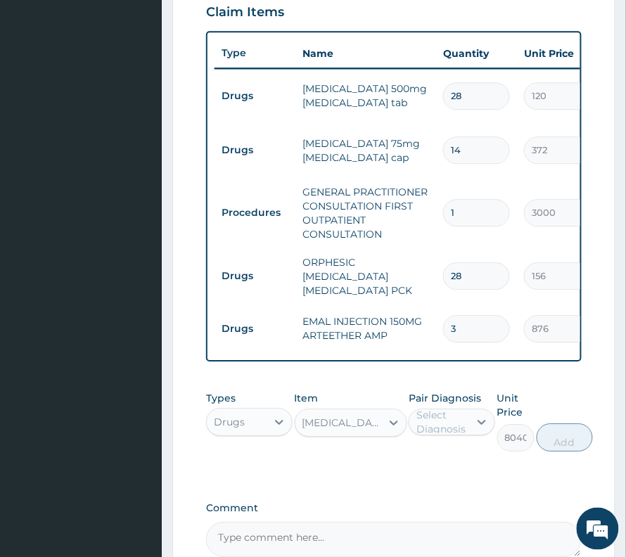
scroll to position [575, 0]
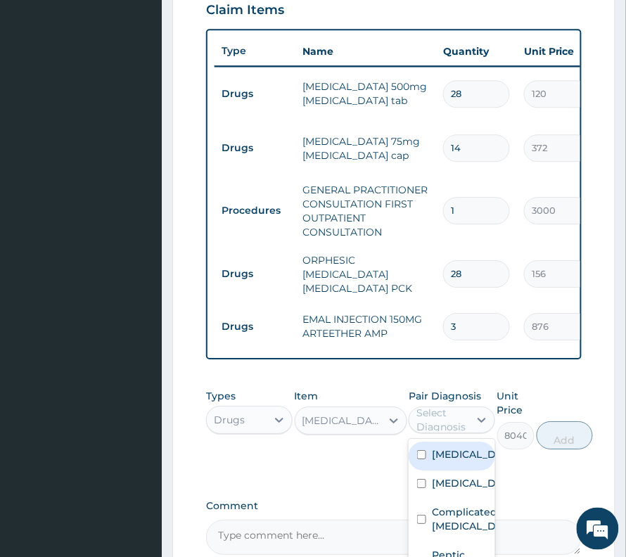
click at [451, 434] on div "Select Diagnosis" at bounding box center [452, 420] width 87 height 27
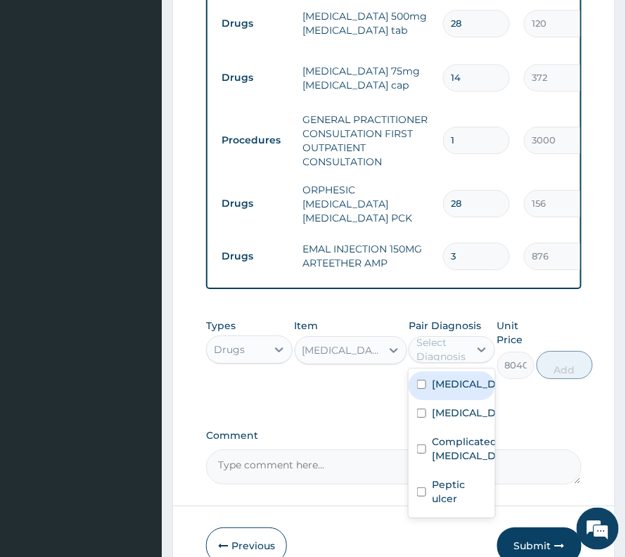
scroll to position [744, 0]
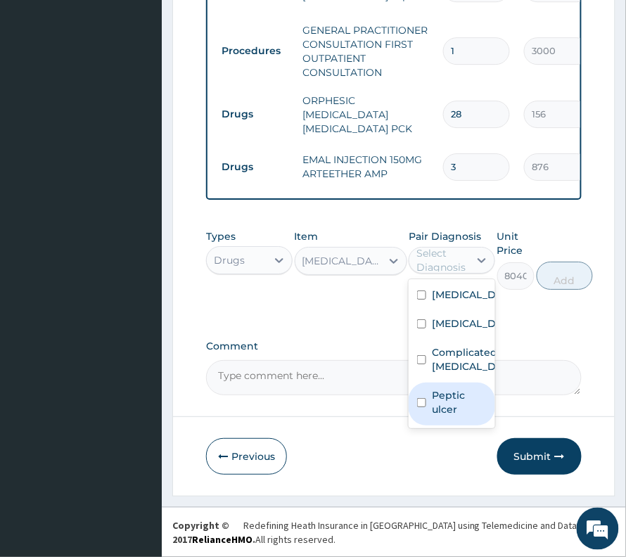
click at [421, 407] on input "checkbox" at bounding box center [421, 402] width 9 height 9
checkbox input "true"
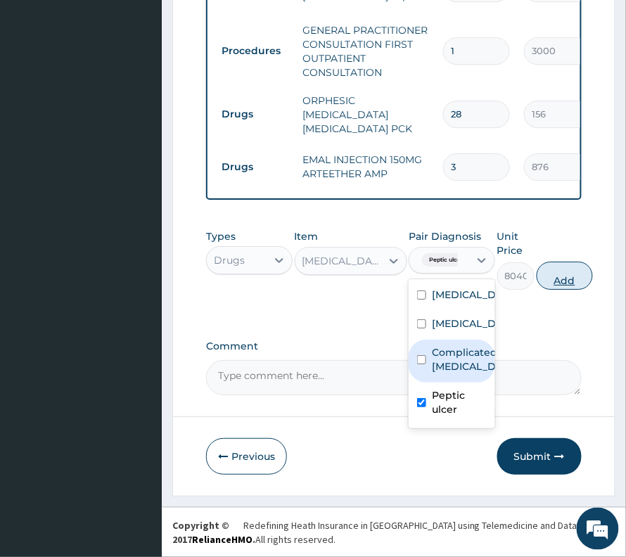
click at [563, 276] on button "Add" at bounding box center [565, 276] width 56 height 28
type input "0"
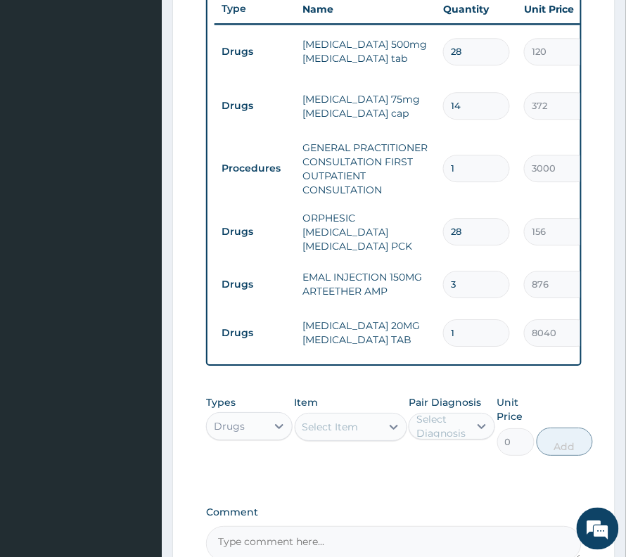
scroll to position [650, 0]
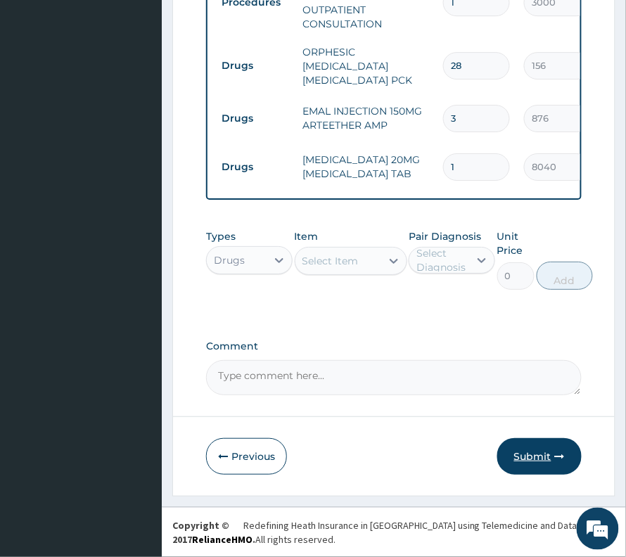
click at [531, 460] on button "Submit" at bounding box center [540, 456] width 84 height 37
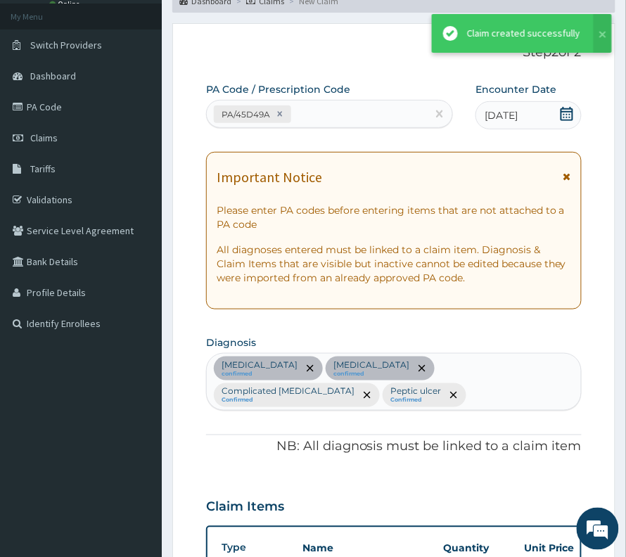
scroll to position [792, 0]
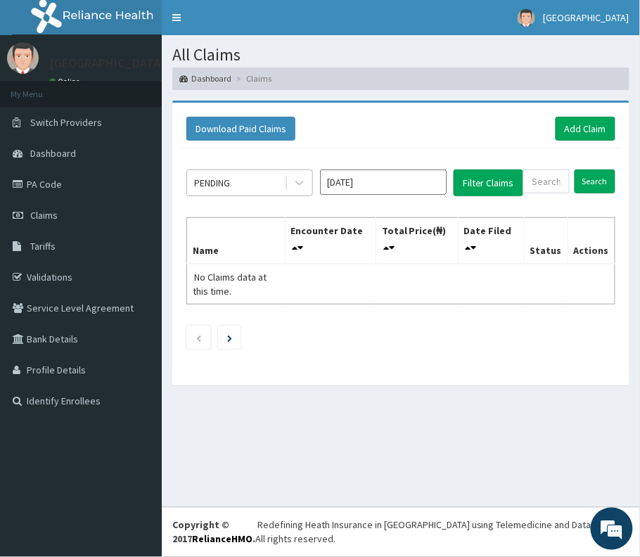
click at [276, 186] on div "PENDING" at bounding box center [236, 183] width 98 height 23
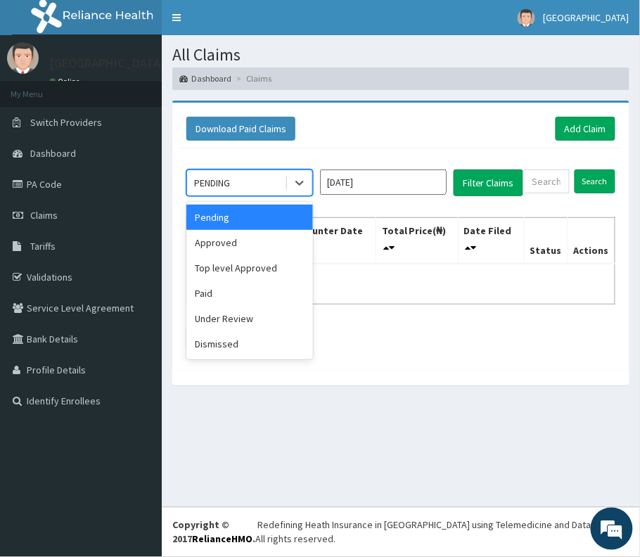
click at [394, 186] on input "[DATE]" at bounding box center [383, 182] width 127 height 25
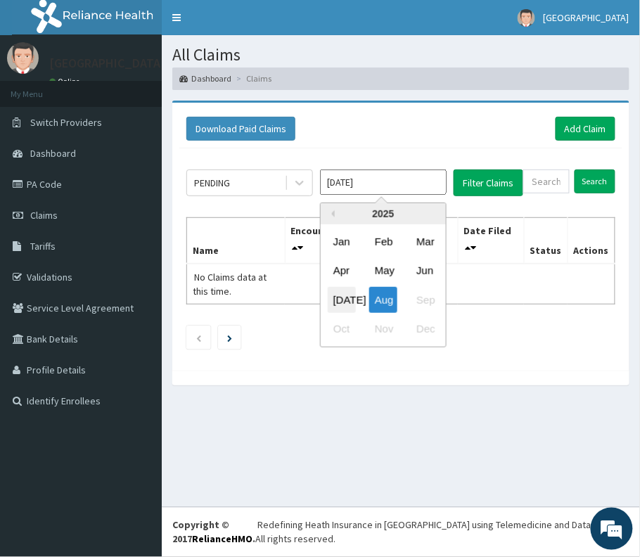
click at [350, 303] on div "[DATE]" at bounding box center [342, 299] width 28 height 26
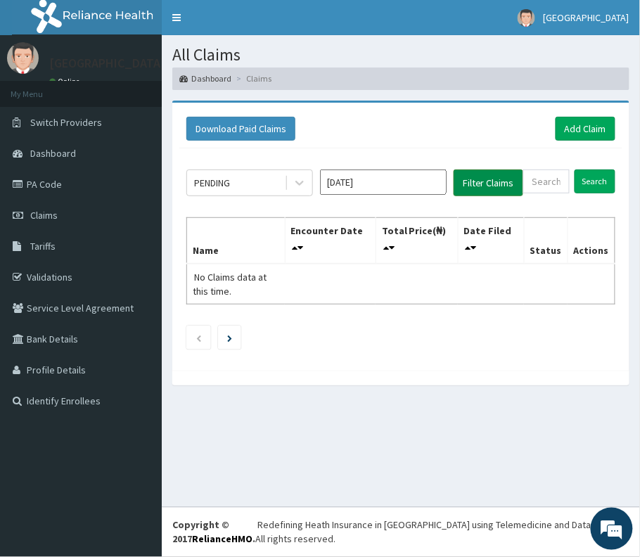
click at [494, 187] on button "Filter Claims" at bounding box center [489, 183] width 70 height 27
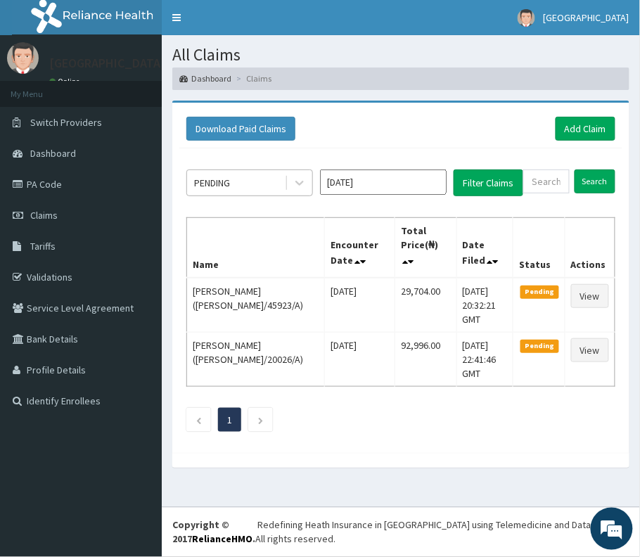
click at [260, 178] on div "PENDING" at bounding box center [236, 183] width 98 height 23
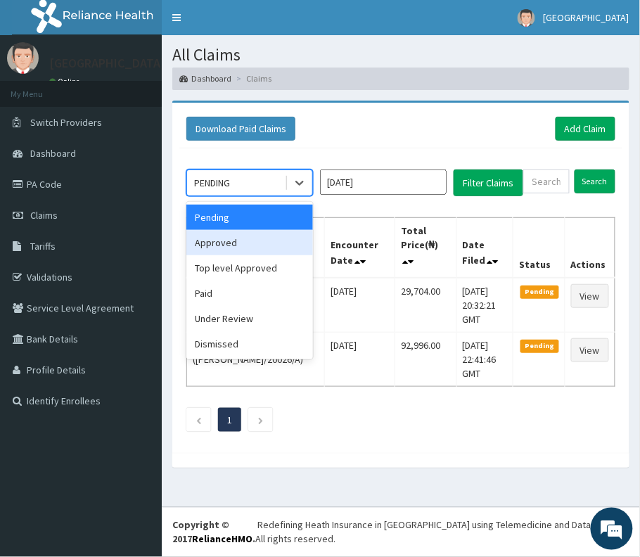
click at [234, 245] on div "Approved" at bounding box center [249, 242] width 127 height 25
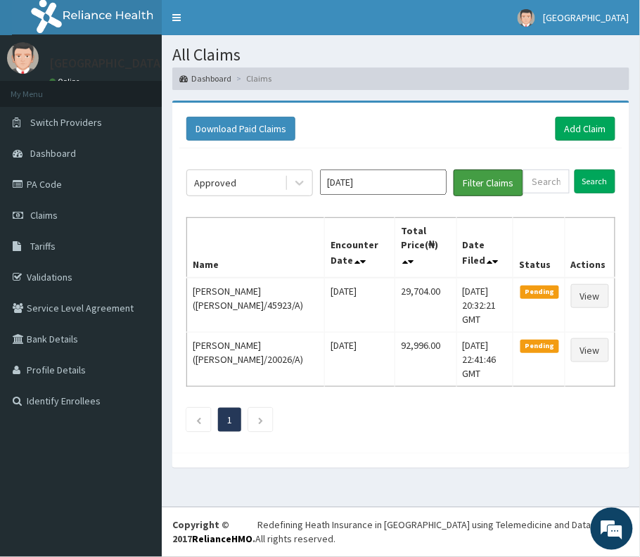
drag, startPoint x: 467, startPoint y: 184, endPoint x: 466, endPoint y: 200, distance: 16.2
click at [467, 189] on button "Filter Claims" at bounding box center [489, 183] width 70 height 27
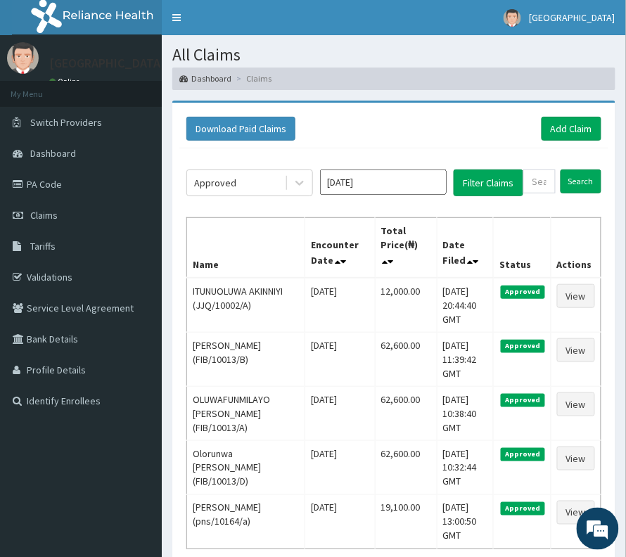
click at [369, 176] on input "[DATE]" at bounding box center [383, 182] width 127 height 25
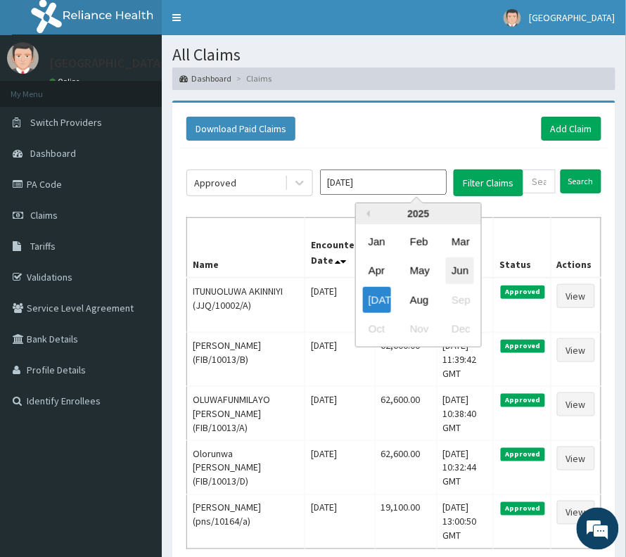
click at [446, 276] on div "Jun" at bounding box center [460, 271] width 28 height 26
type input "[DATE]"
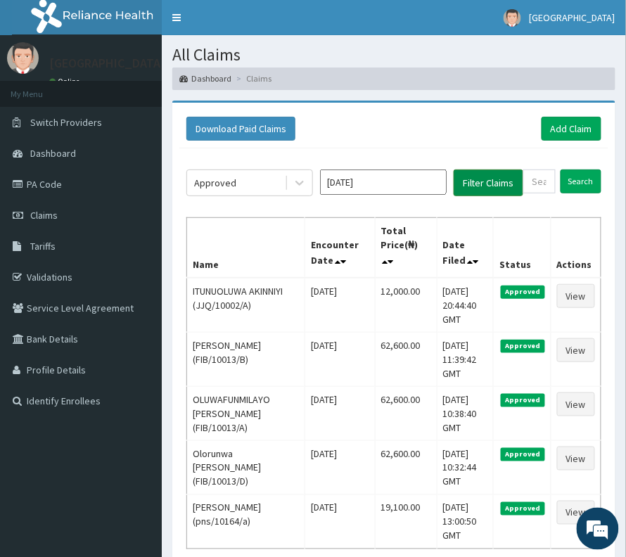
click at [484, 183] on button "Filter Claims" at bounding box center [489, 183] width 70 height 27
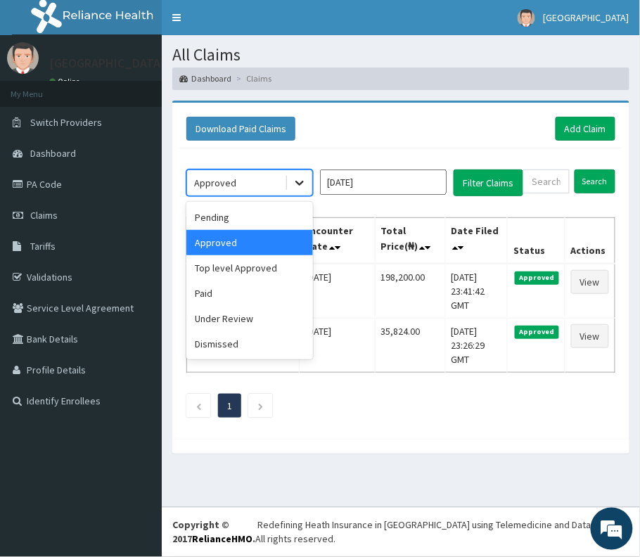
click at [301, 186] on icon at bounding box center [300, 183] width 14 height 14
click at [229, 274] on div "Top level Approved" at bounding box center [249, 267] width 127 height 25
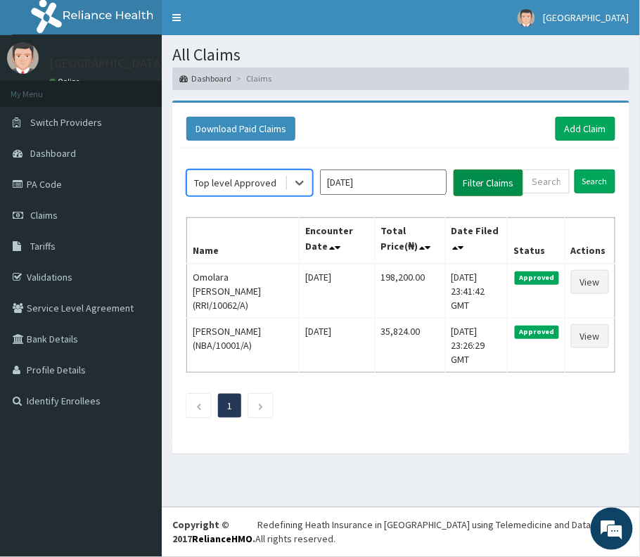
click at [476, 179] on button "Filter Claims" at bounding box center [489, 183] width 70 height 27
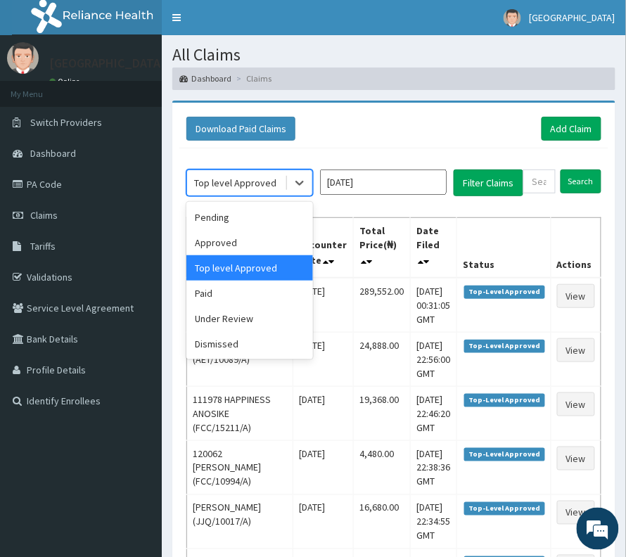
click at [251, 184] on div "Top level Approved" at bounding box center [235, 183] width 82 height 14
click at [245, 296] on div "Paid" at bounding box center [249, 293] width 127 height 25
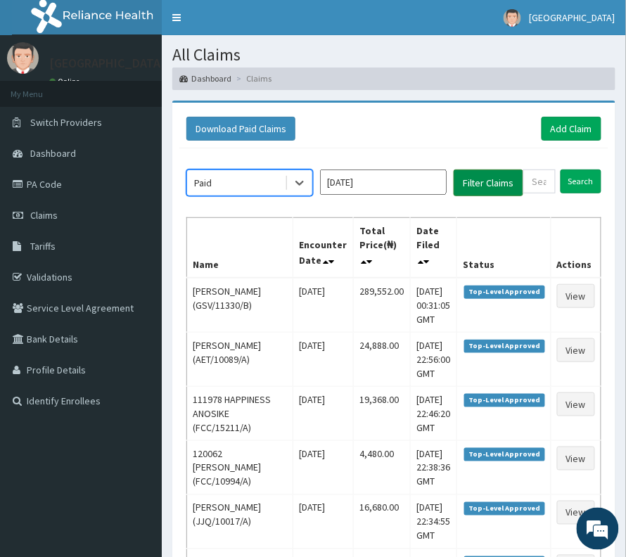
click at [480, 190] on button "Filter Claims" at bounding box center [489, 183] width 70 height 27
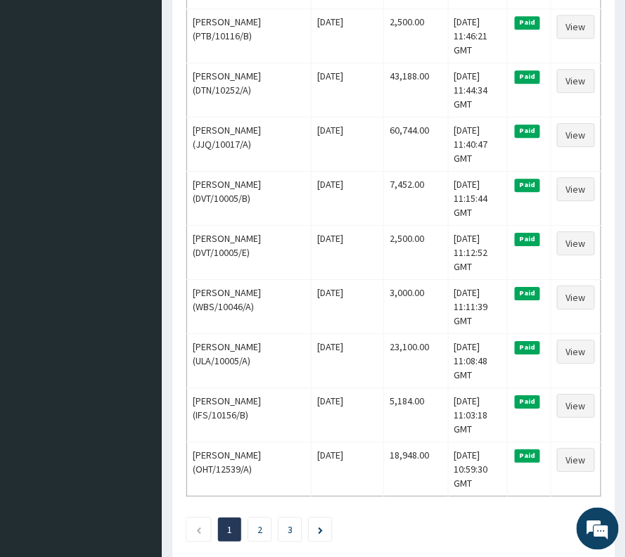
scroll to position [2599, 0]
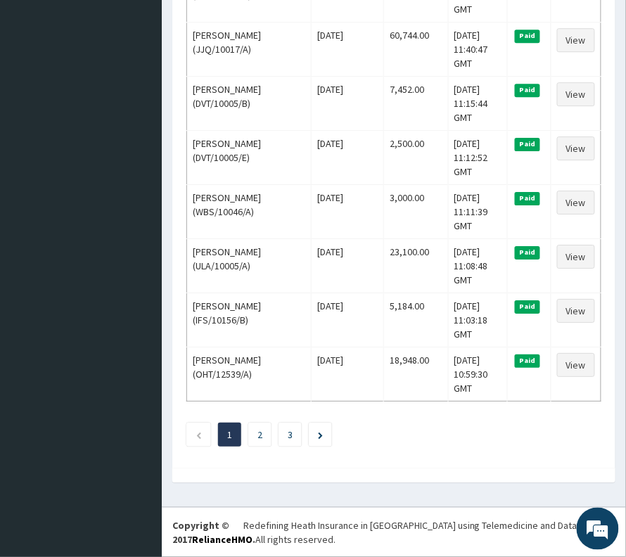
click at [277, 435] on ul "1 2 3" at bounding box center [393, 435] width 415 height 24
click at [293, 435] on link "3" at bounding box center [290, 435] width 5 height 13
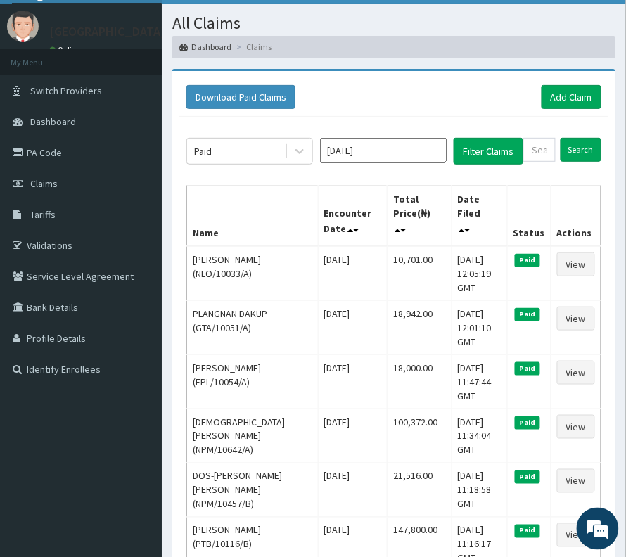
scroll to position [0, 0]
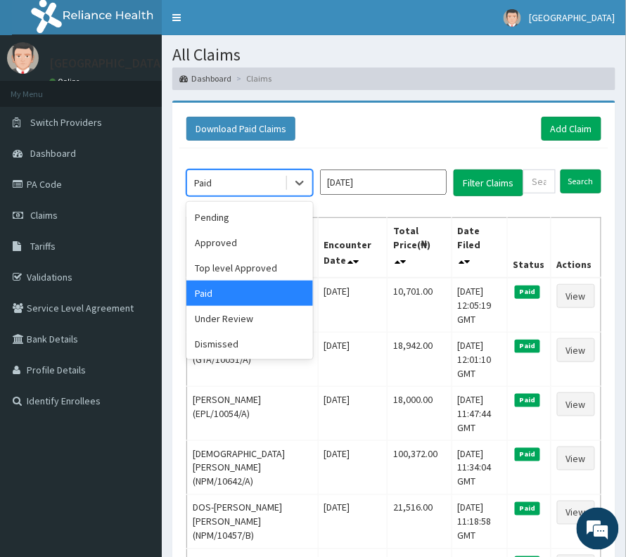
click at [207, 190] on div "Paid" at bounding box center [236, 183] width 98 height 23
click at [228, 313] on div "Under Review" at bounding box center [249, 318] width 127 height 25
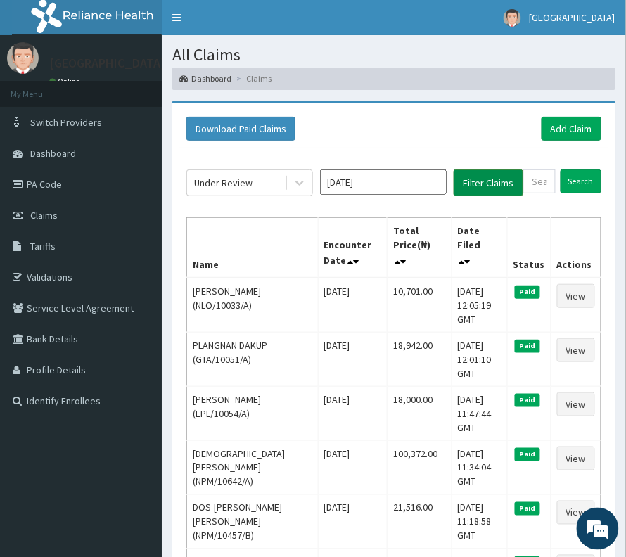
click at [482, 184] on button "Filter Claims" at bounding box center [489, 183] width 70 height 27
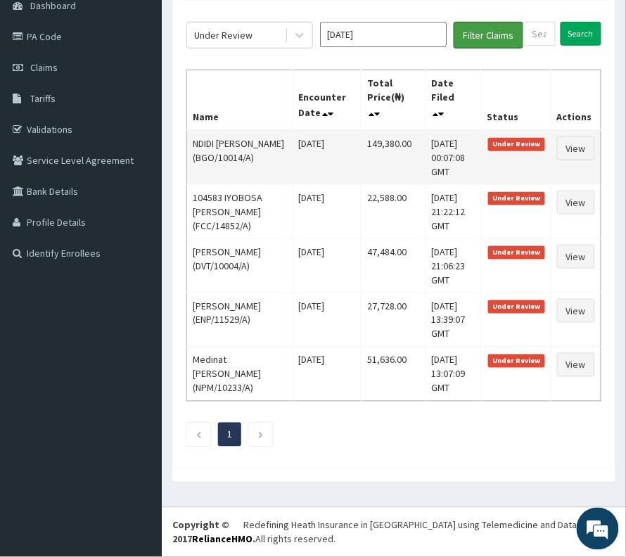
scroll to position [220, 0]
click at [575, 137] on link "View" at bounding box center [576, 149] width 38 height 24
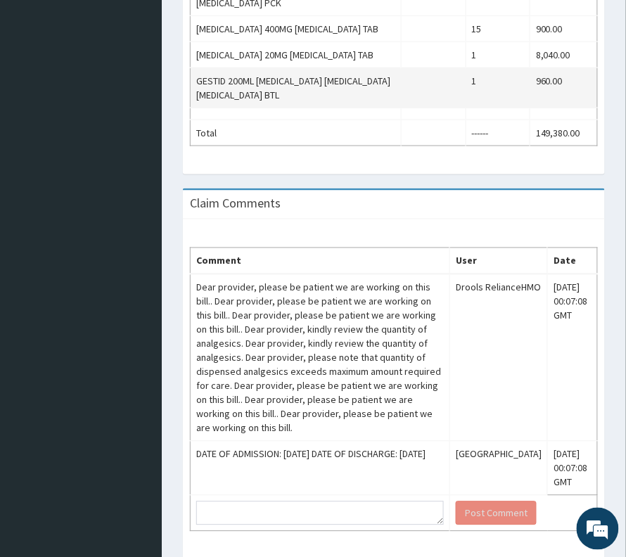
scroll to position [1237, 0]
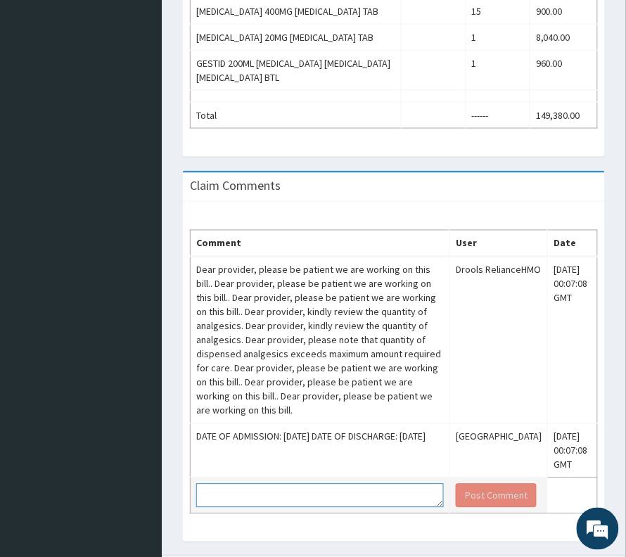
click at [241, 484] on textarea at bounding box center [320, 496] width 248 height 24
click at [328, 484] on textarea "Kindly note that the anagelsic are" at bounding box center [320, 496] width 248 height 24
click at [373, 484] on textarea "Kindly note that the anagelsics are" at bounding box center [320, 496] width 248 height 24
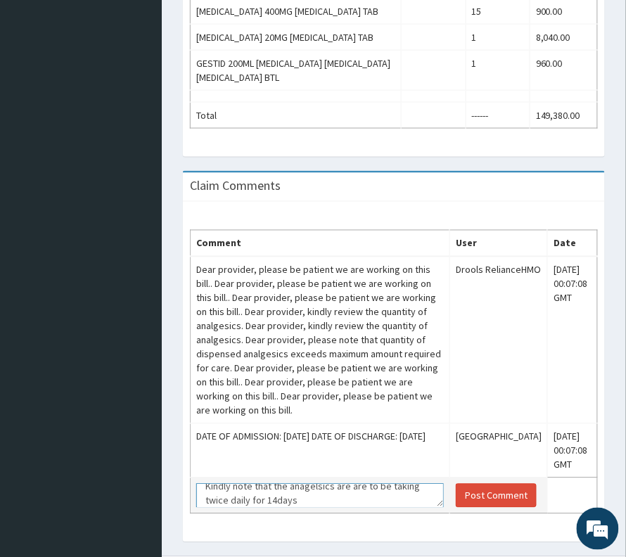
scroll to position [0, 0]
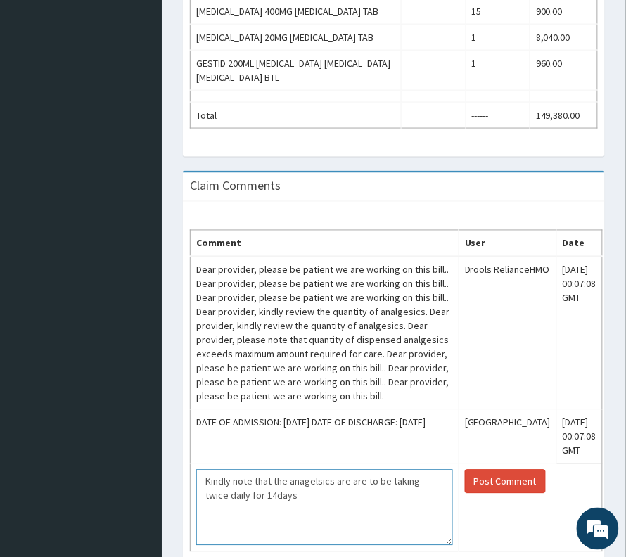
drag, startPoint x: 441, startPoint y: 455, endPoint x: 448, endPoint y: 507, distance: 52.6
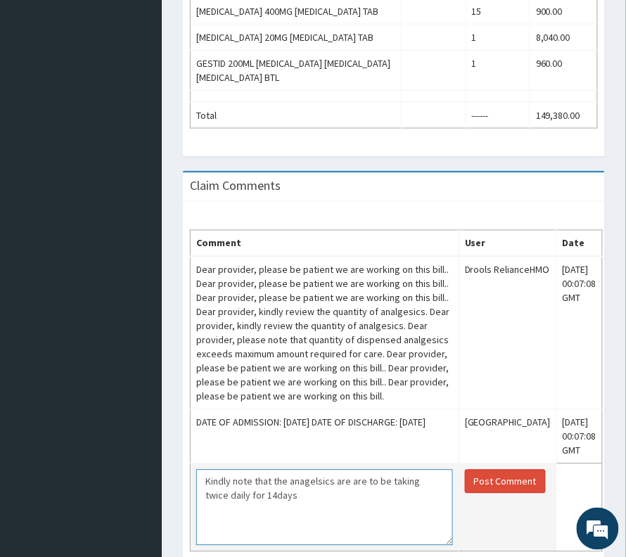
paste textarea "ARTHROTEC 75MG Dosage: 75mg BD for 14 days"
drag, startPoint x: 239, startPoint y: 504, endPoint x: 190, endPoint y: 507, distance: 49.4
click at [191, 507] on td "Kindly note that the anagelsics are are to be taking twice daily for 14days ART…" at bounding box center [325, 508] width 269 height 88
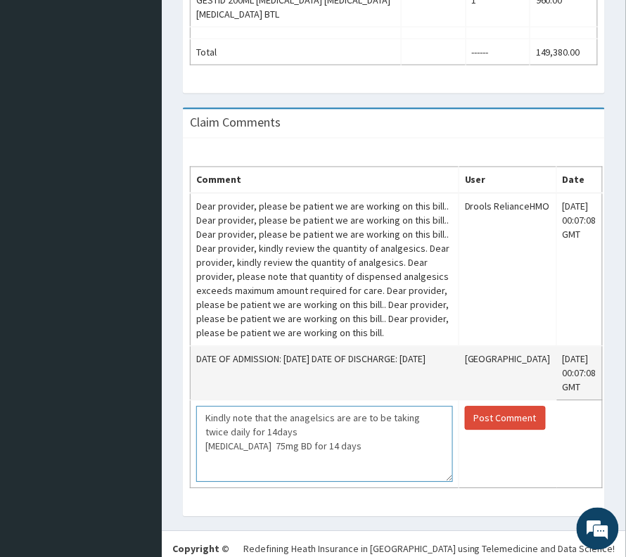
scroll to position [1303, 0]
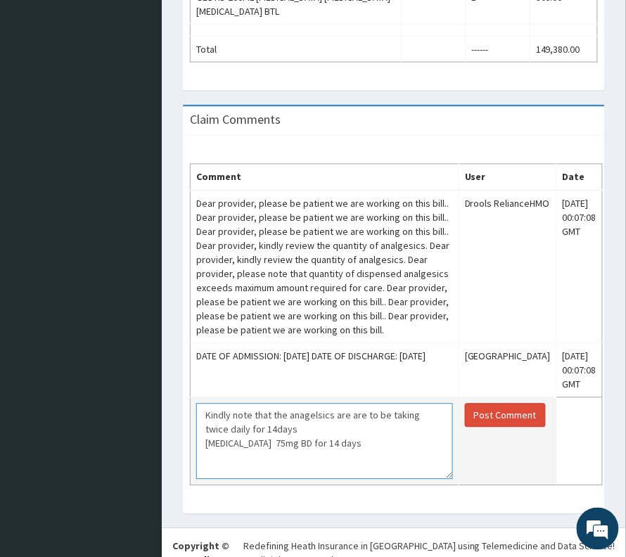
click at [352, 429] on textarea "Kindly note that the anagelsics are are to be taking twice daily for 14days ART…" at bounding box center [324, 442] width 257 height 76
paste textarea "Pregabalin cap 75mg Dosage: 75mg BD for 14 days"
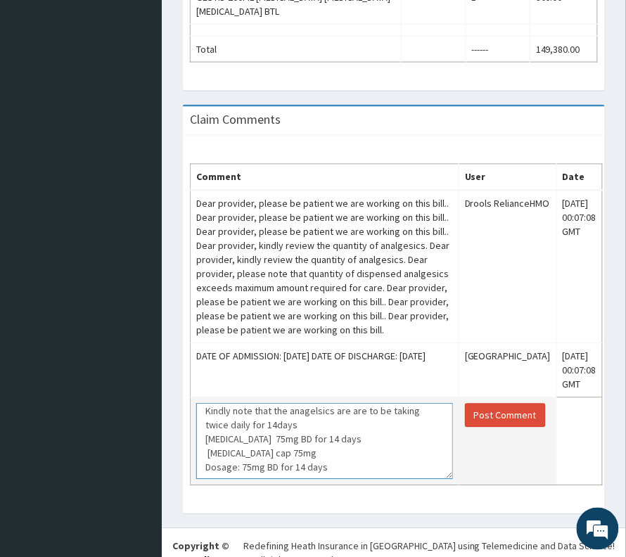
drag, startPoint x: 260, startPoint y: 446, endPoint x: 206, endPoint y: 445, distance: 53.5
click at [206, 445] on textarea "Kindly note that the anagelsics are are to be taking twice daily for 14days ART…" at bounding box center [324, 442] width 257 height 76
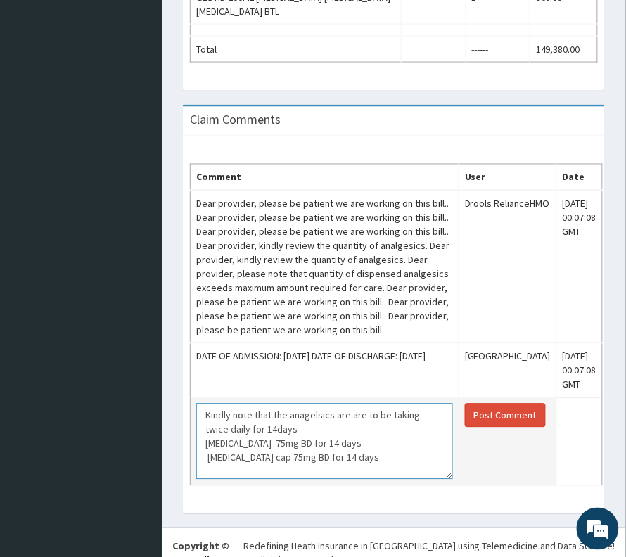
scroll to position [0, 0]
click at [353, 404] on textarea "Kindly note that the anagelsics are are to be taking twice daily for 14days ART…" at bounding box center [324, 442] width 257 height 76
click at [201, 421] on textarea "Kindly note that the anagelsics are to be taking twice daily for 14days ARTHROT…" at bounding box center [324, 442] width 257 height 76
click at [203, 434] on textarea "Kindly note that the anagelsics are to be taking twice daily for 14days TAB ART…" at bounding box center [324, 442] width 257 height 76
type textarea "Kindly note that the anagelsics are to be taking twice daily for 14days TAB ART…"
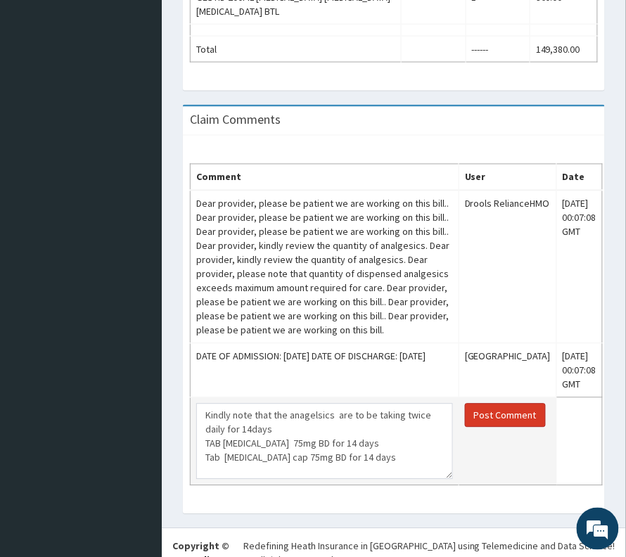
click at [524, 404] on button "Post Comment" at bounding box center [505, 416] width 81 height 24
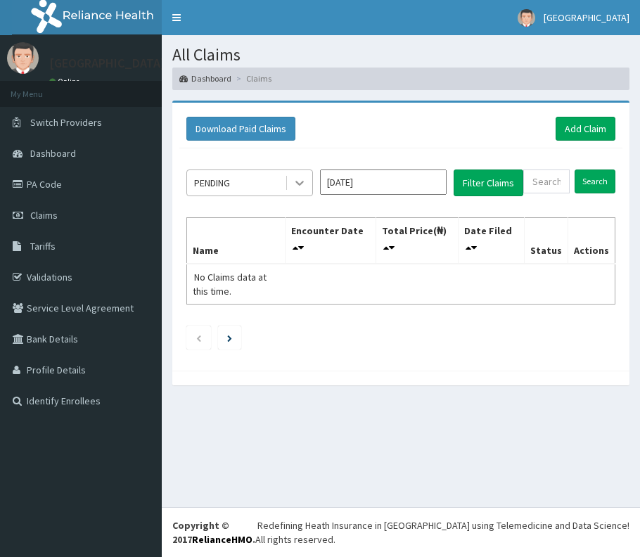
click at [251, 175] on div "PENDING" at bounding box center [236, 183] width 98 height 23
click at [268, 183] on div "PENDING" at bounding box center [236, 183] width 98 height 23
click at [299, 182] on icon at bounding box center [300, 183] width 14 height 14
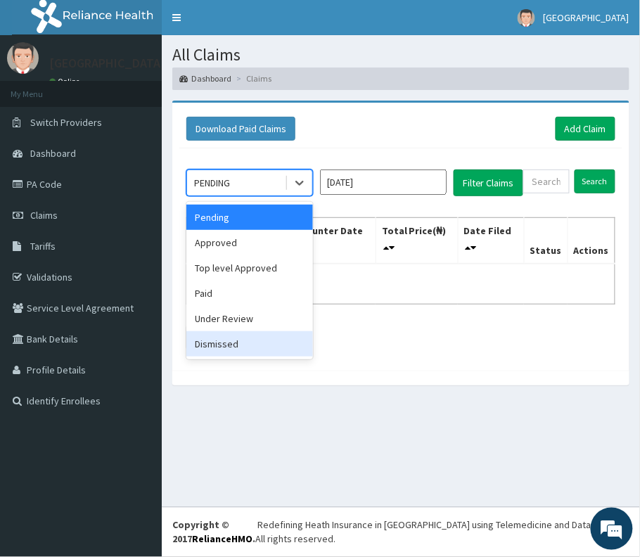
click at [228, 315] on div "Under Review" at bounding box center [249, 318] width 127 height 25
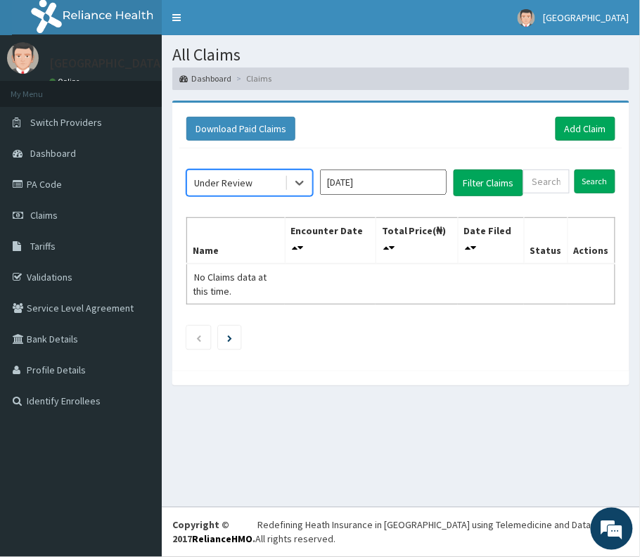
click at [435, 193] on input "Aug 2025" at bounding box center [383, 182] width 127 height 25
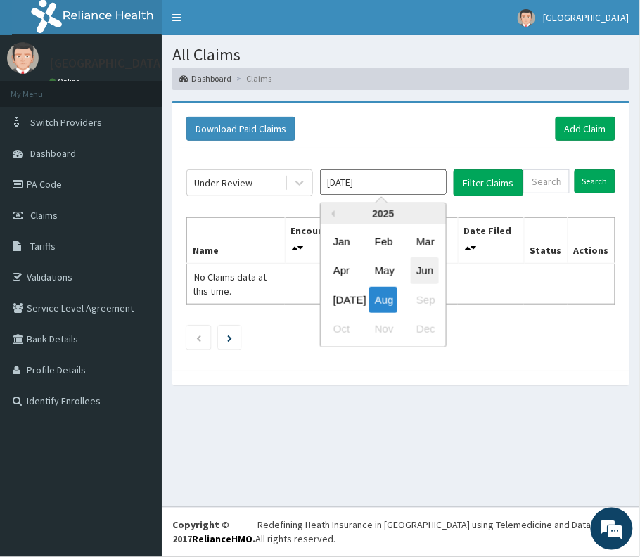
click at [429, 269] on div "Jun" at bounding box center [425, 271] width 28 height 26
type input "Jun 2025"
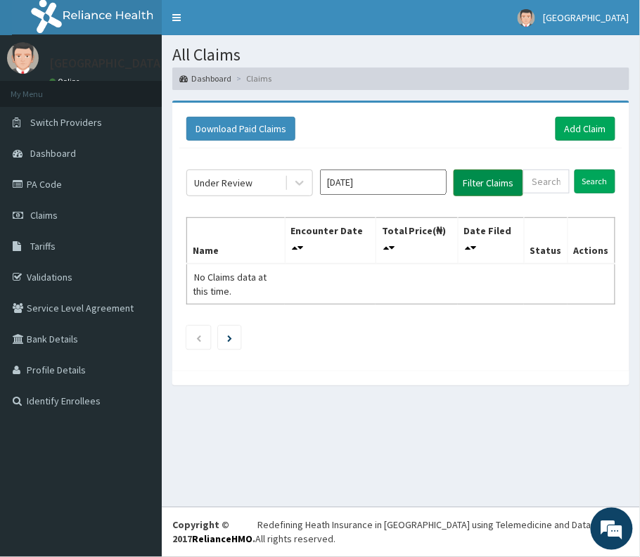
click at [488, 178] on button "Filter Claims" at bounding box center [489, 183] width 70 height 27
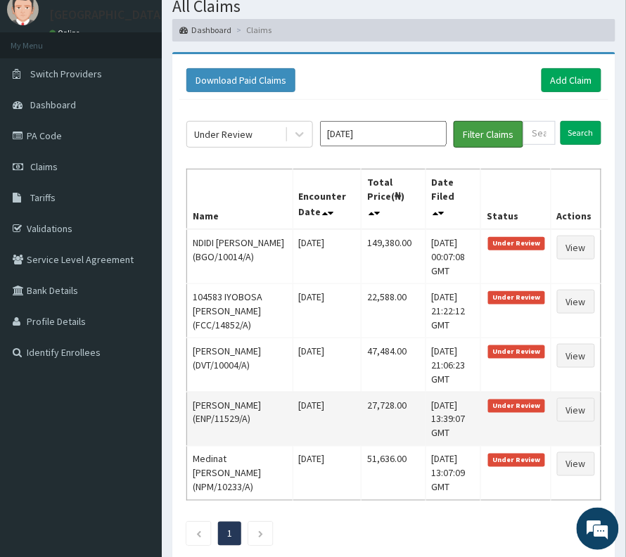
scroll to position [187, 0]
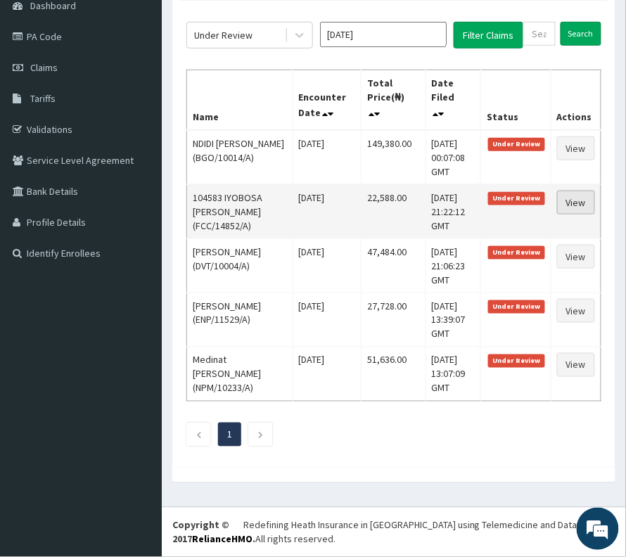
click at [563, 191] on link "View" at bounding box center [576, 203] width 38 height 24
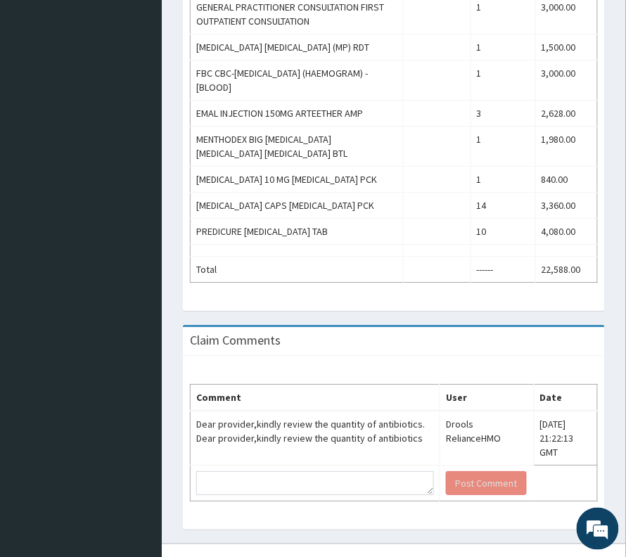
scroll to position [654, 0]
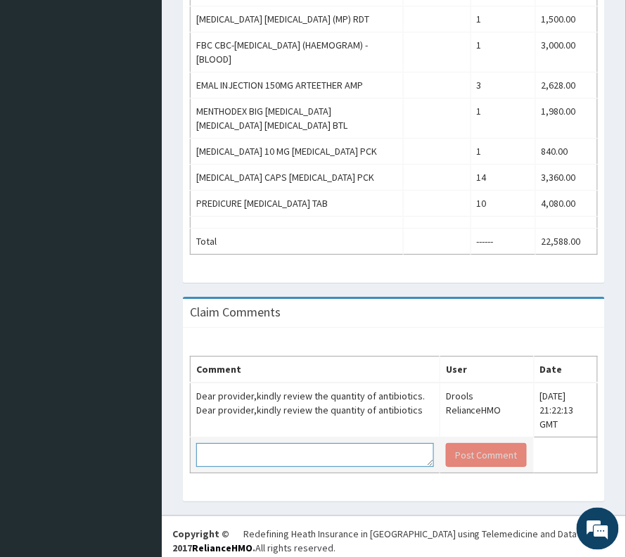
click at [316, 457] on textarea at bounding box center [315, 455] width 238 height 24
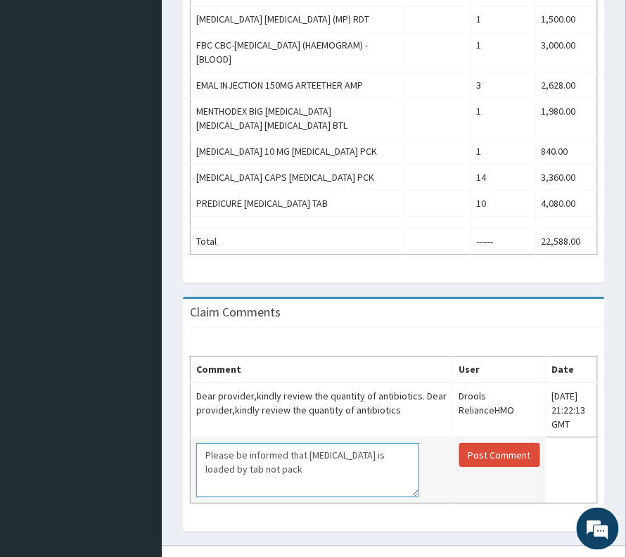
scroll to position [0, 0]
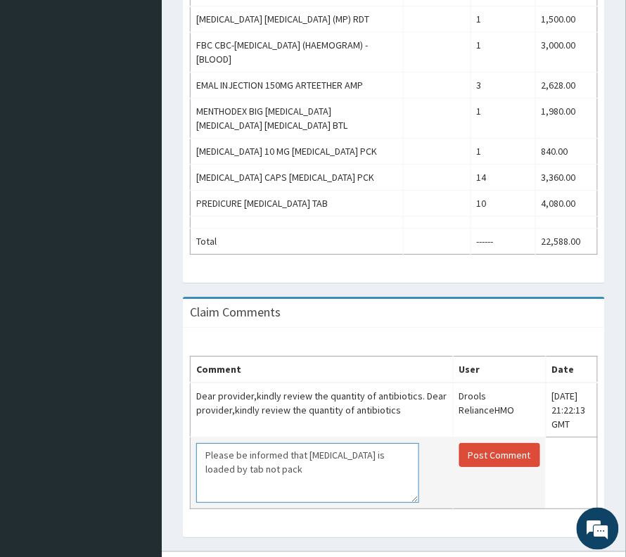
drag, startPoint x: 417, startPoint y: 456, endPoint x: 417, endPoint y: 491, distance: 35.2
click at [417, 491] on textarea "Please be informed that [MEDICAL_DATA] is loaded by tab not pack" at bounding box center [307, 473] width 223 height 60
click at [283, 503] on textarea "Please be informed that [MEDICAL_DATA] is loaded by tab not pack" at bounding box center [307, 473] width 223 height 60
paste textarea "[MEDICAL_DATA] 500mg cap Dosage: 500mg BD for 7 days"
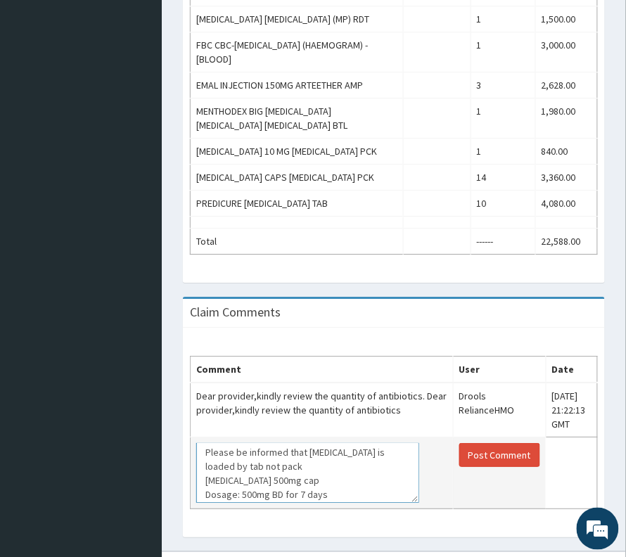
click at [205, 500] on textarea "Please be informed that [MEDICAL_DATA] is loaded by tab not pack [MEDICAL_DATA]…" at bounding box center [307, 473] width 223 height 60
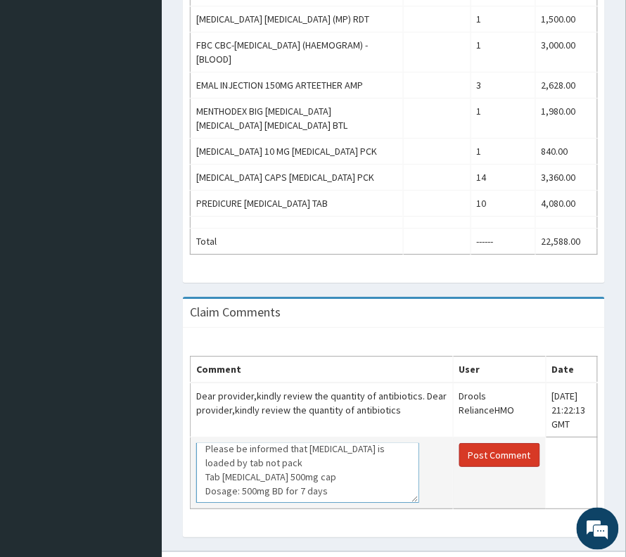
type textarea "Please be informed that [MEDICAL_DATA] is loaded by tab not pack Tab [MEDICAL_D…"
click at [487, 467] on button "Post Comment" at bounding box center [500, 455] width 81 height 24
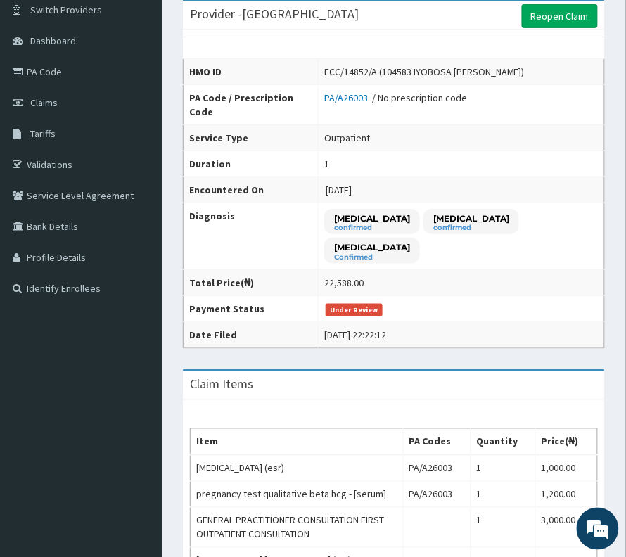
scroll to position [0, 0]
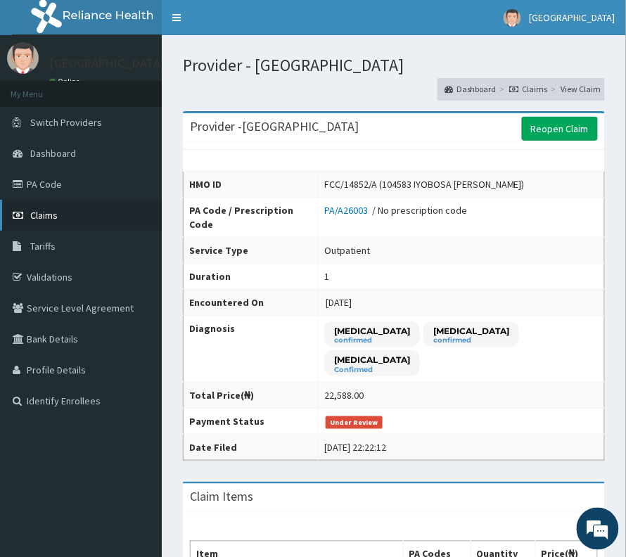
click at [44, 203] on link "Claims" at bounding box center [81, 215] width 162 height 31
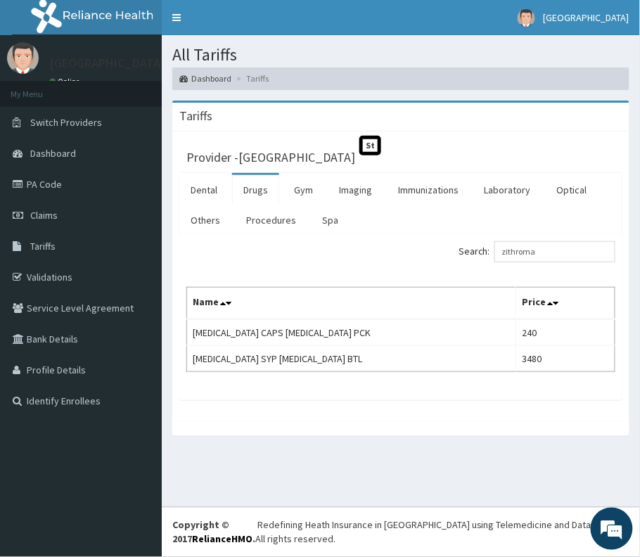
type input "zithroma"
click at [251, 184] on link "Drugs" at bounding box center [255, 190] width 47 height 30
click at [524, 260] on input "Search:" at bounding box center [555, 251] width 121 height 21
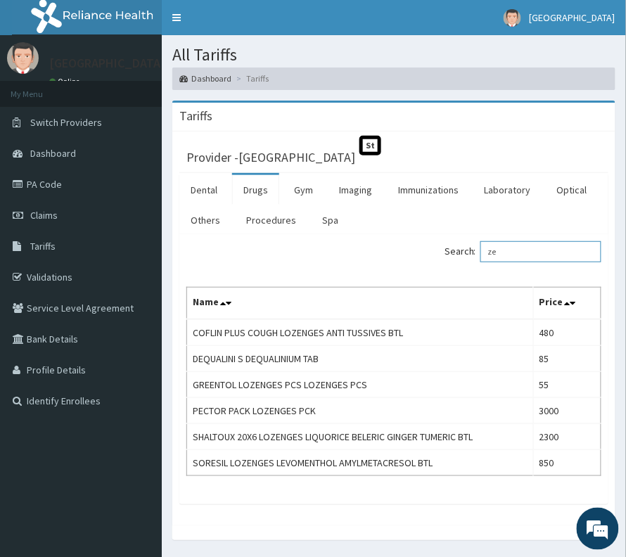
type input "z"
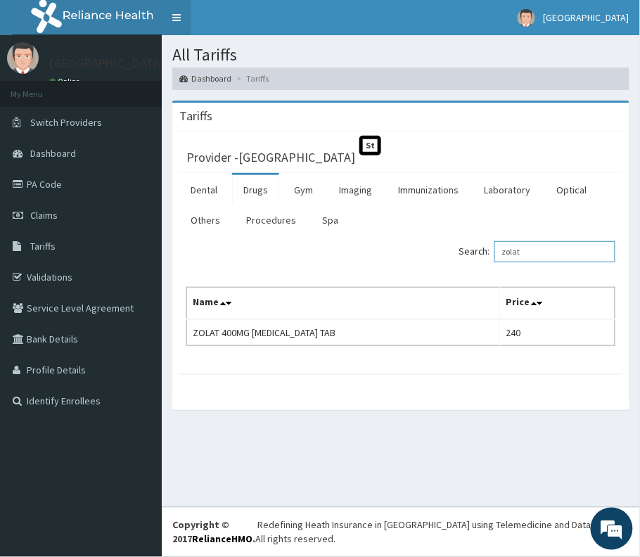
type input "zolat"
drag, startPoint x: 512, startPoint y: 184, endPoint x: 511, endPoint y: 194, distance: 10.0
click at [513, 187] on link "Laboratory" at bounding box center [508, 190] width 69 height 30
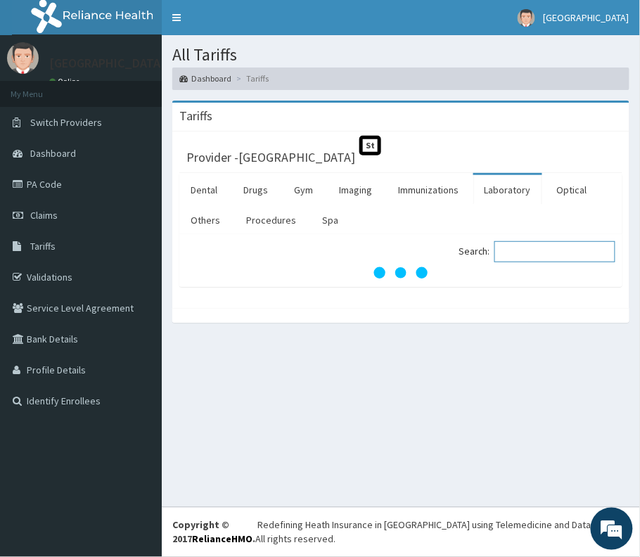
click at [524, 256] on input "Search:" at bounding box center [555, 251] width 121 height 21
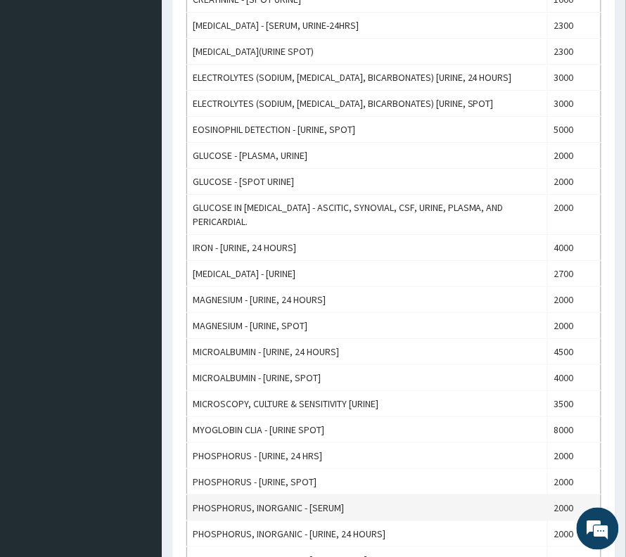
scroll to position [844, 0]
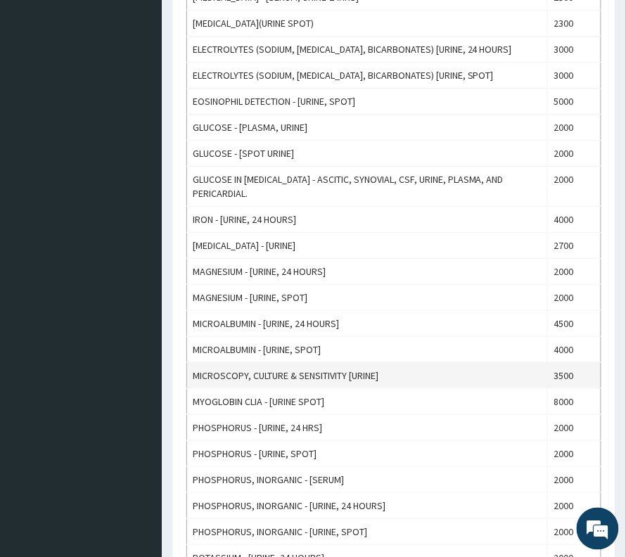
type input "urine"
click at [322, 388] on td "MICROSCOPY, CULTURE & SENSITIVITY [URINE]" at bounding box center [367, 375] width 361 height 26
click at [321, 388] on td "MICROSCOPY, CULTURE & SENSITIVITY [URINE]" at bounding box center [367, 375] width 361 height 26
copy td "MICROSCOPY, CULTURE & SENSITIVITY [URINE]"
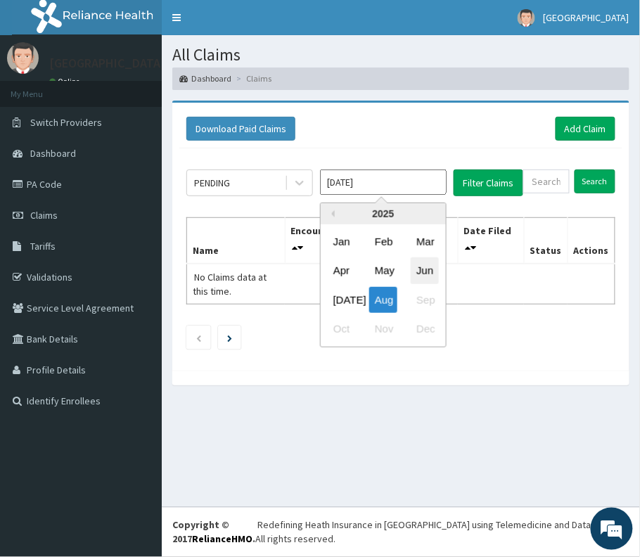
click at [435, 277] on div "Jun" at bounding box center [425, 271] width 28 height 26
type input "Jun 2025"
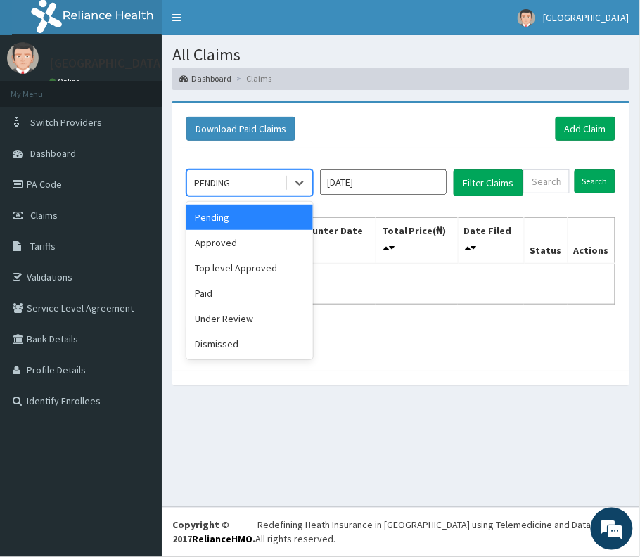
click at [236, 183] on div "PENDING" at bounding box center [236, 183] width 98 height 23
click at [229, 321] on div "Under Review" at bounding box center [249, 318] width 127 height 25
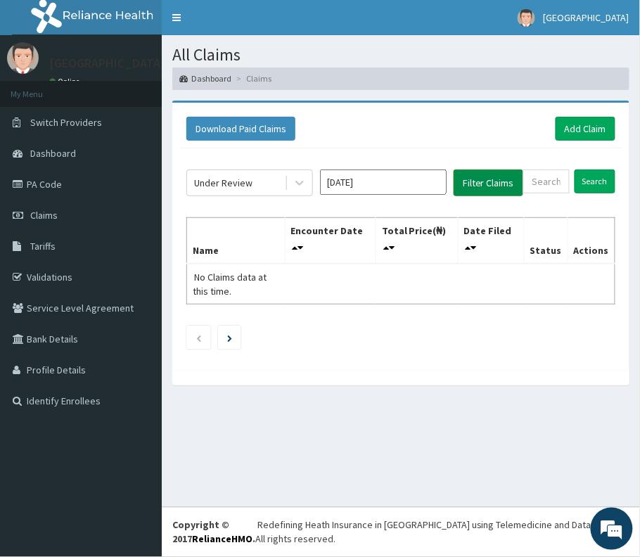
drag, startPoint x: 472, startPoint y: 170, endPoint x: 474, endPoint y: 178, distance: 8.9
click at [474, 175] on button "Filter Claims" at bounding box center [489, 183] width 70 height 27
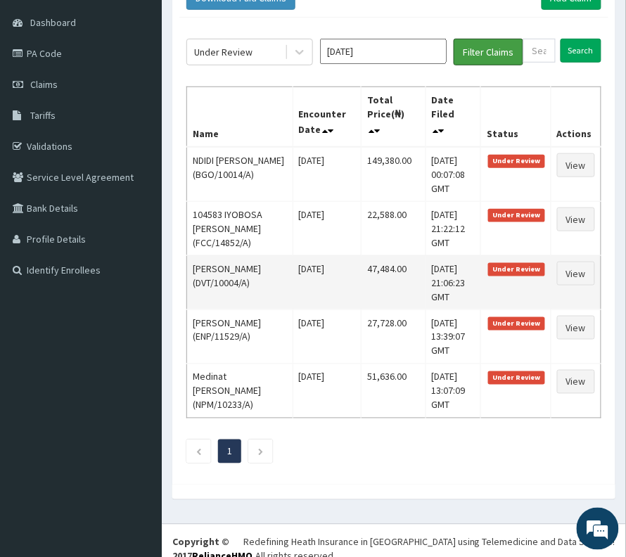
scroll to position [187, 0]
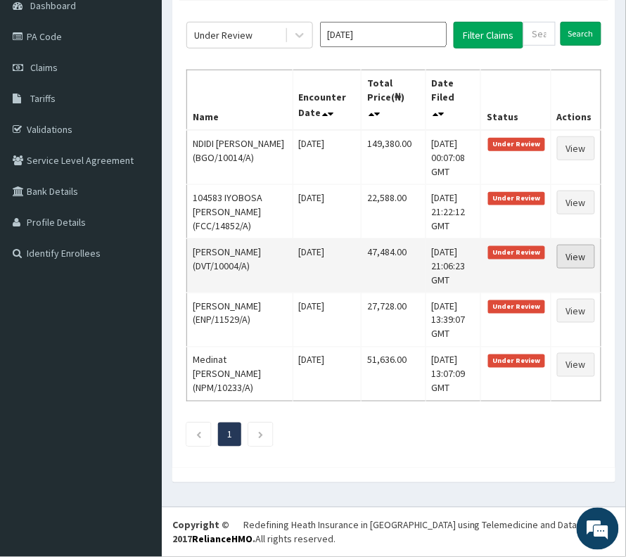
click at [571, 245] on link "View" at bounding box center [576, 257] width 38 height 24
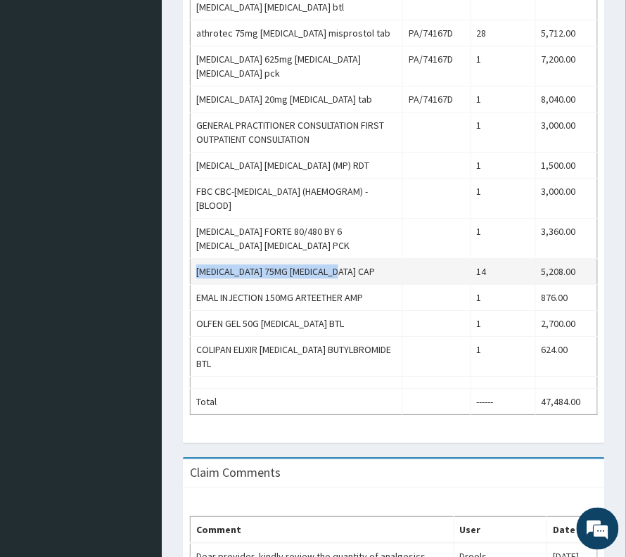
drag, startPoint x: 196, startPoint y: 217, endPoint x: 366, endPoint y: 220, distance: 170.3
click at [366, 259] on td "PREGABALIN 75MG PREGABALIN CAP" at bounding box center [297, 272] width 213 height 26
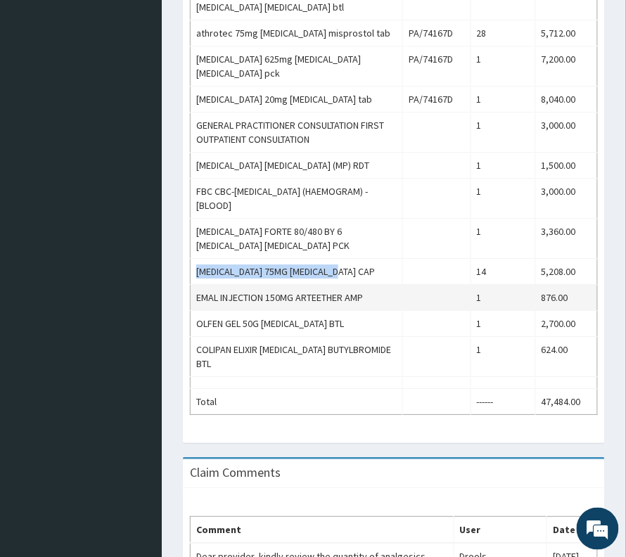
copy td "PREGABALIN 75MG PREGABALIN CAP"
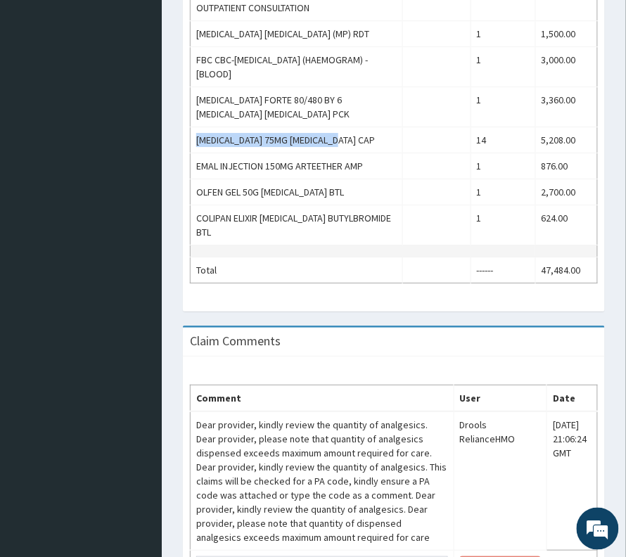
scroll to position [820, 0]
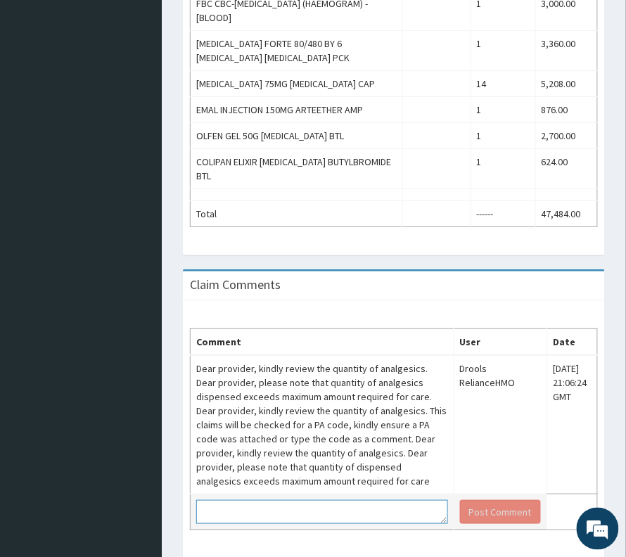
click at [270, 500] on textarea at bounding box center [322, 512] width 252 height 24
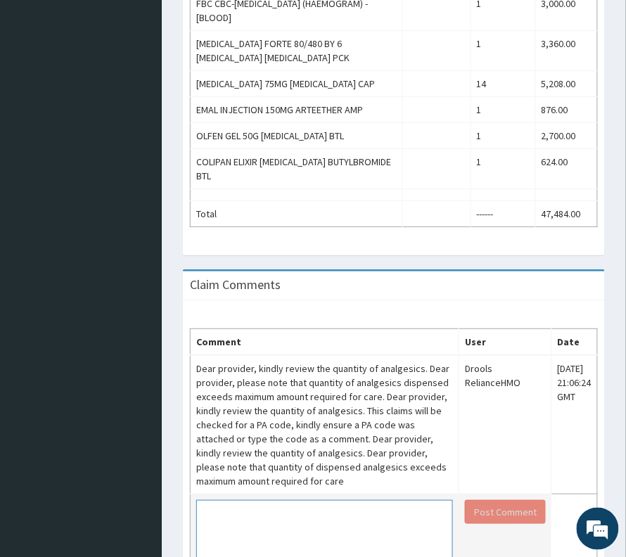
drag, startPoint x: 439, startPoint y: 457, endPoint x: 448, endPoint y: 528, distance: 71.7
click at [448, 528] on textarea at bounding box center [324, 548] width 257 height 96
click at [267, 500] on textarea at bounding box center [324, 548] width 257 height 96
paste textarea "PREGABALIN 75MG PREGABALIN CAP"
drag, startPoint x: 287, startPoint y: 448, endPoint x: 364, endPoint y: 453, distance: 76.9
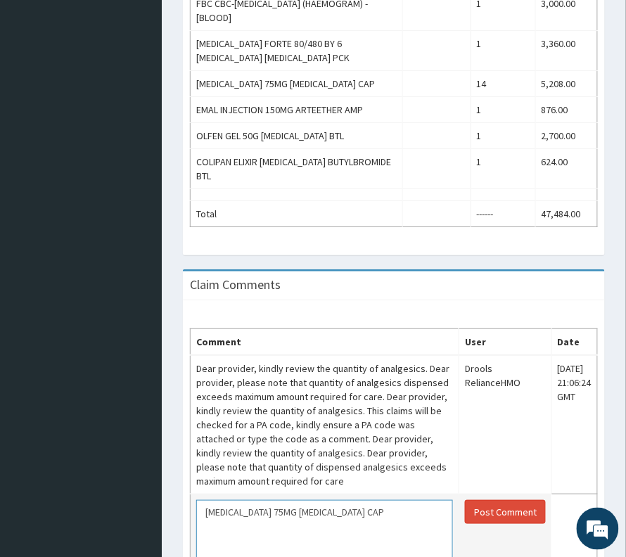
click at [364, 500] on textarea "PREGABALIN 75MG PREGABALIN CAP" at bounding box center [324, 548] width 257 height 96
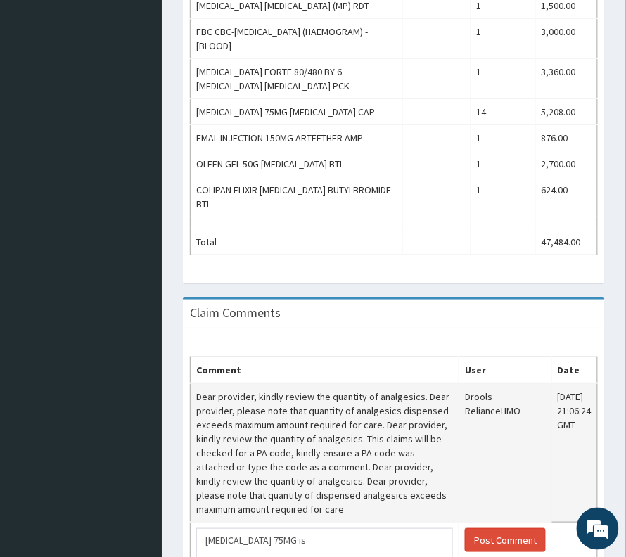
scroll to position [891, 0]
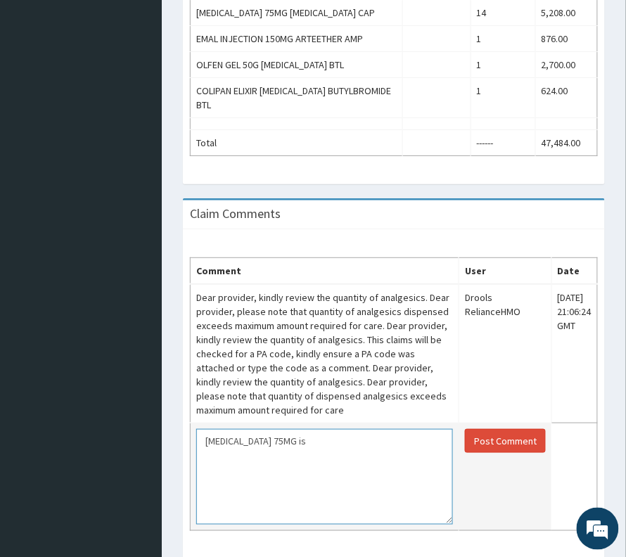
click at [241, 429] on textarea "PREGABALIN 75MG is" at bounding box center [324, 477] width 257 height 96
drag, startPoint x: 294, startPoint y: 381, endPoint x: 201, endPoint y: 381, distance: 93.6
click at [201, 429] on textarea "PREGABALIN 75MG is" at bounding box center [324, 477] width 257 height 96
paste textarea "Tab pregabalin 75mg nocte x 2/52 Tab Arthrotec 75mg BD x 2/52"
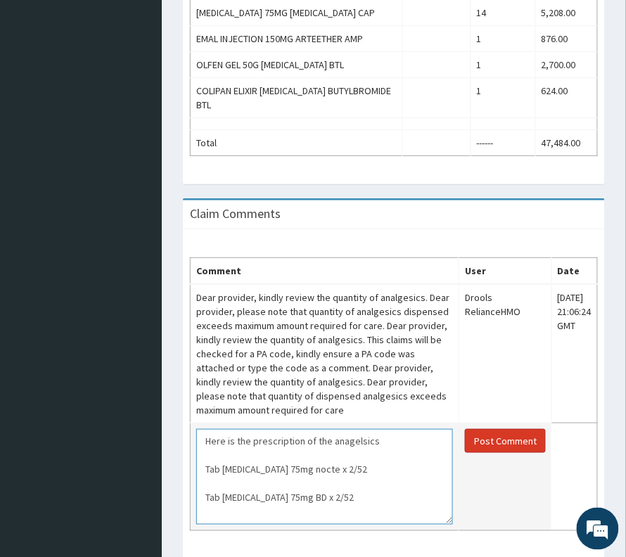
type textarea "Here is the prescription of the anagelsics Tab pregabalin 75mg nocte x 2/52 Tab…"
click at [485, 429] on button "Post Comment" at bounding box center [505, 441] width 81 height 24
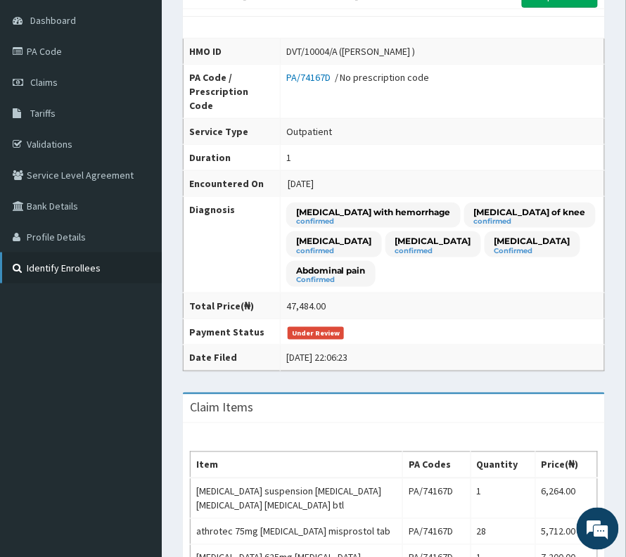
scroll to position [138, 0]
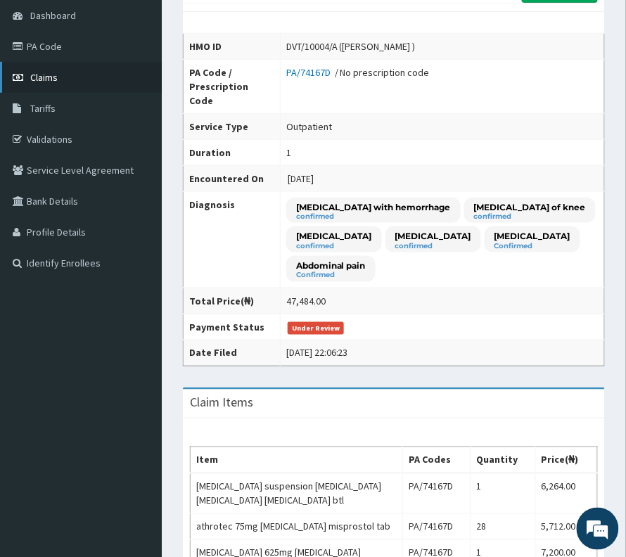
click at [29, 75] on link "Claims" at bounding box center [81, 77] width 162 height 31
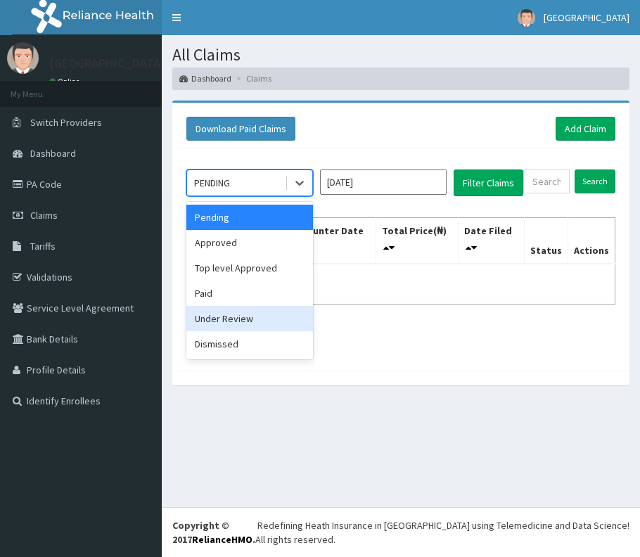
click at [224, 327] on div "Under Review" at bounding box center [249, 318] width 127 height 25
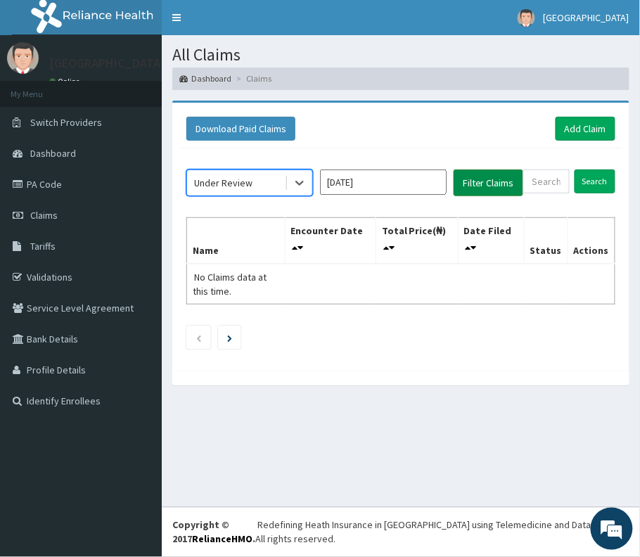
click at [482, 180] on button "Filter Claims" at bounding box center [489, 183] width 70 height 27
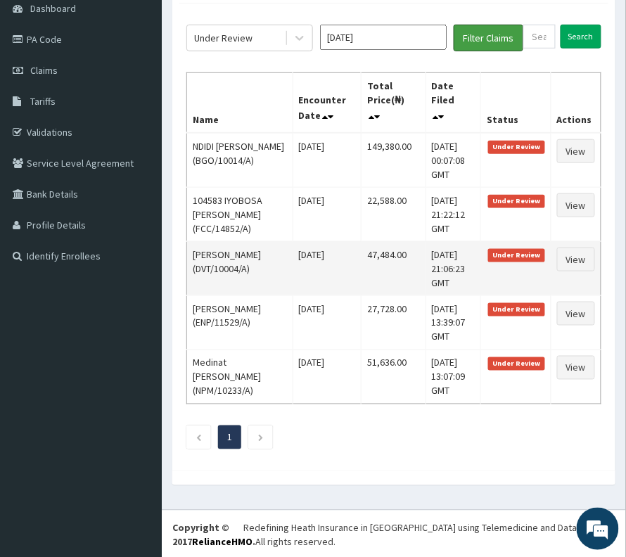
scroll to position [187, 0]
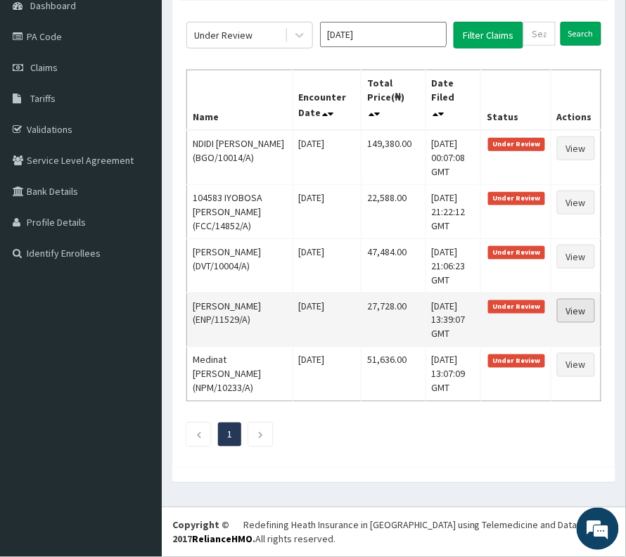
click at [562, 308] on link "View" at bounding box center [576, 311] width 38 height 24
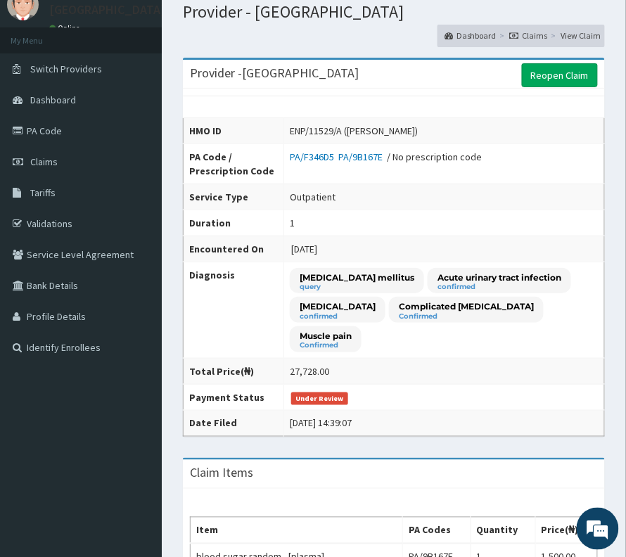
scroll to position [52, 0]
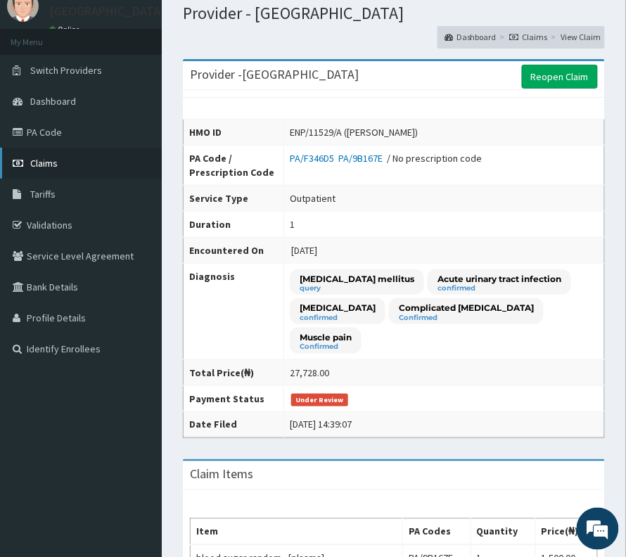
click at [43, 158] on span "Claims" at bounding box center [43, 163] width 27 height 13
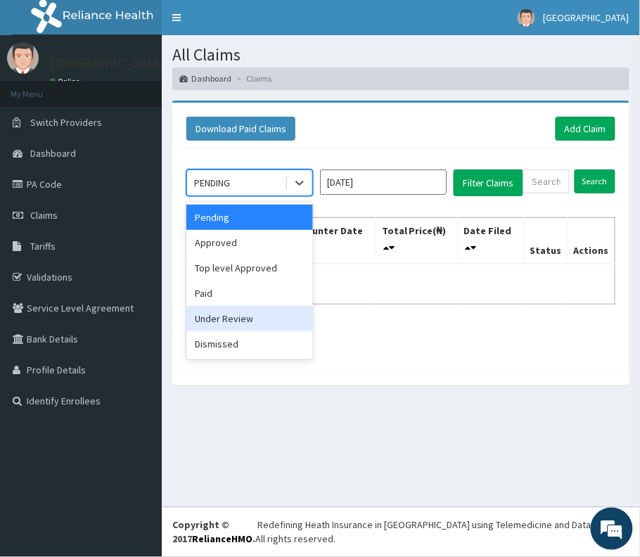
click at [214, 312] on div "Under Review" at bounding box center [249, 318] width 127 height 25
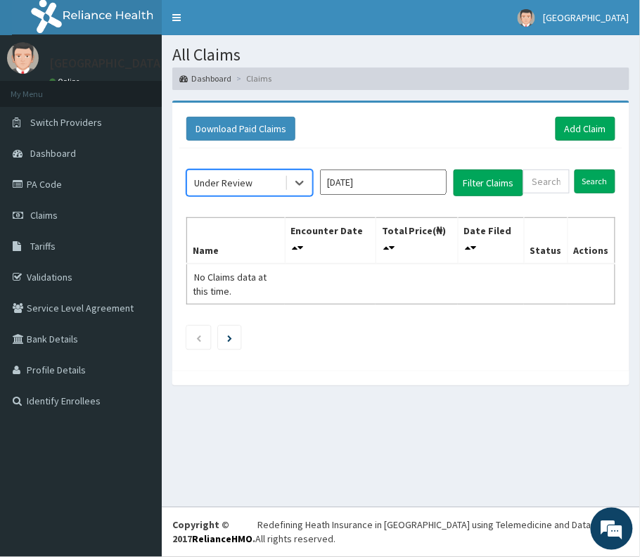
click at [377, 183] on input "Aug 2025" at bounding box center [383, 182] width 127 height 25
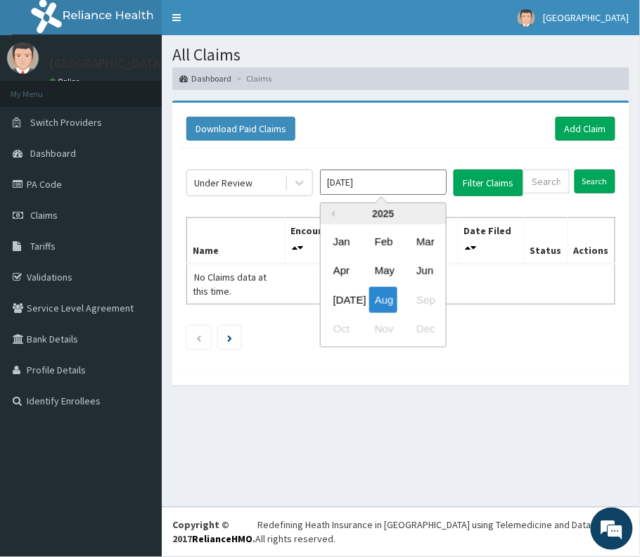
click at [432, 268] on div "Jun" at bounding box center [425, 271] width 28 height 26
type input "[DATE]"
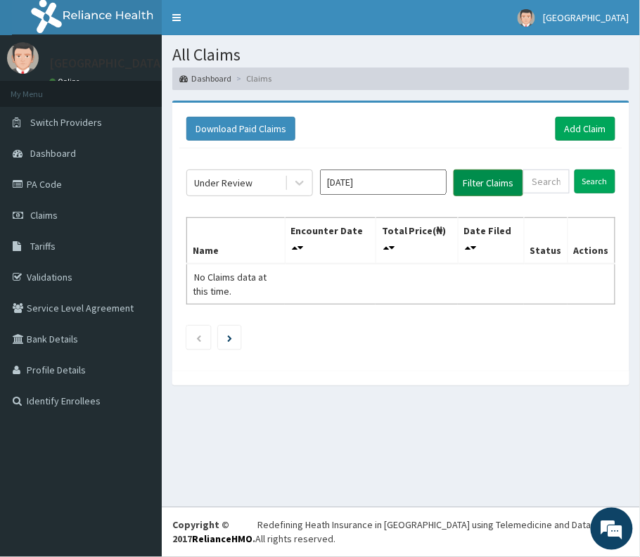
click at [502, 196] on button "Filter Claims" at bounding box center [489, 183] width 70 height 27
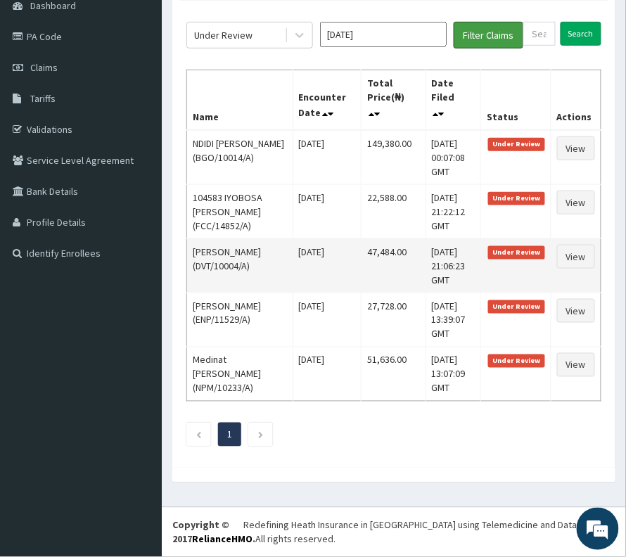
scroll to position [187, 0]
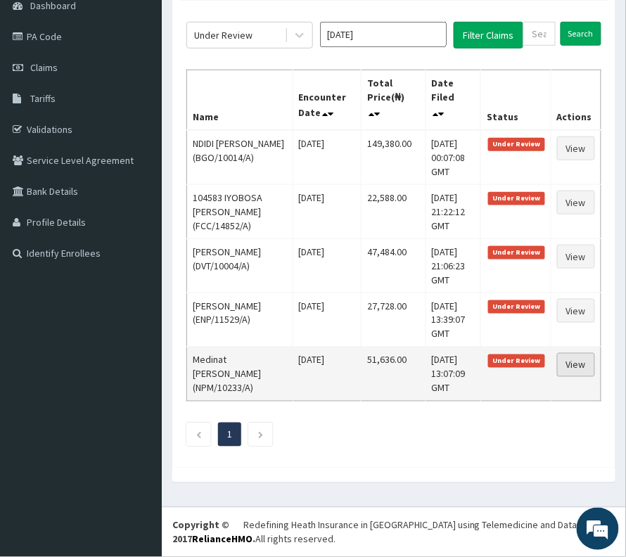
click at [573, 377] on link "View" at bounding box center [576, 365] width 38 height 24
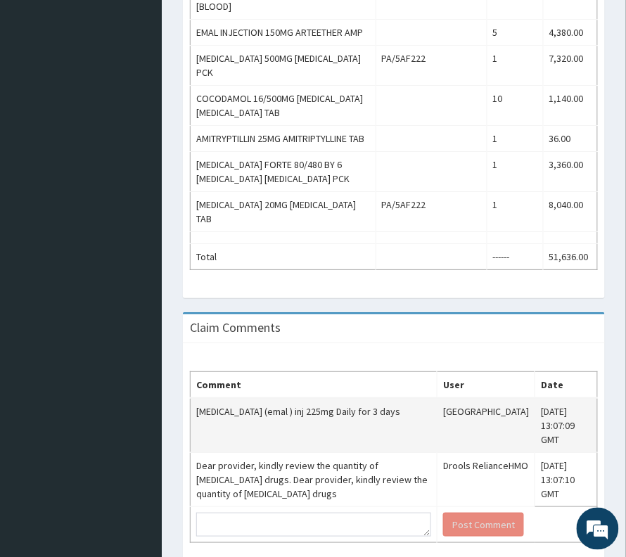
click at [200, 398] on td "[MEDICAL_DATA] (emal ) inj 225mg Daily for 3 days" at bounding box center [314, 425] width 247 height 55
drag, startPoint x: 194, startPoint y: 349, endPoint x: 387, endPoint y: 349, distance: 192.8
click at [387, 398] on td "[MEDICAL_DATA] (emal ) inj 225mg Daily for 3 days" at bounding box center [314, 425] width 247 height 55
copy td "[MEDICAL_DATA] (emal ) inj 225mg Daily for 3 days"
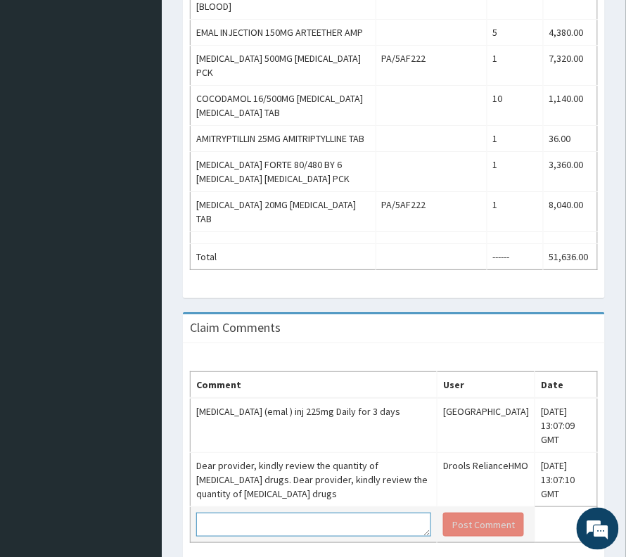
click at [334, 513] on textarea at bounding box center [313, 525] width 235 height 24
paste textarea "[MEDICAL_DATA] (emal ) inj 225mg Daily for 3 days"
type textarea "[MEDICAL_DATA] (emal ) inj 225mg Daily for 3 days"
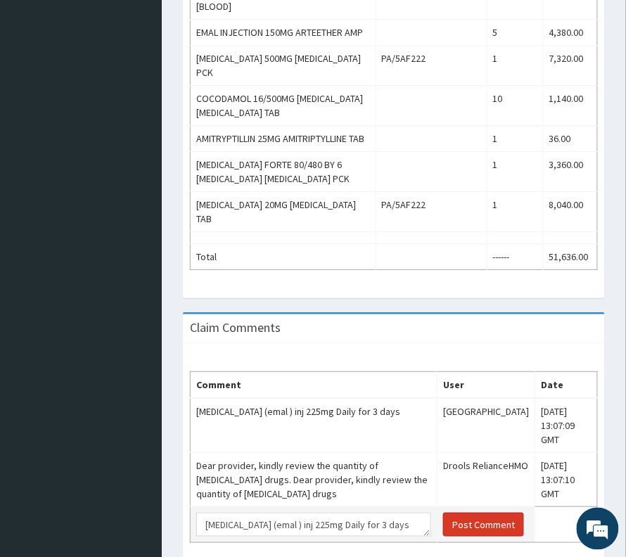
click at [463, 513] on button "Post Comment" at bounding box center [483, 525] width 81 height 24
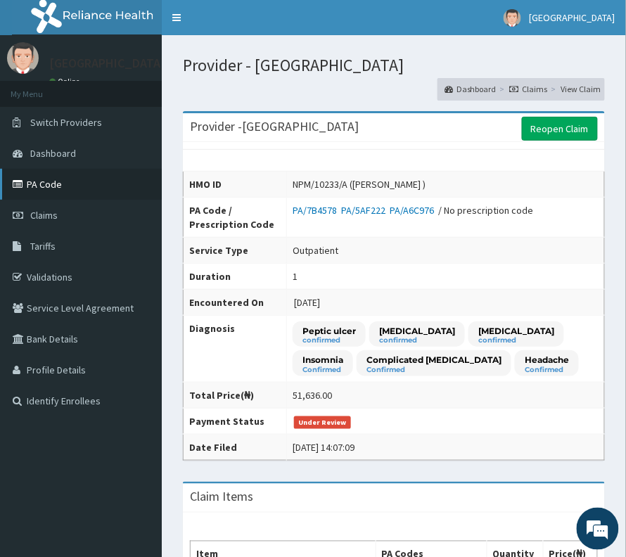
click at [32, 186] on link "PA Code" at bounding box center [81, 184] width 162 height 31
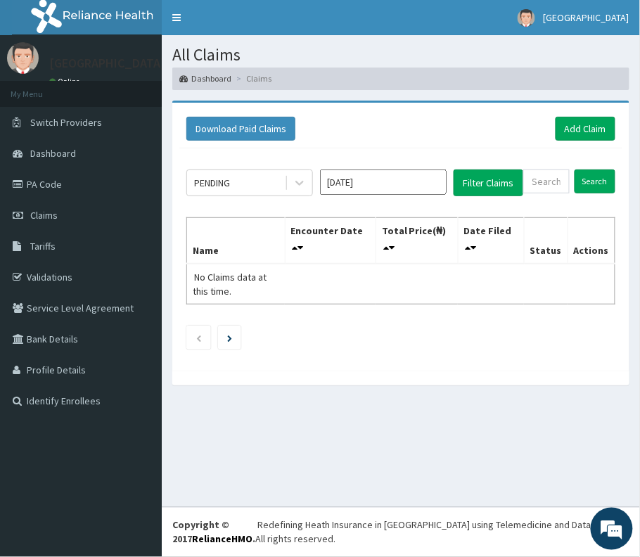
click at [532, 170] on div "PENDING [DATE] Filter Claims Search Name Encounter Date Total Price(₦) Date Fil…" at bounding box center [400, 255] width 443 height 215
click at [540, 186] on input "text" at bounding box center [547, 182] width 46 height 24
paste input "FCC/10334/A"
type input "FCC/10334/A"
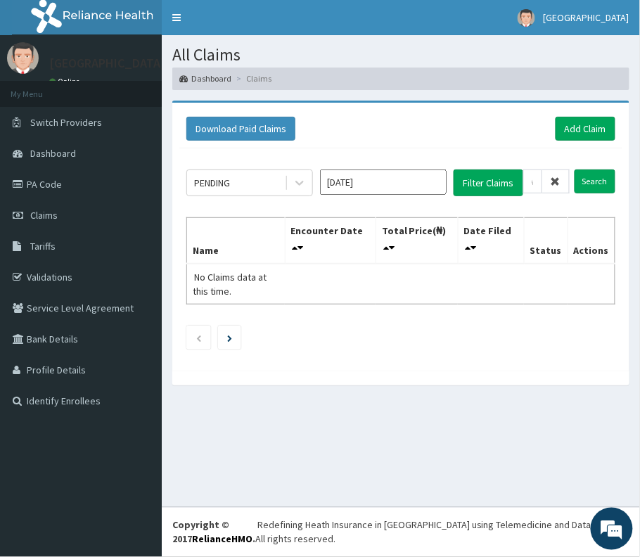
click at [322, 181] on input "[DATE]" at bounding box center [383, 182] width 127 height 25
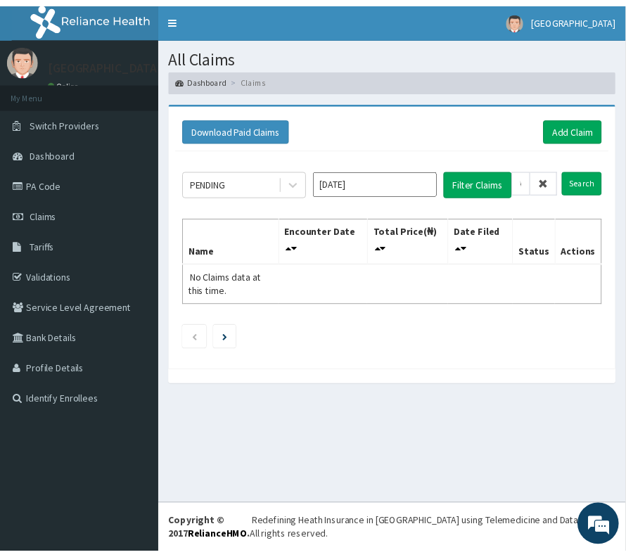
scroll to position [0, 0]
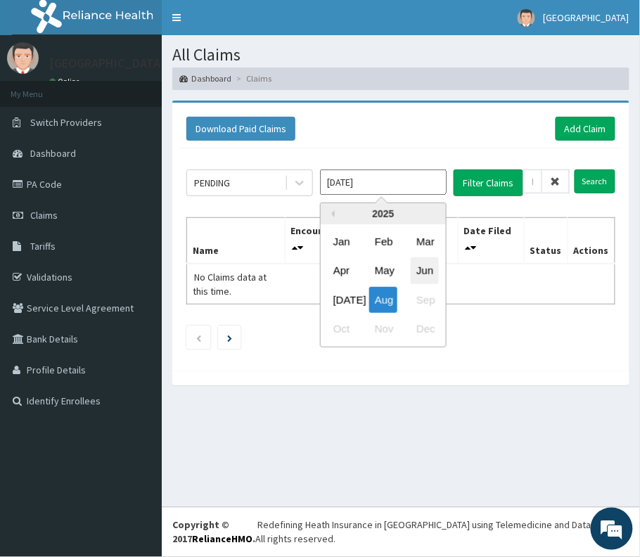
click at [434, 272] on div "Jun" at bounding box center [425, 271] width 28 height 26
type input "[DATE]"
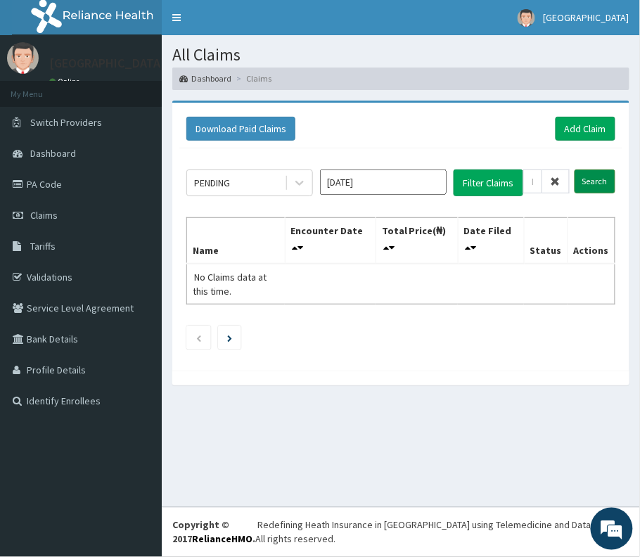
click at [609, 186] on input "Search" at bounding box center [595, 182] width 41 height 24
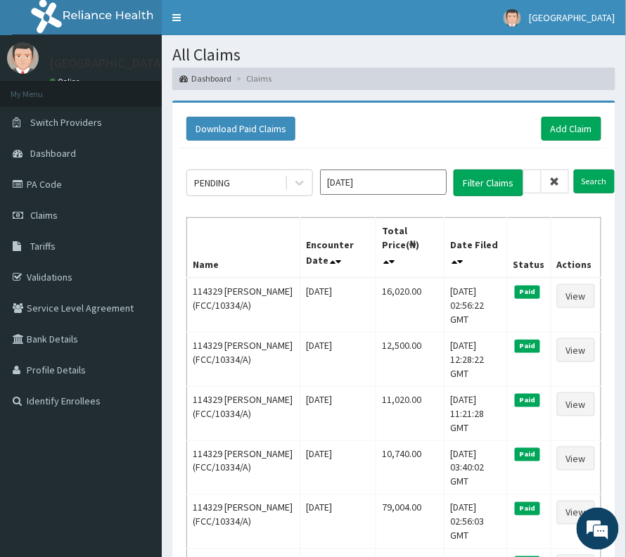
click at [567, 111] on div "Download Paid Claims Add Claim" at bounding box center [393, 129] width 429 height 39
drag, startPoint x: 570, startPoint y: 127, endPoint x: 564, endPoint y: 132, distance: 8.0
click at [569, 127] on link "Add Claim" at bounding box center [572, 129] width 60 height 24
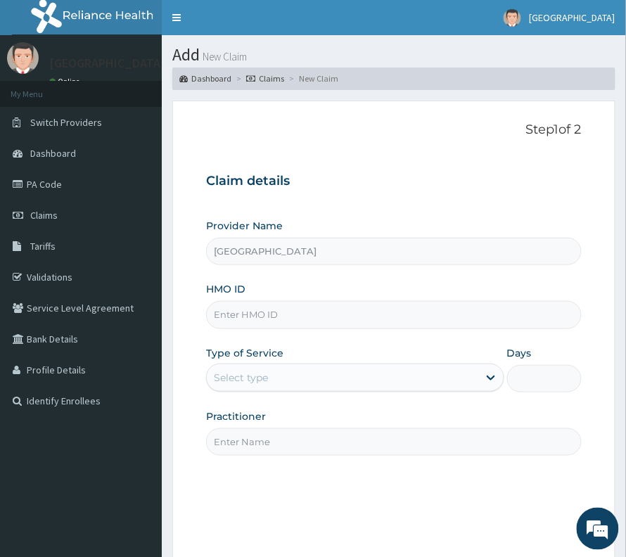
click at [243, 307] on input "HMO ID" at bounding box center [394, 314] width 376 height 27
paste input "FCC/10334/A"
type input "FCC/10334/A"
click at [218, 383] on div "Select type" at bounding box center [343, 378] width 272 height 23
click at [255, 380] on div "Select type" at bounding box center [241, 378] width 54 height 14
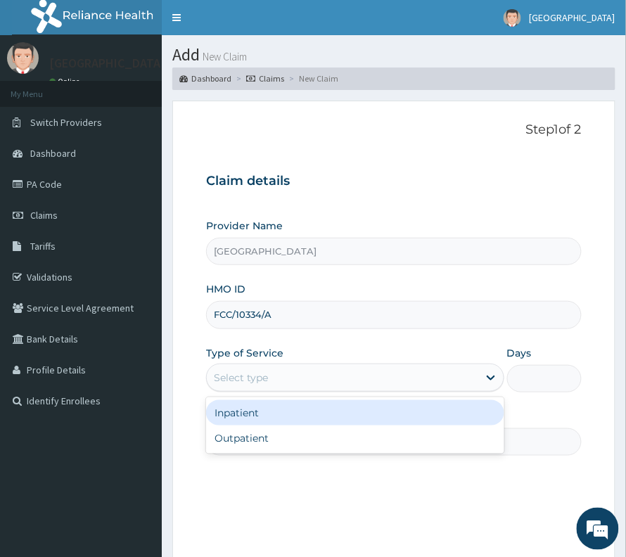
drag, startPoint x: 259, startPoint y: 386, endPoint x: 251, endPoint y: 425, distance: 39.5
click at [259, 387] on div "Select type" at bounding box center [343, 378] width 272 height 23
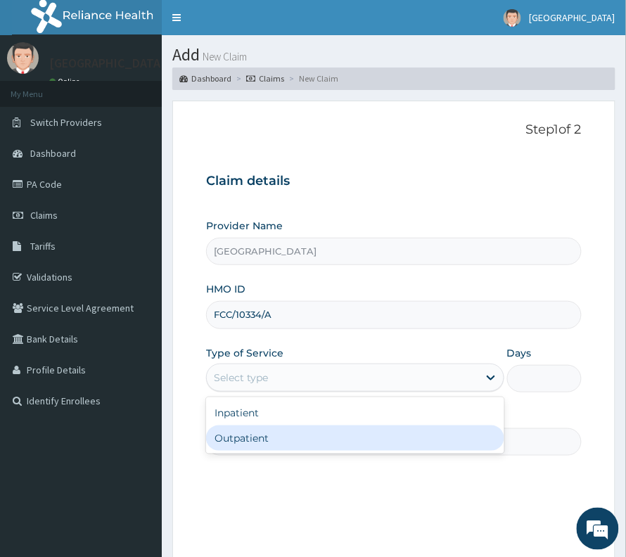
click at [246, 438] on div "Outpatient" at bounding box center [355, 438] width 298 height 25
type input "1"
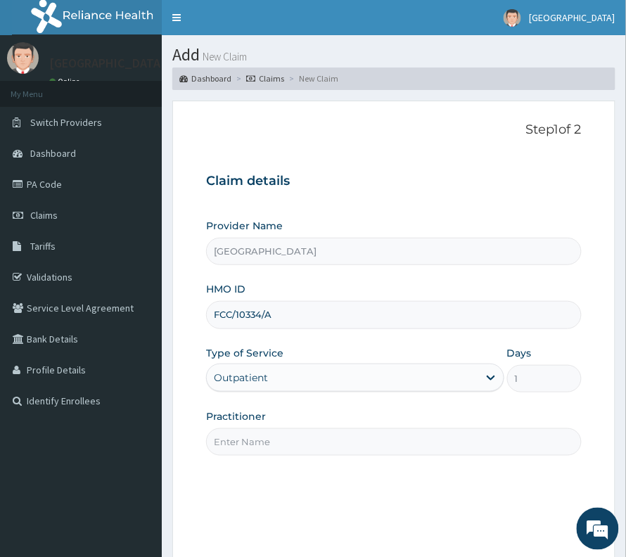
click at [246, 438] on input "Practitioner" at bounding box center [394, 442] width 376 height 27
type input "[PERSON_NAME]"
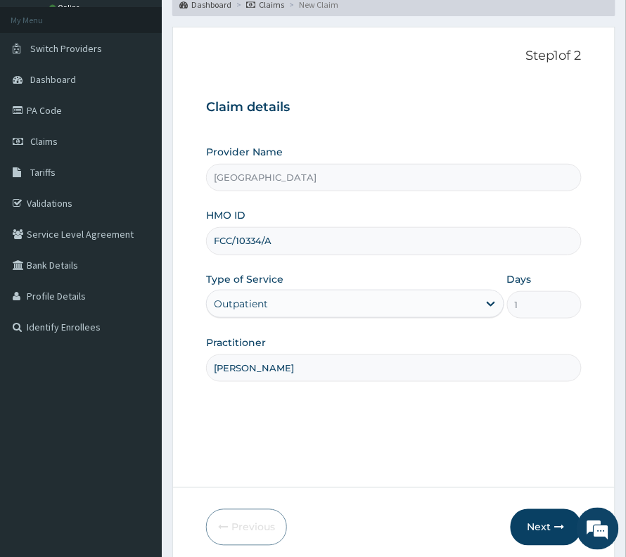
scroll to position [145, 0]
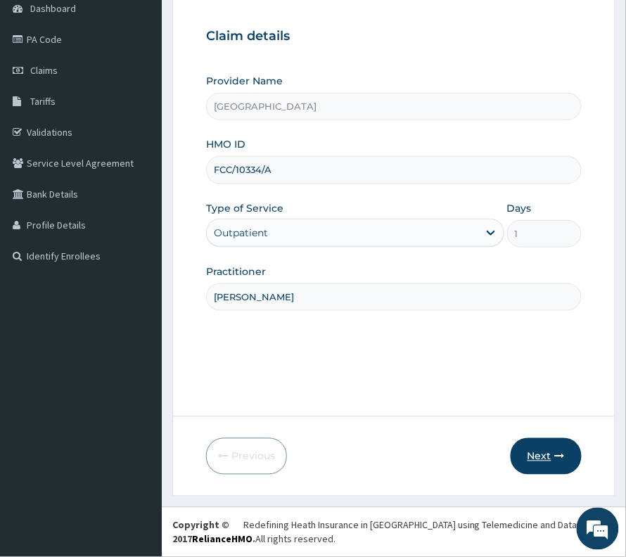
click at [557, 470] on button "Next" at bounding box center [546, 456] width 71 height 37
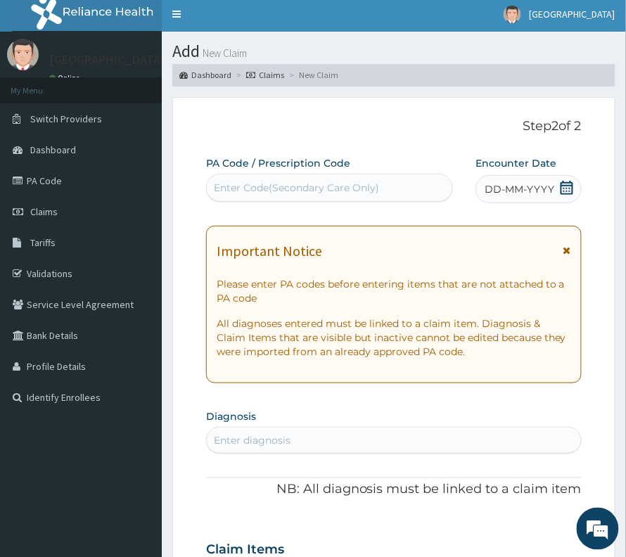
scroll to position [0, 0]
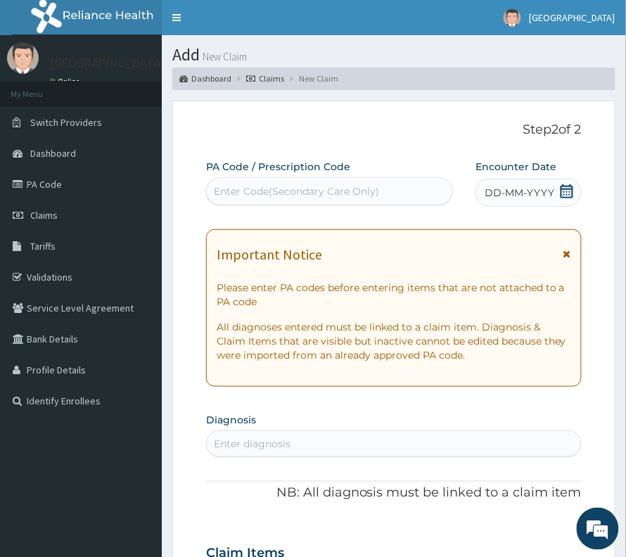
click at [294, 184] on div "Enter Code(Secondary Care Only)" at bounding box center [330, 191] width 246 height 23
paste input "PA/01100F"
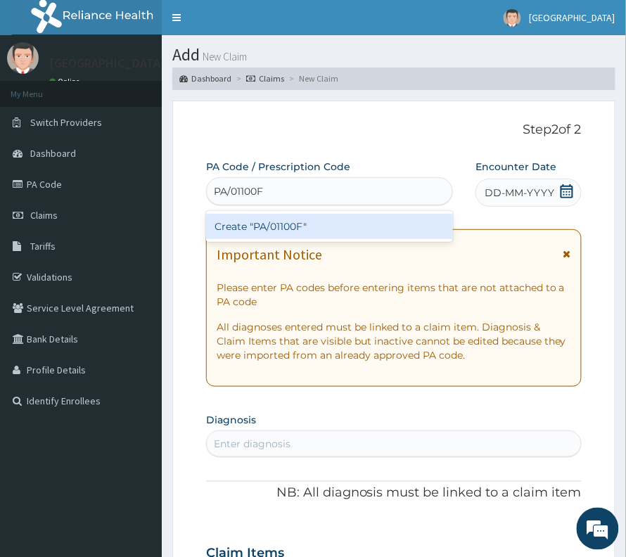
type input "PA/01100F"
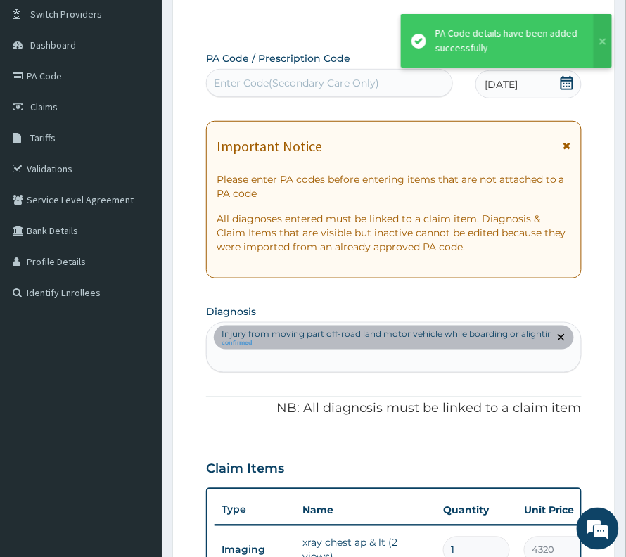
scroll to position [99, 0]
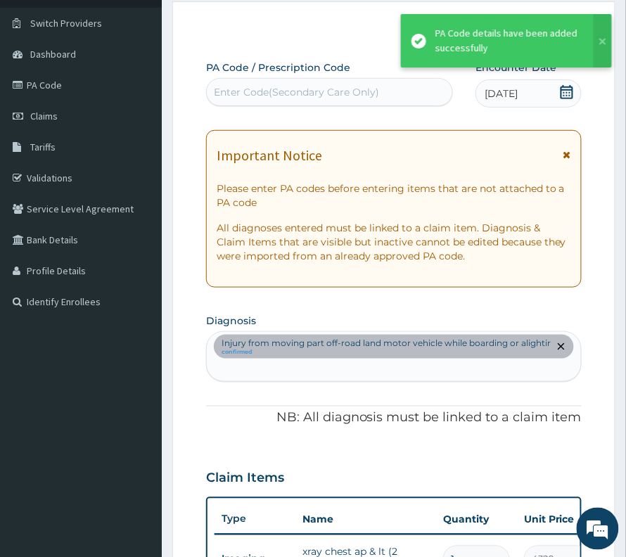
click at [400, 91] on div "Enter Code(Secondary Care Only)" at bounding box center [330, 92] width 246 height 23
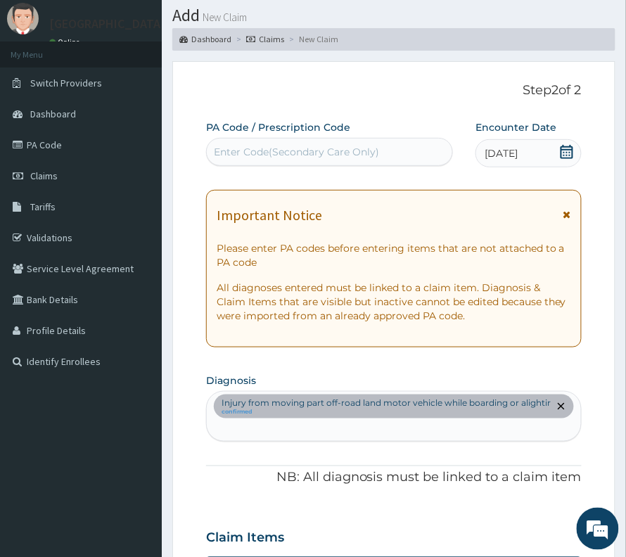
scroll to position [0, 0]
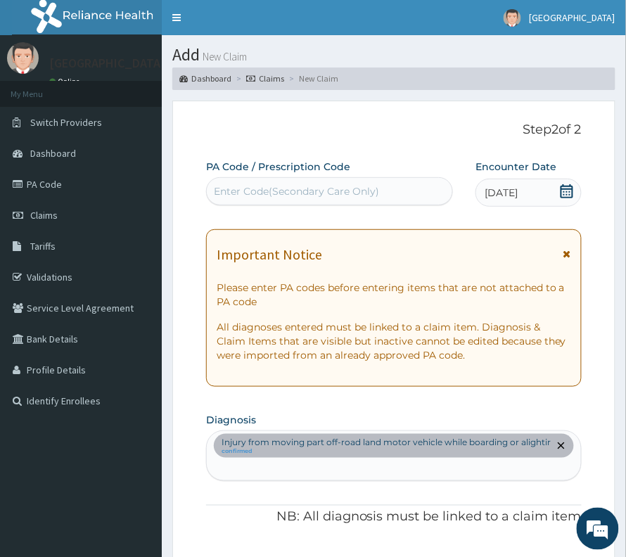
click at [333, 193] on div "Enter Code(Secondary Care Only)" at bounding box center [296, 191] width 165 height 14
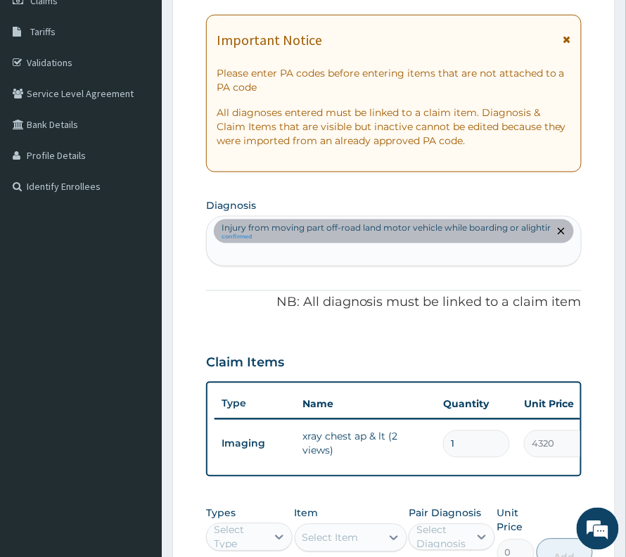
scroll to position [281, 0]
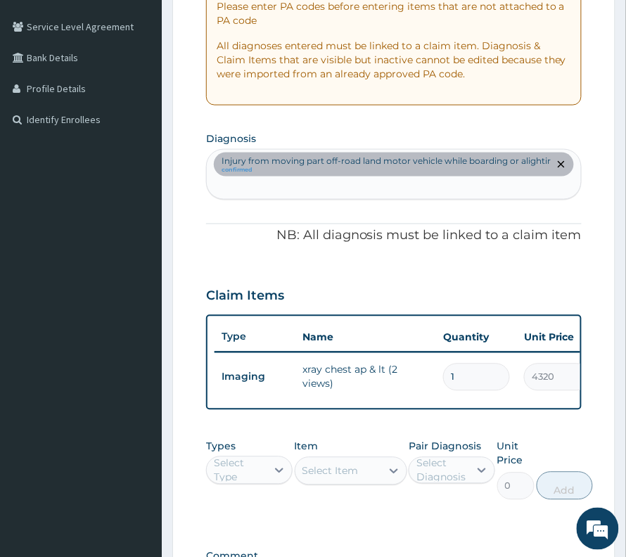
click at [562, 172] on div at bounding box center [561, 164] width 20 height 23
drag, startPoint x: 362, startPoint y: 426, endPoint x: 455, endPoint y: 429, distance: 92.9
click at [462, 429] on div "PA Code / Prescription Code Enter Code(Secondary Care Only) Encounter Date 02-0…" at bounding box center [394, 242] width 376 height 728
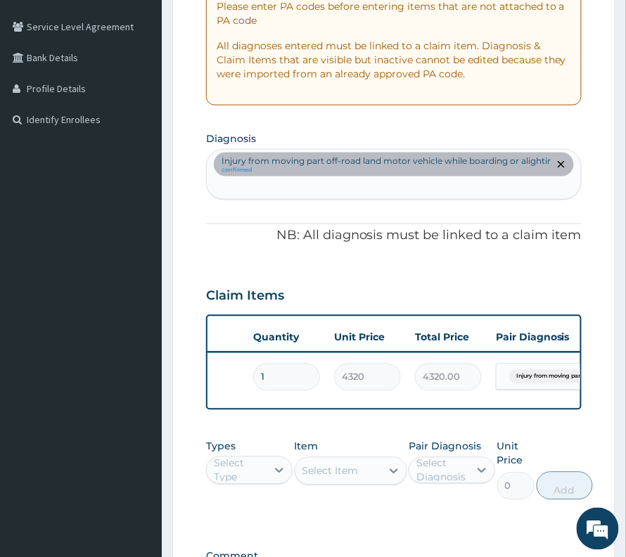
scroll to position [0, 296]
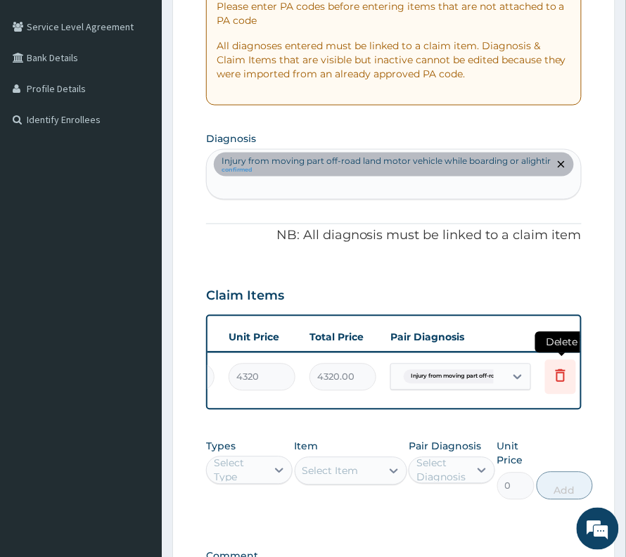
click at [561, 380] on icon at bounding box center [560, 375] width 17 height 17
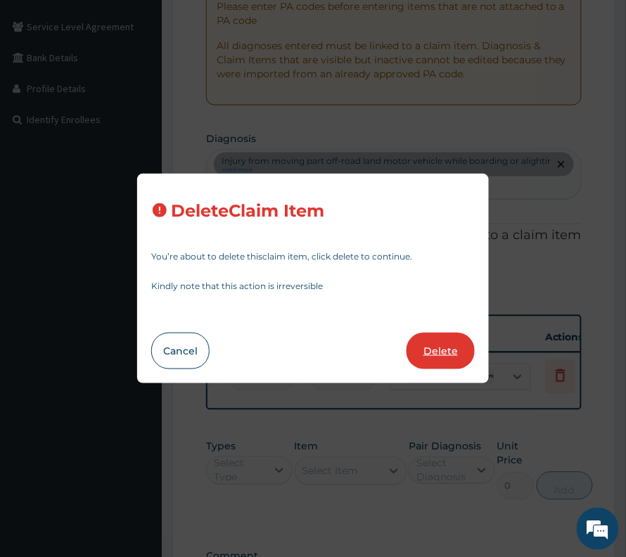
click at [449, 348] on button "Delete" at bounding box center [441, 351] width 68 height 37
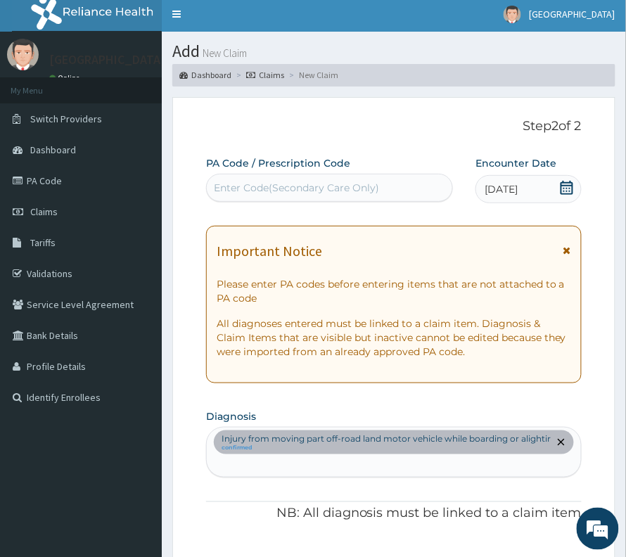
scroll to position [0, 0]
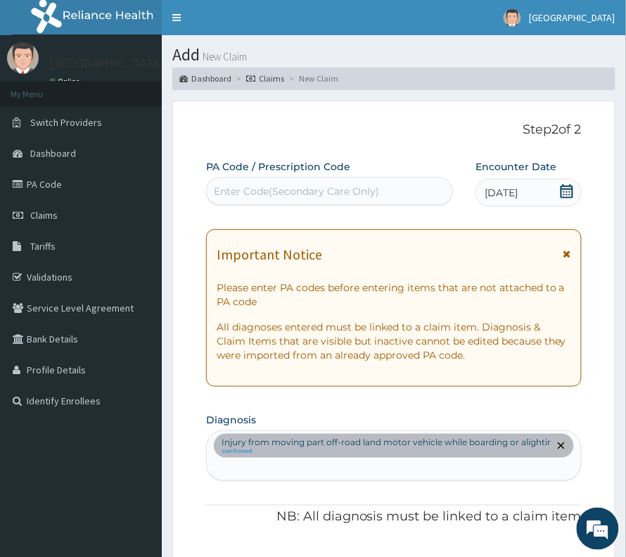
click at [564, 443] on span "remove selection option" at bounding box center [561, 446] width 13 height 13
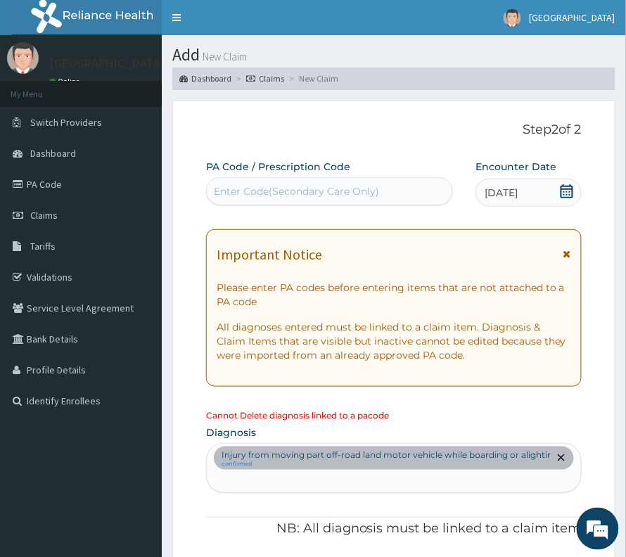
click at [273, 203] on div "Enter Code(Secondary Care Only)" at bounding box center [330, 191] width 246 height 23
paste input "PA/3AD432"
type input "PA/3AD432"
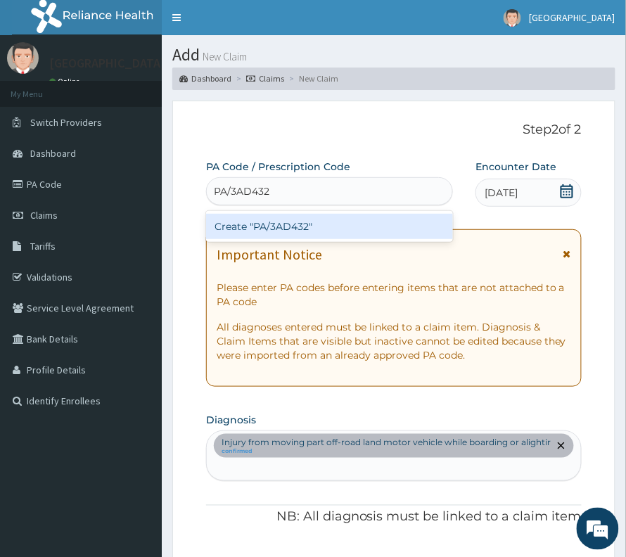
click at [265, 223] on div "Create "PA/3AD432"" at bounding box center [329, 226] width 247 height 25
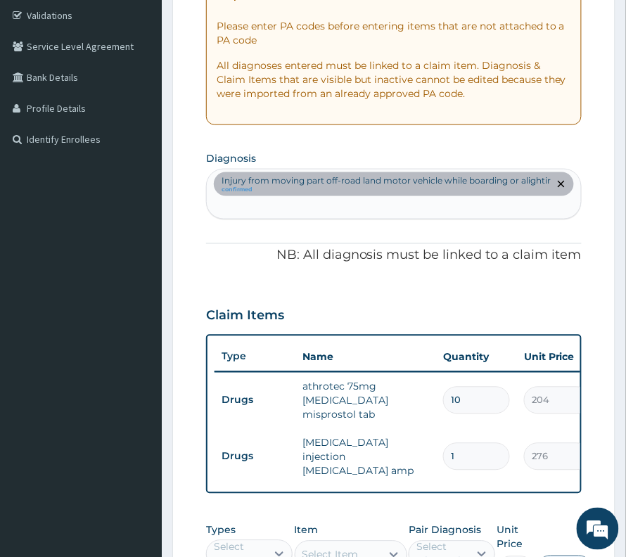
scroll to position [242, 0]
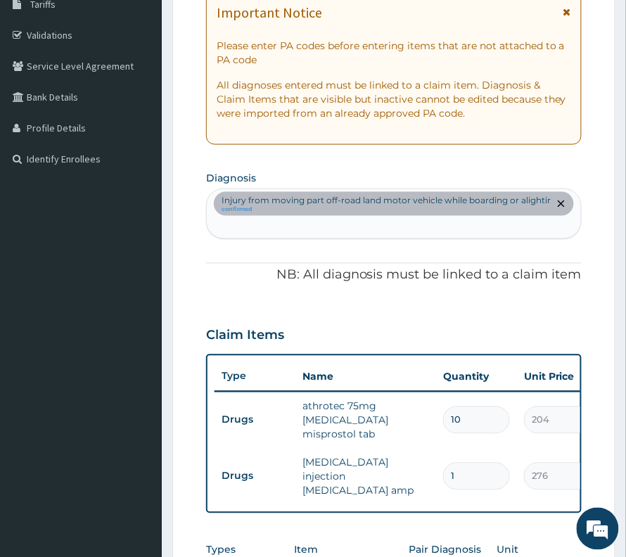
click at [289, 237] on div "Injury from moving part off-road land motor vehicle while boarding or alighting…" at bounding box center [394, 213] width 374 height 49
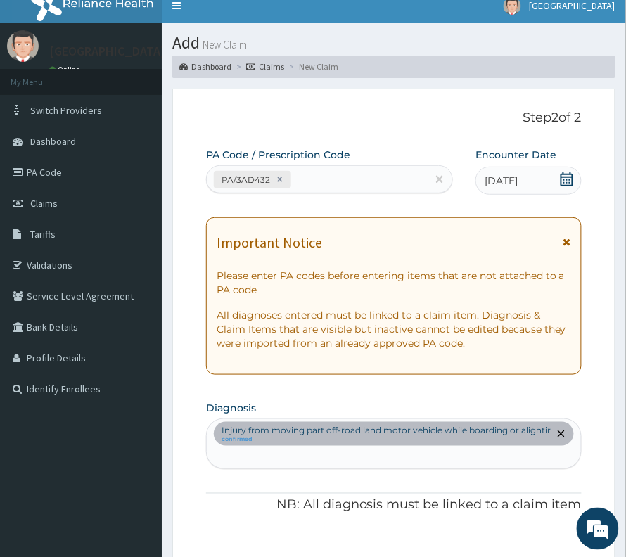
scroll to position [0, 0]
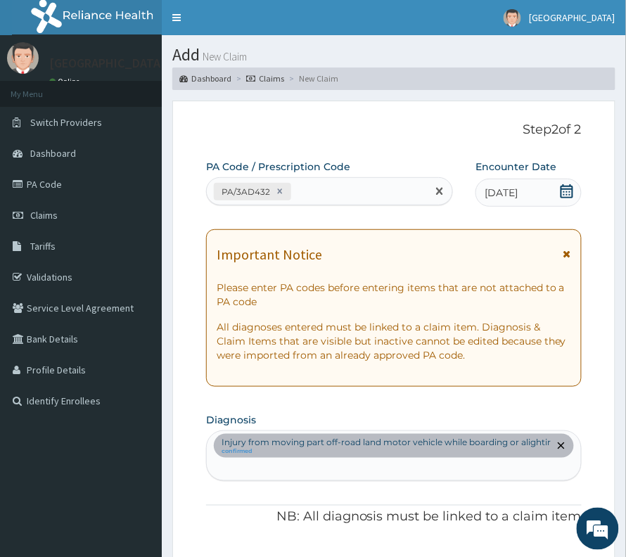
click at [327, 191] on div "PA/3AD432" at bounding box center [317, 191] width 220 height 23
paste input "PA/01100F"
type input "PA/01100F"
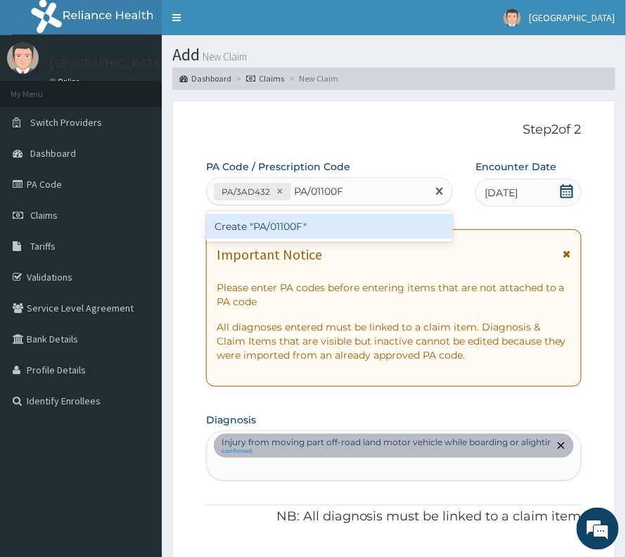
click at [291, 235] on div "Create "PA/01100F"" at bounding box center [329, 226] width 247 height 25
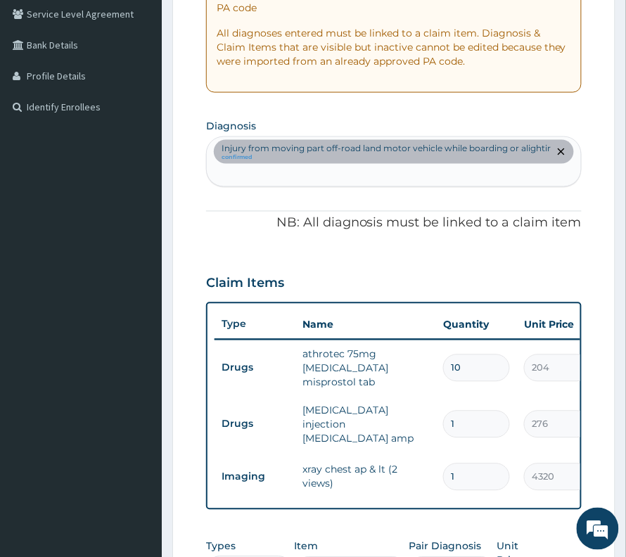
scroll to position [479, 0]
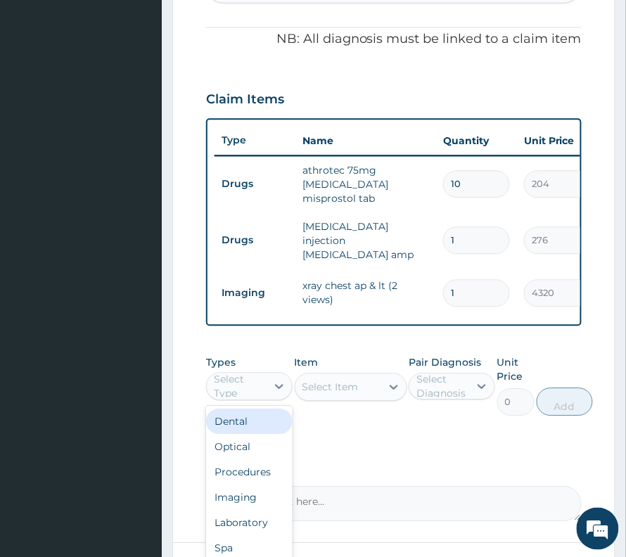
click at [232, 381] on div "Select Type" at bounding box center [239, 386] width 51 height 28
click at [239, 480] on div "Procedures" at bounding box center [249, 472] width 87 height 25
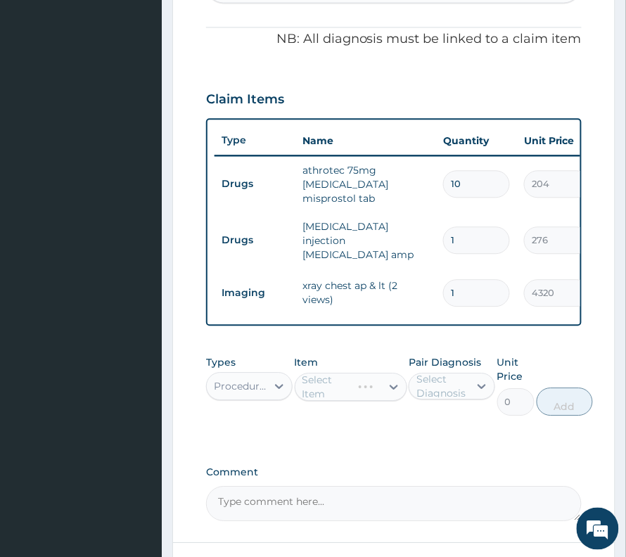
click at [448, 395] on div "Select Diagnosis" at bounding box center [442, 386] width 51 height 28
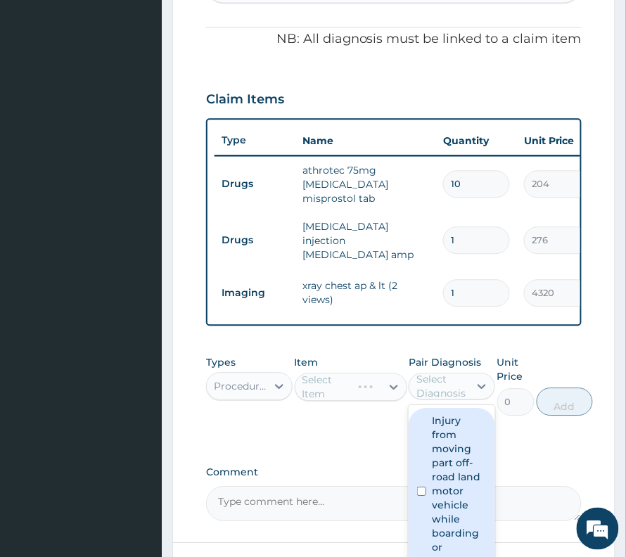
click at [441, 431] on label "Injury from moving part off-road land motor vehicle while boarding or alighting" at bounding box center [459, 491] width 55 height 155
checkbox input "true"
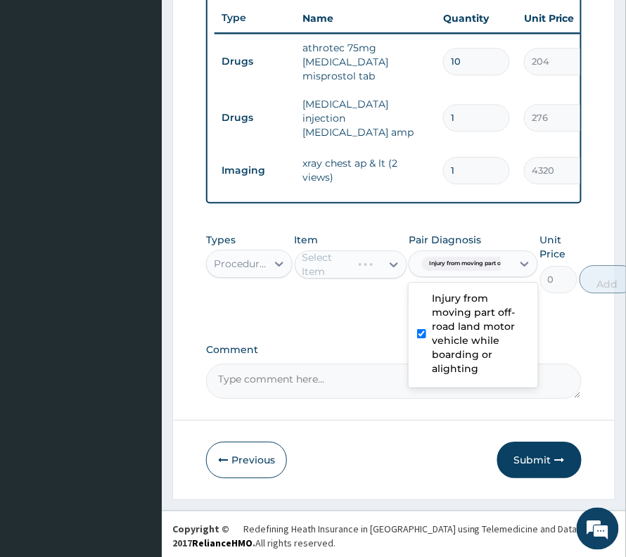
scroll to position [604, 0]
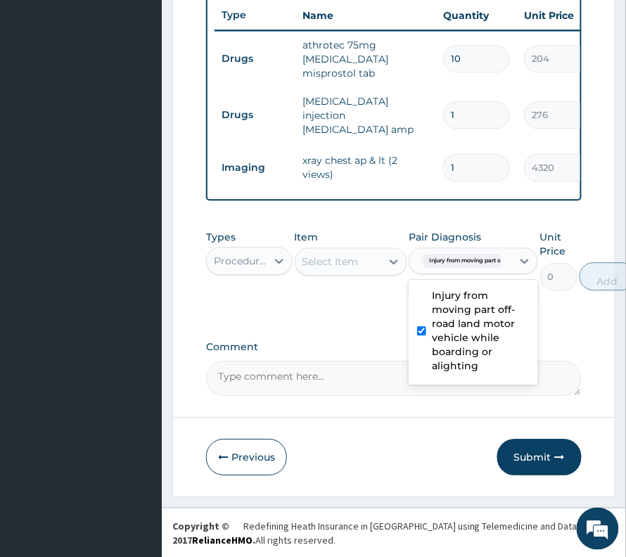
click at [348, 257] on div "Select Item" at bounding box center [331, 262] width 56 height 14
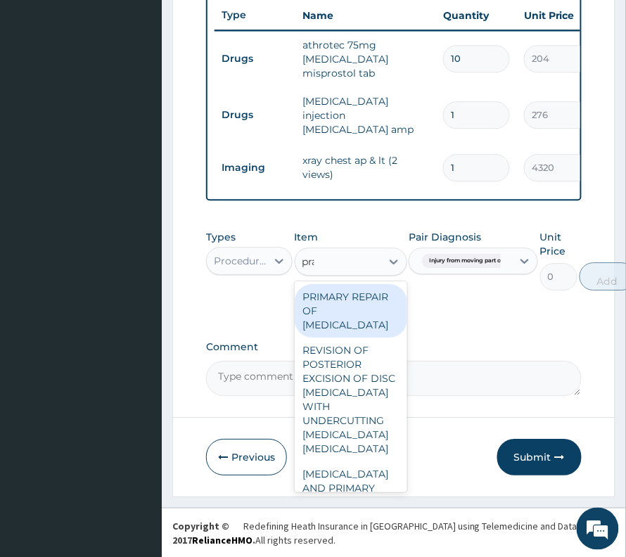
type input "prac"
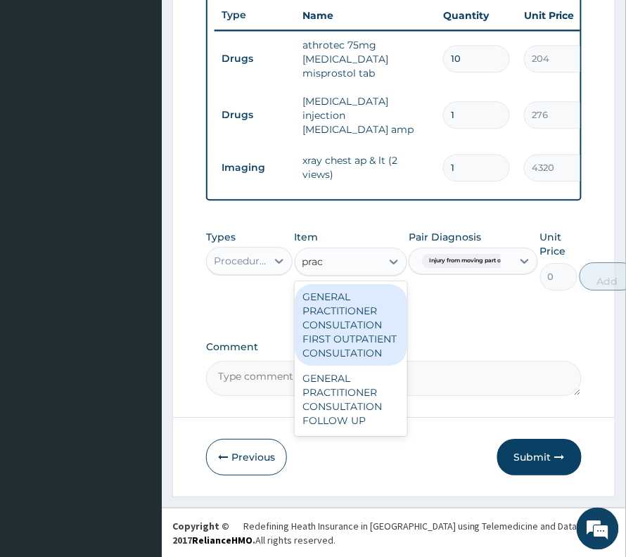
click at [330, 329] on div "GENERAL PRACTITIONER CONSULTATION FIRST OUTPATIENT CONSULTATION" at bounding box center [351, 325] width 113 height 82
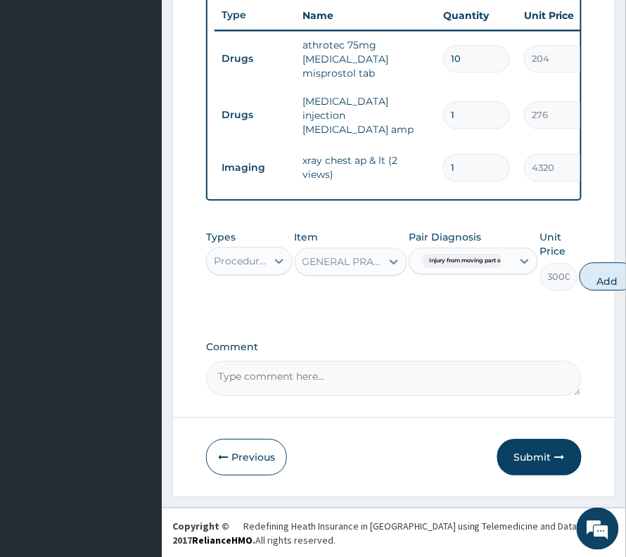
click at [604, 270] on button "Add" at bounding box center [608, 276] width 56 height 28
type input "0"
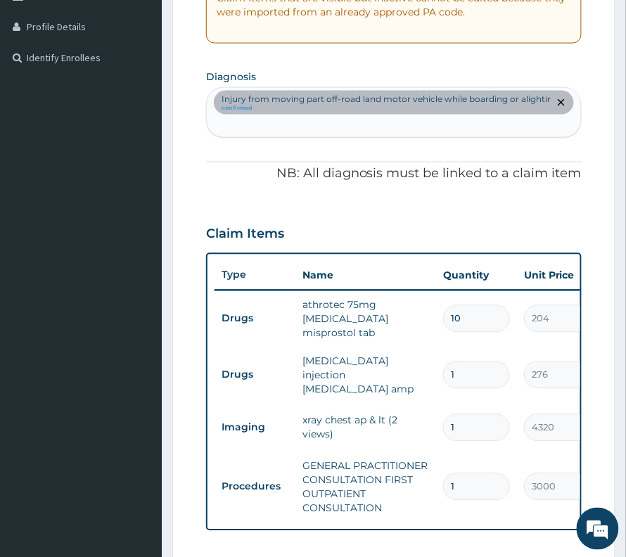
scroll to position [299, 0]
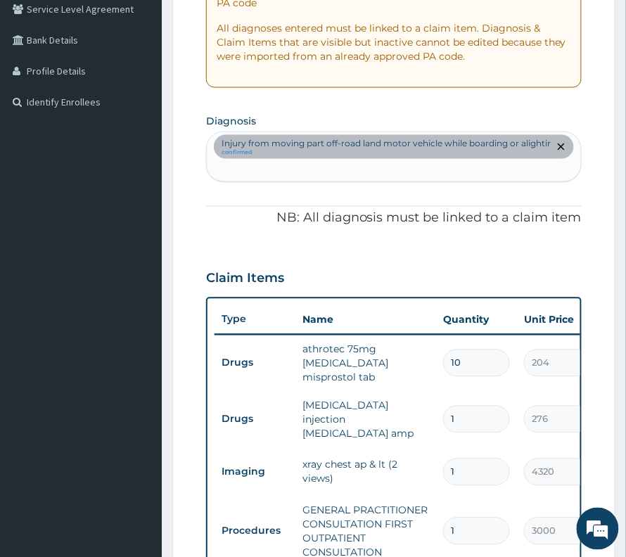
click at [426, 172] on div "Injury from moving part off-road land motor vehicle while boarding or alighting…" at bounding box center [394, 156] width 374 height 49
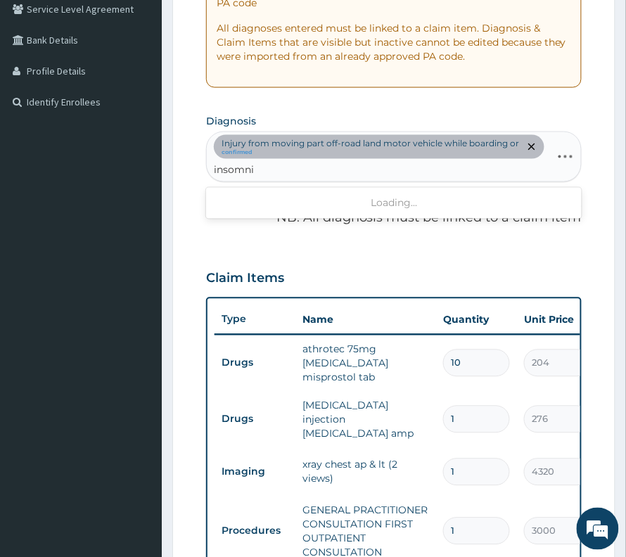
type input "insomnia"
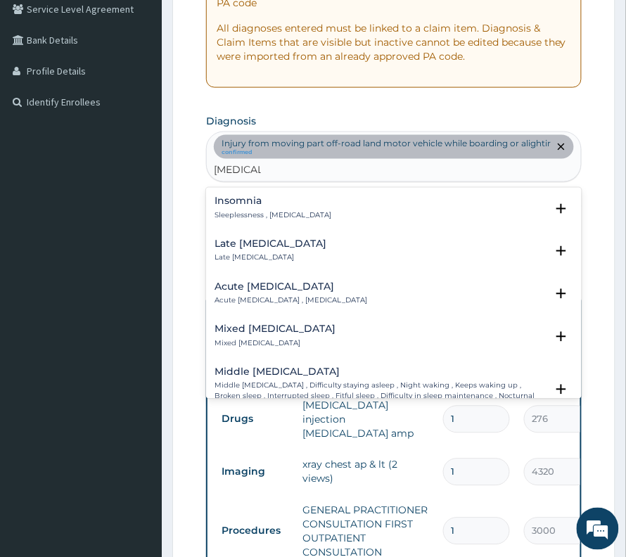
click at [289, 215] on p "Sleeplessness , Insomnia" at bounding box center [273, 216] width 117 height 10
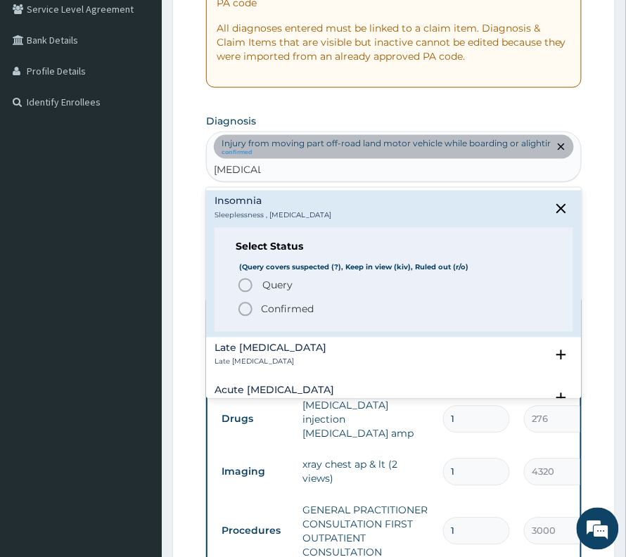
click at [290, 311] on p "Confirmed" at bounding box center [287, 310] width 53 height 14
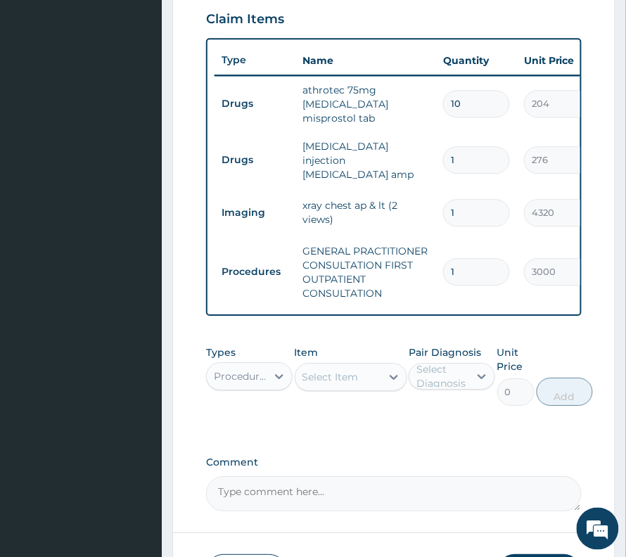
scroll to position [581, 0]
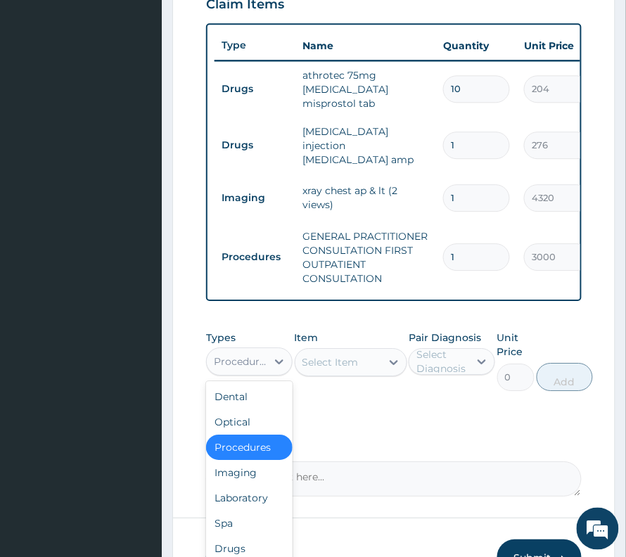
click at [220, 357] on div "Procedures" at bounding box center [237, 361] width 60 height 23
click at [236, 539] on div "Drugs" at bounding box center [249, 548] width 87 height 25
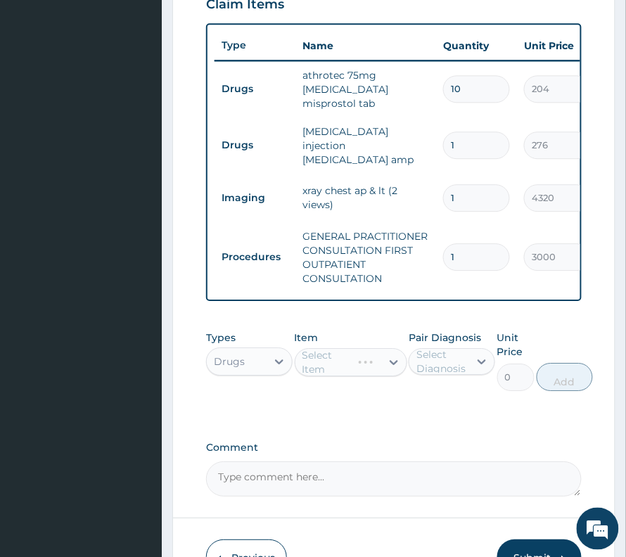
click at [432, 372] on div "Select Diagnosis" at bounding box center [452, 361] width 87 height 27
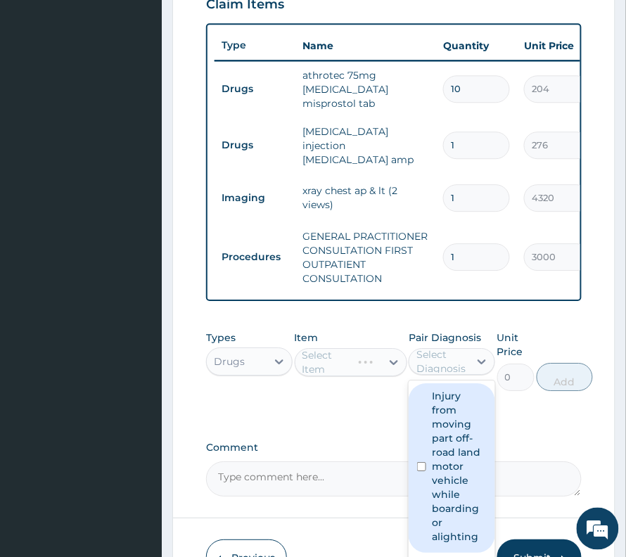
click at [440, 440] on label "Injury from moving part off-road land motor vehicle while boarding or alighting" at bounding box center [459, 466] width 55 height 155
checkbox input "true"
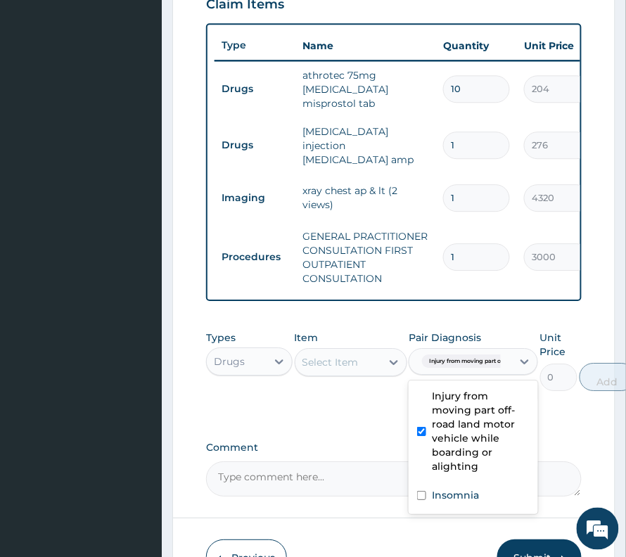
click at [332, 362] on div "Select Item" at bounding box center [331, 362] width 56 height 14
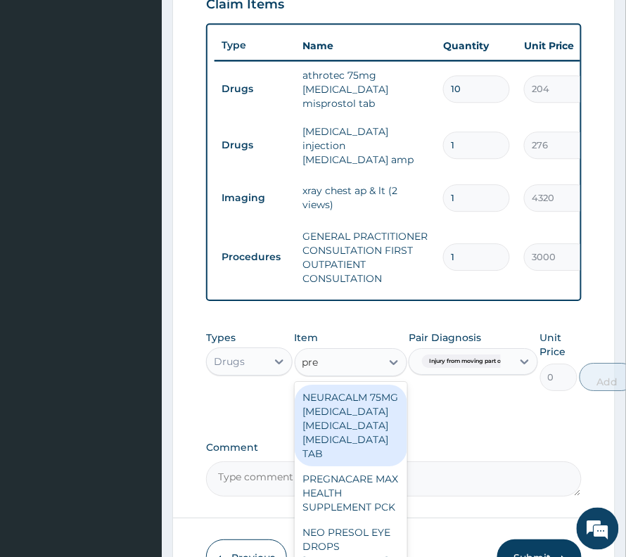
type input "pred"
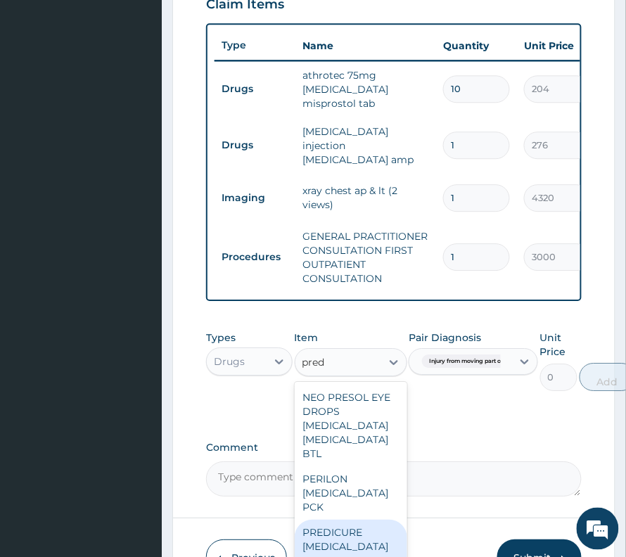
click at [338, 533] on div "PREDICURE PREDNISOLONE TAB" at bounding box center [351, 546] width 113 height 53
type input "408"
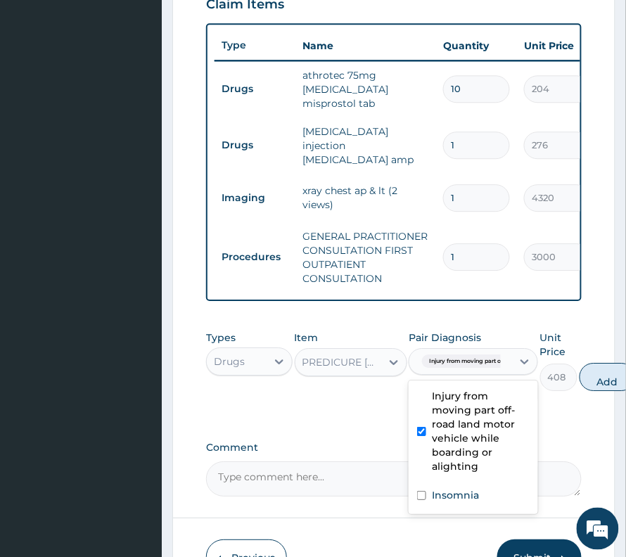
click at [457, 353] on div "Injury from moving part off-ro..." at bounding box center [459, 362] width 84 height 18
click at [465, 434] on label "Injury from moving part off-road land motor vehicle while boarding or alighting" at bounding box center [481, 431] width 98 height 84
checkbox input "false"
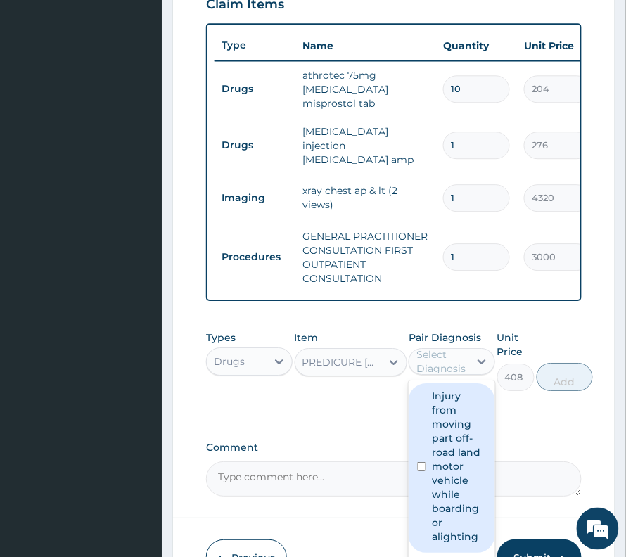
drag, startPoint x: 459, startPoint y: 363, endPoint x: 449, endPoint y: 415, distance: 52.3
click at [459, 364] on div "Select Diagnosis" at bounding box center [442, 362] width 51 height 28
click at [448, 429] on label "Injury from moving part off-road land motor vehicle while boarding or alighting" at bounding box center [459, 466] width 55 height 155
checkbox input "true"
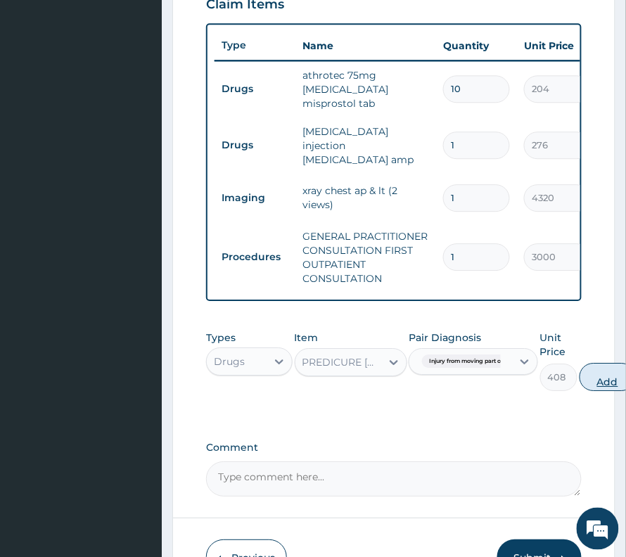
click at [600, 384] on button "Add" at bounding box center [608, 377] width 56 height 28
type input "0"
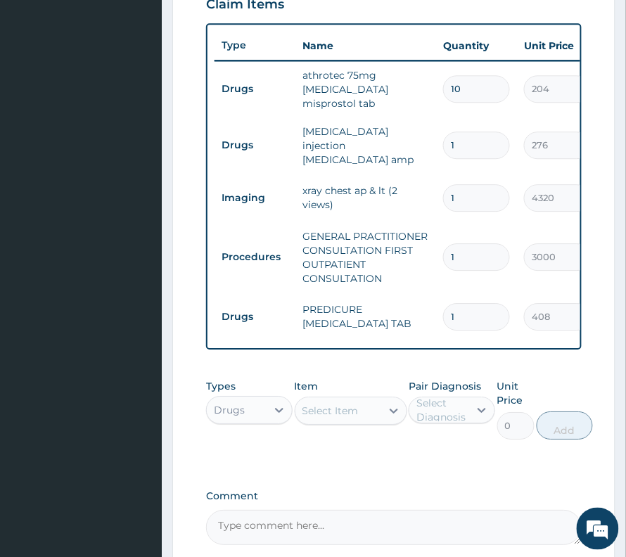
click at [342, 410] on div "Select Item" at bounding box center [331, 411] width 56 height 14
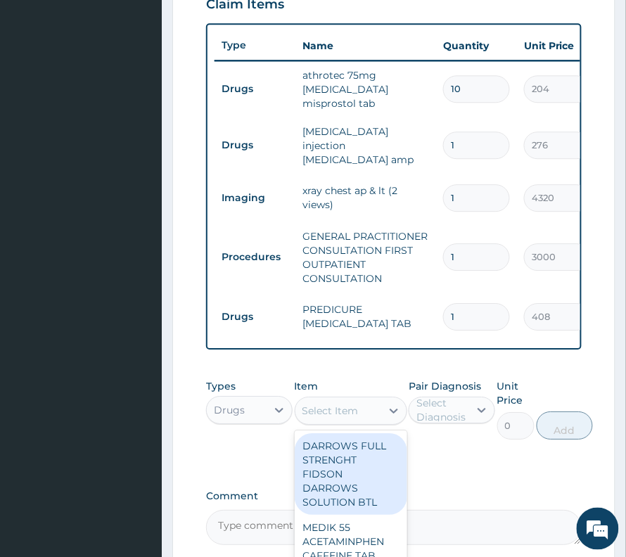
drag, startPoint x: 479, startPoint y: 282, endPoint x: 474, endPoint y: 293, distance: 12.0
click at [477, 296] on td "1" at bounding box center [476, 317] width 81 height 42
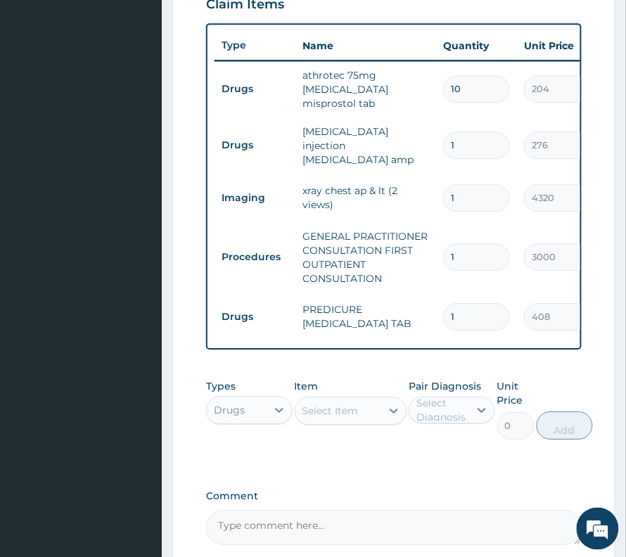
click at [472, 303] on input "1" at bounding box center [476, 316] width 67 height 27
type input "10"
type input "4080.00"
type input "10"
click at [372, 386] on div "Item Select Item" at bounding box center [351, 409] width 113 height 61
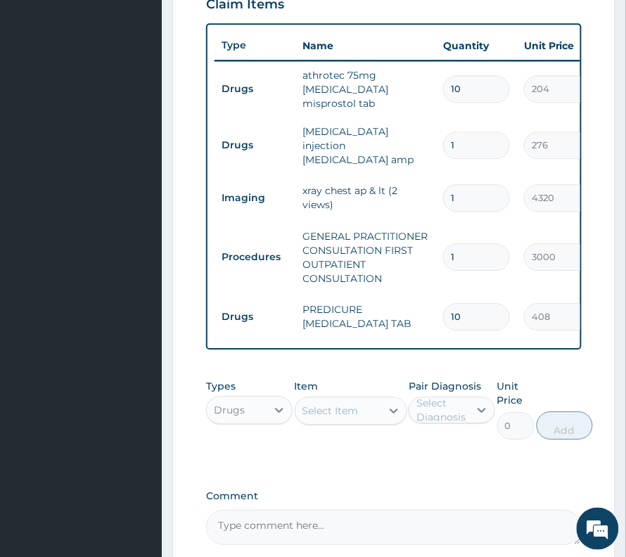
click at [357, 410] on div "Select Item" at bounding box center [331, 411] width 56 height 14
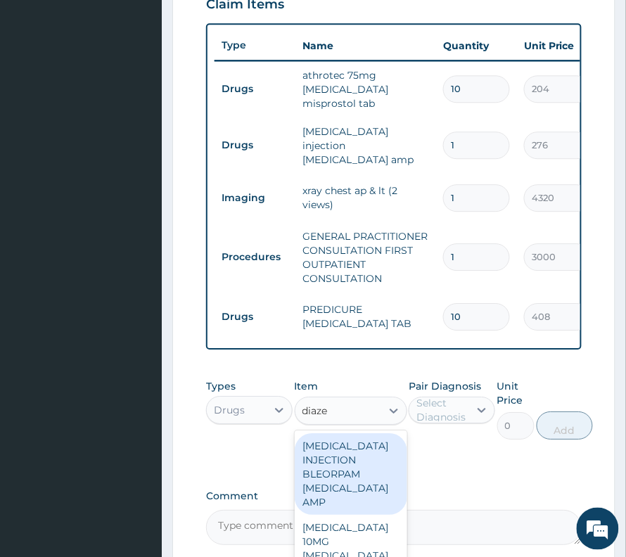
type input "diazep"
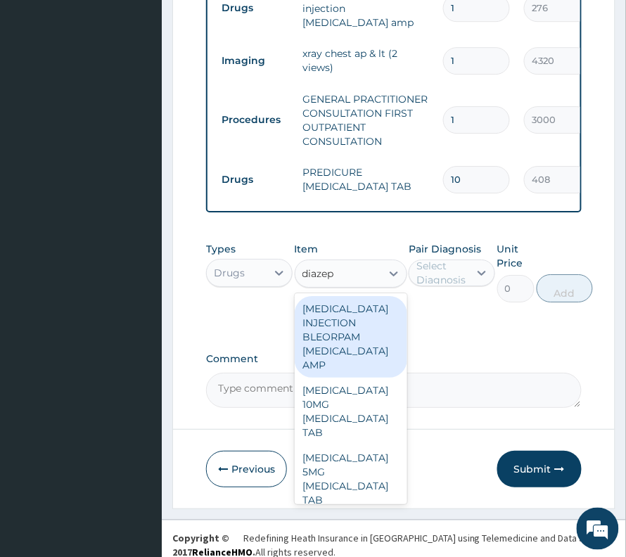
scroll to position [730, 0]
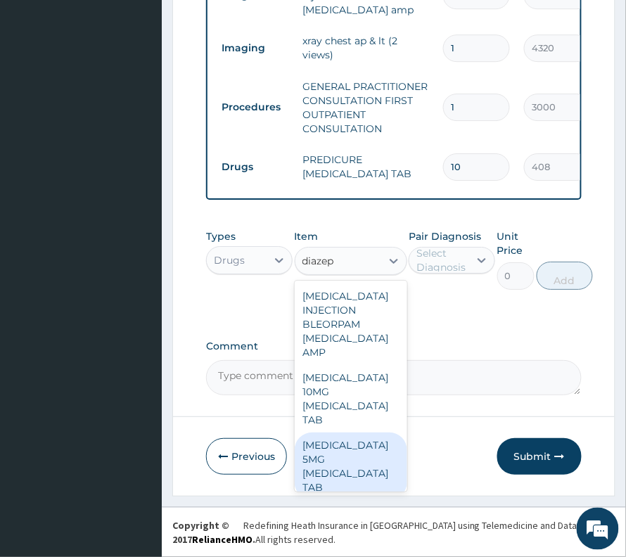
click at [352, 433] on div "DIAZEPAM 5MG DIAZEPAM TAB" at bounding box center [351, 467] width 113 height 68
type input "60"
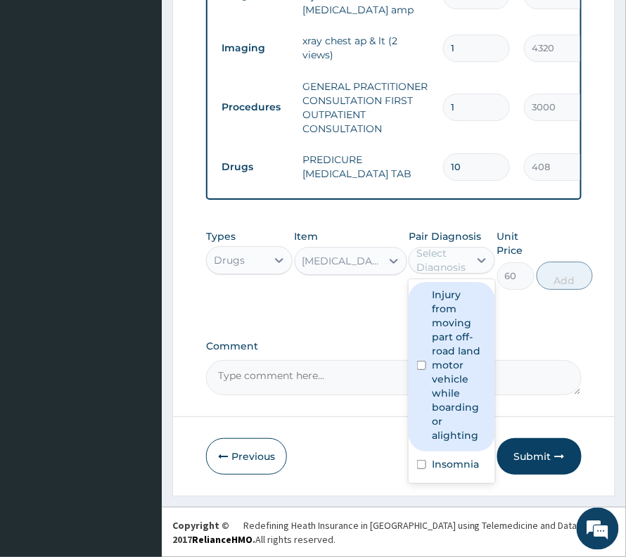
click at [443, 249] on div "Select Diagnosis" at bounding box center [442, 260] width 51 height 28
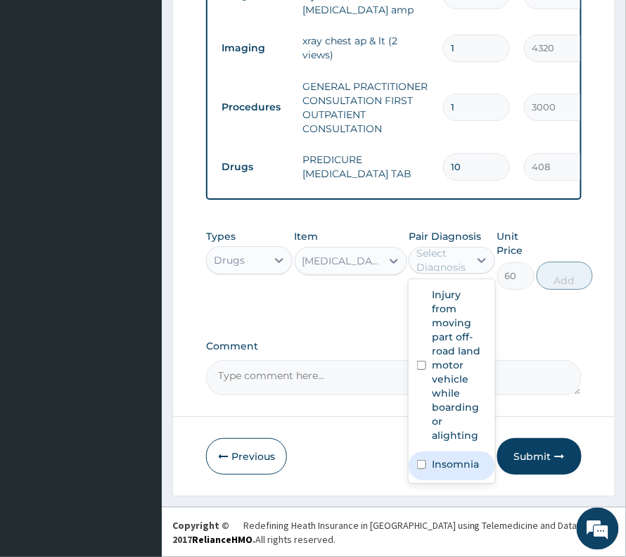
click at [453, 465] on label "Insomnia" at bounding box center [455, 464] width 47 height 14
checkbox input "true"
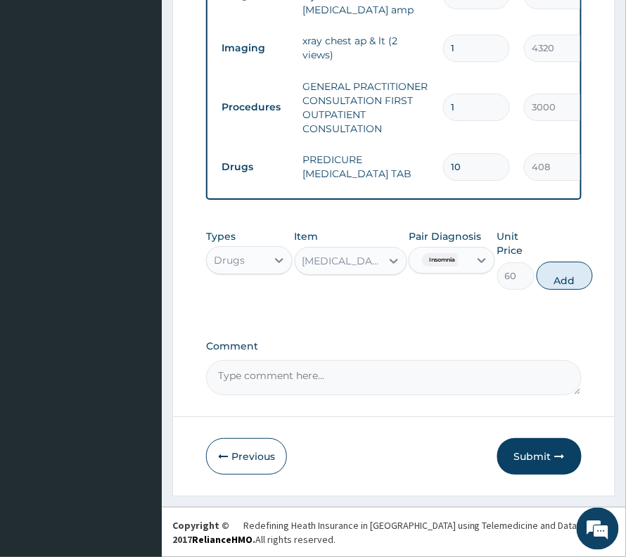
drag, startPoint x: 553, startPoint y: 269, endPoint x: 555, endPoint y: 276, distance: 7.2
click at [555, 276] on button "Add" at bounding box center [565, 276] width 56 height 28
type input "0"
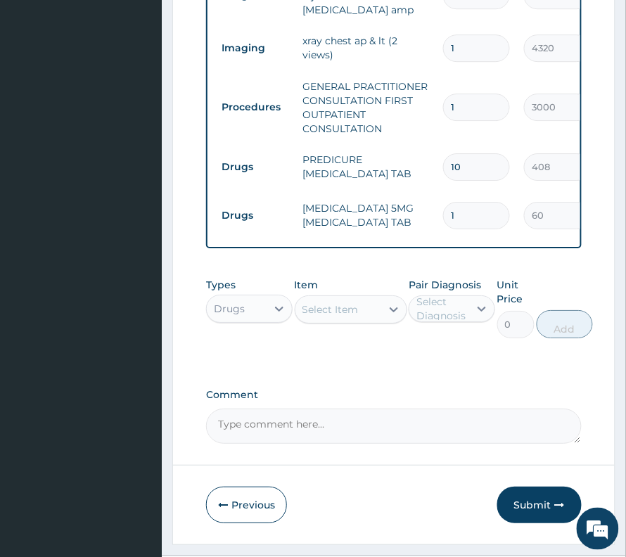
drag, startPoint x: 441, startPoint y: 196, endPoint x: 467, endPoint y: 211, distance: 30.9
click at [468, 211] on td "1" at bounding box center [476, 216] width 81 height 42
drag, startPoint x: 454, startPoint y: 198, endPoint x: 424, endPoint y: 220, distance: 36.9
click at [424, 220] on tr "Drugs DIAZEPAM 5MG DIAZEPAM TAB 1 60 60.00 Insomnia Delete" at bounding box center [560, 215] width 690 height 49
type input "5"
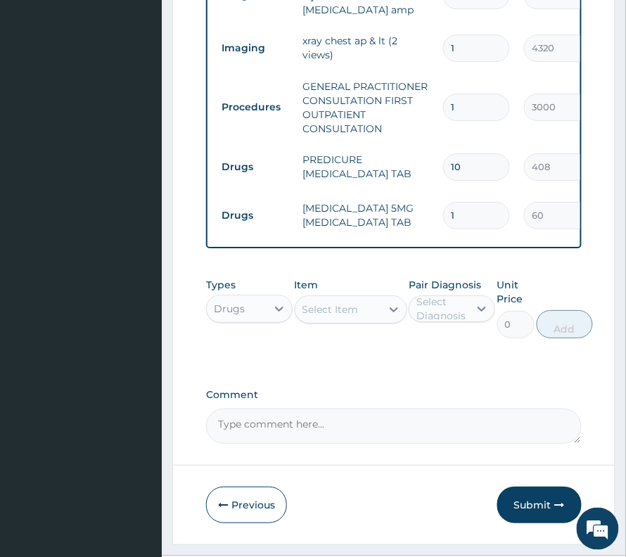
type input "300.00"
type input "5"
click at [325, 308] on div "Select Item" at bounding box center [331, 310] width 56 height 14
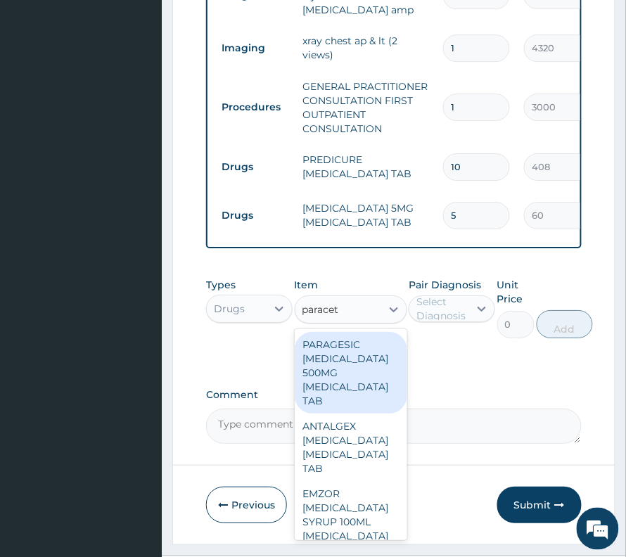
type input "paraceta"
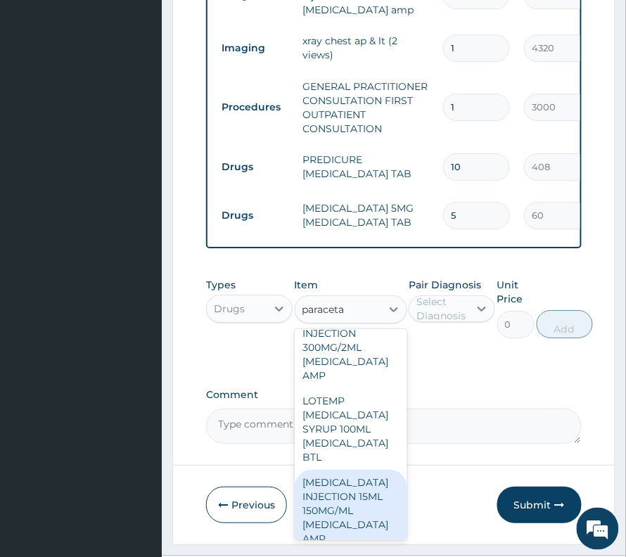
scroll to position [1182, 0]
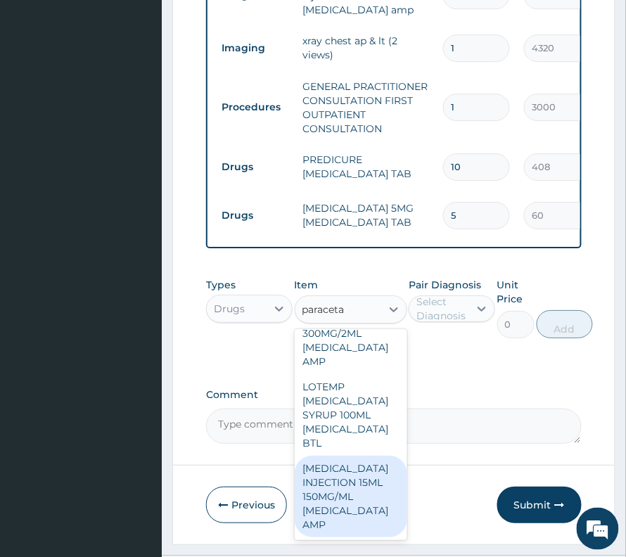
click at [346, 493] on div "PARACETAMOL INJECTION 15ML 150MG/ML ACETAMINOPHEN AMP" at bounding box center [351, 497] width 113 height 82
type input "600"
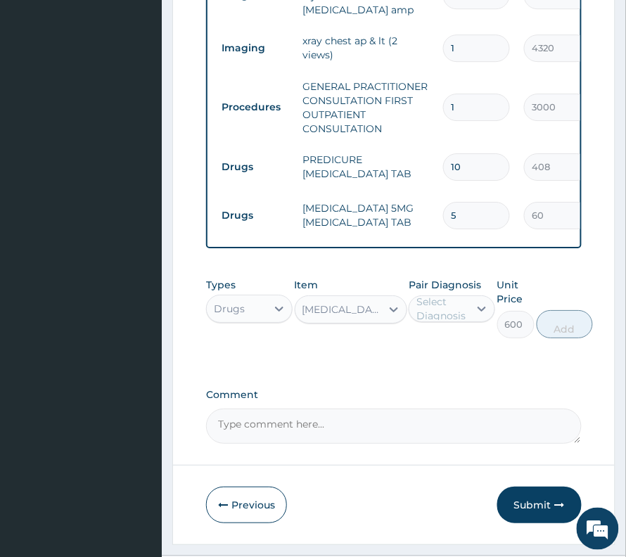
drag, startPoint x: 469, startPoint y: 296, endPoint x: 454, endPoint y: 325, distance: 33.0
click at [463, 302] on div "Select Diagnosis" at bounding box center [452, 309] width 87 height 27
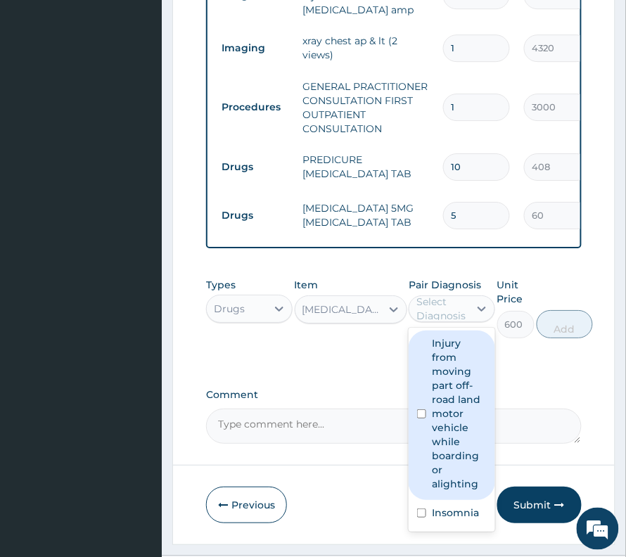
click at [446, 457] on label "Injury from moving part off-road land motor vehicle while boarding or alighting" at bounding box center [459, 413] width 55 height 155
checkbox input "true"
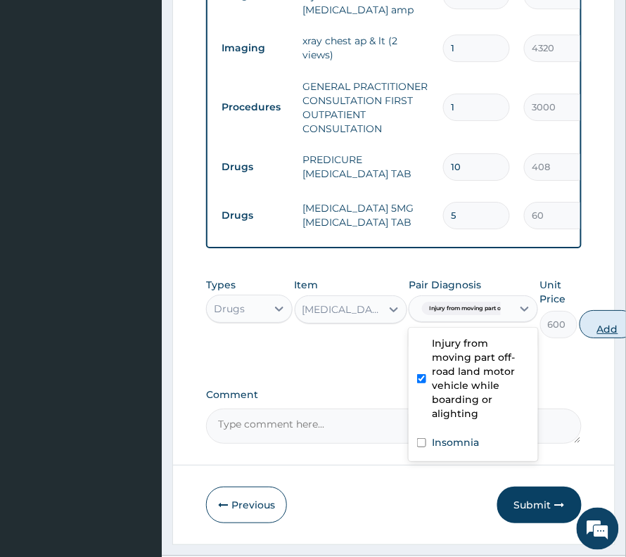
click at [595, 327] on button "Add" at bounding box center [608, 324] width 56 height 28
type input "0"
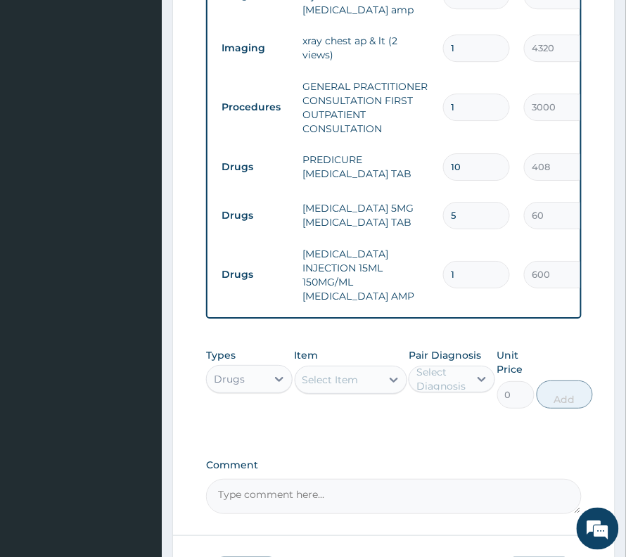
drag, startPoint x: 457, startPoint y: 255, endPoint x: 434, endPoint y: 269, distance: 26.6
click at [434, 269] on tr "Drugs PARACETAMOL INJECTION 15ML 150MG/ML ACETAMINOPHEN AMP 1 600 600.00 Injury…" at bounding box center [560, 275] width 690 height 70
type input "4"
type input "2400.00"
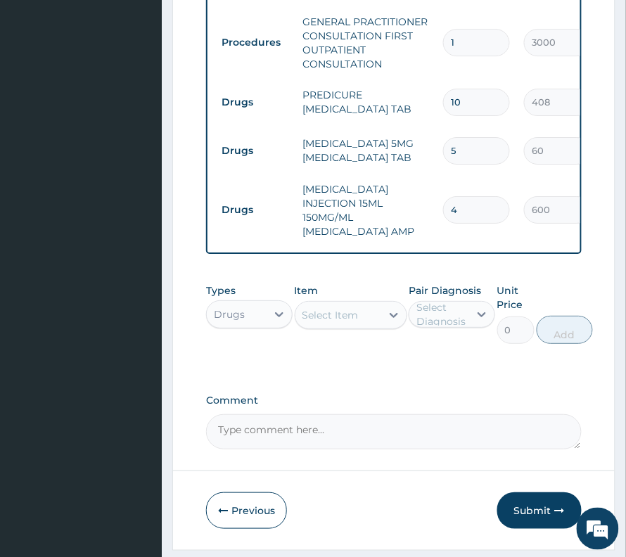
scroll to position [825, 0]
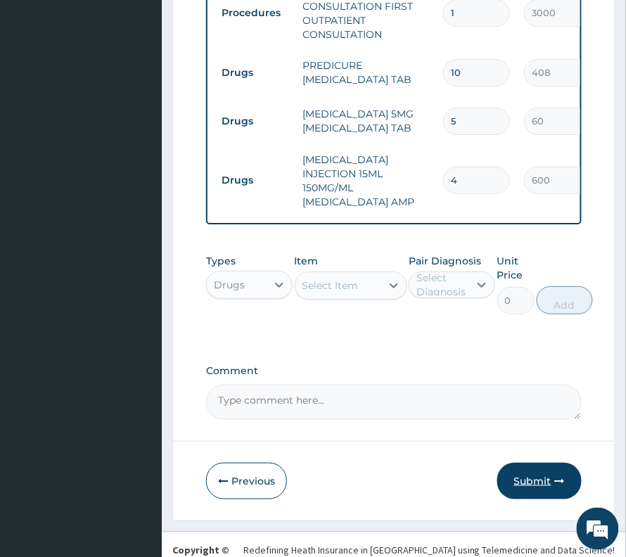
type input "4"
click at [521, 473] on button "Submit" at bounding box center [540, 481] width 84 height 37
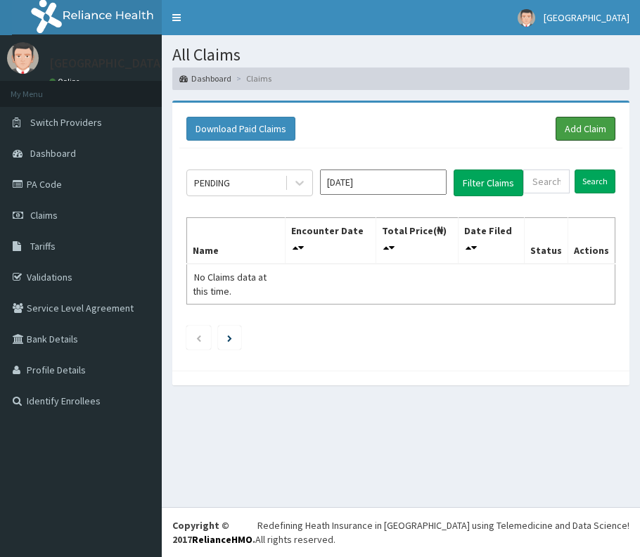
click at [597, 129] on link "Add Claim" at bounding box center [586, 129] width 60 height 24
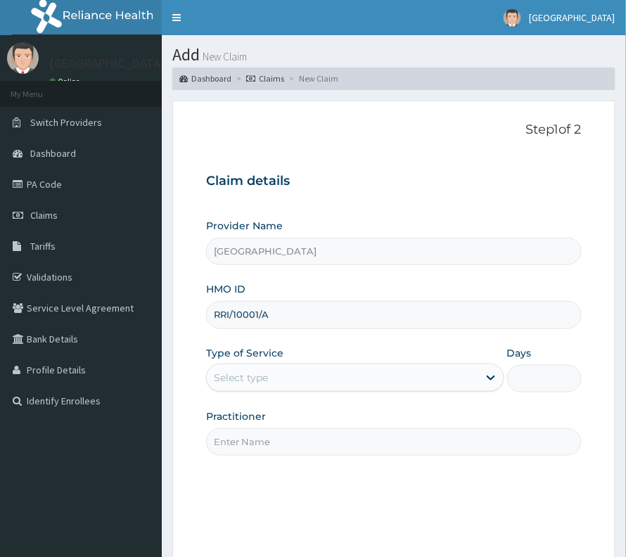
type input "RRI/10001/A"
click at [263, 393] on div "Type of Service Select type" at bounding box center [355, 369] width 298 height 46
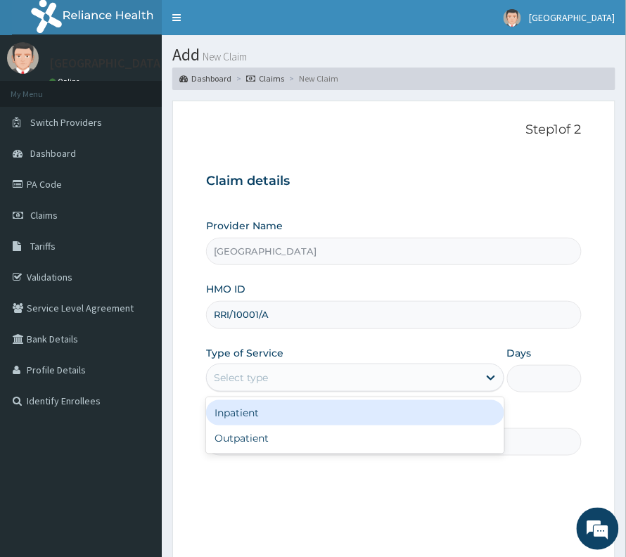
click at [266, 390] on div "Select type" at bounding box center [355, 378] width 298 height 28
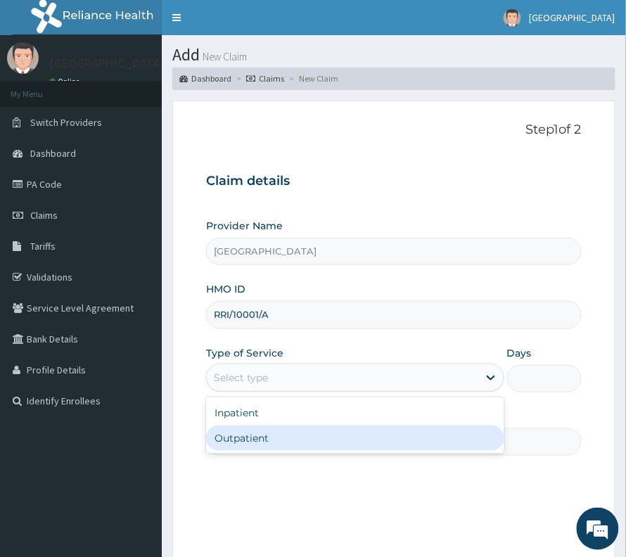
click at [254, 438] on div "Outpatient" at bounding box center [355, 438] width 298 height 25
type input "1"
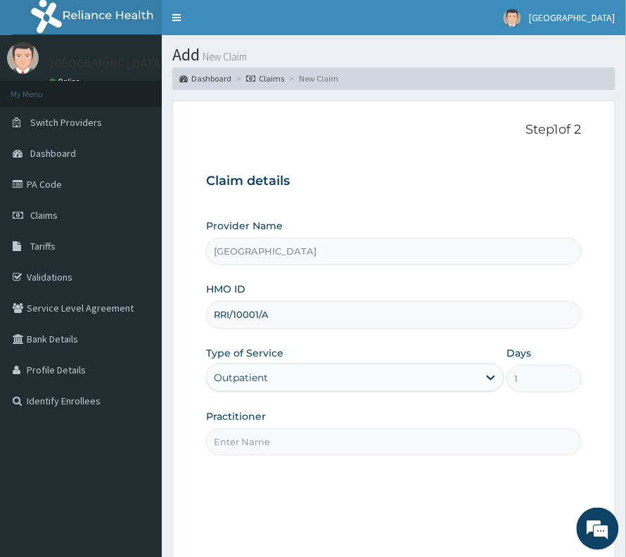
click at [279, 442] on input "Practitioner" at bounding box center [394, 442] width 376 height 27
type input "[PERSON_NAME]"
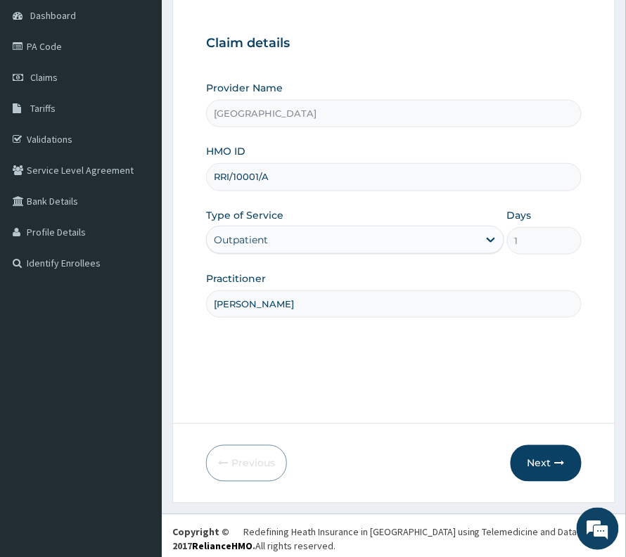
scroll to position [145, 0]
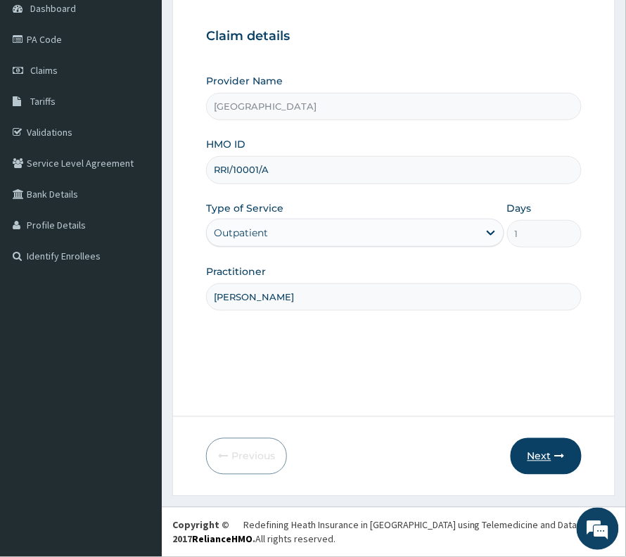
click at [528, 457] on button "Next" at bounding box center [546, 456] width 71 height 37
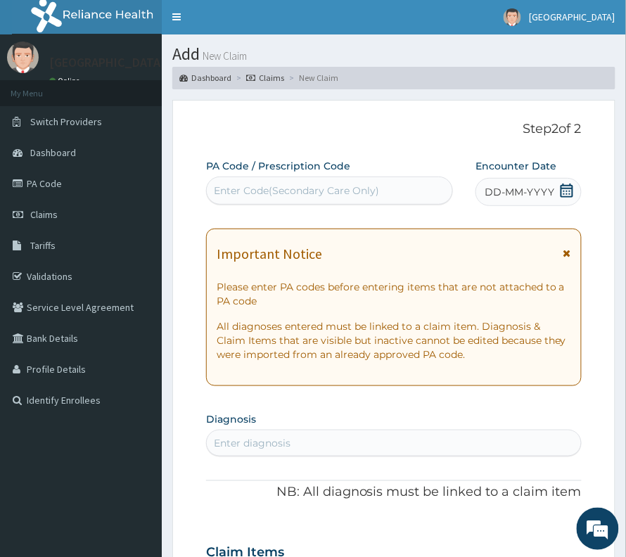
scroll to position [0, 0]
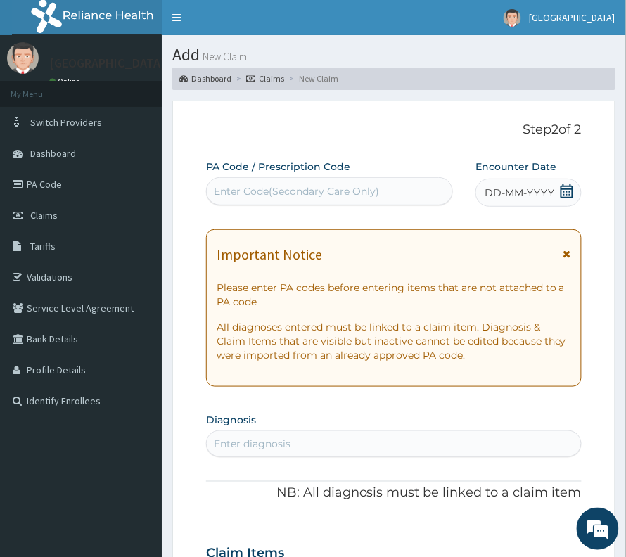
click at [276, 198] on div "Enter Code(Secondary Care Only)" at bounding box center [296, 191] width 165 height 14
paste input "PA/003F49"
type input "PA/003F49"
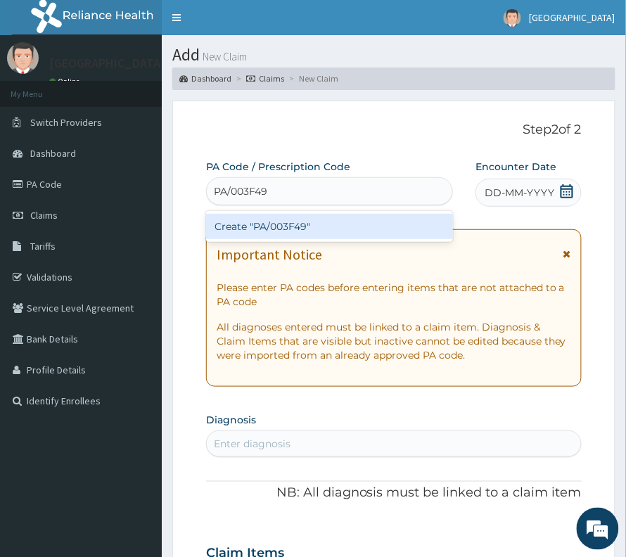
click at [258, 220] on div "Create "PA/003F49"" at bounding box center [329, 226] width 247 height 25
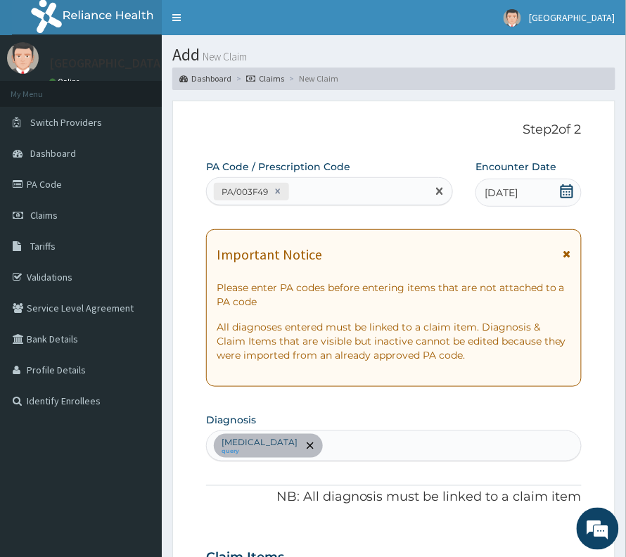
click at [367, 186] on div "PA/003F49" at bounding box center [317, 191] width 220 height 23
paste input "PA/7EB74A"
type input "PA/7EB74A"
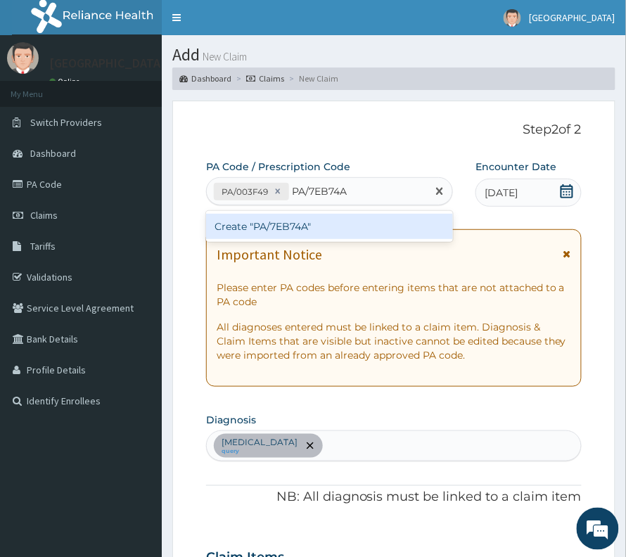
click at [296, 218] on div "Create "PA/7EB74A"" at bounding box center [329, 226] width 247 height 25
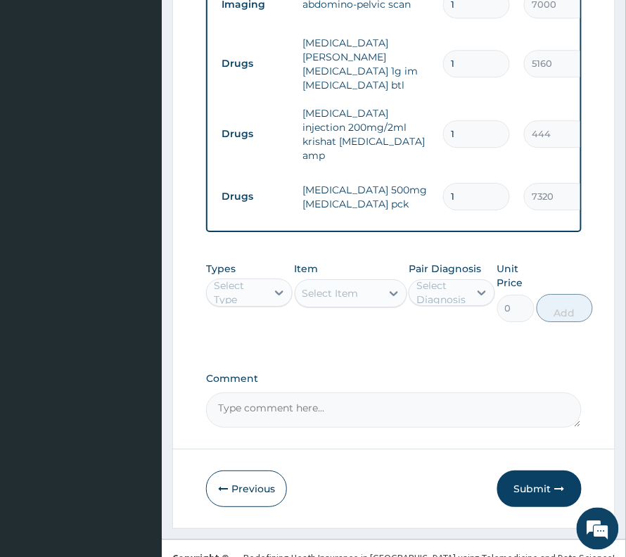
scroll to position [640, 0]
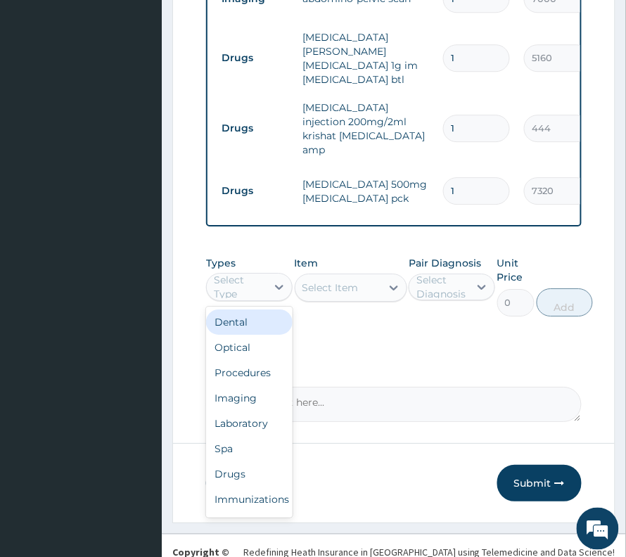
drag, startPoint x: 240, startPoint y: 251, endPoint x: 262, endPoint y: 314, distance: 67.2
click at [240, 273] on div "Select Type" at bounding box center [239, 287] width 51 height 28
click at [248, 360] on div "Procedures" at bounding box center [249, 372] width 87 height 25
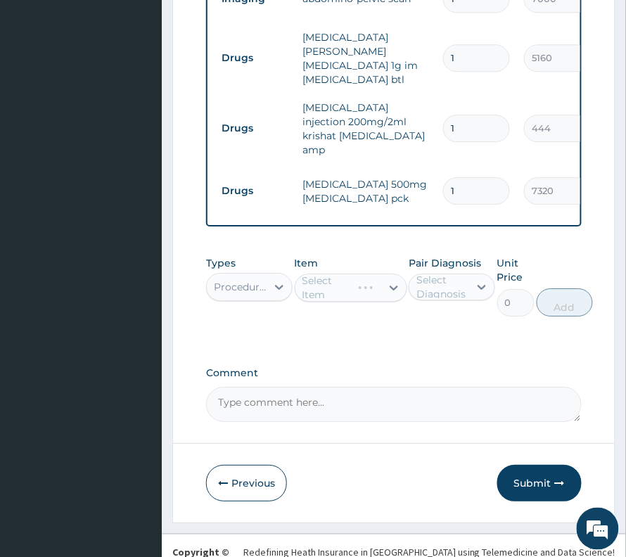
click at [443, 274] on div "Select Diagnosis" at bounding box center [452, 287] width 87 height 27
click at [445, 315] on label "[MEDICAL_DATA]" at bounding box center [467, 322] width 70 height 14
checkbox input "true"
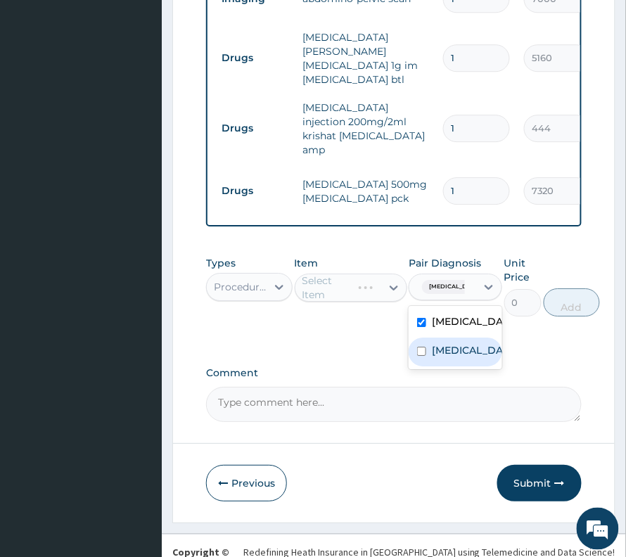
click at [435, 348] on div "[MEDICAL_DATA]" at bounding box center [456, 352] width 94 height 29
checkbox input "true"
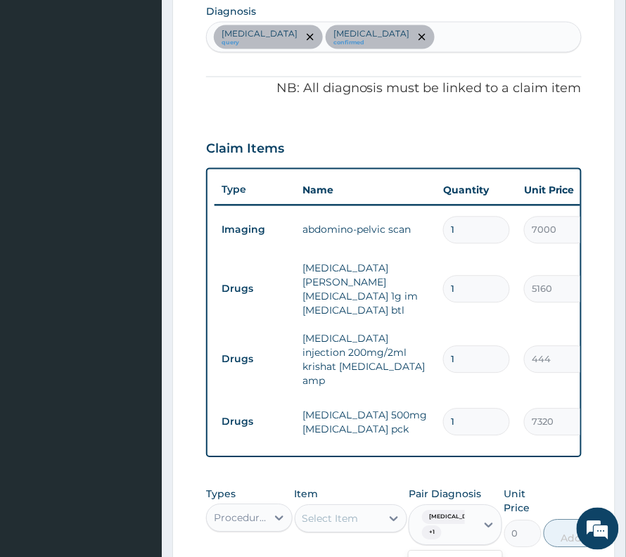
scroll to position [359, 0]
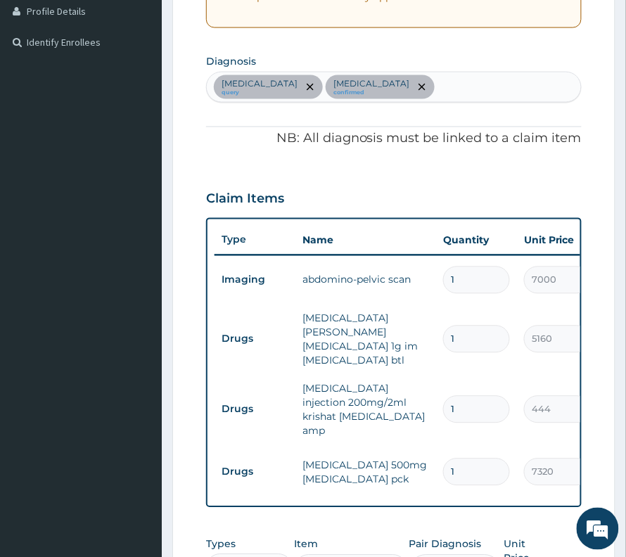
click at [429, 96] on div "[MEDICAL_DATA] query [MEDICAL_DATA] confirmed" at bounding box center [394, 87] width 374 height 30
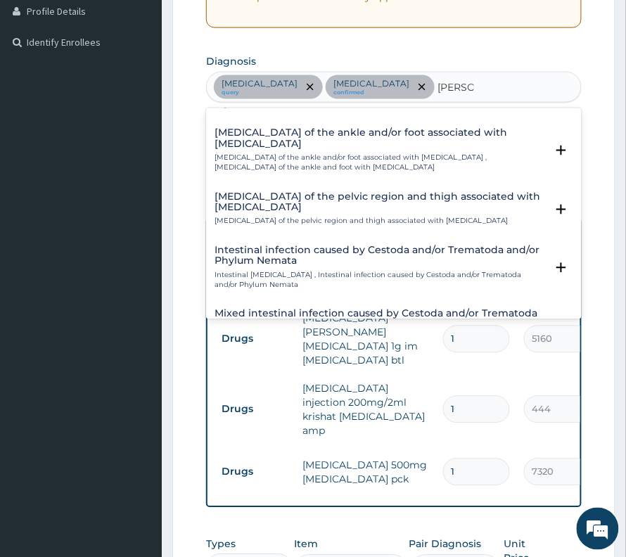
scroll to position [281, 0]
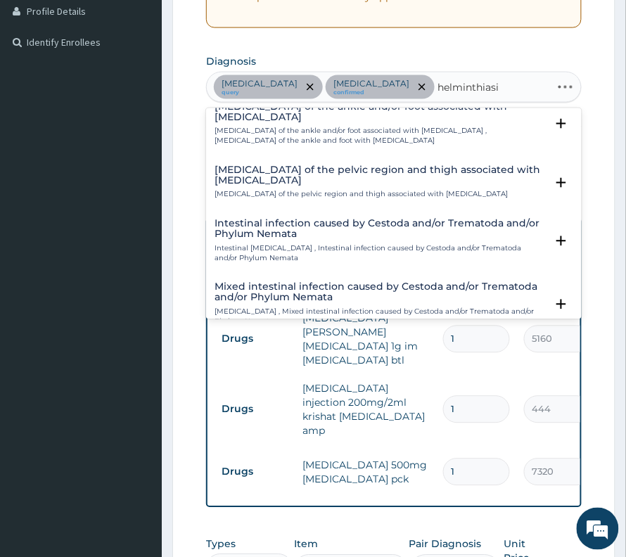
type input "[MEDICAL_DATA]"
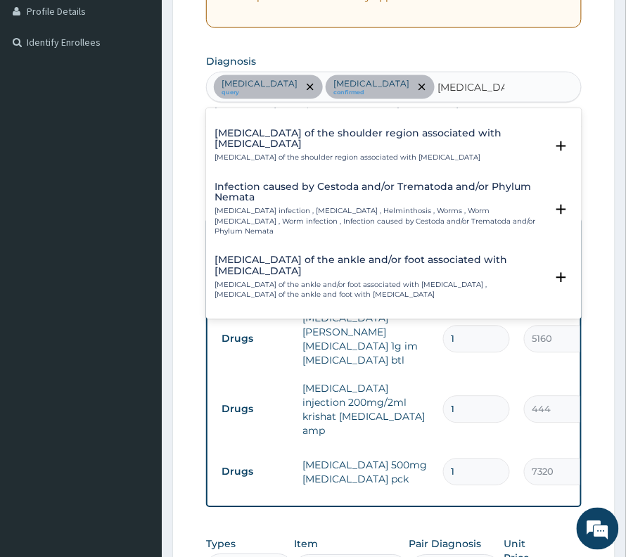
scroll to position [0, 0]
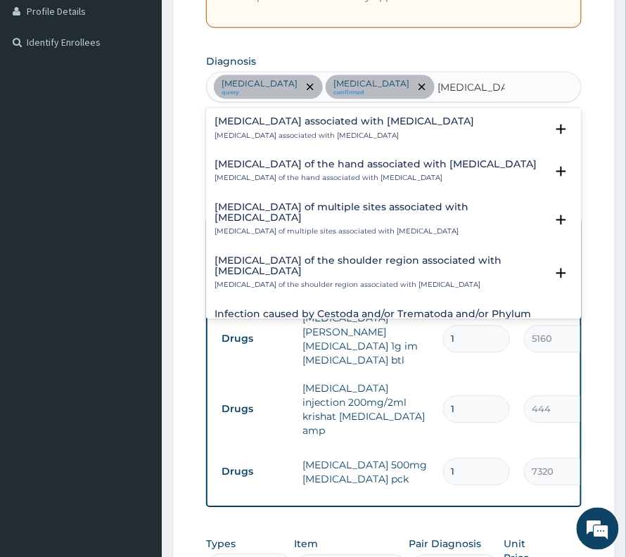
click at [407, 117] on h4 "[MEDICAL_DATA] associated with [MEDICAL_DATA]" at bounding box center [345, 122] width 260 height 11
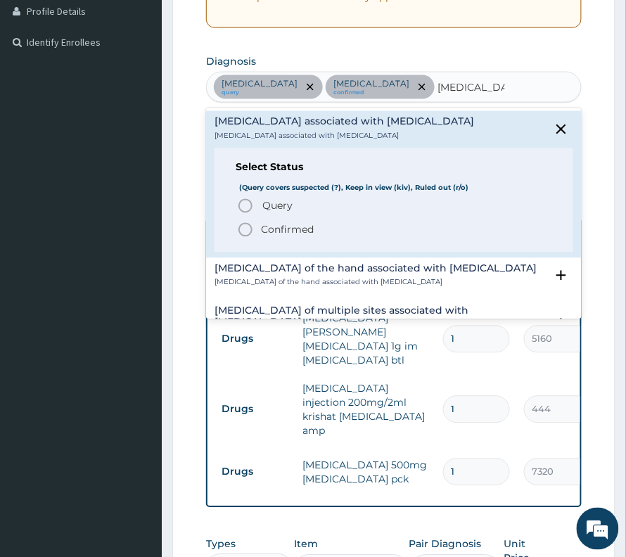
click at [284, 210] on span "Query" at bounding box center [277, 206] width 30 height 14
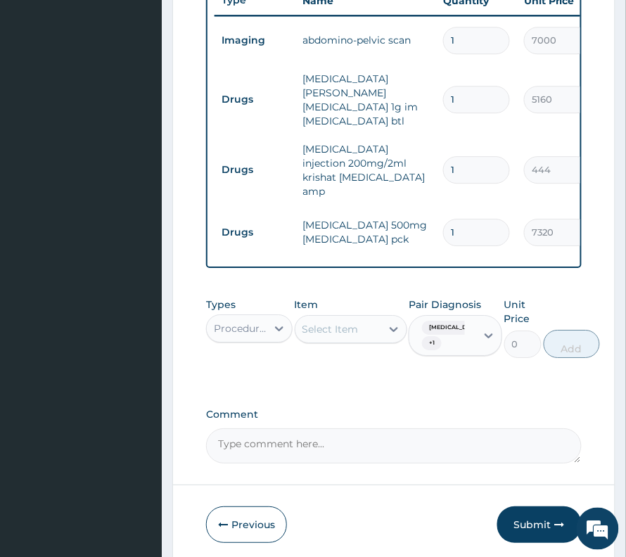
scroll to position [640, 0]
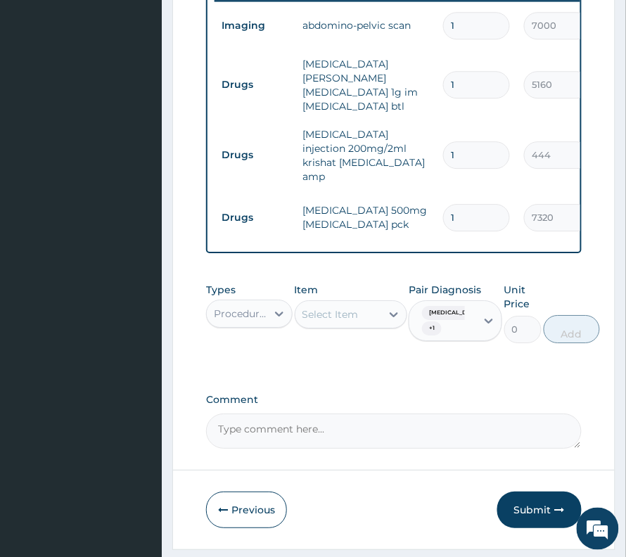
click at [257, 307] on div "Procedures" at bounding box center [241, 314] width 54 height 14
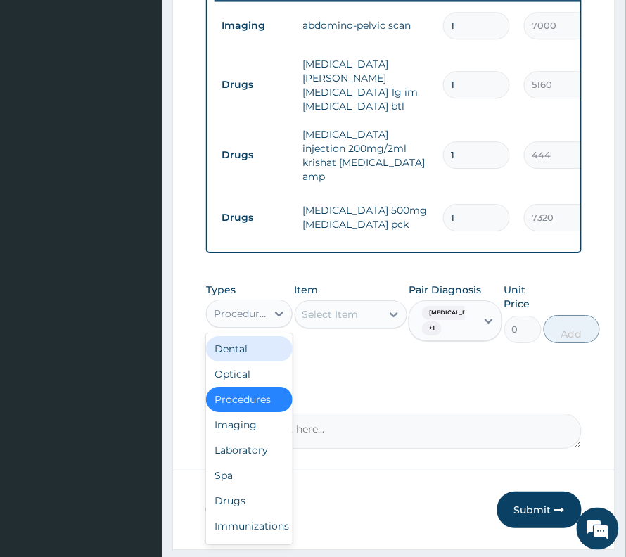
click at [335, 308] on div "Select Item" at bounding box center [331, 315] width 56 height 14
click at [330, 308] on div "Select Item" at bounding box center [331, 315] width 56 height 14
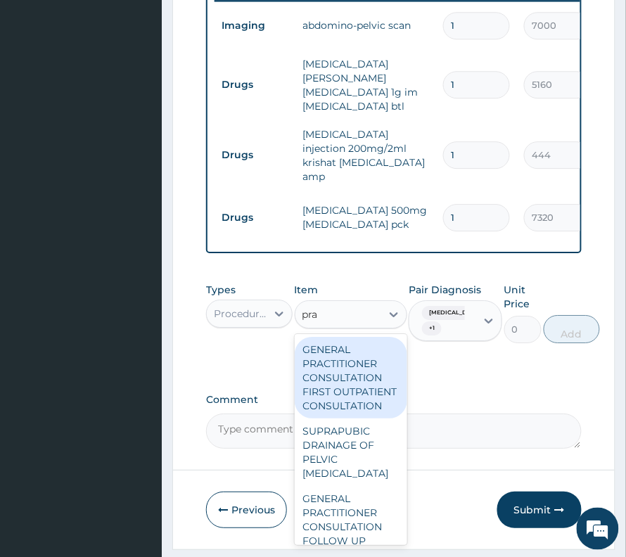
type input "prac"
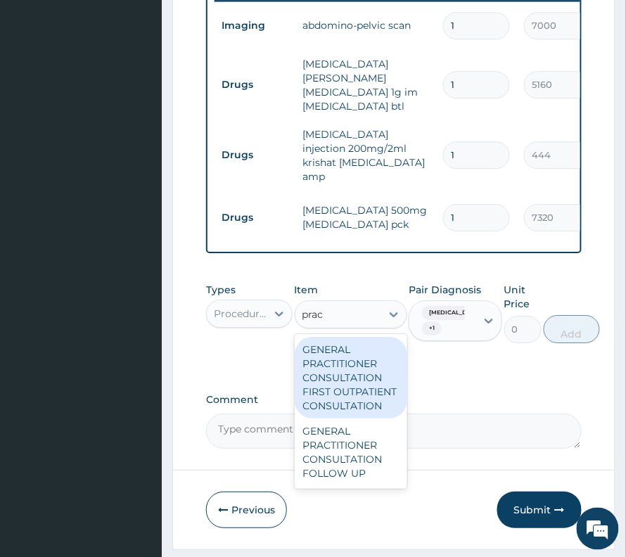
click at [350, 344] on div "GENERAL PRACTITIONER CONSULTATION FIRST OUTPATIENT CONSULTATION" at bounding box center [351, 378] width 113 height 82
type input "3000"
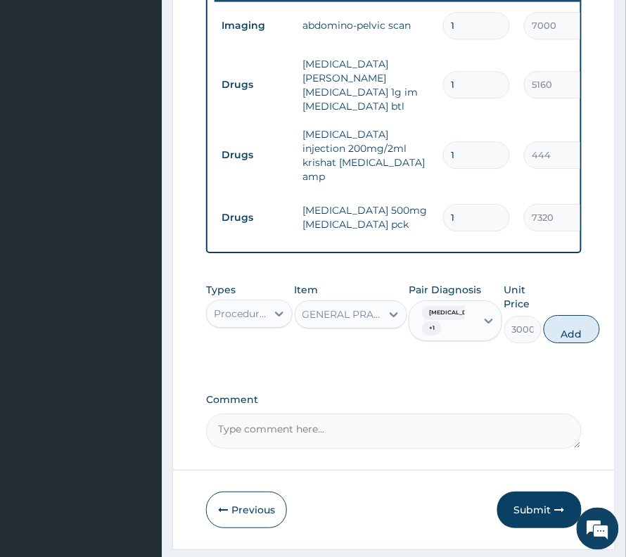
drag, startPoint x: 464, startPoint y: 299, endPoint x: 464, endPoint y: 310, distance: 11.3
click at [464, 302] on div "Umbilical hernia + 1" at bounding box center [443, 320] width 67 height 39
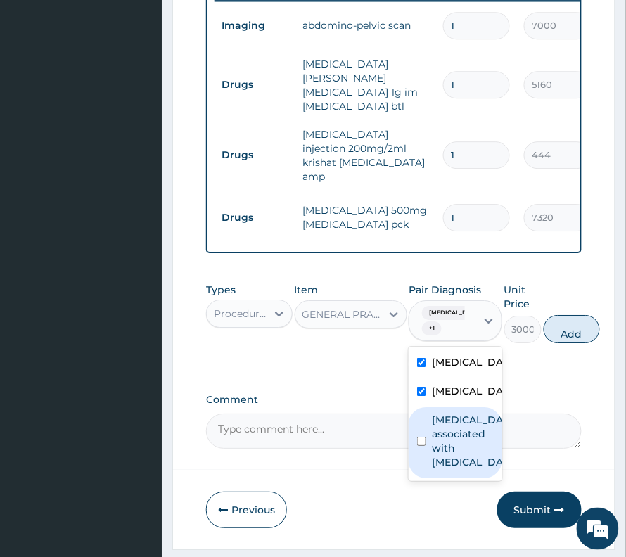
drag, startPoint x: 456, startPoint y: 446, endPoint x: 505, endPoint y: 417, distance: 57.1
click at [456, 442] on label "Arthropathy associated with helminthiasis" at bounding box center [470, 441] width 77 height 56
checkbox input "true"
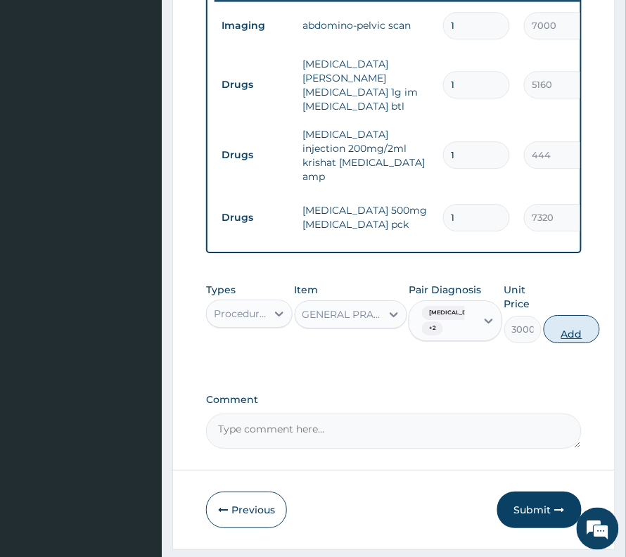
click at [561, 315] on button "Add" at bounding box center [572, 329] width 56 height 28
type input "0"
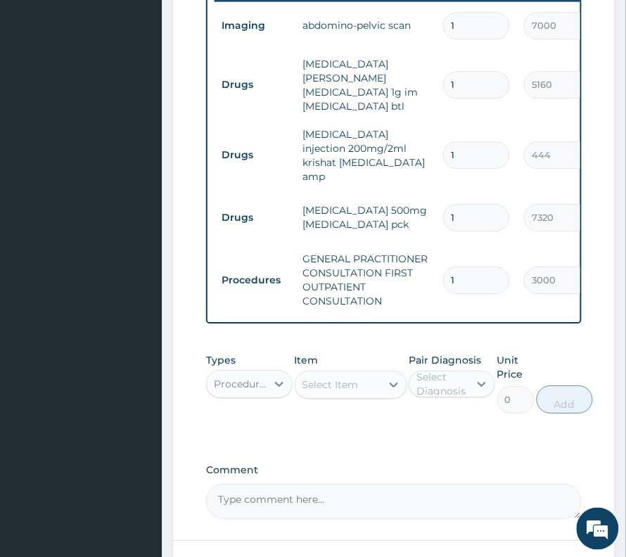
click at [262, 373] on div "Procedures" at bounding box center [237, 384] width 60 height 23
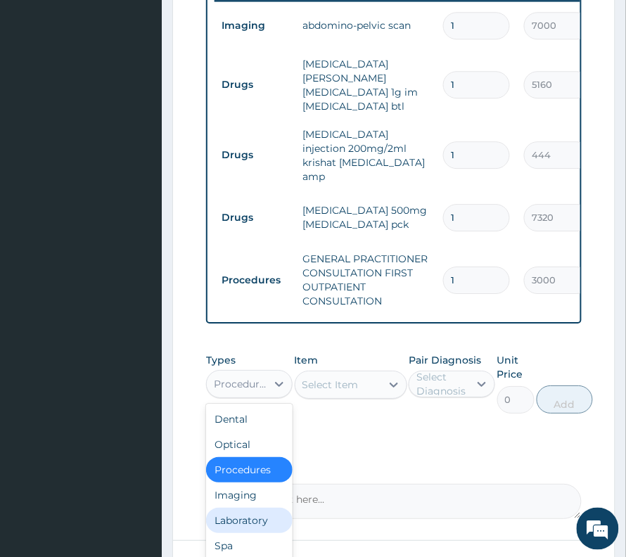
click at [246, 508] on div "Laboratory" at bounding box center [249, 520] width 87 height 25
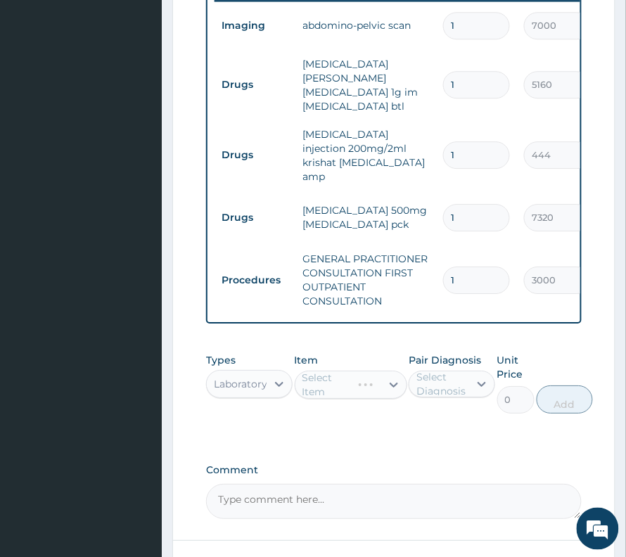
drag, startPoint x: 431, startPoint y: 361, endPoint x: 431, endPoint y: 369, distance: 7.8
click at [431, 370] on div "Select Diagnosis" at bounding box center [442, 384] width 51 height 28
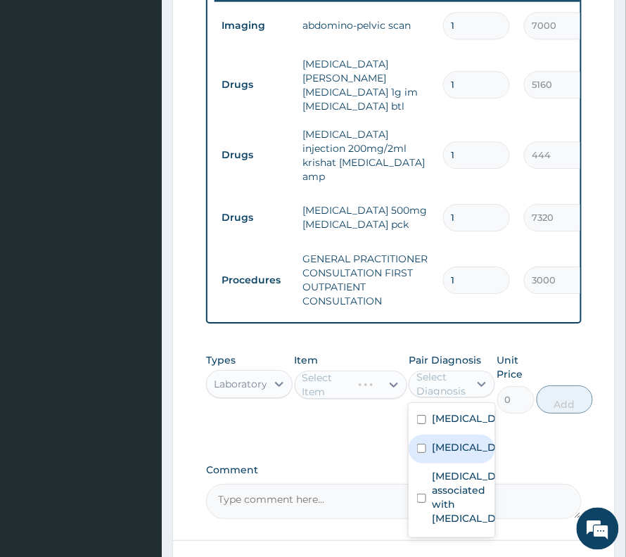
click at [451, 441] on label "Gastritis" at bounding box center [467, 448] width 70 height 14
checkbox input "true"
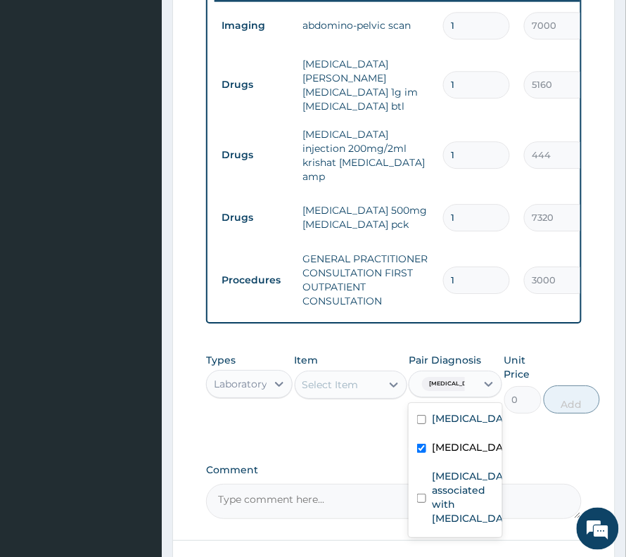
click at [343, 378] on div "Select Item" at bounding box center [331, 385] width 56 height 14
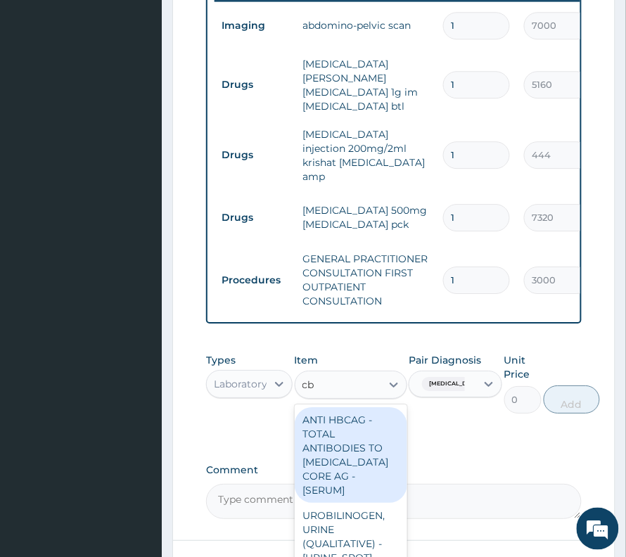
type input "cbc"
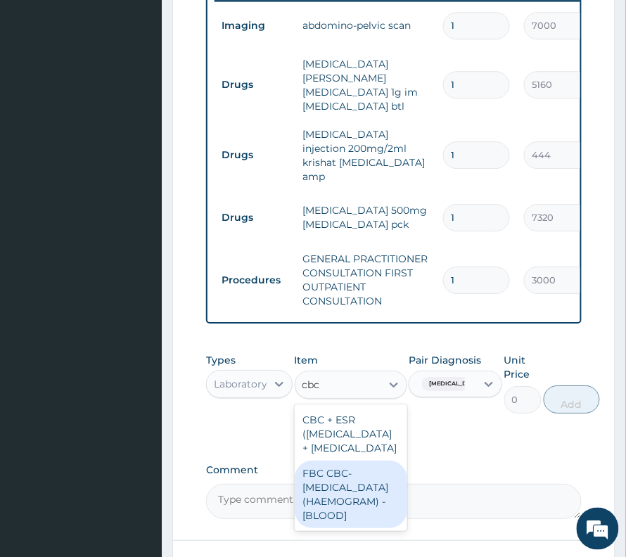
click at [328, 521] on div "FBC CBC-COMPLETE BLOOD COUNT (HAEMOGRAM) - [BLOOD]" at bounding box center [351, 495] width 113 height 68
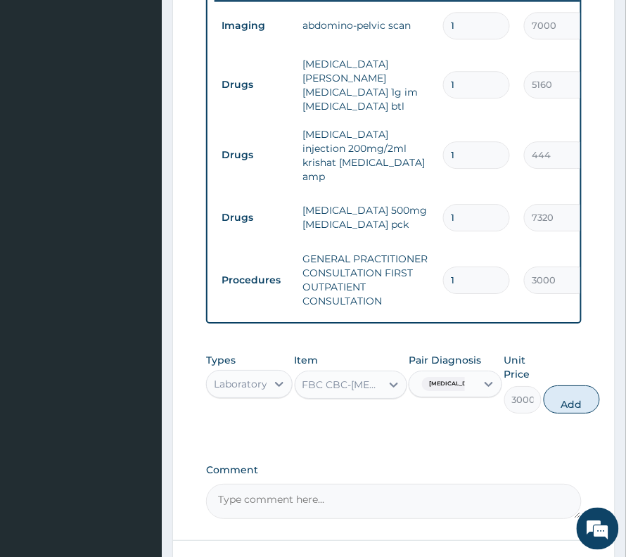
drag, startPoint x: 549, startPoint y: 375, endPoint x: 508, endPoint y: 425, distance: 64.5
click at [546, 386] on button "Add" at bounding box center [572, 400] width 56 height 28
type input "0"
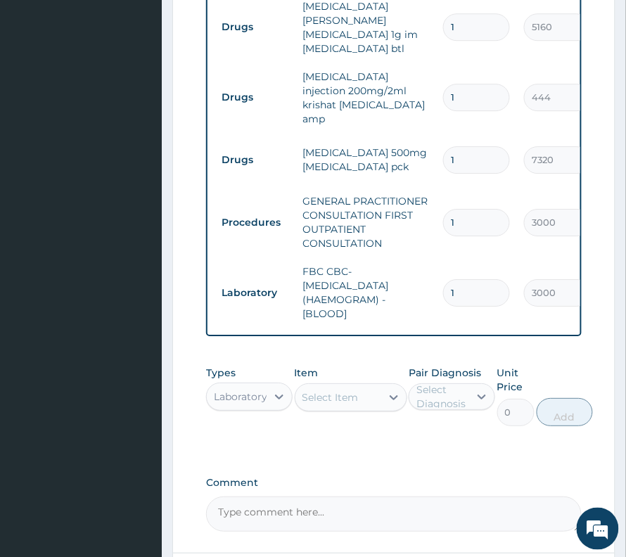
scroll to position [735, 0]
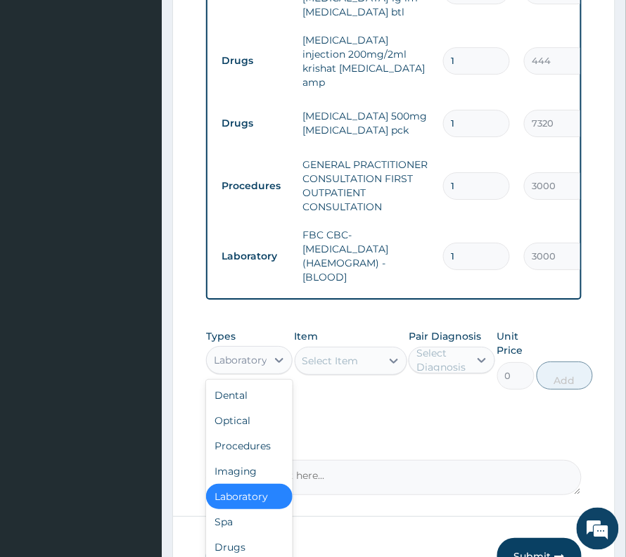
click at [245, 349] on div "Laboratory" at bounding box center [237, 360] width 60 height 23
click at [232, 535] on div "Drugs" at bounding box center [249, 547] width 87 height 25
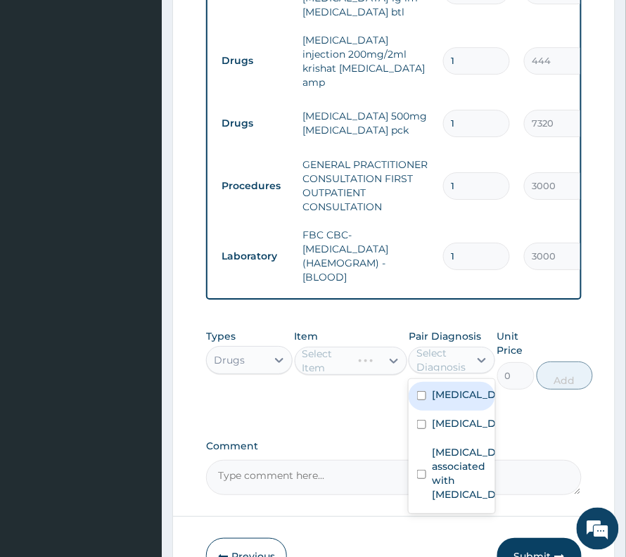
drag, startPoint x: 432, startPoint y: 338, endPoint x: 422, endPoint y: 400, distance: 63.4
click at [432, 346] on div "Select Diagnosis" at bounding box center [442, 360] width 51 height 28
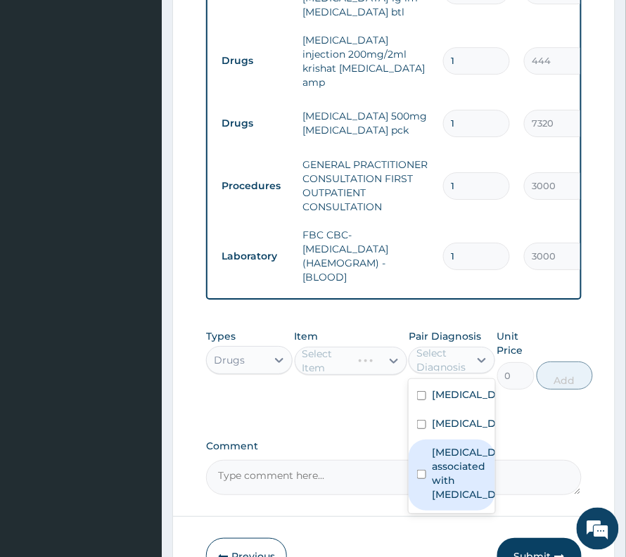
click at [440, 474] on label "Arthropathy associated with helminthiasis" at bounding box center [467, 473] width 70 height 56
checkbox input "true"
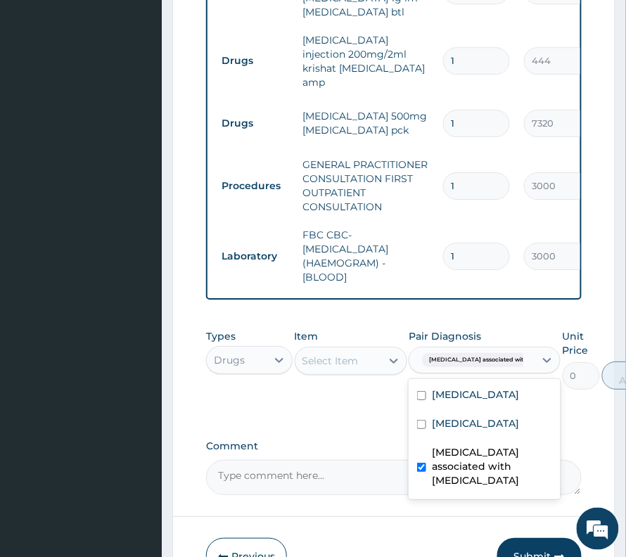
click at [325, 354] on div "Select Item" at bounding box center [331, 361] width 56 height 14
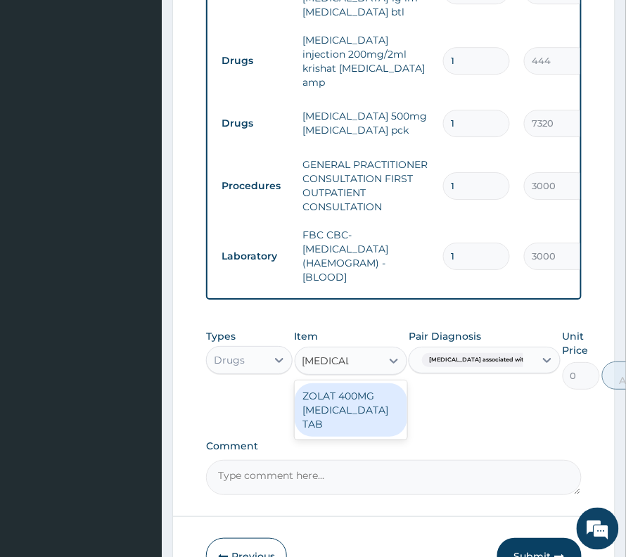
type input "albendazol"
click at [342, 384] on div "ZOLAT 400MG ALBENDAZOLE TAB" at bounding box center [351, 410] width 113 height 53
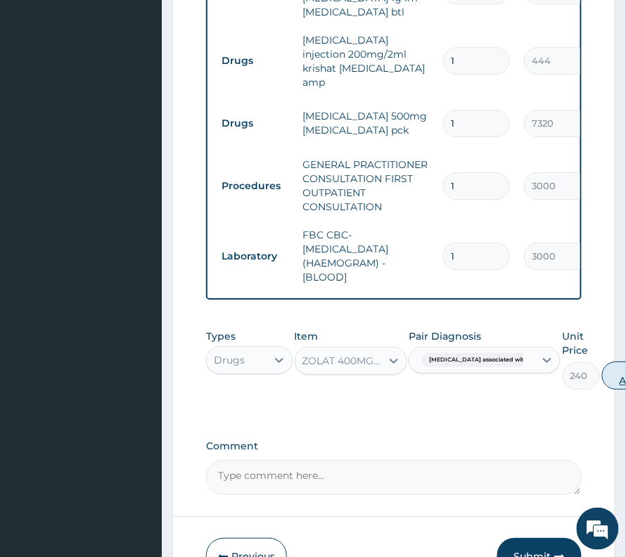
click at [602, 362] on button "Add" at bounding box center [630, 376] width 56 height 28
type input "0"
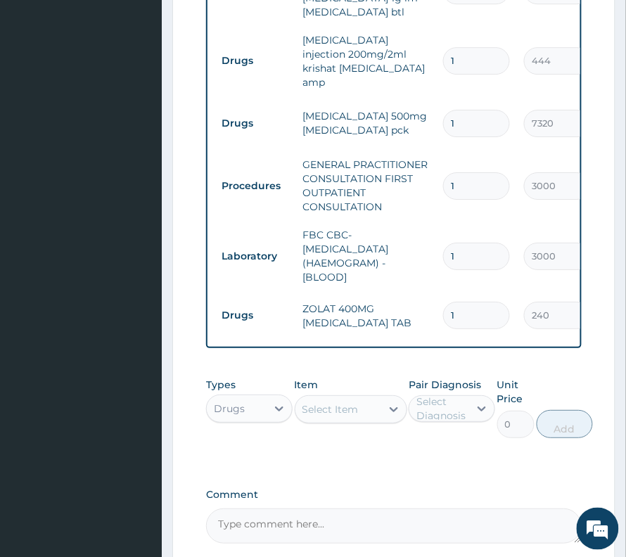
click at [327, 403] on div "Select Item" at bounding box center [331, 410] width 56 height 14
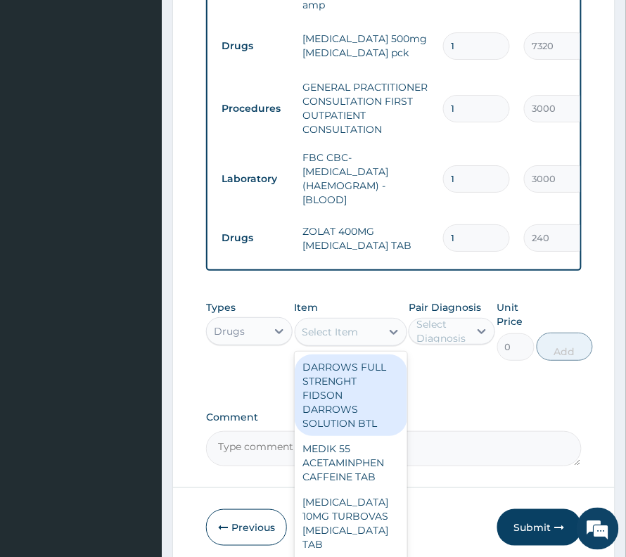
scroll to position [828, 0]
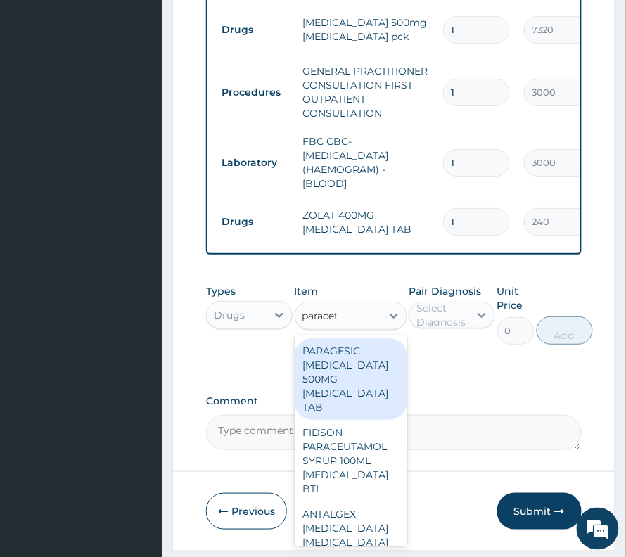
type input "paraceta"
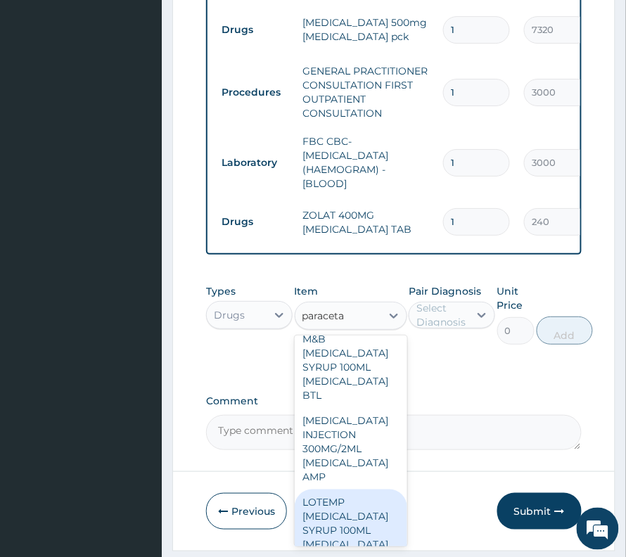
scroll to position [1182, 0]
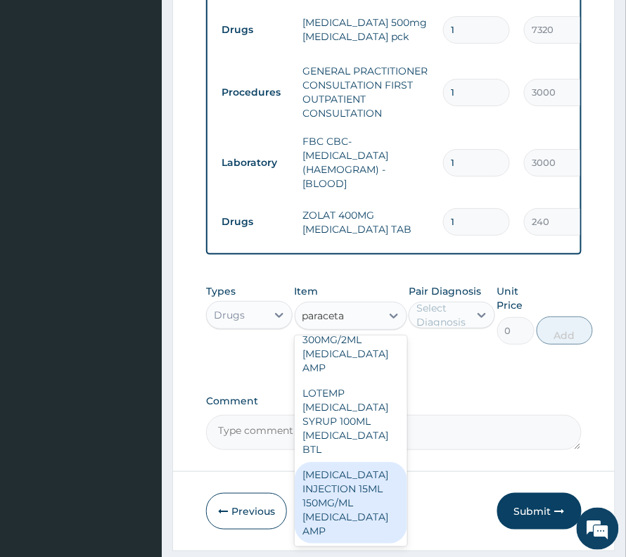
click at [370, 462] on div "PARACETAMOL INJECTION 15ML 150MG/ML ACETAMINOPHEN AMP" at bounding box center [351, 503] width 113 height 82
type input "600"
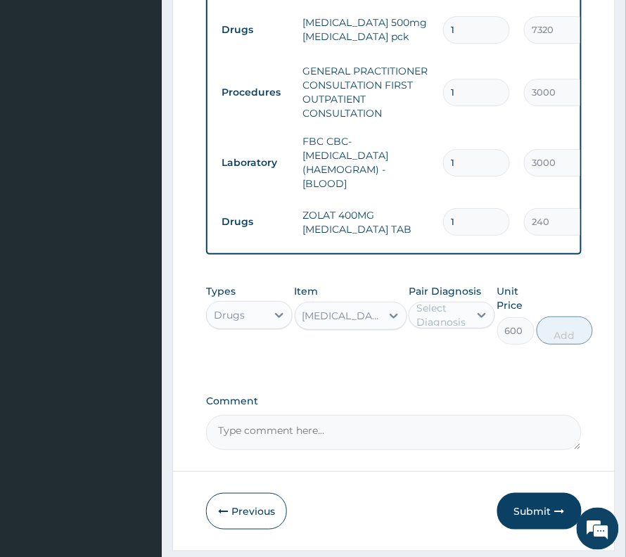
click at [462, 301] on div "Select Diagnosis" at bounding box center [442, 315] width 51 height 28
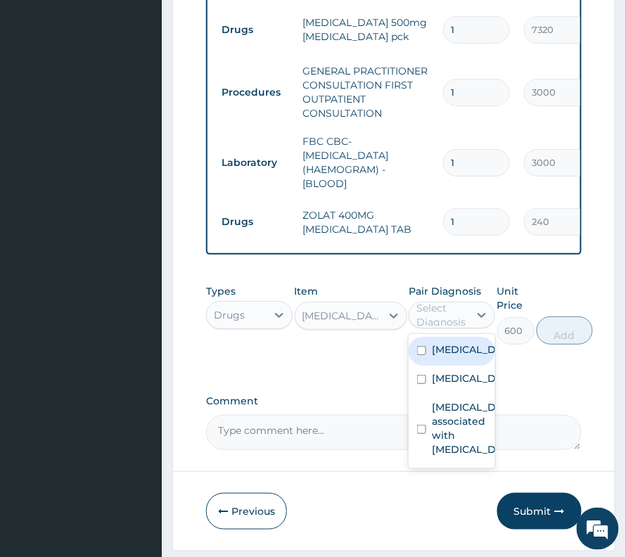
click at [462, 343] on label "Umbilical hernia" at bounding box center [467, 350] width 70 height 14
checkbox input "true"
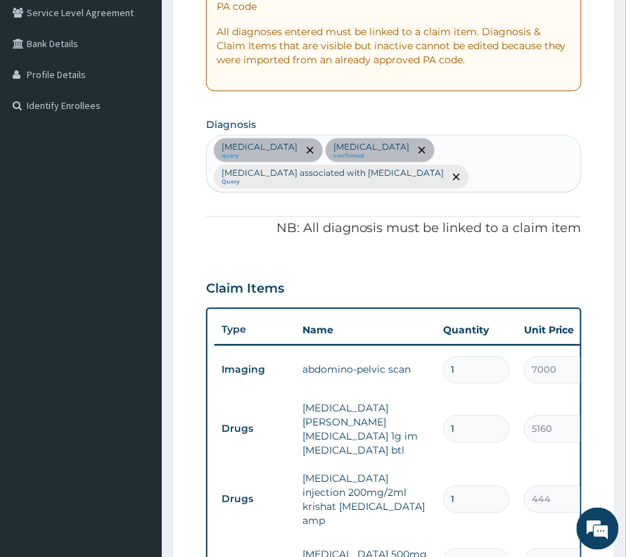
scroll to position [265, 0]
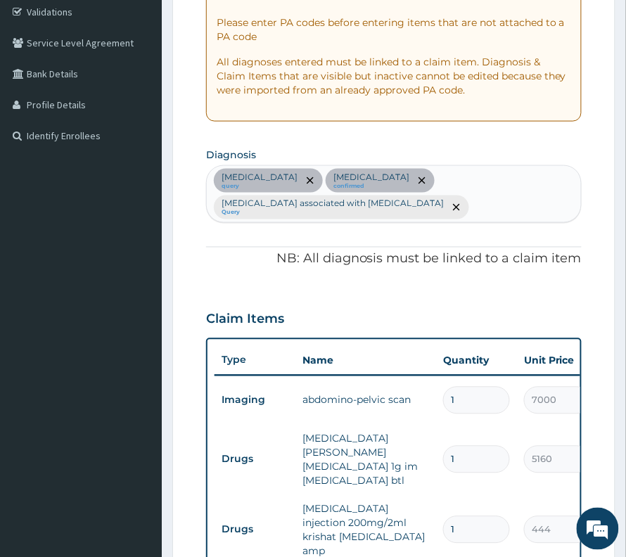
click at [457, 217] on div "Umbilical hernia query Gastritis confirmed Arthropathy associated with helminth…" at bounding box center [394, 194] width 374 height 56
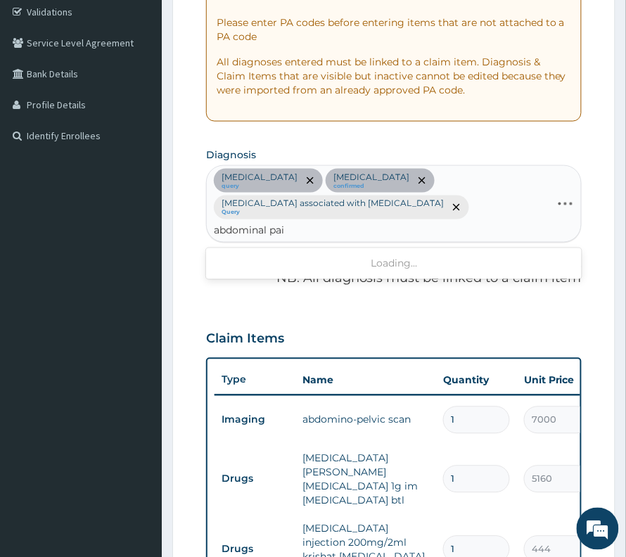
type input "abdominal pain"
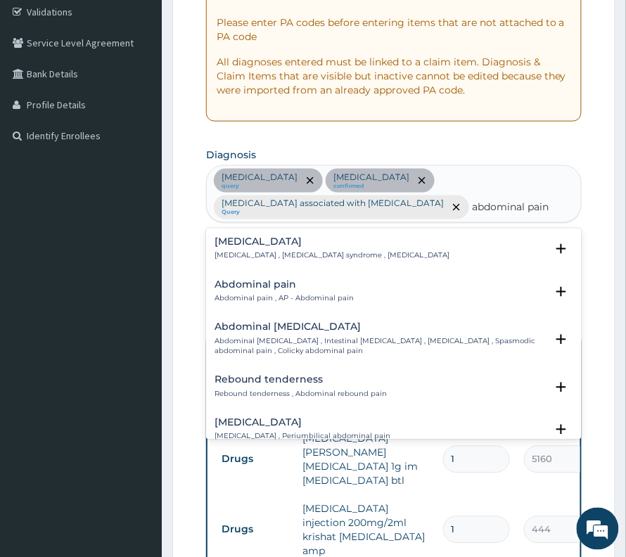
click at [279, 251] on div "Acute abdomen Acute abdomen , Acute abdominal pain syndrome , Surgical abdomen" at bounding box center [332, 249] width 235 height 25
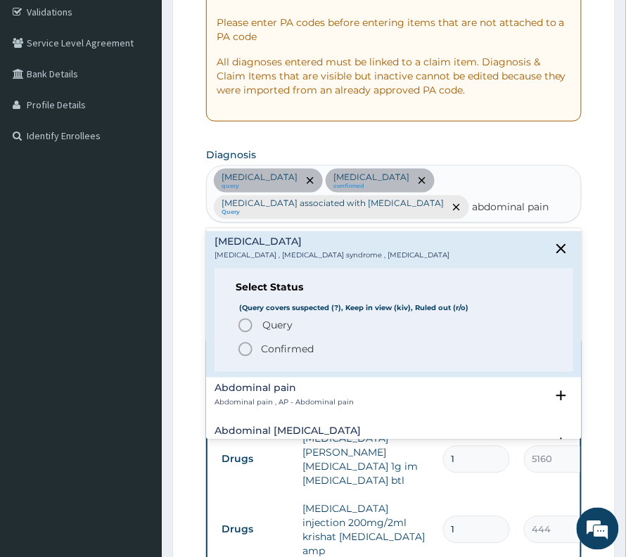
click at [276, 353] on p "Confirmed" at bounding box center [287, 350] width 53 height 14
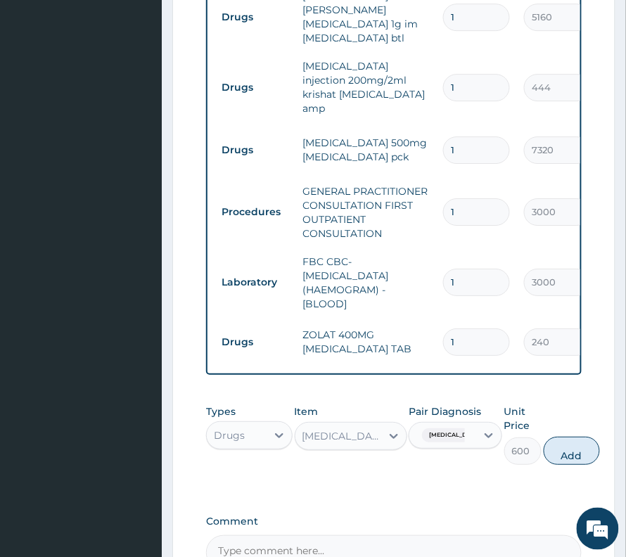
scroll to position [828, 0]
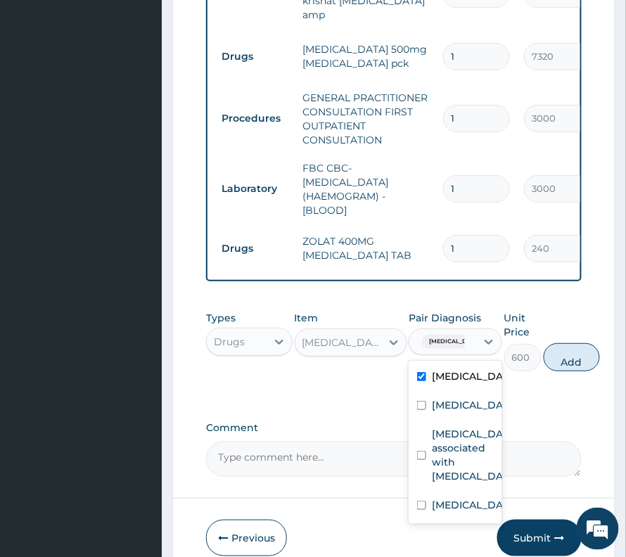
click at [459, 329] on div "Umbilical hernia" at bounding box center [456, 342] width 94 height 27
click at [438, 498] on label "Acute abdomen" at bounding box center [470, 505] width 77 height 14
checkbox input "true"
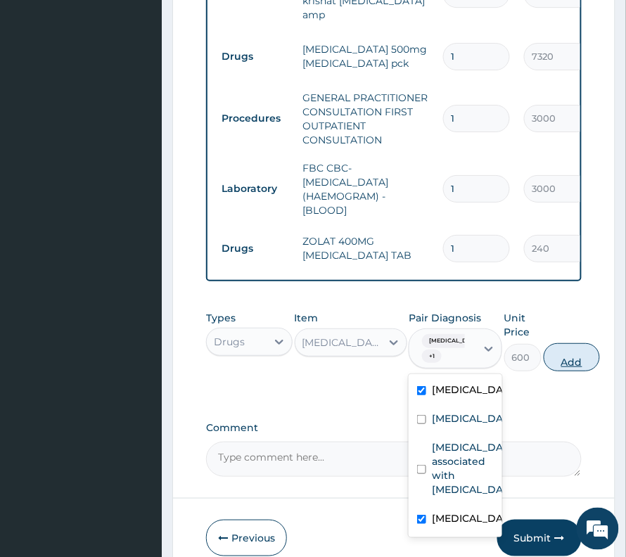
click at [583, 343] on button "Add" at bounding box center [572, 357] width 56 height 28
type input "0"
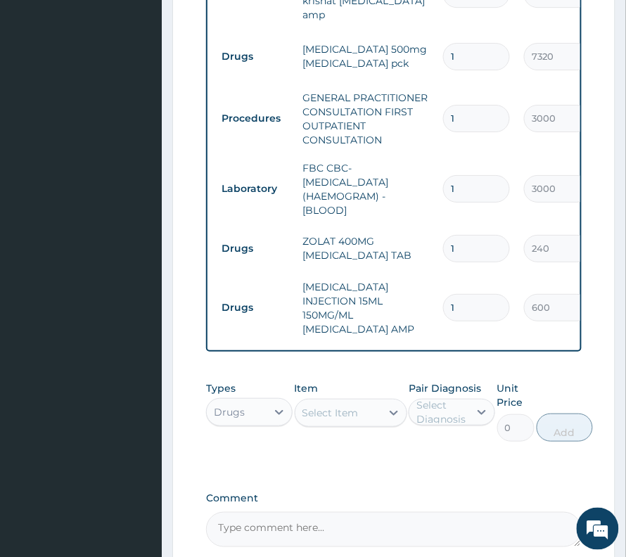
drag, startPoint x: 445, startPoint y: 240, endPoint x: 463, endPoint y: 243, distance: 18.5
click at [463, 287] on td "1" at bounding box center [476, 308] width 81 height 42
drag, startPoint x: 463, startPoint y: 243, endPoint x: 410, endPoint y: 266, distance: 58.0
click at [410, 273] on tr "Drugs PARACETAMOL INJECTION 15ML 150MG/ML ACETAMINOPHEN AMP 1 600 600.00 Umbili…" at bounding box center [560, 308] width 690 height 70
type input "4"
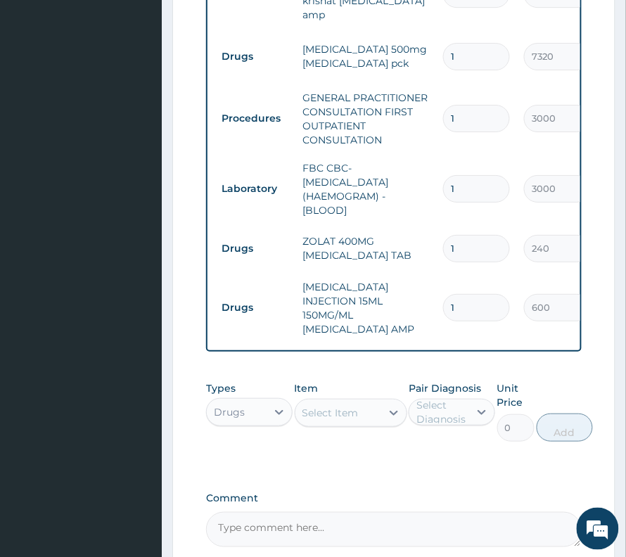
type input "2400.00"
type input "4"
click at [350, 402] on div "Select Item" at bounding box center [339, 413] width 86 height 23
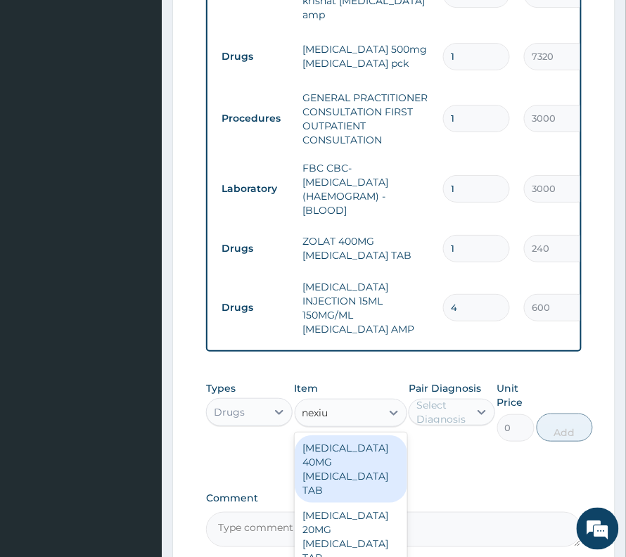
type input "nexium"
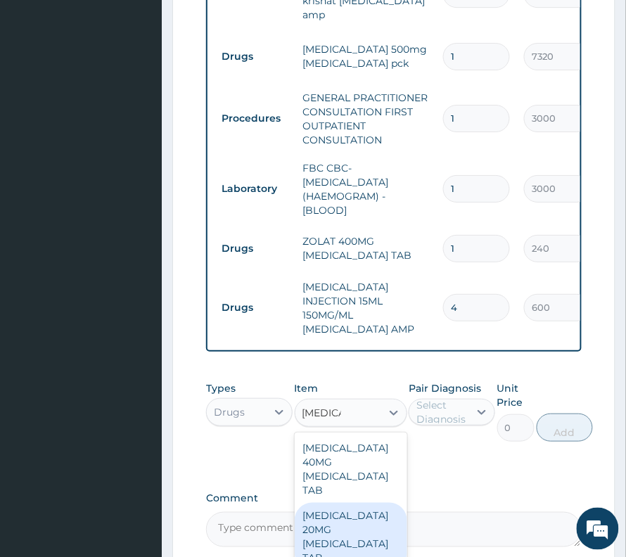
click at [356, 503] on div "[MEDICAL_DATA] 20MG [MEDICAL_DATA] TAB" at bounding box center [351, 537] width 113 height 68
type input "8040"
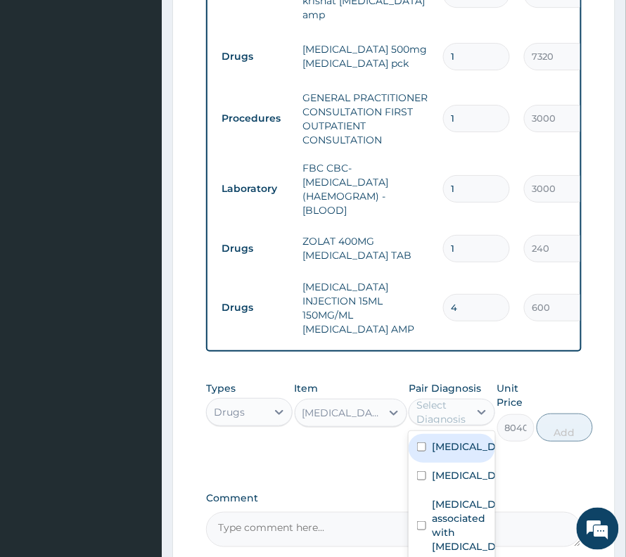
click at [426, 398] on div "Select Diagnosis" at bounding box center [442, 412] width 51 height 28
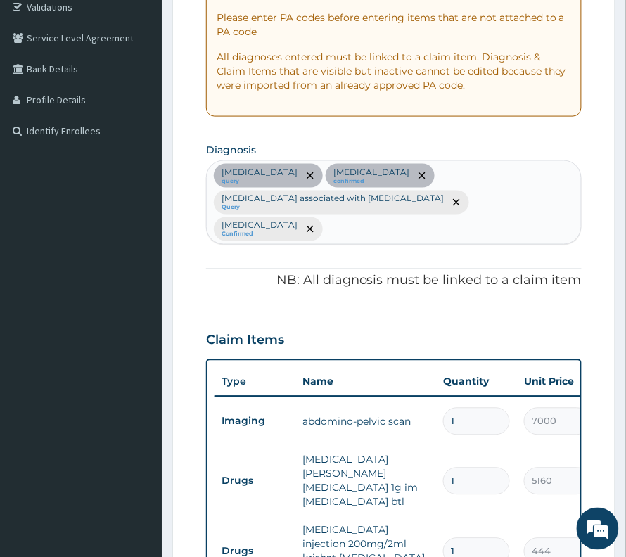
scroll to position [265, 0]
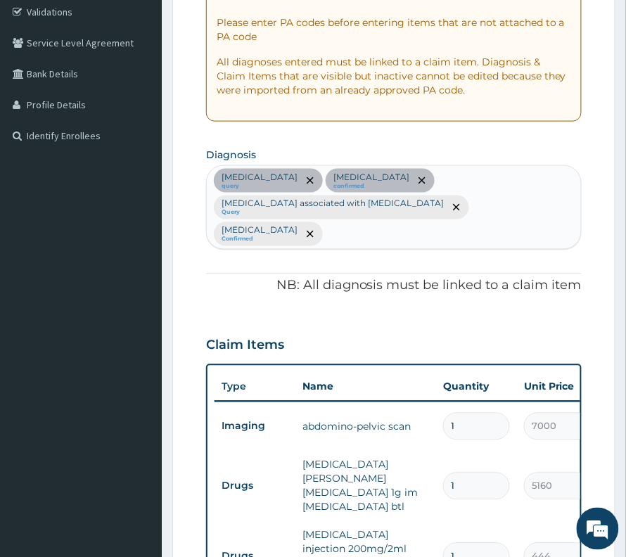
click at [533, 211] on div "Umbilical hernia query Gastritis confirmed Arthropathy associated with helminth…" at bounding box center [394, 207] width 374 height 82
type input "peptic"
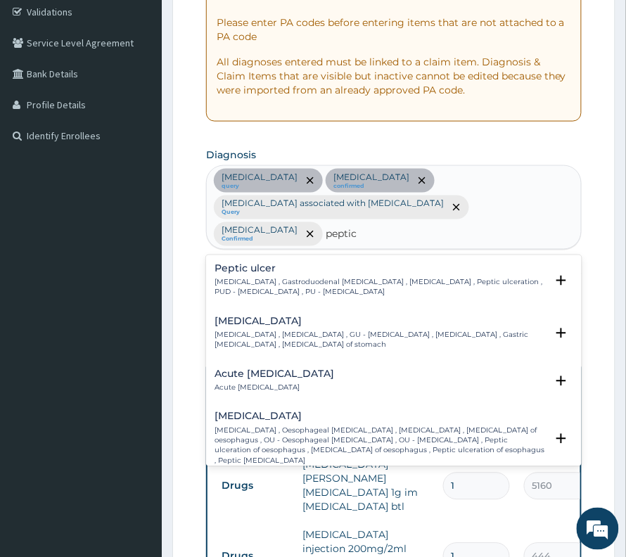
click at [291, 264] on div "Peptic ulcer Peptic ulcer , Gastroduodenal ulcer , Peptic ulcer disease , Pepti…" at bounding box center [380, 281] width 331 height 34
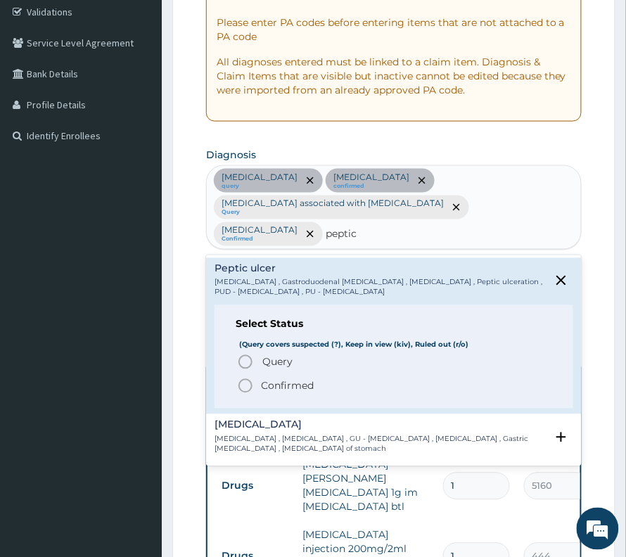
click at [279, 379] on p "Confirmed" at bounding box center [287, 386] width 53 height 14
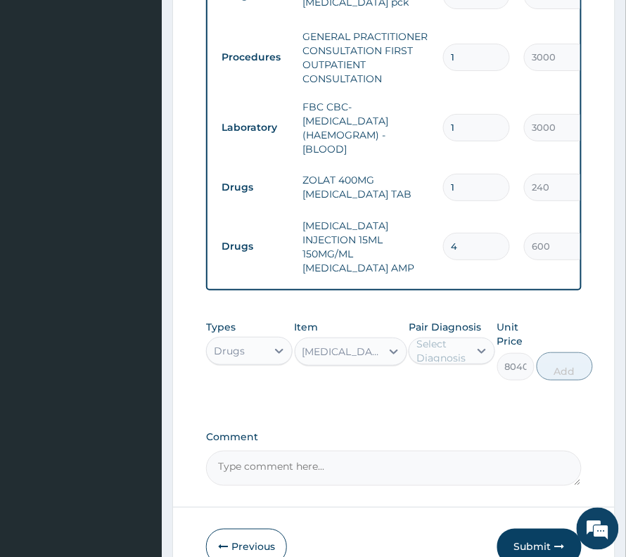
scroll to position [922, 0]
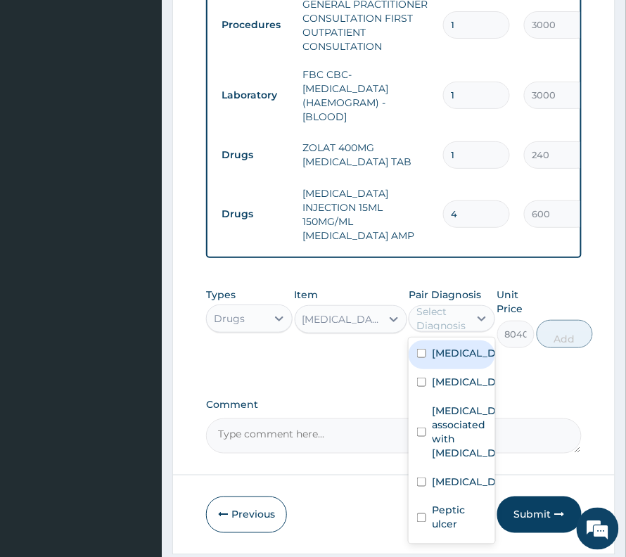
click at [443, 305] on div "Select Diagnosis" at bounding box center [442, 319] width 51 height 28
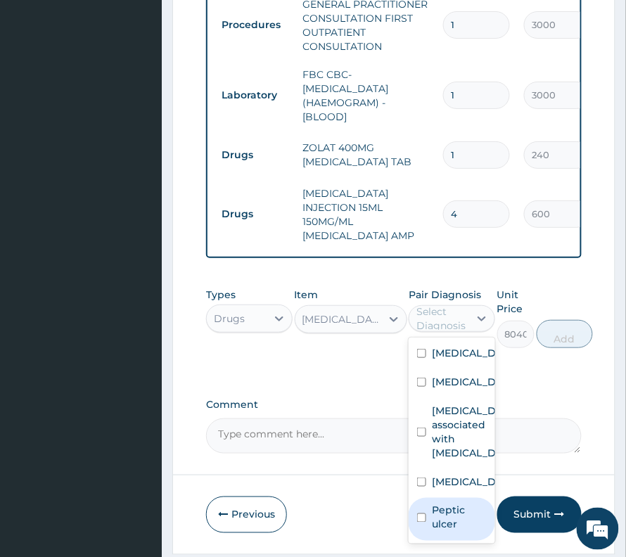
scroll to position [37, 0]
click at [441, 498] on div "Peptic ulcer" at bounding box center [452, 519] width 87 height 43
checkbox input "true"
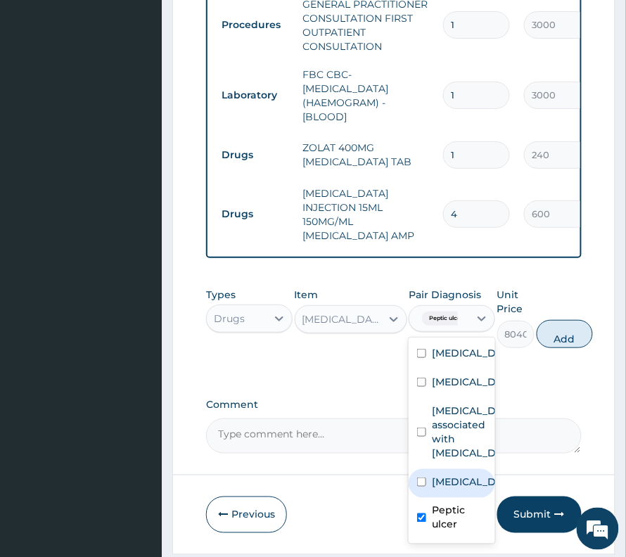
scroll to position [0, 0]
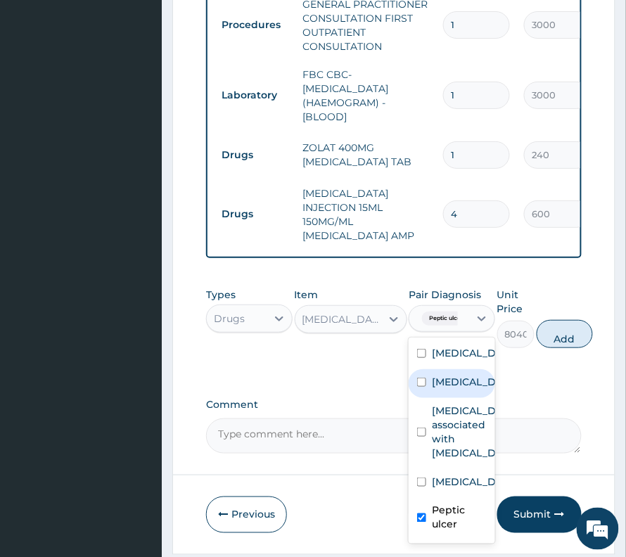
click at [453, 375] on label "Gastritis" at bounding box center [467, 382] width 70 height 14
checkbox input "true"
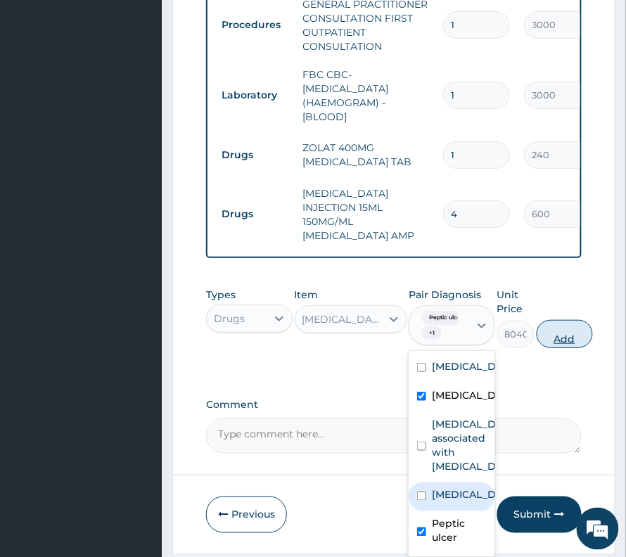
drag, startPoint x: 564, startPoint y: 314, endPoint x: 583, endPoint y: 355, distance: 45.4
click at [564, 320] on button "Add" at bounding box center [565, 334] width 56 height 28
type input "0"
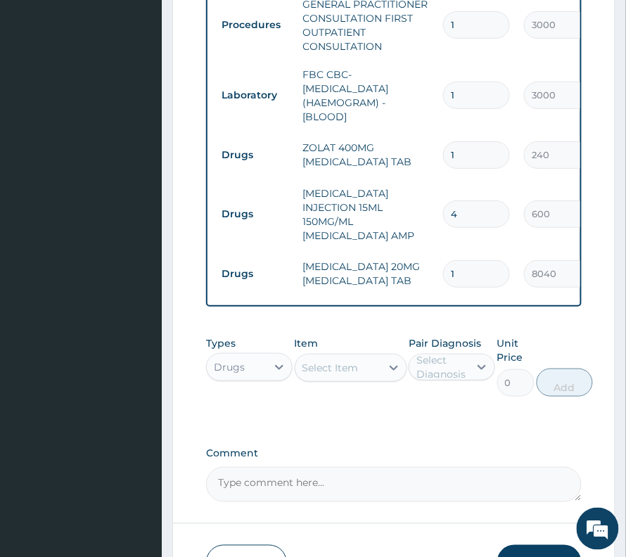
click at [338, 361] on div "Select Item" at bounding box center [331, 368] width 56 height 14
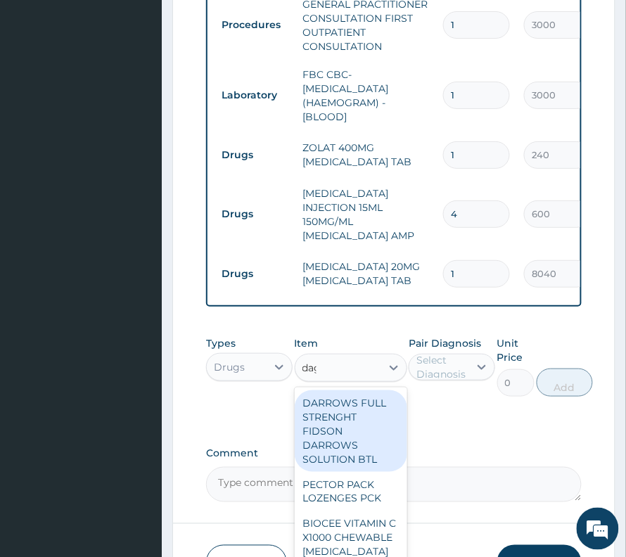
type input "daga"
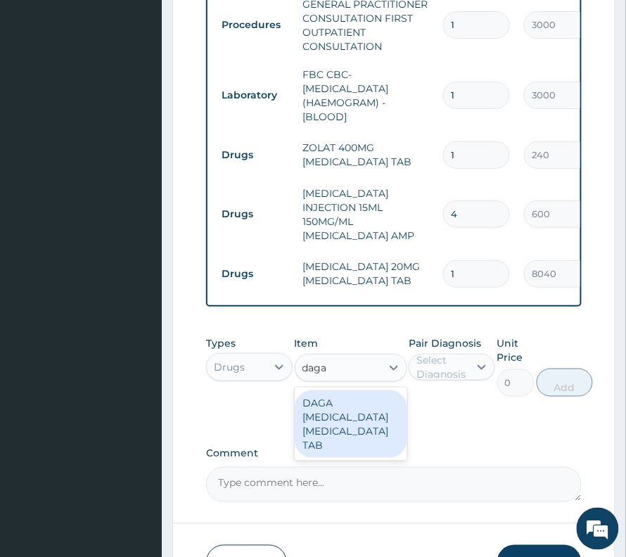
drag, startPoint x: 346, startPoint y: 386, endPoint x: 386, endPoint y: 367, distance: 43.4
click at [349, 391] on div "DAGA PARACETAMOL ACETAMINOPHEN TAB" at bounding box center [351, 425] width 113 height 68
type input "24"
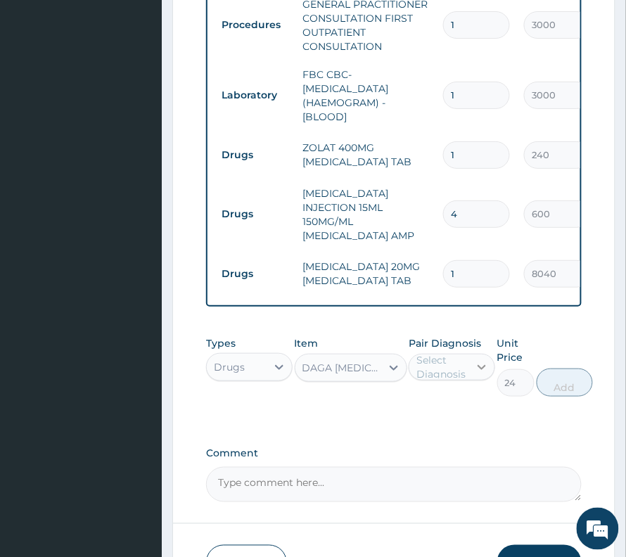
click at [480, 360] on icon at bounding box center [482, 367] width 14 height 14
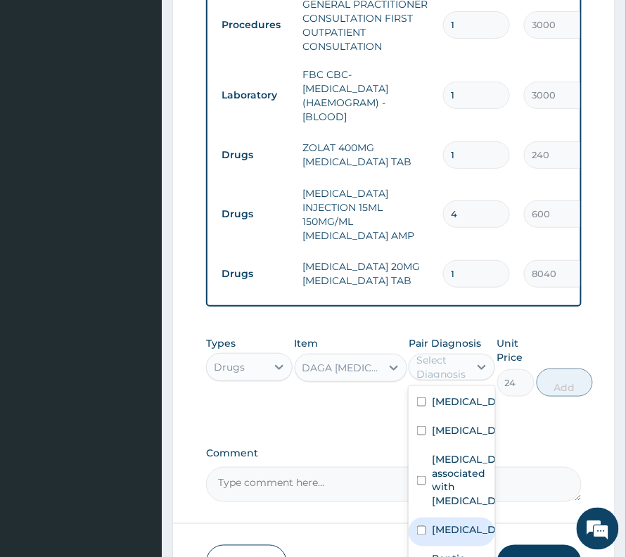
click at [462, 528] on label "Acute abdomen" at bounding box center [467, 531] width 70 height 14
checkbox input "true"
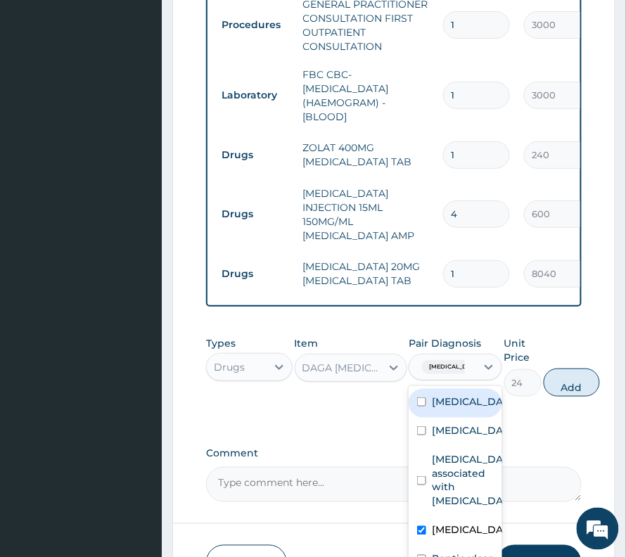
click at [470, 395] on label "Umbilical hernia" at bounding box center [470, 402] width 77 height 14
checkbox input "true"
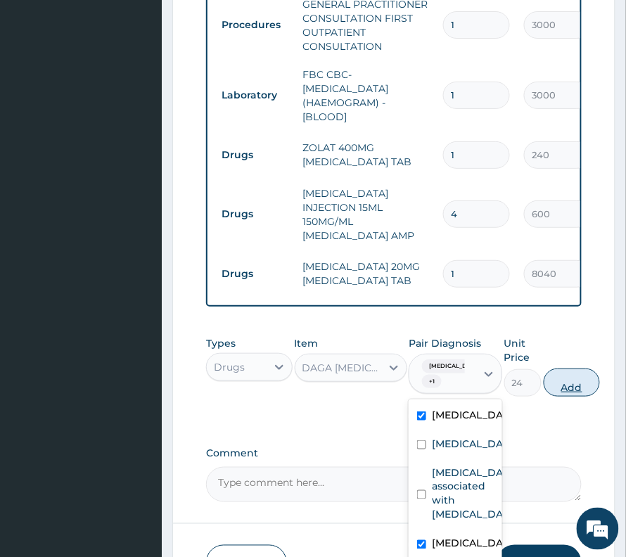
click at [584, 369] on button "Add" at bounding box center [572, 383] width 56 height 28
type input "0"
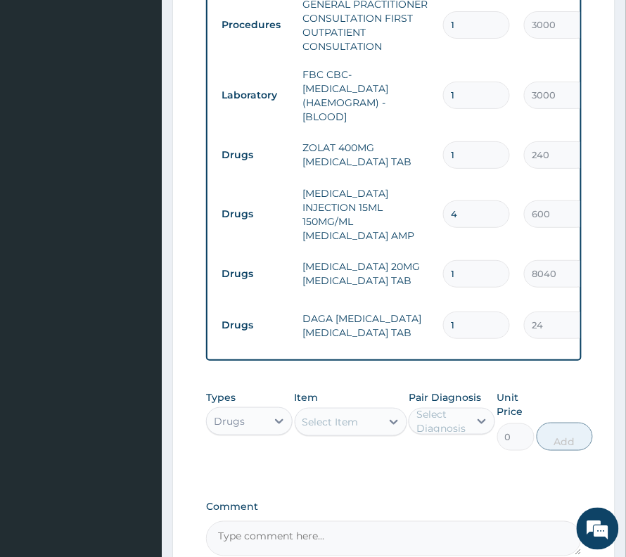
click at [474, 312] on input "1" at bounding box center [476, 325] width 67 height 27
type input "18"
type input "432.00"
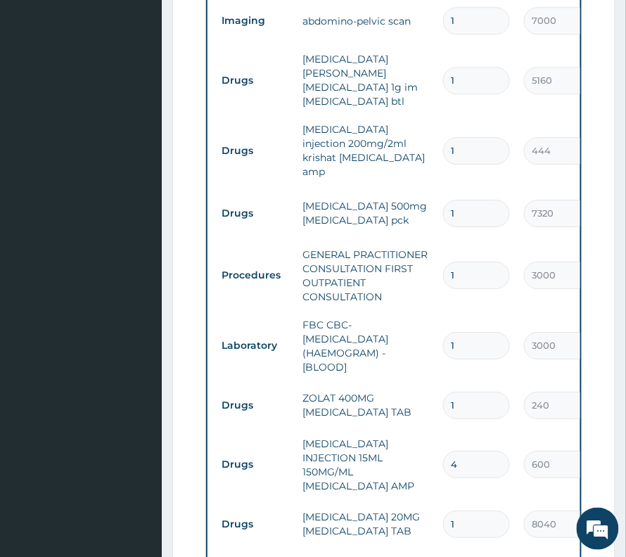
scroll to position [640, 0]
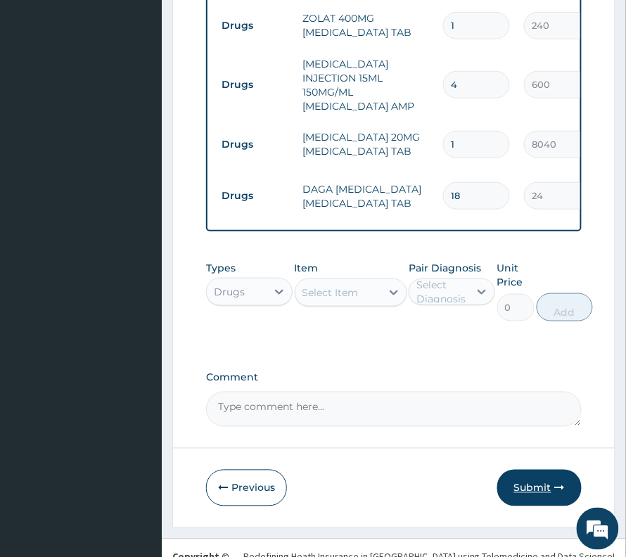
type input "18"
click at [555, 470] on button "Submit" at bounding box center [540, 488] width 84 height 37
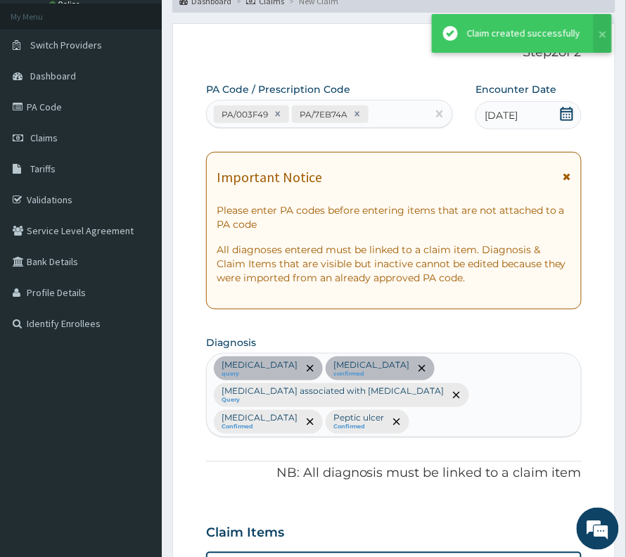
scroll to position [1051, 0]
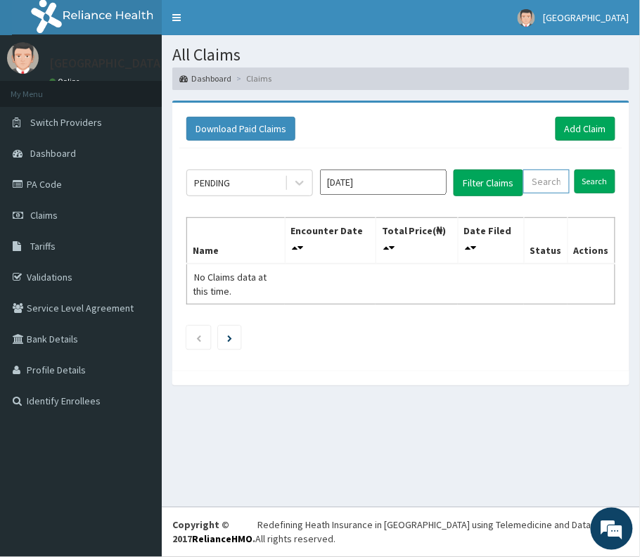
click at [552, 181] on input "text" at bounding box center [547, 182] width 46 height 24
paste input "JMB/10014/A"
type input "JMB/10014/A"
click at [587, 176] on input "Search" at bounding box center [595, 182] width 41 height 24
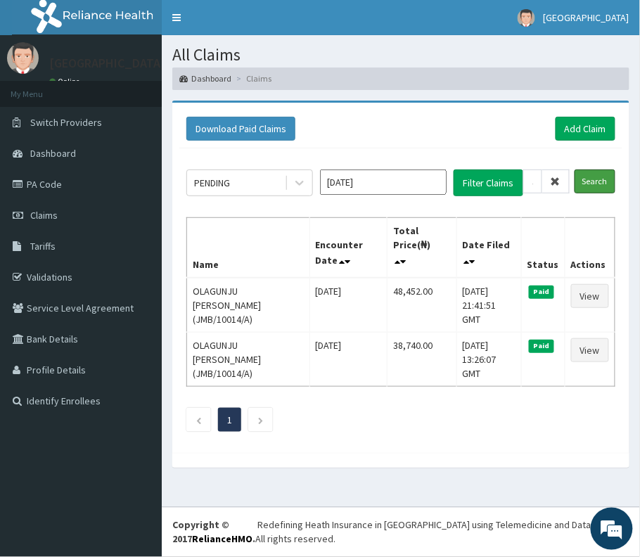
scroll to position [0, 0]
drag, startPoint x: 587, startPoint y: 131, endPoint x: 580, endPoint y: 145, distance: 15.7
click at [586, 130] on link "Add Claim" at bounding box center [586, 129] width 60 height 24
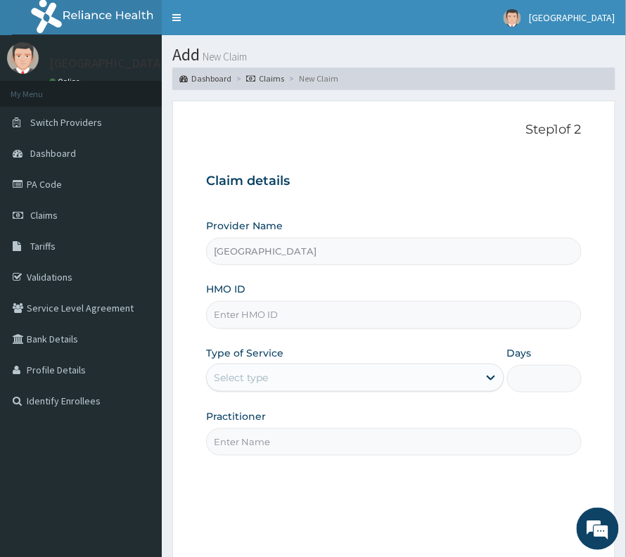
click at [228, 310] on input "HMO ID" at bounding box center [394, 314] width 376 height 27
paste input "JMB/10014/A"
type input "JMB/10014/A"
click at [229, 386] on div "Select type" at bounding box center [343, 378] width 272 height 23
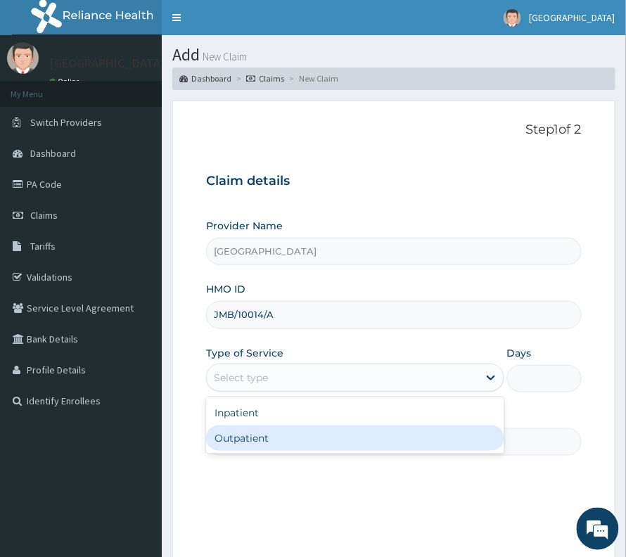
click at [234, 441] on div "Outpatient" at bounding box center [355, 438] width 298 height 25
type input "1"
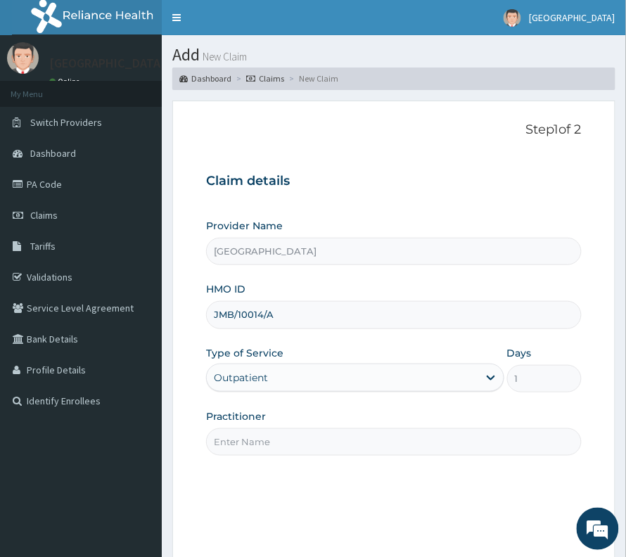
click at [238, 445] on input "Practitioner" at bounding box center [394, 442] width 376 height 27
type input "Dr Prosper"
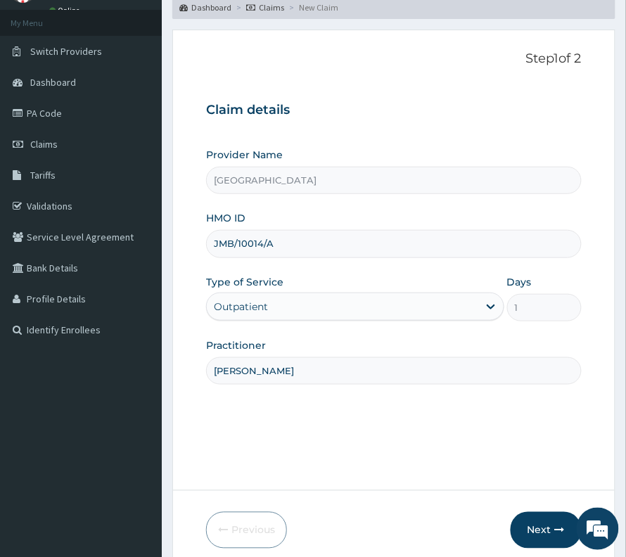
scroll to position [145, 0]
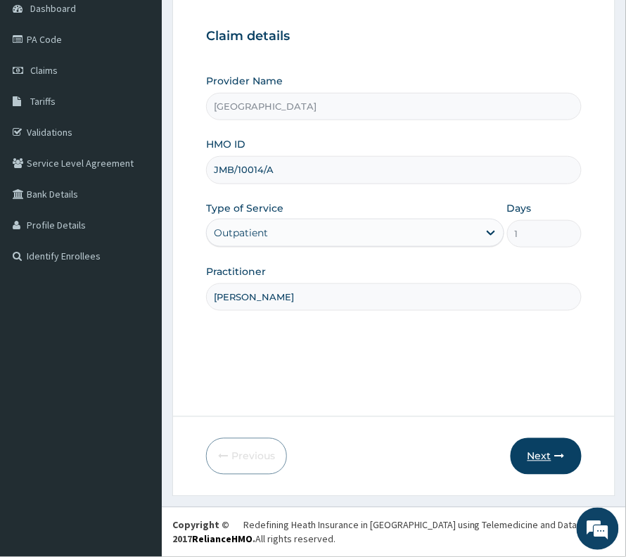
click at [527, 451] on button "Next" at bounding box center [546, 456] width 71 height 37
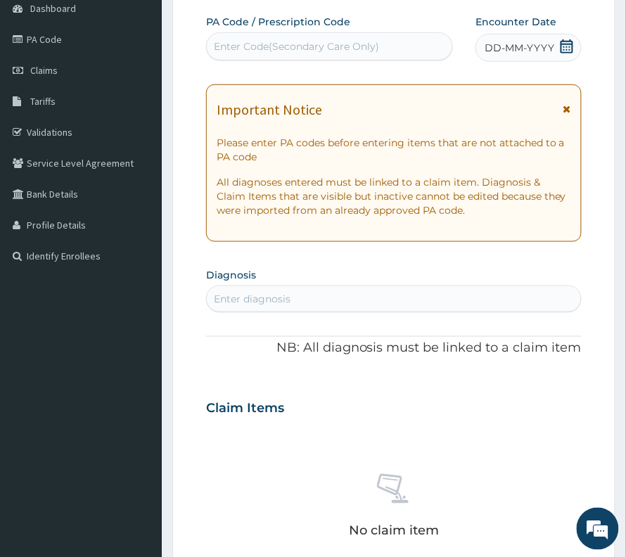
scroll to position [0, 0]
click at [571, 40] on icon at bounding box center [567, 46] width 14 height 14
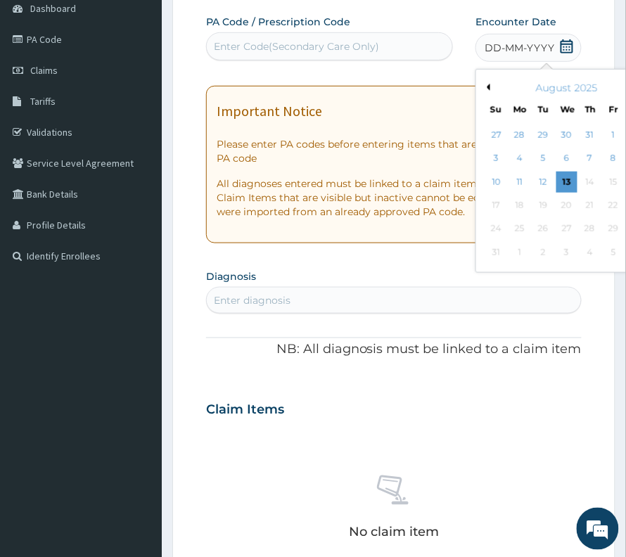
drag, startPoint x: 455, startPoint y: 85, endPoint x: 495, endPoint y: 113, distance: 49.6
click at [483, 86] on button "Previous Month" at bounding box center [486, 87] width 7 height 7
click at [557, 135] on div "2" at bounding box center [567, 135] width 21 height 21
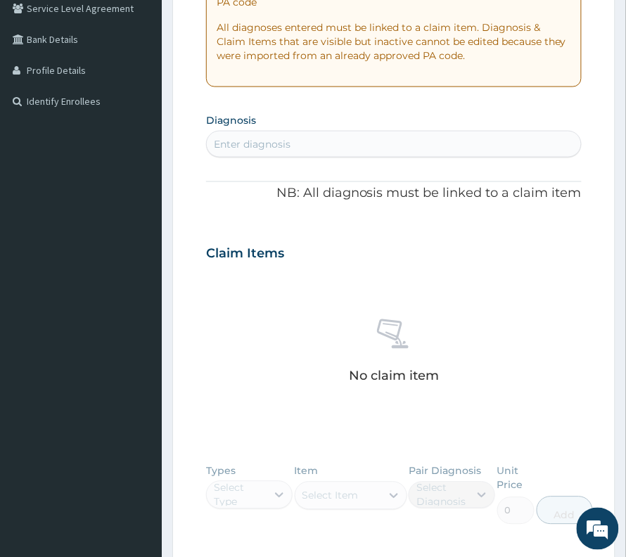
scroll to position [333, 0]
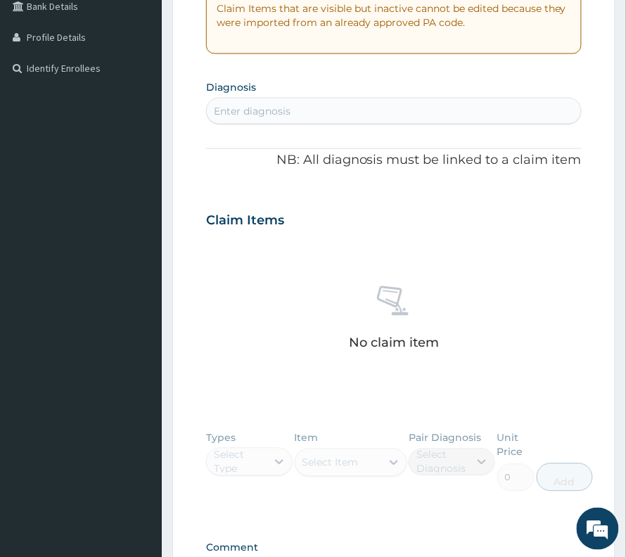
click at [246, 103] on div "Enter diagnosis" at bounding box center [394, 111] width 374 height 23
type input "urinary trac"
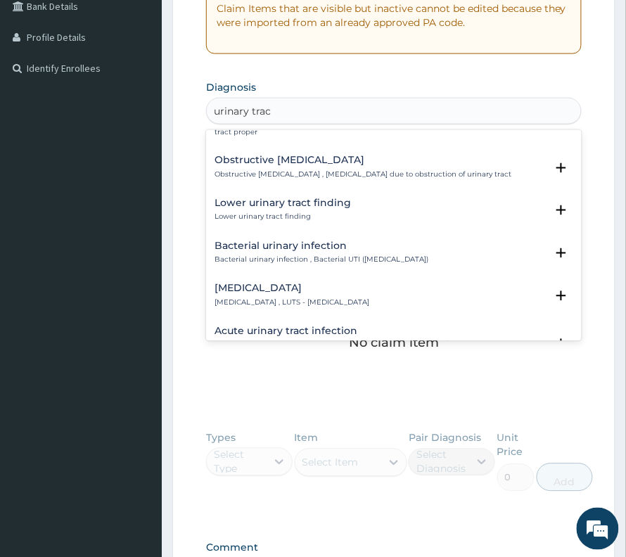
scroll to position [375, 0]
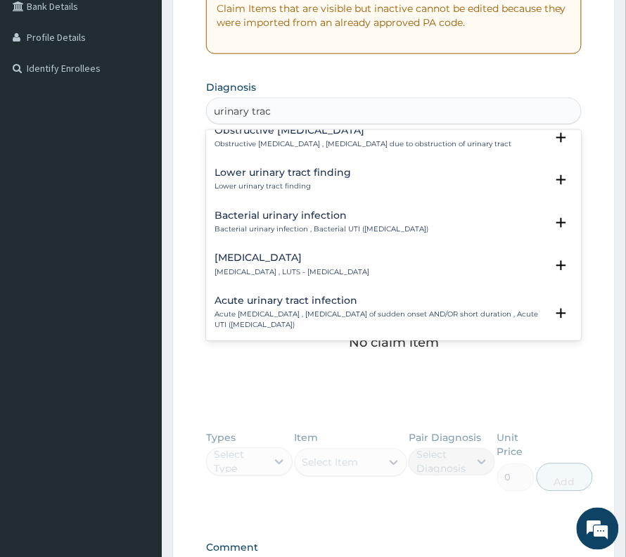
click at [296, 303] on h4 "Acute urinary tract infection" at bounding box center [380, 301] width 331 height 11
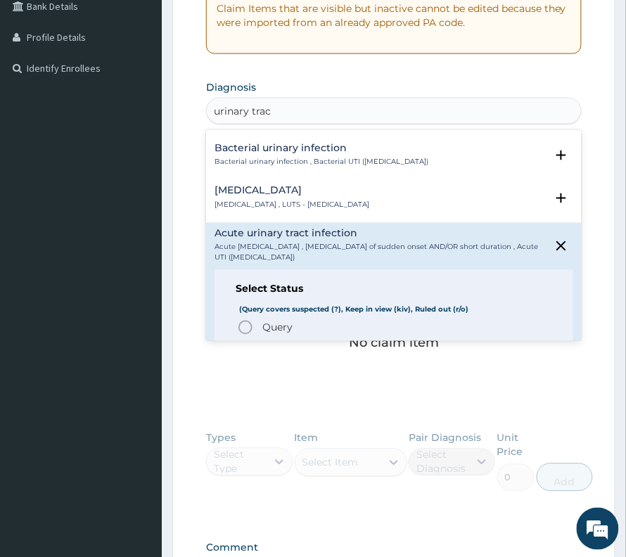
scroll to position [469, 0]
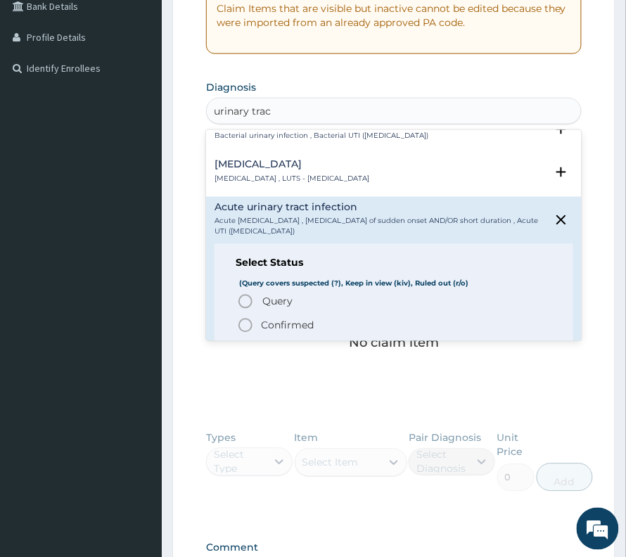
click at [280, 317] on span "Confirmed" at bounding box center [394, 325] width 315 height 17
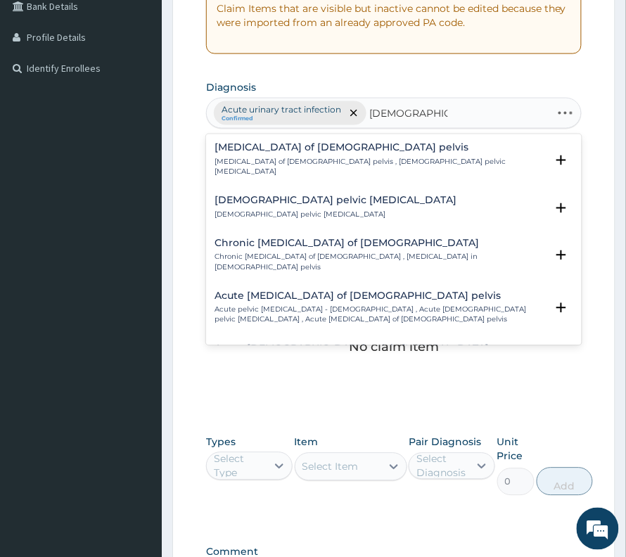
type input "female pelvic inf"
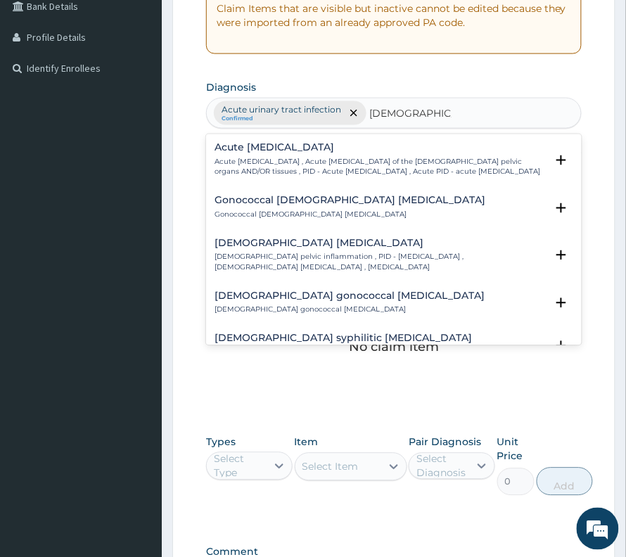
click at [364, 162] on p "Acute pelvic inflammatory disease , Acute pelvic inflammatory disease of the fe…" at bounding box center [380, 168] width 331 height 20
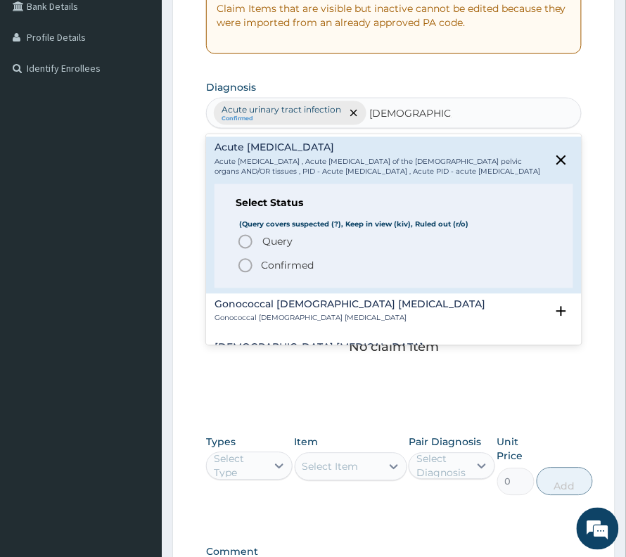
click at [304, 273] on p "Confirmed" at bounding box center [287, 266] width 53 height 14
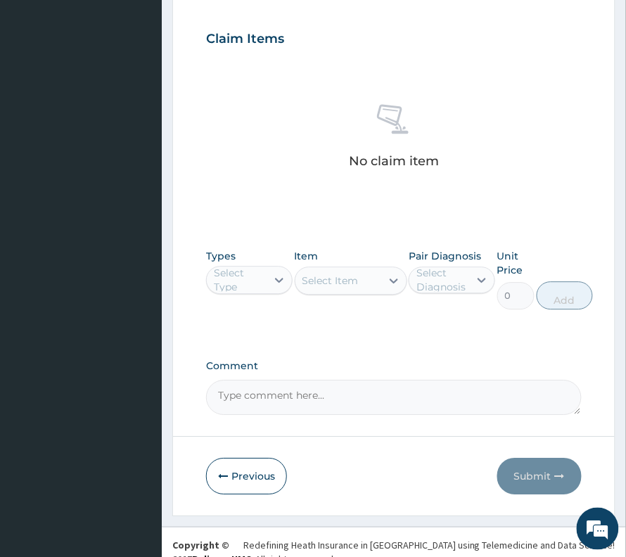
scroll to position [521, 0]
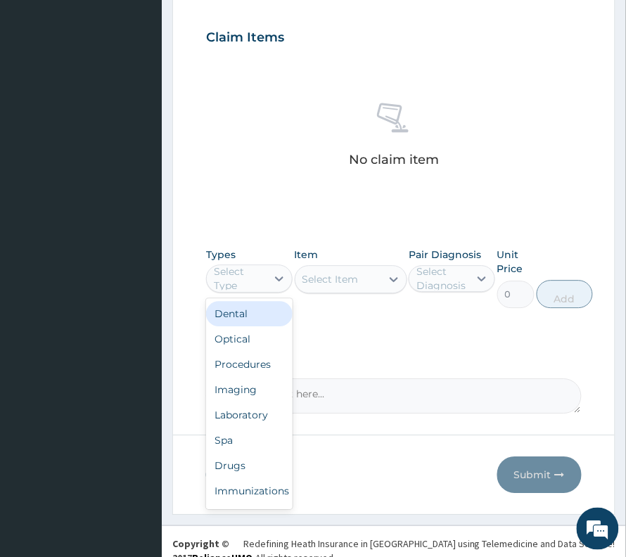
click at [242, 288] on div "Select Type" at bounding box center [239, 279] width 51 height 28
click at [235, 372] on div "Procedures" at bounding box center [249, 364] width 87 height 25
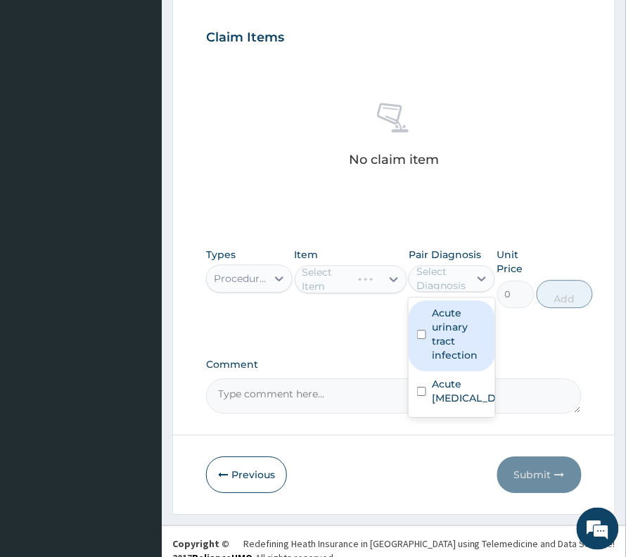
drag, startPoint x: 451, startPoint y: 277, endPoint x: 448, endPoint y: 307, distance: 29.8
click at [452, 279] on div "Select Diagnosis" at bounding box center [442, 279] width 51 height 28
click at [445, 343] on label "Acute urinary tract infection" at bounding box center [459, 334] width 55 height 56
checkbox input "true"
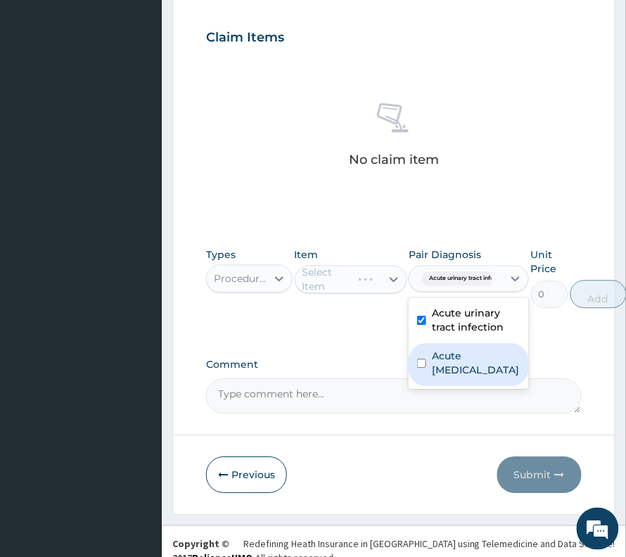
click at [443, 375] on label "Acute pelvic inflammatory disease" at bounding box center [476, 363] width 89 height 28
checkbox input "true"
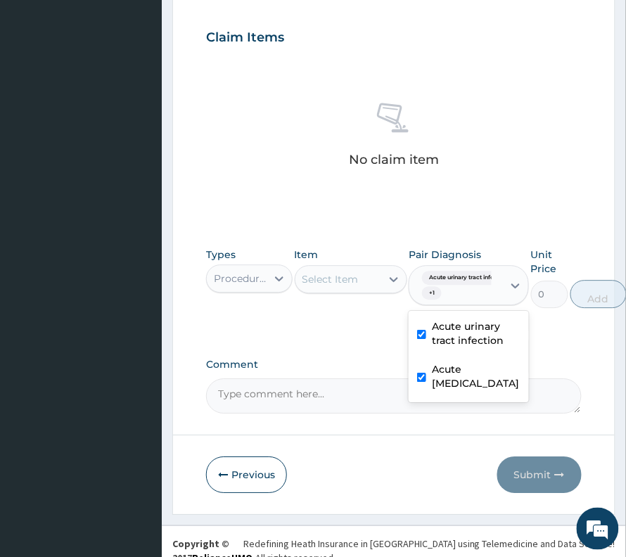
click at [327, 277] on div "Select Item" at bounding box center [331, 279] width 56 height 14
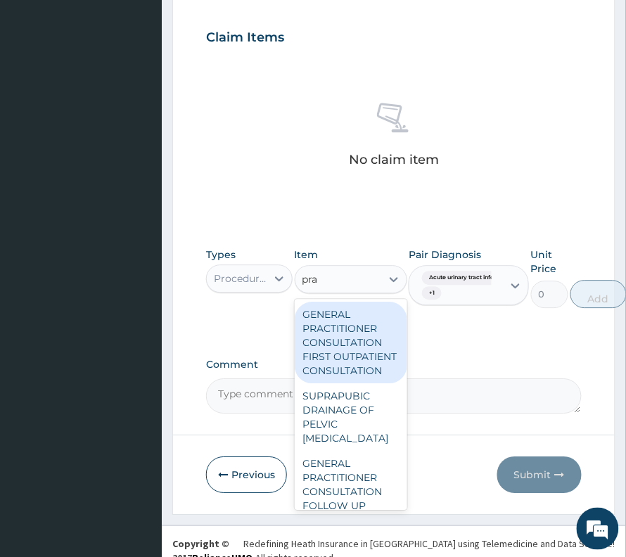
type input "prac"
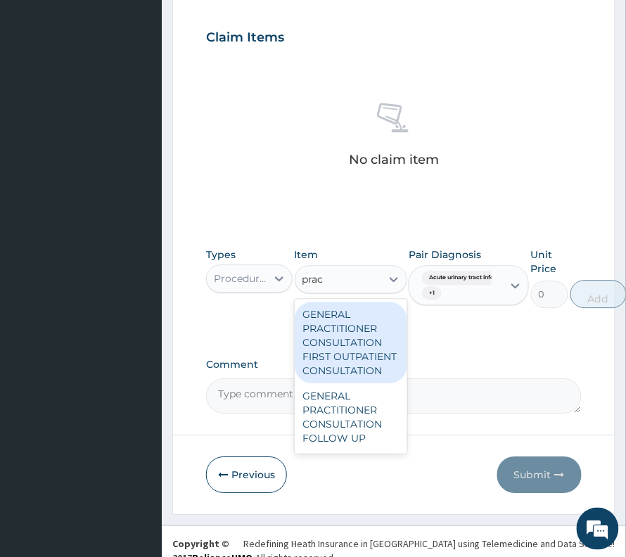
click at [356, 330] on div "GENERAL PRACTITIONER CONSULTATION FIRST OUTPATIENT CONSULTATION" at bounding box center [351, 343] width 113 height 82
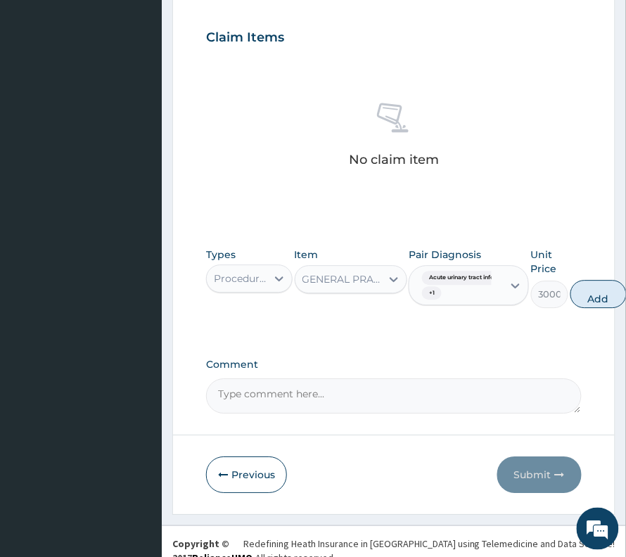
drag, startPoint x: 606, startPoint y: 293, endPoint x: 508, endPoint y: 296, distance: 97.9
click at [605, 293] on button "Add" at bounding box center [599, 294] width 56 height 28
type input "0"
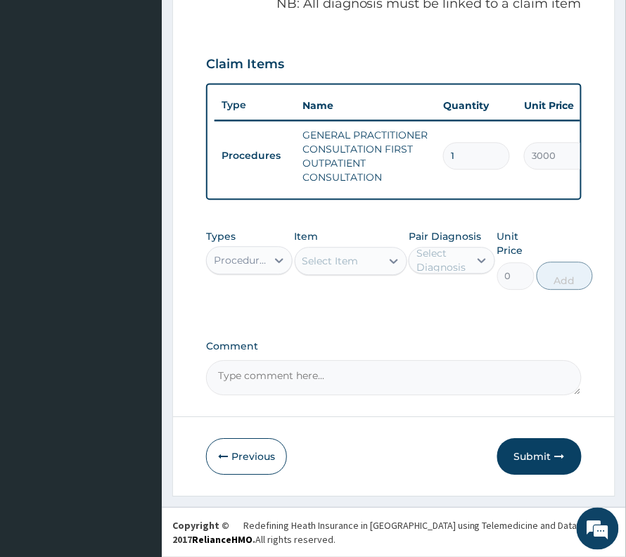
scroll to position [508, 0]
click at [259, 249] on div "Procedures" at bounding box center [237, 260] width 60 height 23
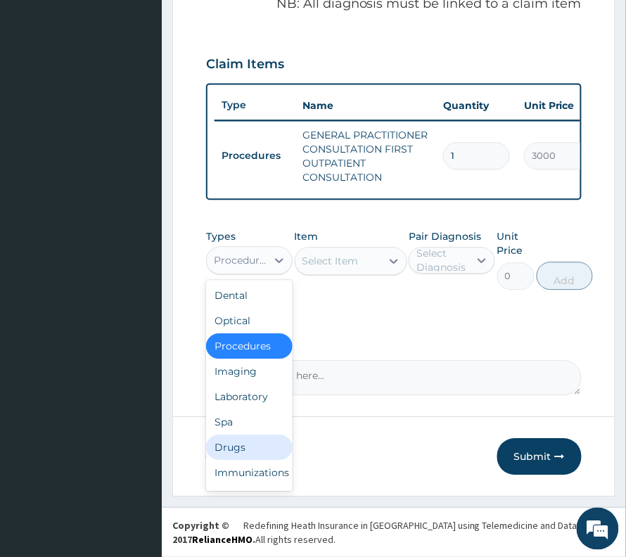
click at [248, 451] on div "Drugs" at bounding box center [249, 447] width 87 height 25
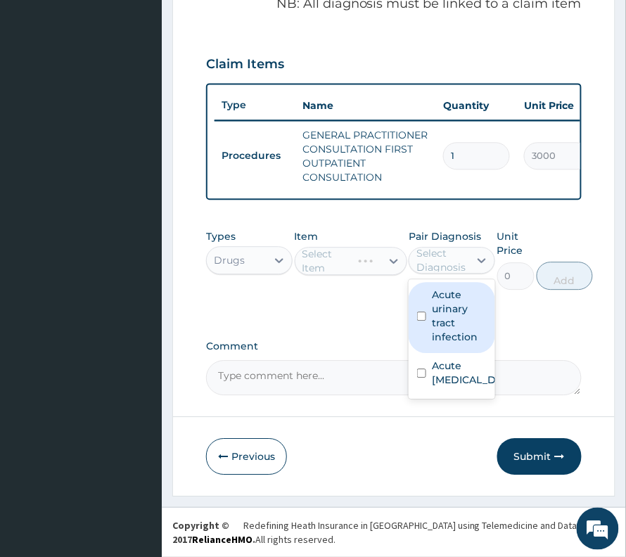
drag, startPoint x: 431, startPoint y: 259, endPoint x: 431, endPoint y: 319, distance: 59.8
click at [431, 260] on div "Select Diagnosis" at bounding box center [442, 260] width 51 height 28
click at [443, 328] on label "Acute urinary tract infection" at bounding box center [459, 316] width 55 height 56
checkbox input "true"
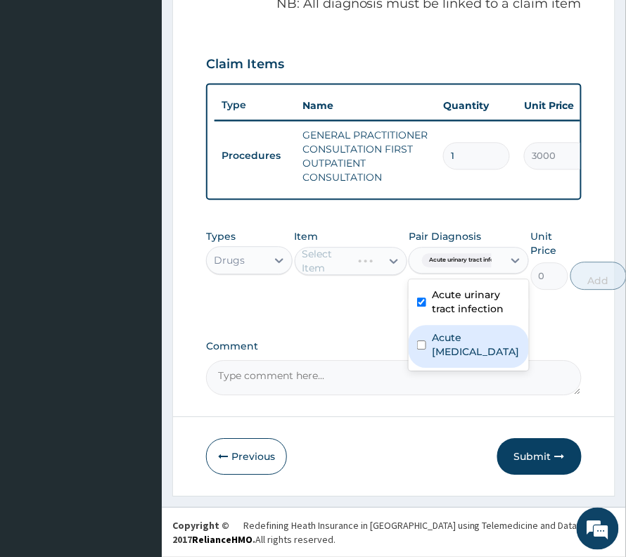
click at [441, 368] on div "Acute pelvic inflammatory disease" at bounding box center [469, 346] width 120 height 43
checkbox input "true"
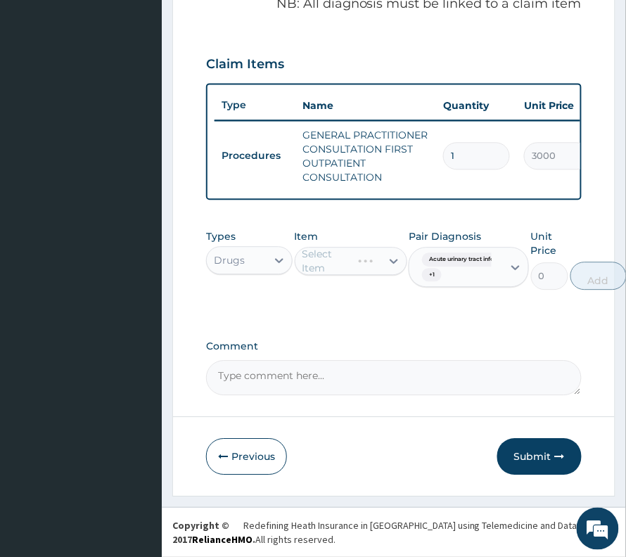
click at [327, 271] on div "Select Item" at bounding box center [351, 261] width 113 height 28
click at [330, 262] on div "Select Item" at bounding box center [331, 261] width 56 height 14
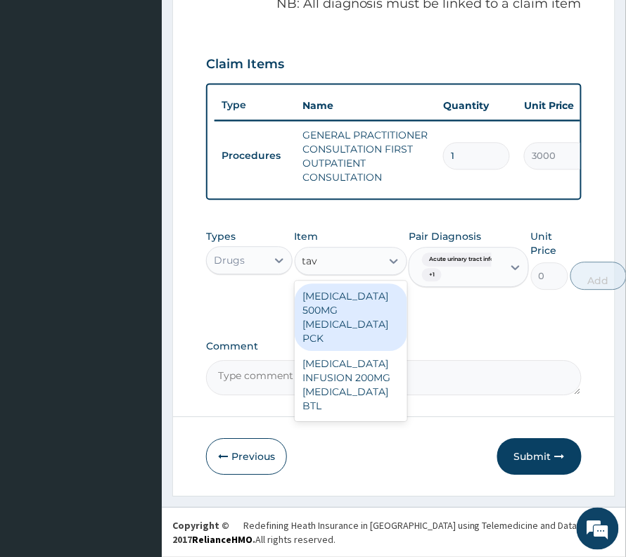
type input "tava"
click at [339, 288] on div "TAVANIC 500MG LEVOFLOXACIN PCK" at bounding box center [351, 318] width 113 height 68
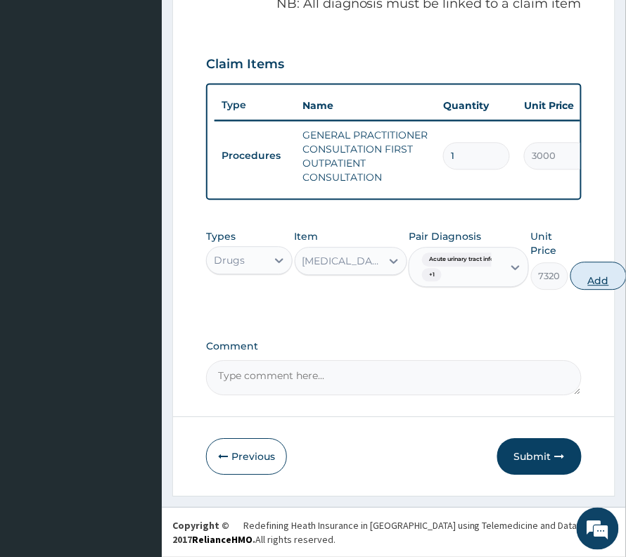
click at [604, 279] on button "Add" at bounding box center [599, 276] width 56 height 28
type input "0"
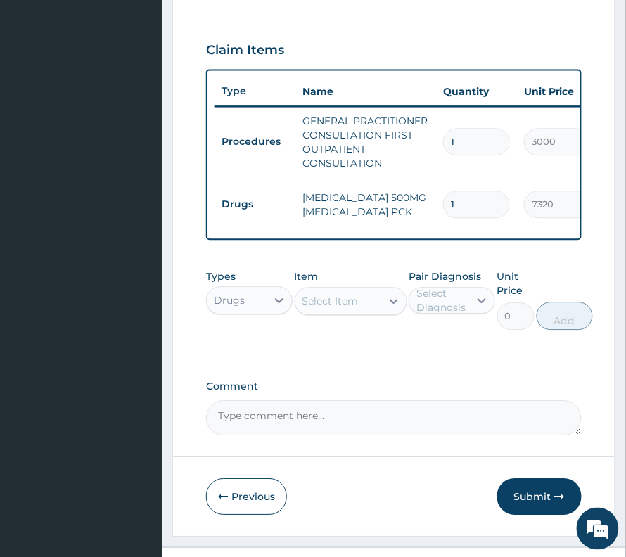
click at [322, 308] on div "Select Item" at bounding box center [331, 301] width 56 height 14
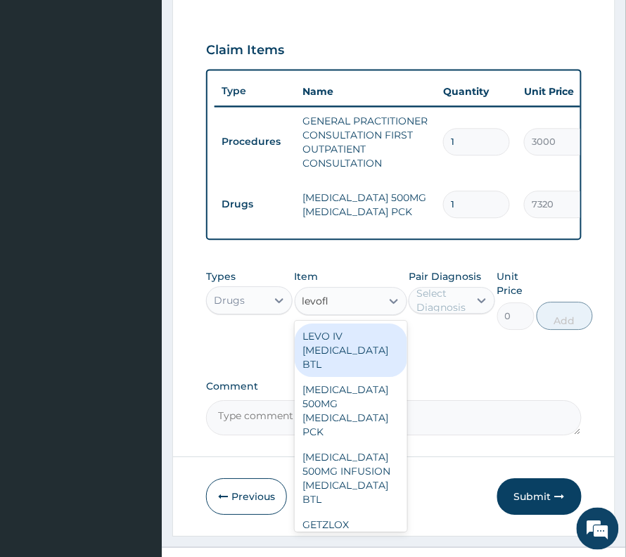
type input "levoflo"
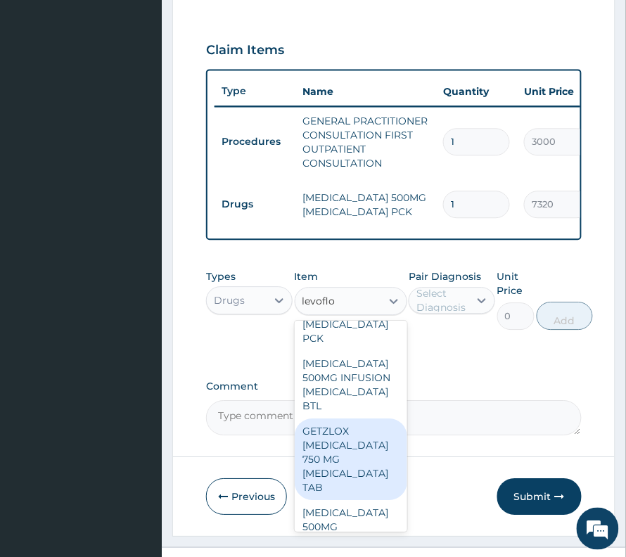
scroll to position [146, 0]
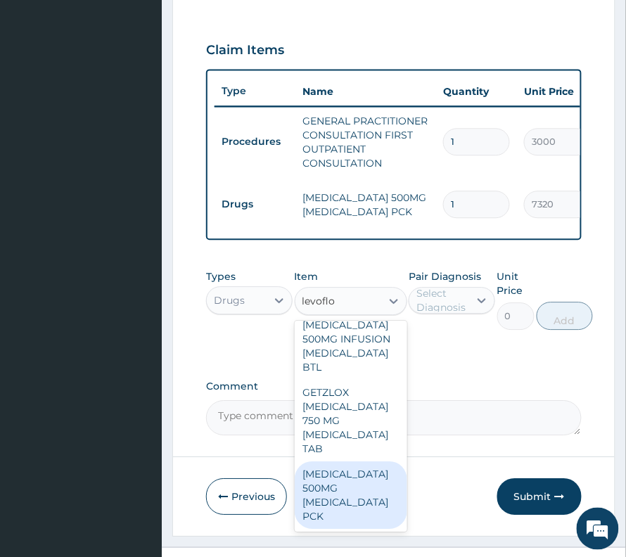
click at [338, 510] on div "LEVOFLOXACIN 500MG LEVOFLOXACIN PCK" at bounding box center [351, 496] width 113 height 68
type input "504"
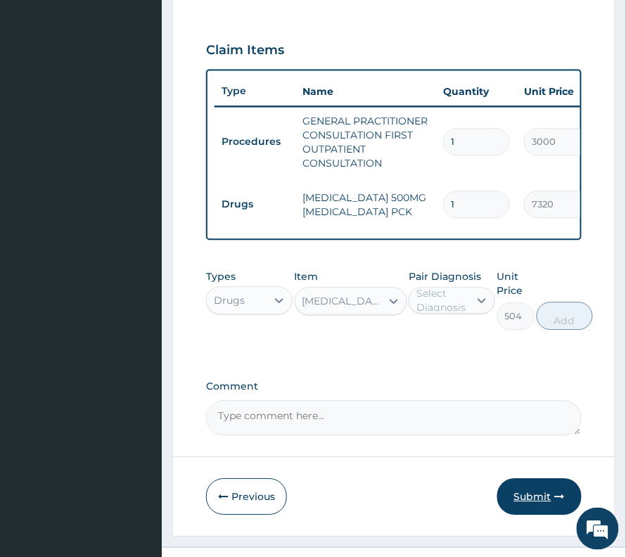
click at [527, 514] on button "Submit" at bounding box center [540, 497] width 84 height 37
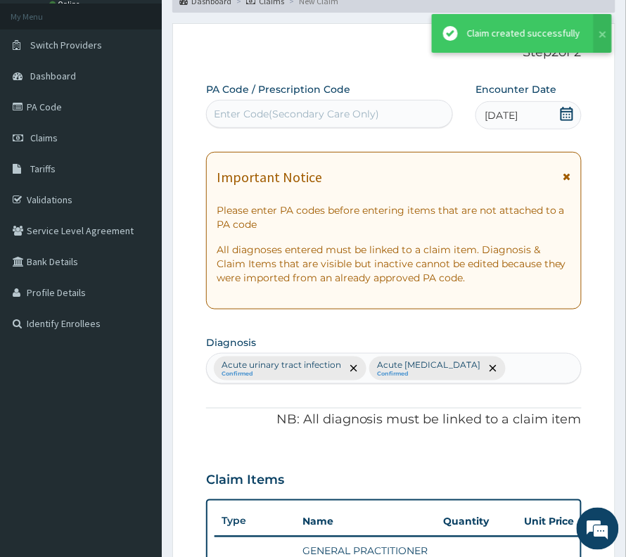
scroll to position [508, 0]
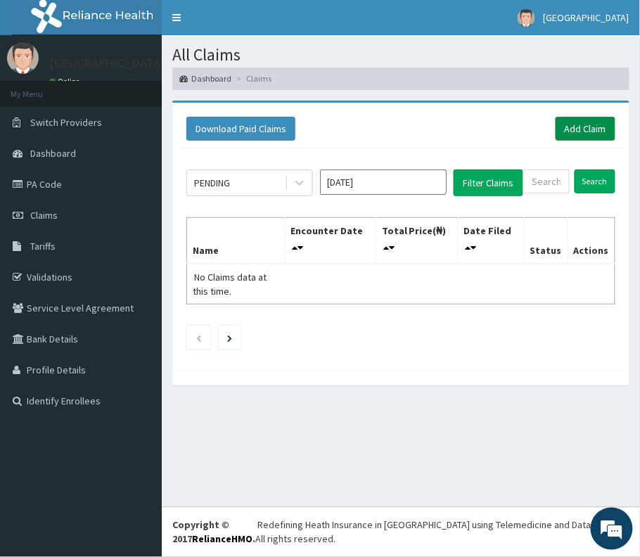
click at [600, 137] on link "Add Claim" at bounding box center [586, 129] width 60 height 24
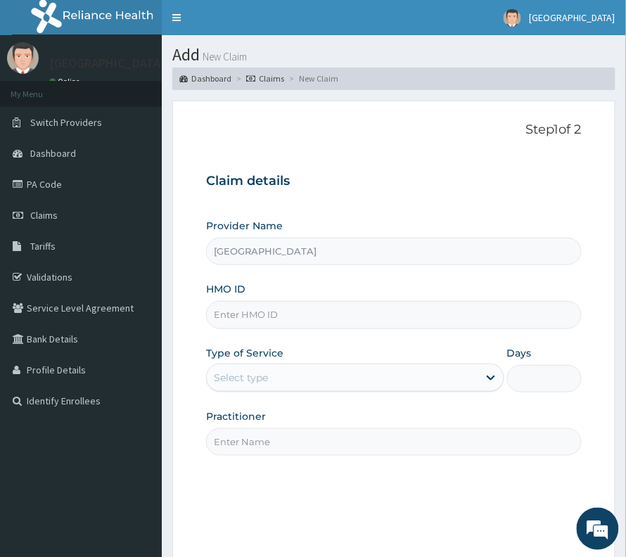
click at [238, 245] on input "[GEOGRAPHIC_DATA]" at bounding box center [394, 251] width 376 height 27
click at [283, 325] on input "HMO ID" at bounding box center [394, 314] width 376 height 27
paste input "TPH/10101/B"
type input "TPH/10101/B"
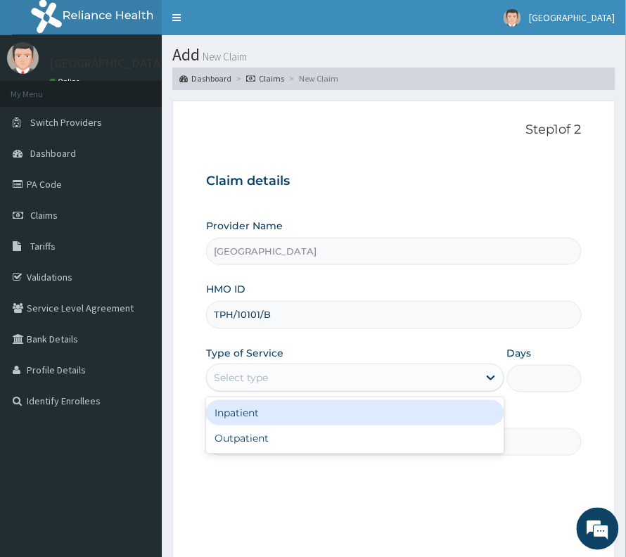
click at [277, 381] on div "Select type" at bounding box center [343, 378] width 272 height 23
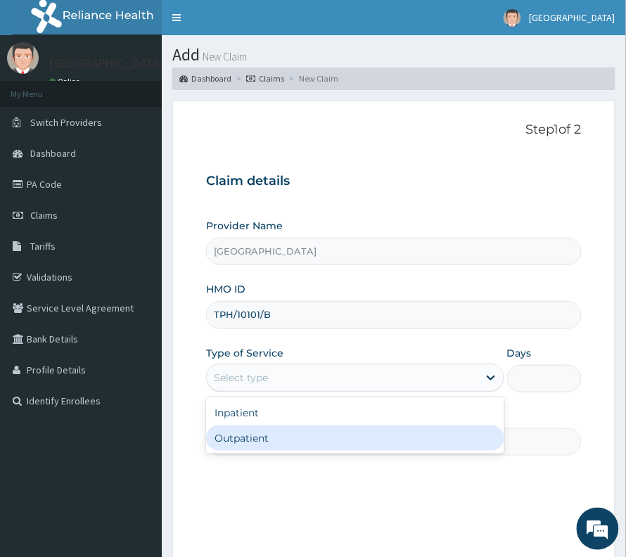
click at [260, 439] on div "Outpatient" at bounding box center [355, 438] width 298 height 25
type input "1"
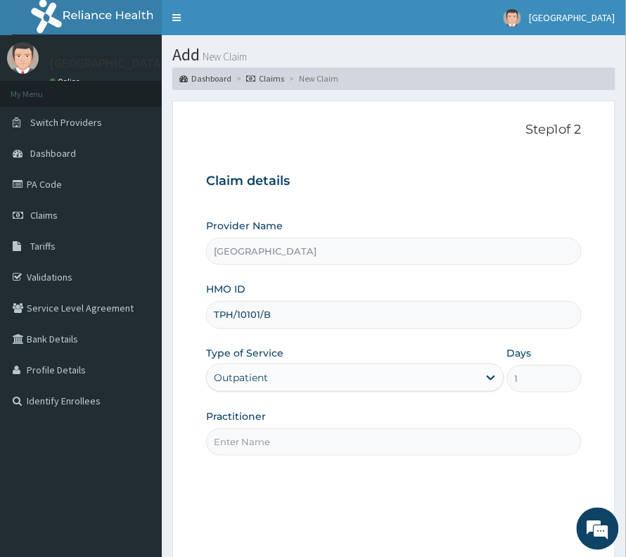
click at [260, 440] on input "Practitioner" at bounding box center [394, 442] width 376 height 27
type input "[PERSON_NAME]"
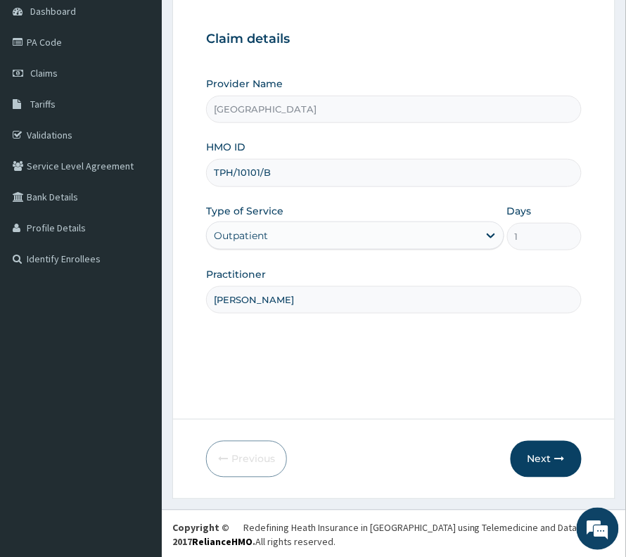
scroll to position [145, 0]
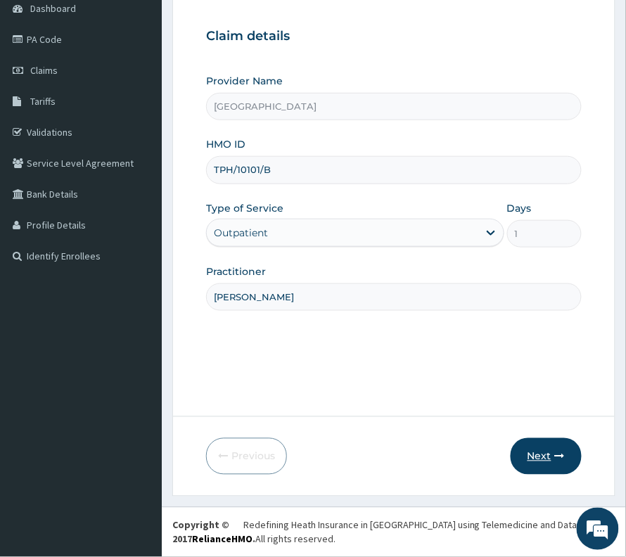
click at [533, 456] on button "Next" at bounding box center [546, 456] width 71 height 37
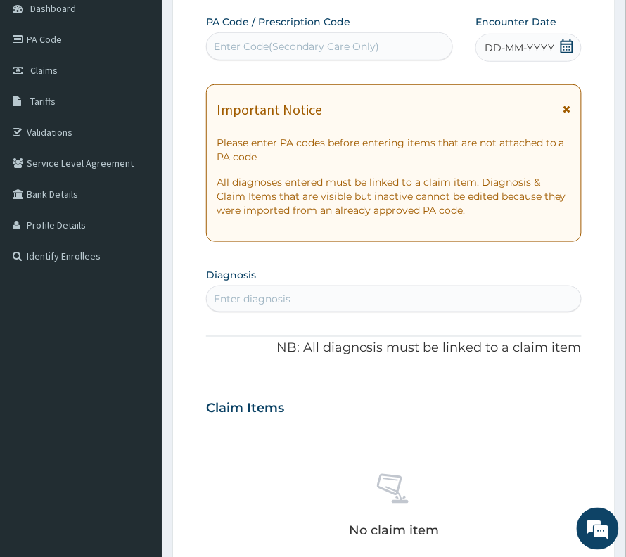
scroll to position [0, 0]
drag, startPoint x: 550, startPoint y: 43, endPoint x: 555, endPoint y: 63, distance: 20.8
click at [552, 46] on span "DD-MM-YYYY" at bounding box center [520, 48] width 70 height 14
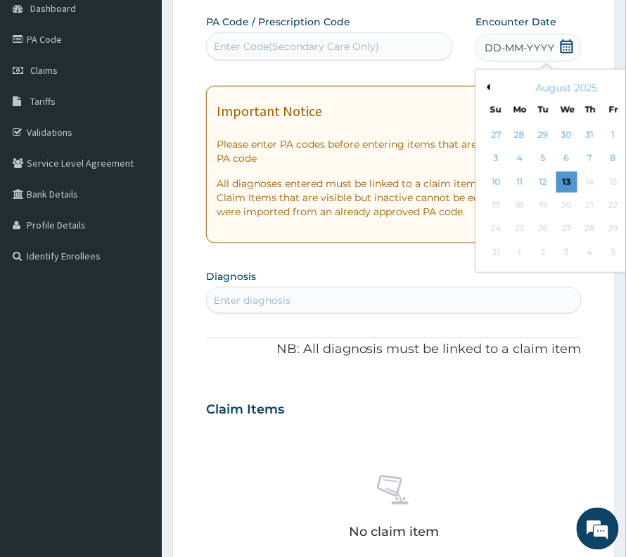
click at [482, 90] on div "August 2025" at bounding box center [567, 88] width 170 height 14
drag, startPoint x: 457, startPoint y: 80, endPoint x: 454, endPoint y: 87, distance: 7.6
click at [476, 85] on div "Previous Month [DATE] Su Mo Tu We Th Fr Sa 27 28 29 30 31 1 2 3 4 5 6 7 8 9 10 …" at bounding box center [567, 171] width 182 height 204
click at [483, 87] on button "Previous Month" at bounding box center [486, 87] width 7 height 7
click at [580, 134] on div "3" at bounding box center [590, 135] width 21 height 21
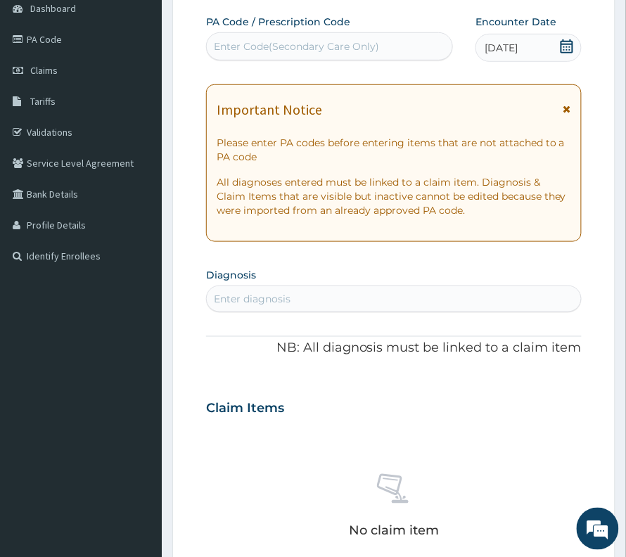
click at [314, 305] on div "Enter diagnosis" at bounding box center [394, 299] width 374 height 23
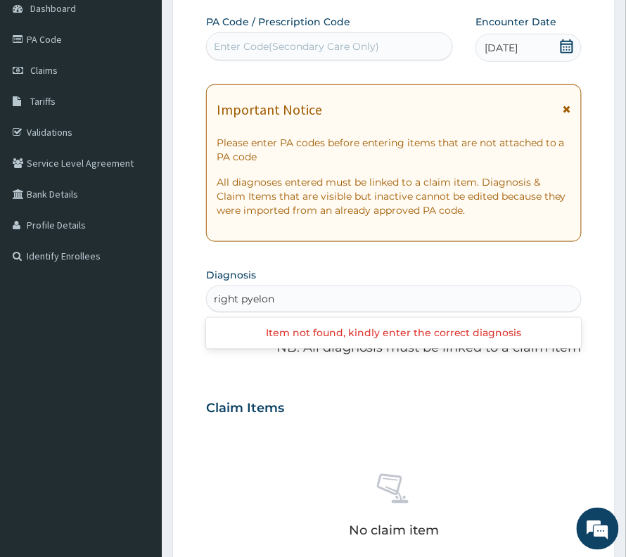
drag, startPoint x: 237, startPoint y: 299, endPoint x: 163, endPoint y: 297, distance: 73.9
click at [163, 297] on section "Step 2 of 2 PA Code / Prescription Code Enter Code(Secondary Care Only) Encount…" at bounding box center [394, 421] width 464 height 953
type input "pyelon"
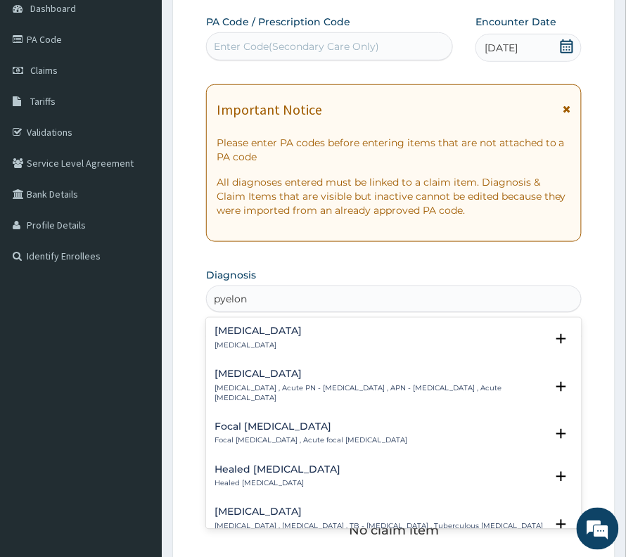
click at [301, 341] on div "[MEDICAL_DATA] [MEDICAL_DATA]" at bounding box center [394, 339] width 359 height 25
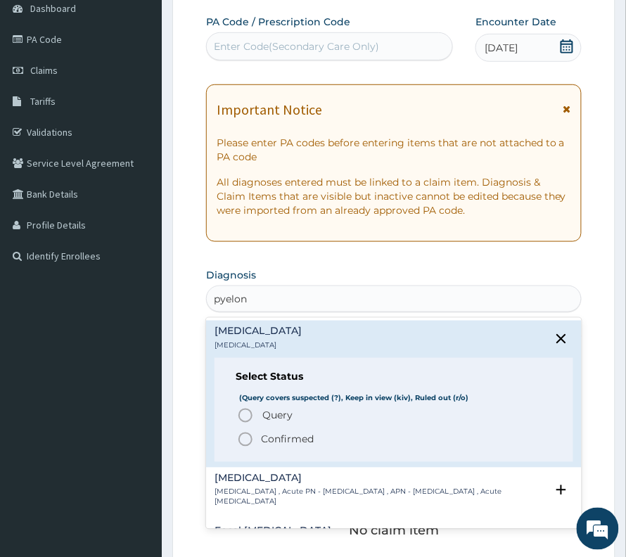
click at [291, 438] on p "Confirmed" at bounding box center [287, 440] width 53 height 14
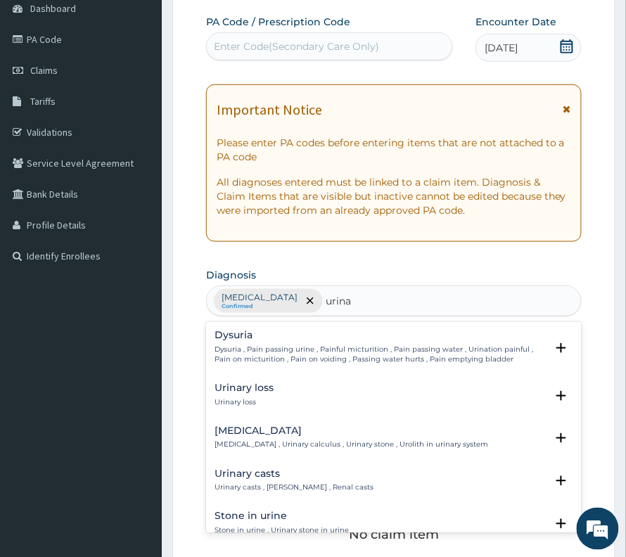
drag, startPoint x: 316, startPoint y: 300, endPoint x: 373, endPoint y: 313, distance: 58.5
click at [373, 313] on div "[MEDICAL_DATA] Confirmed [PERSON_NAME]" at bounding box center [394, 301] width 374 height 30
type input "u"
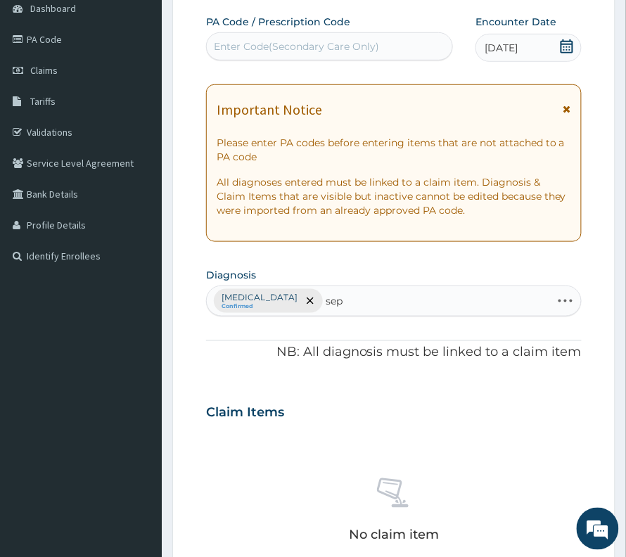
type input "seps"
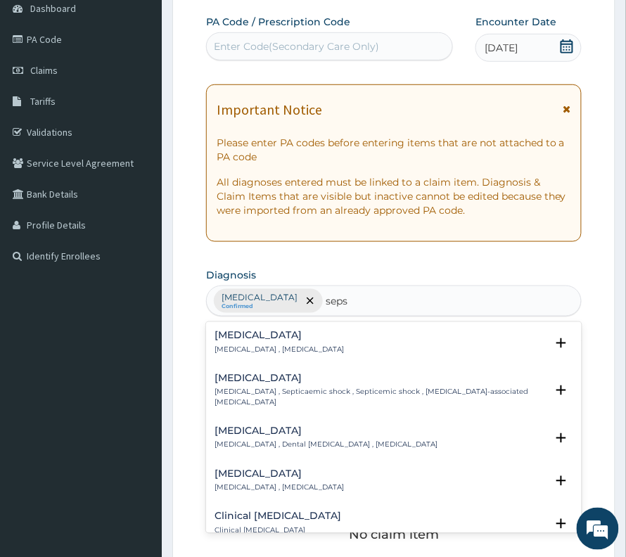
click at [243, 347] on p "[MEDICAL_DATA] , [MEDICAL_DATA]" at bounding box center [279, 351] width 129 height 10
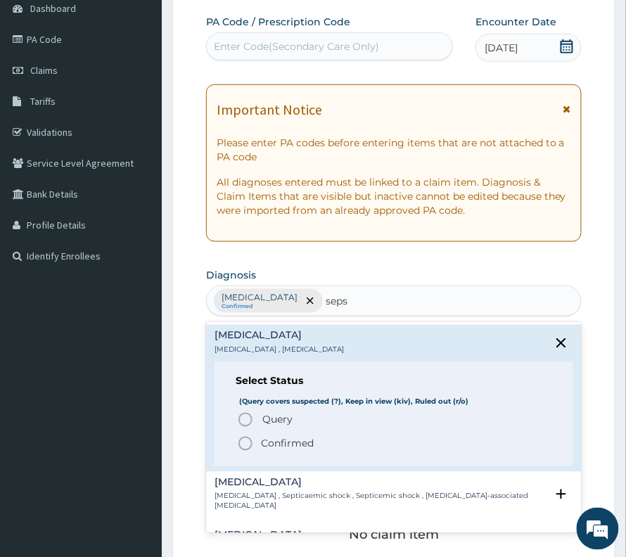
drag, startPoint x: 260, startPoint y: 443, endPoint x: 260, endPoint y: 451, distance: 8.4
click at [261, 451] on p "Confirmed" at bounding box center [287, 444] width 53 height 14
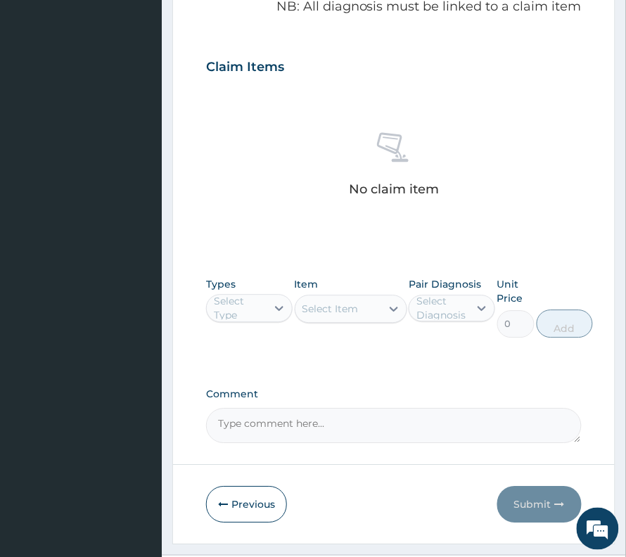
scroll to position [521, 0]
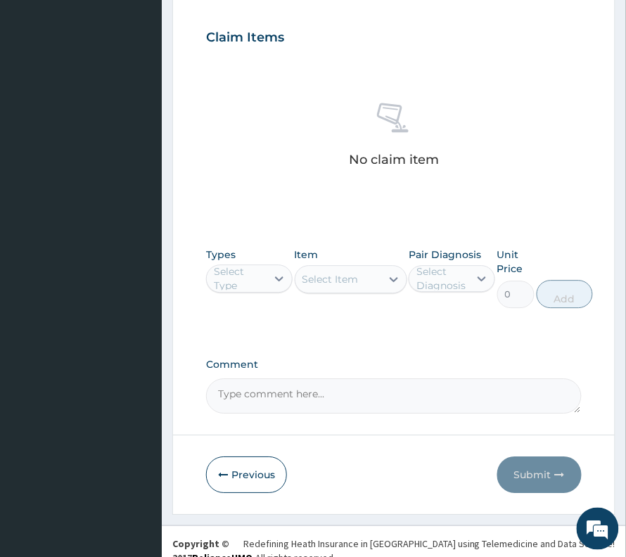
click at [248, 293] on div "Select Type" at bounding box center [249, 279] width 87 height 28
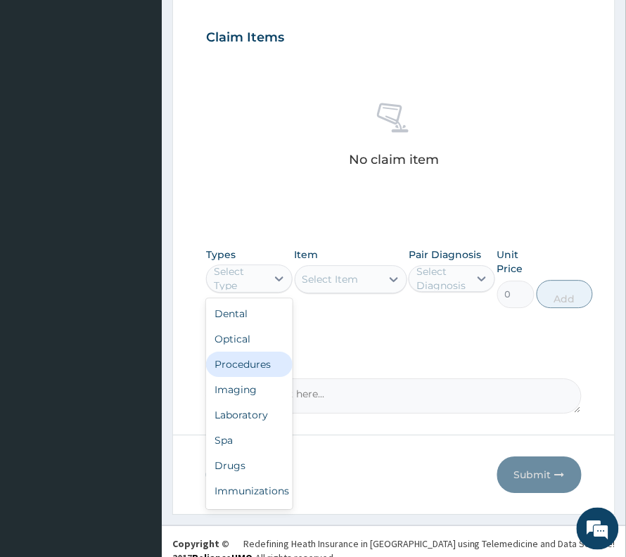
click at [254, 372] on div "Procedures" at bounding box center [249, 364] width 87 height 25
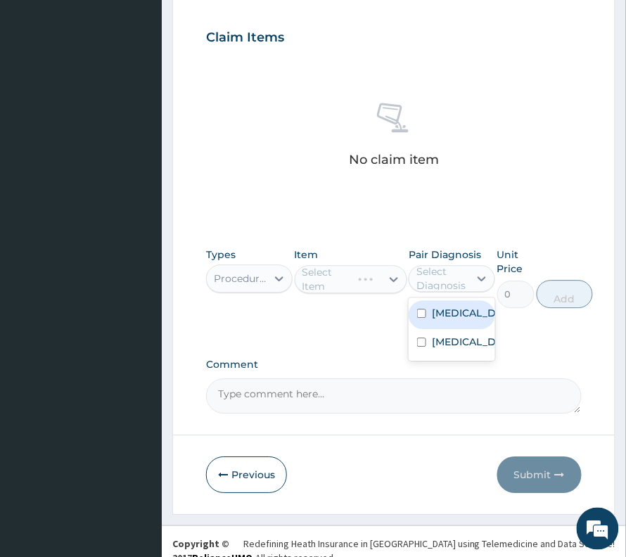
drag, startPoint x: 437, startPoint y: 276, endPoint x: 436, endPoint y: 291, distance: 14.8
click at [437, 281] on div "Select Diagnosis" at bounding box center [442, 279] width 51 height 28
click at [445, 313] on label "[MEDICAL_DATA]" at bounding box center [467, 313] width 70 height 14
checkbox input "true"
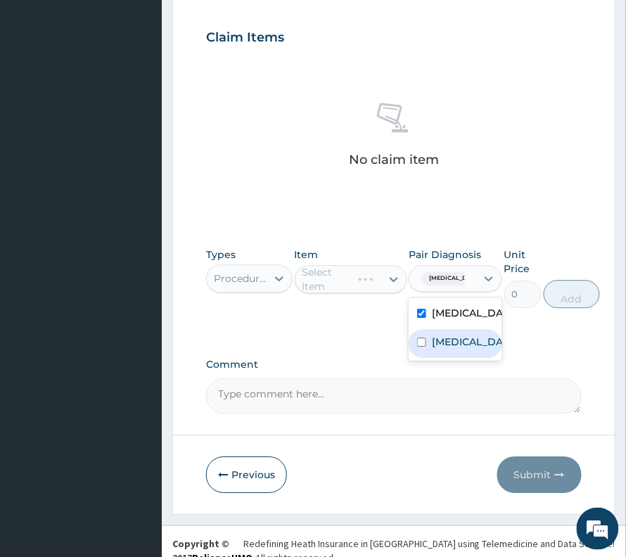
click at [436, 347] on label "[MEDICAL_DATA]" at bounding box center [470, 342] width 77 height 14
checkbox input "true"
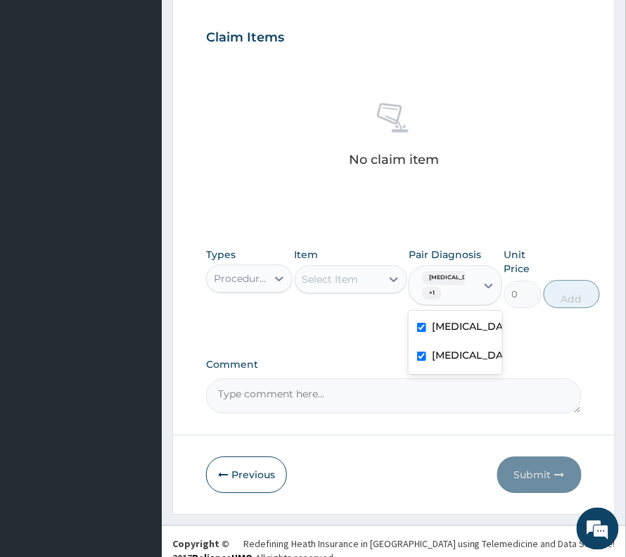
click at [329, 291] on div "Select Item" at bounding box center [351, 279] width 113 height 28
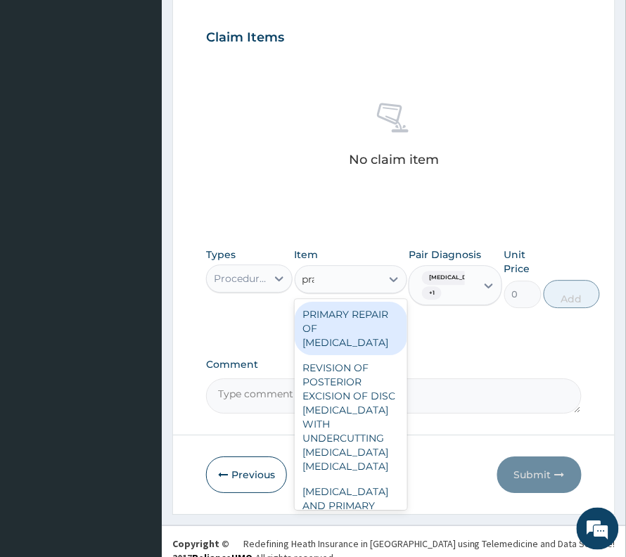
type input "prac"
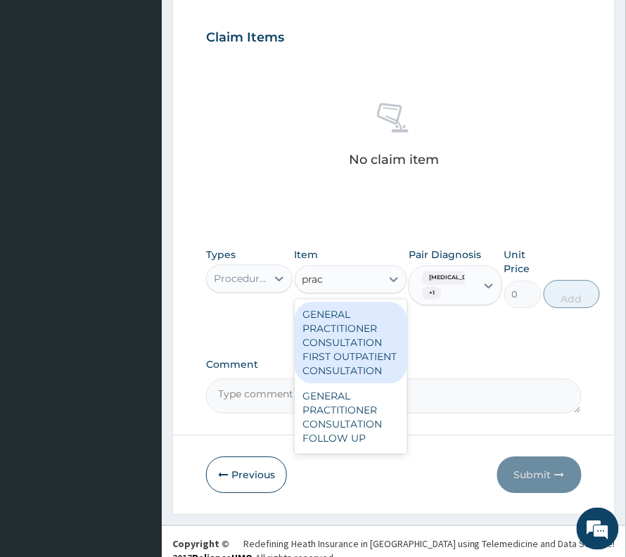
click at [334, 372] on div "GENERAL PRACTITIONER CONSULTATION FIRST OUTPATIENT CONSULTATION" at bounding box center [351, 343] width 113 height 82
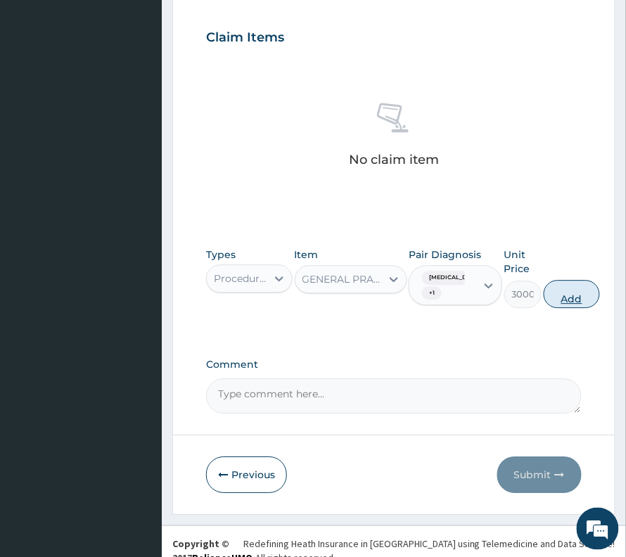
click at [570, 307] on button "Add" at bounding box center [572, 294] width 56 height 28
type input "0"
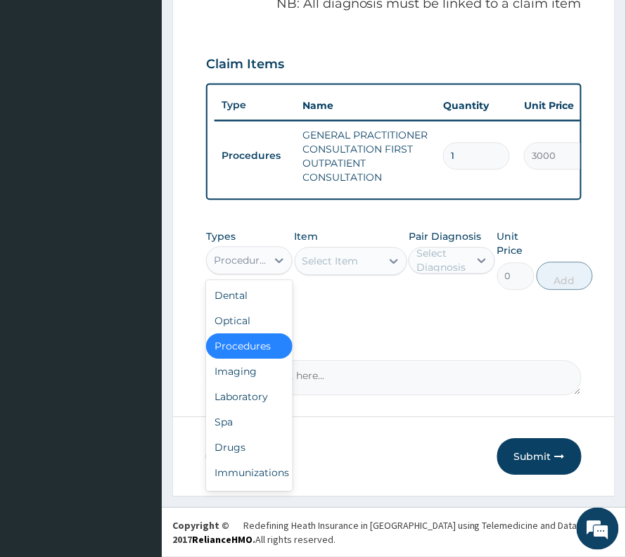
click at [234, 262] on div "Procedures" at bounding box center [241, 260] width 54 height 14
click at [246, 389] on div "Laboratory" at bounding box center [249, 396] width 87 height 25
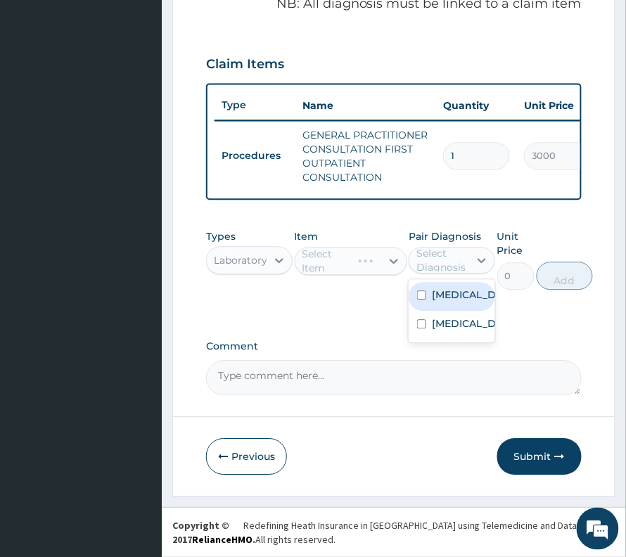
drag, startPoint x: 439, startPoint y: 262, endPoint x: 451, endPoint y: 318, distance: 57.6
click at [440, 266] on div "Select Diagnosis" at bounding box center [442, 260] width 51 height 28
click at [445, 324] on label "[MEDICAL_DATA]" at bounding box center [467, 324] width 70 height 14
checkbox input "true"
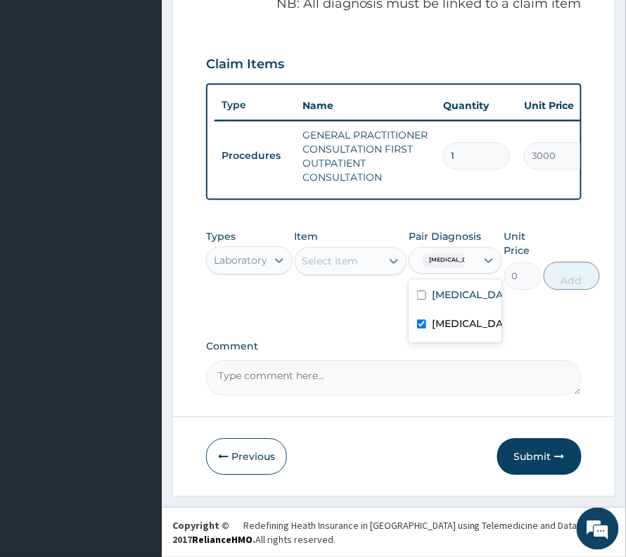
click at [349, 265] on div "Select Item" at bounding box center [331, 261] width 56 height 14
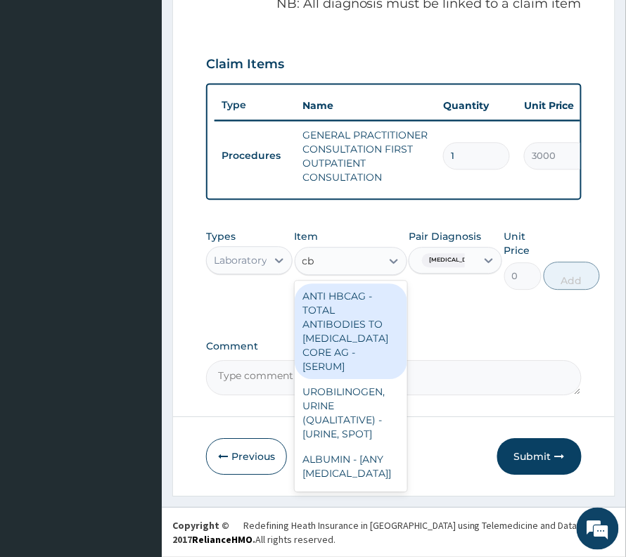
type input "cbc"
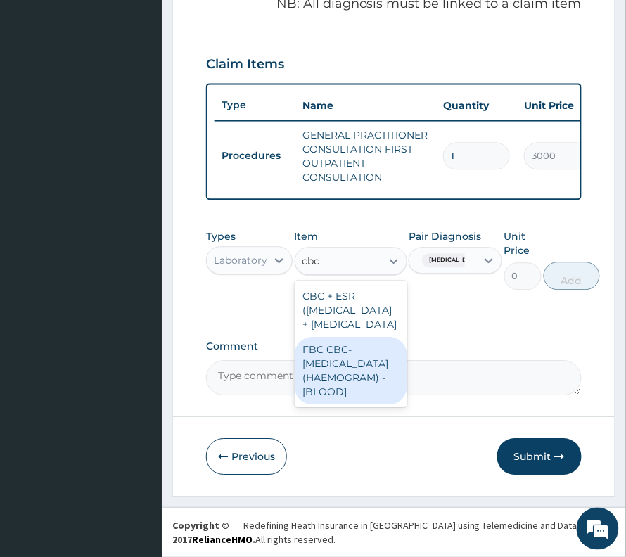
click at [353, 405] on div "FBC CBC-[MEDICAL_DATA] (HAEMOGRAM) - [BLOOD]" at bounding box center [351, 371] width 113 height 68
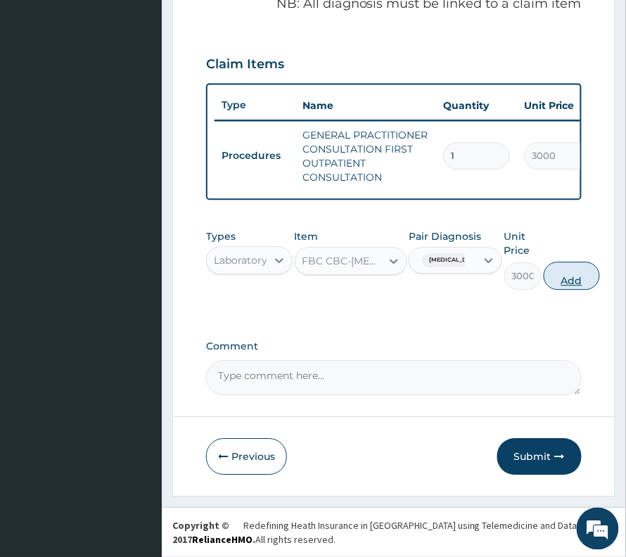
click at [574, 280] on button "Add" at bounding box center [572, 276] width 56 height 28
type input "0"
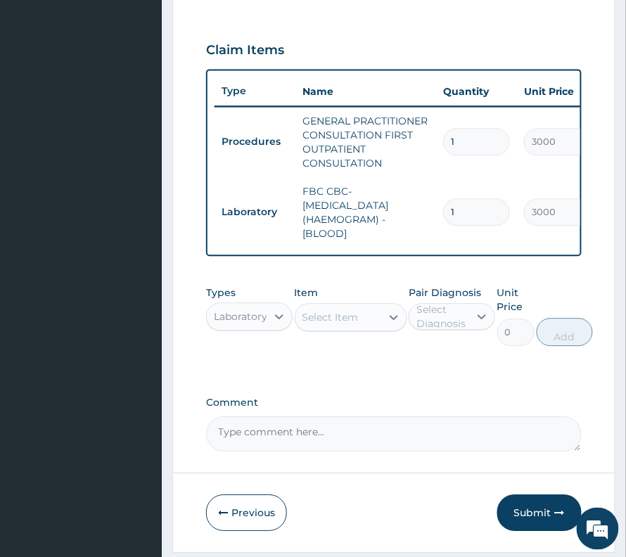
click at [321, 321] on div "Select Item" at bounding box center [339, 317] width 86 height 23
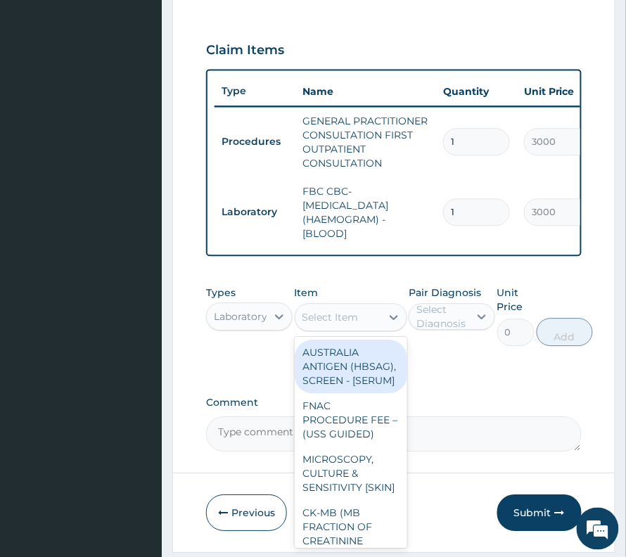
type input "i"
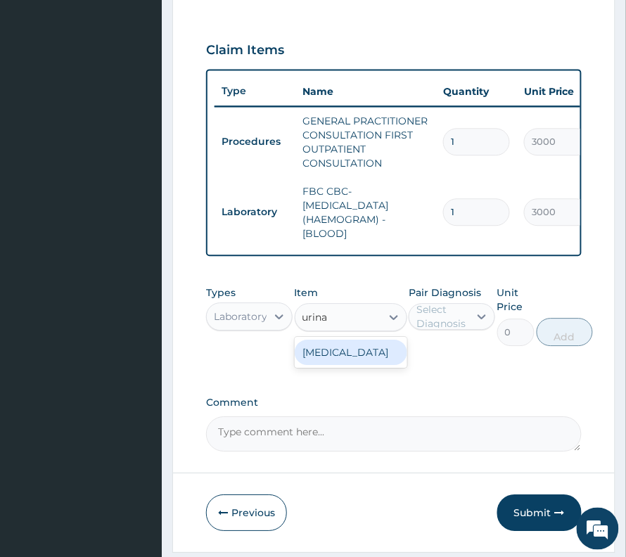
type input "urinal"
drag, startPoint x: 330, startPoint y: 358, endPoint x: 350, endPoint y: 355, distance: 20.0
click at [330, 359] on div "[MEDICAL_DATA]" at bounding box center [351, 352] width 113 height 25
type input "2000"
click at [411, 324] on div "Select Diagnosis" at bounding box center [440, 316] width 60 height 23
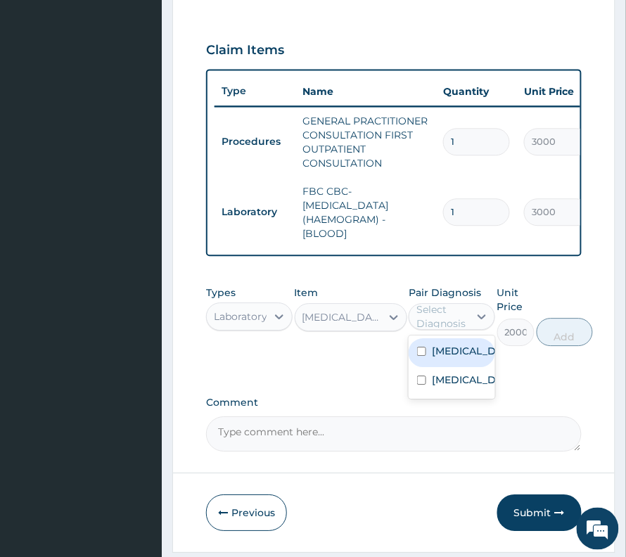
click at [449, 358] on label "[MEDICAL_DATA]" at bounding box center [467, 351] width 70 height 14
checkbox input "true"
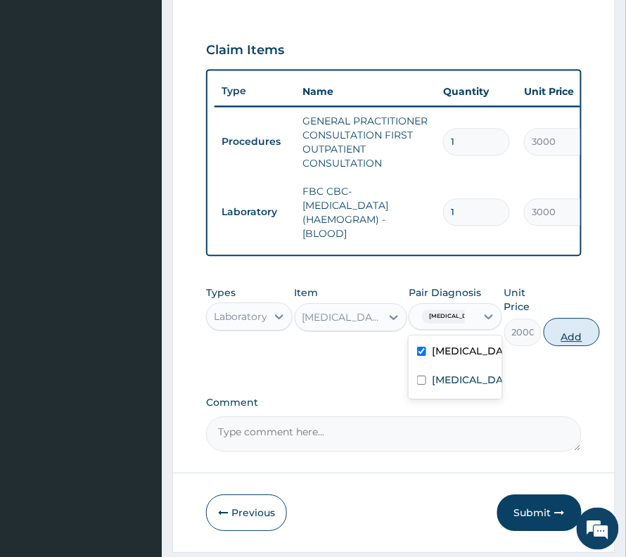
click at [552, 343] on button "Add" at bounding box center [572, 332] width 56 height 28
type input "0"
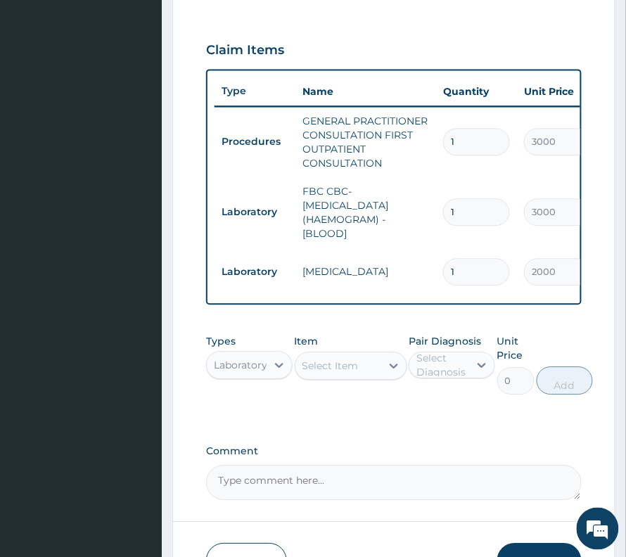
click at [335, 373] on div "Select Item" at bounding box center [331, 366] width 56 height 14
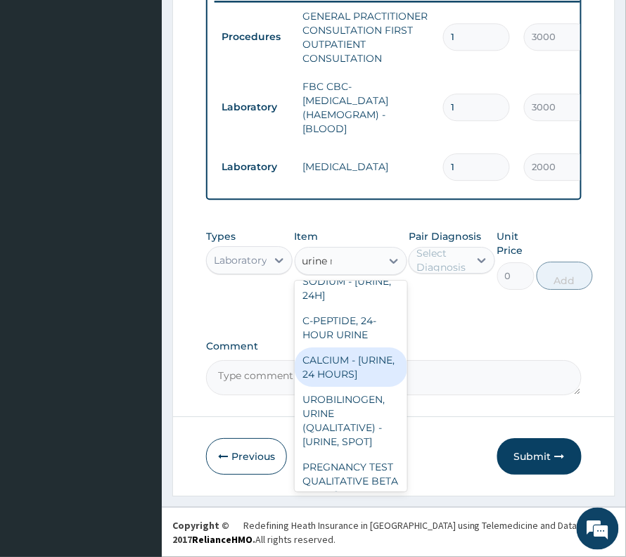
scroll to position [0, 0]
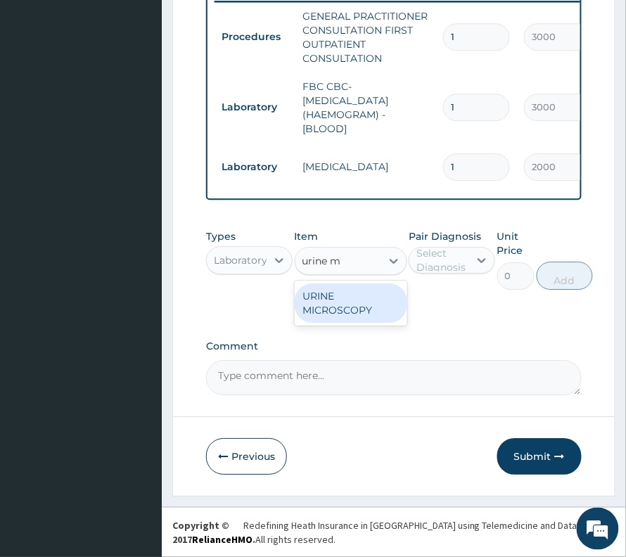
type input "urine mc"
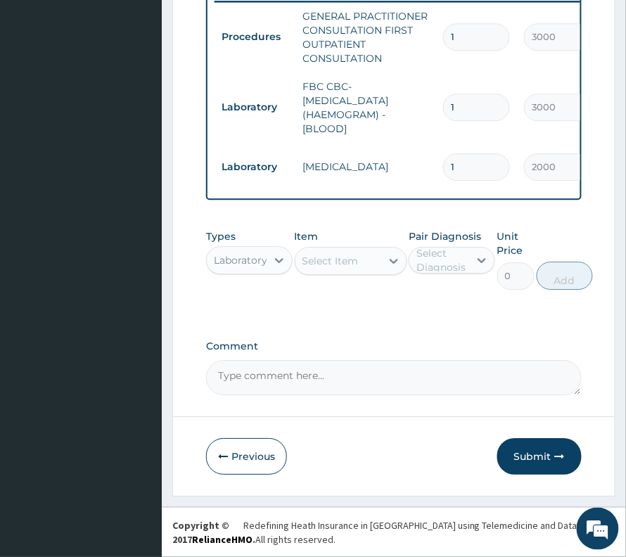
drag, startPoint x: 358, startPoint y: 260, endPoint x: 313, endPoint y: 262, distance: 45.1
click at [313, 262] on div "Select Item" at bounding box center [339, 261] width 86 height 23
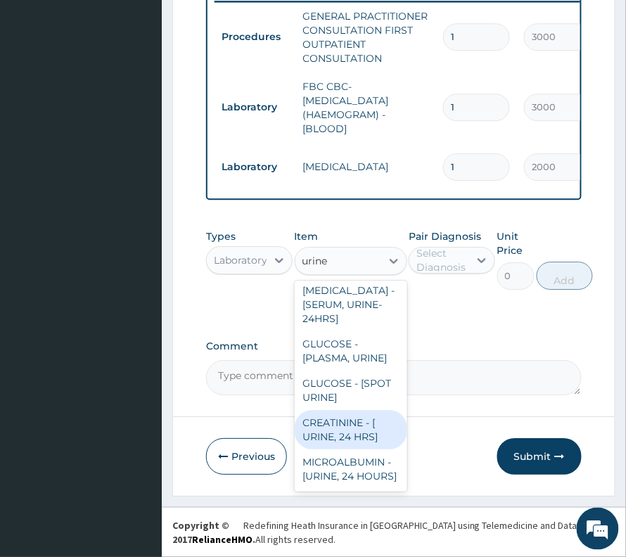
scroll to position [2930, 0]
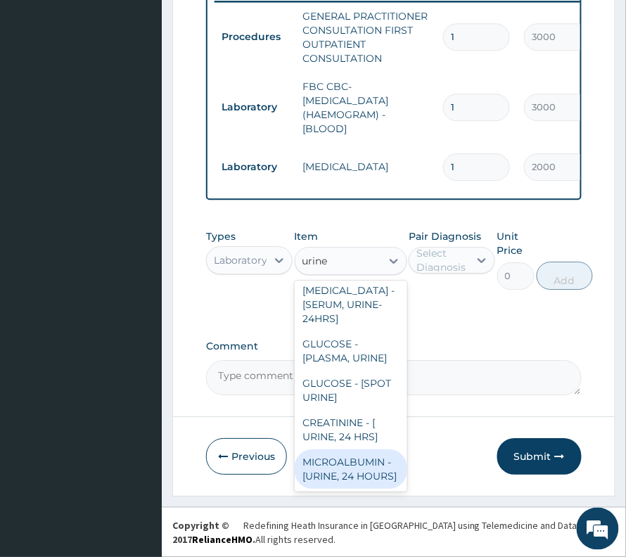
type input "urine"
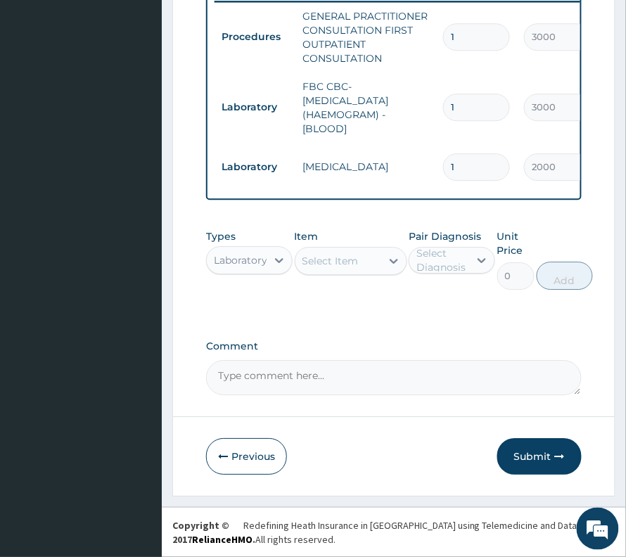
click at [312, 259] on div "Select Item" at bounding box center [331, 261] width 56 height 14
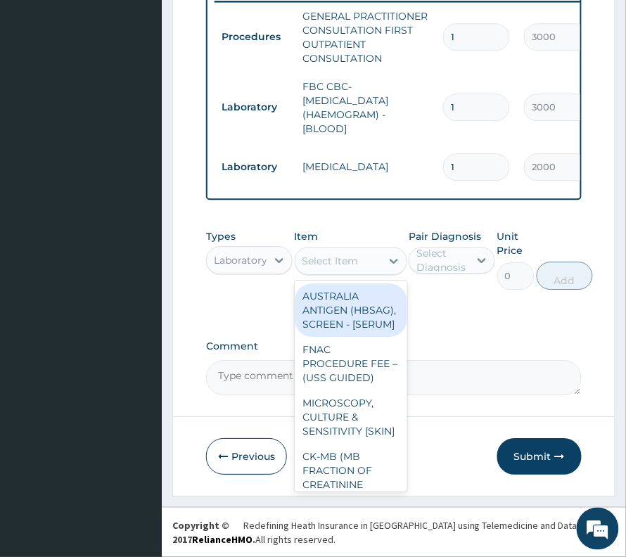
paste input "MICROSCOPY, CULTURE & SENSITIVITY [URINE]"
type input "MICROSCOPY, CULTURE & SENSITIVITY [URINE]"
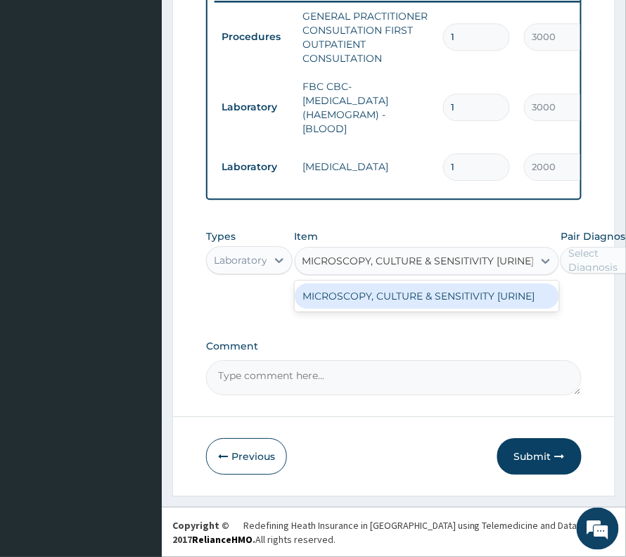
scroll to position [0, 18]
click at [372, 302] on div "MICROSCOPY, CULTURE & SENSITIVITY [URINE]" at bounding box center [427, 296] width 265 height 25
type input "3500"
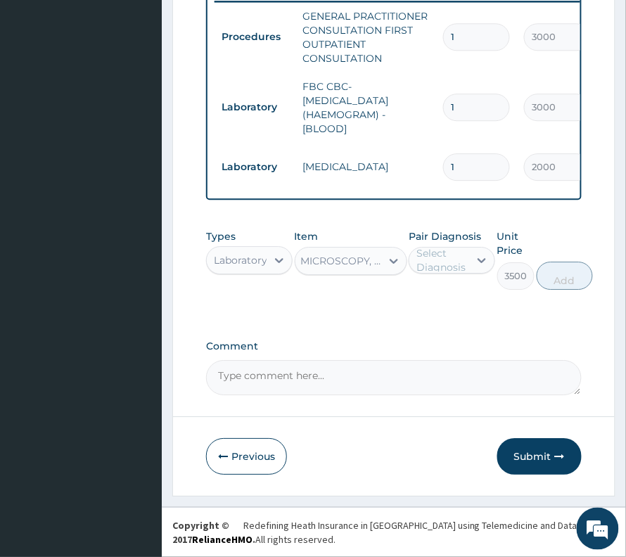
scroll to position [0, 1]
click at [452, 262] on div "Select Diagnosis" at bounding box center [442, 260] width 51 height 28
click at [452, 300] on label "[MEDICAL_DATA]" at bounding box center [467, 295] width 70 height 14
checkbox input "true"
click at [544, 277] on button "Add" at bounding box center [572, 276] width 56 height 28
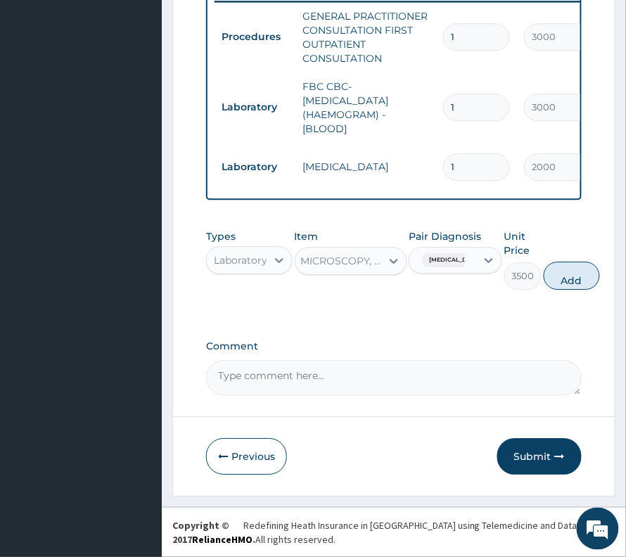
type input "0"
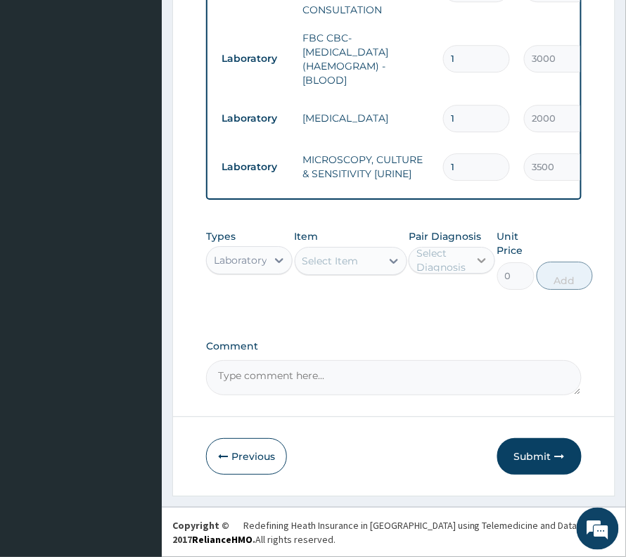
scroll to position [676, 0]
click at [530, 449] on button "Submit" at bounding box center [540, 456] width 84 height 37
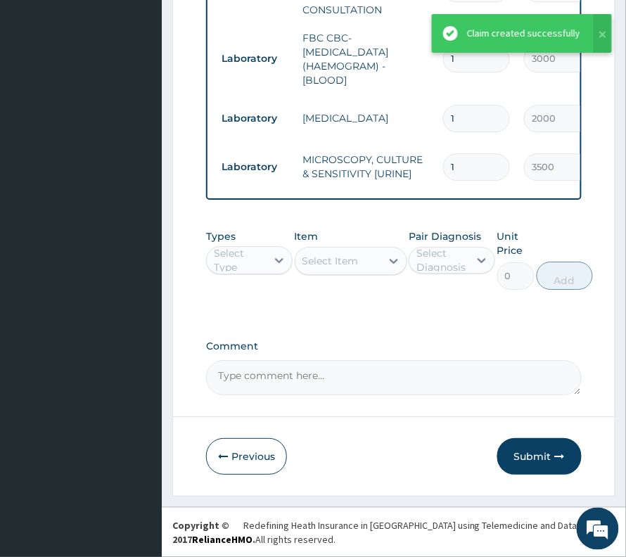
scroll to position [547, 0]
